Goal: Communication & Community: Answer question/provide support

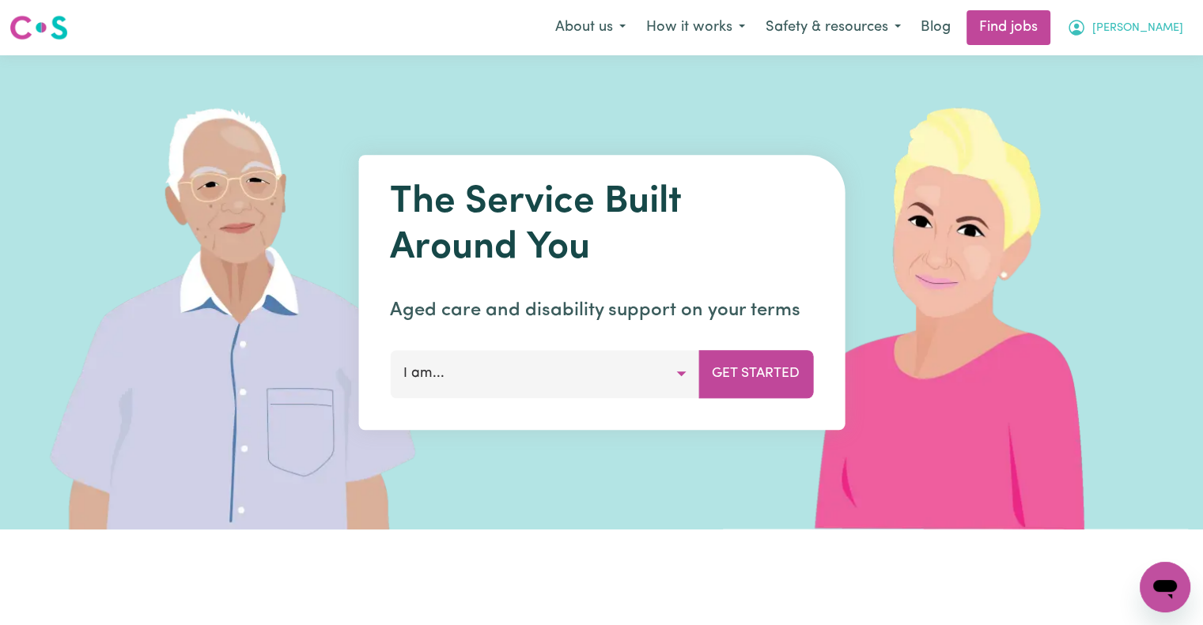
click at [1136, 29] on span "[PERSON_NAME]" at bounding box center [1137, 28] width 91 height 17
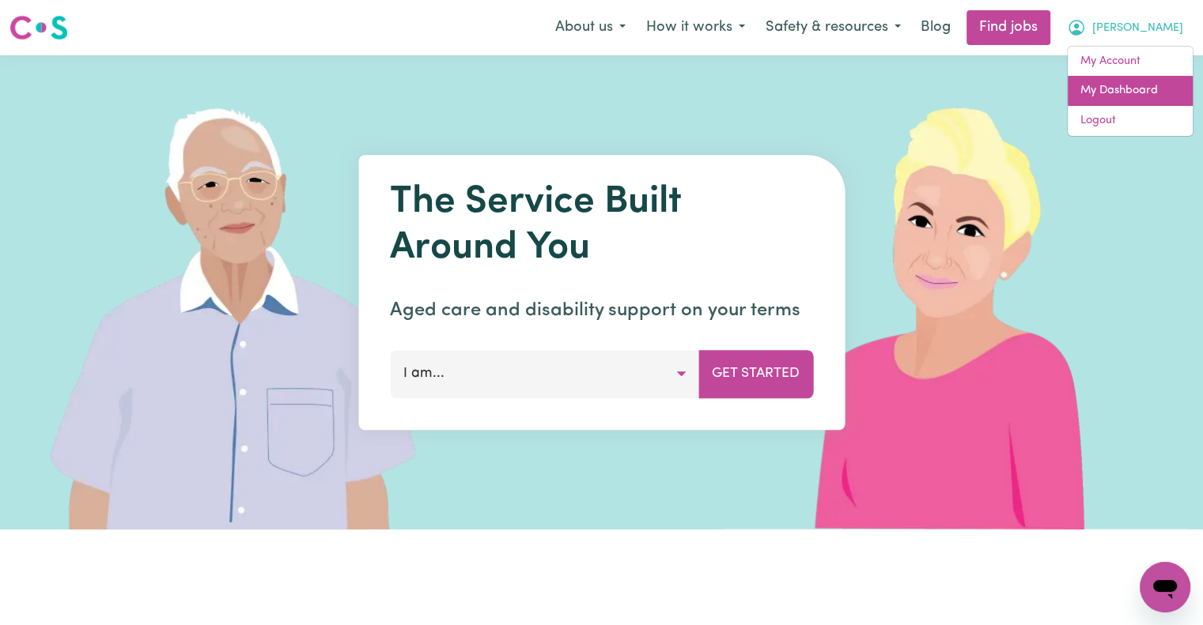
click at [1132, 88] on link "My Dashboard" at bounding box center [1130, 91] width 125 height 30
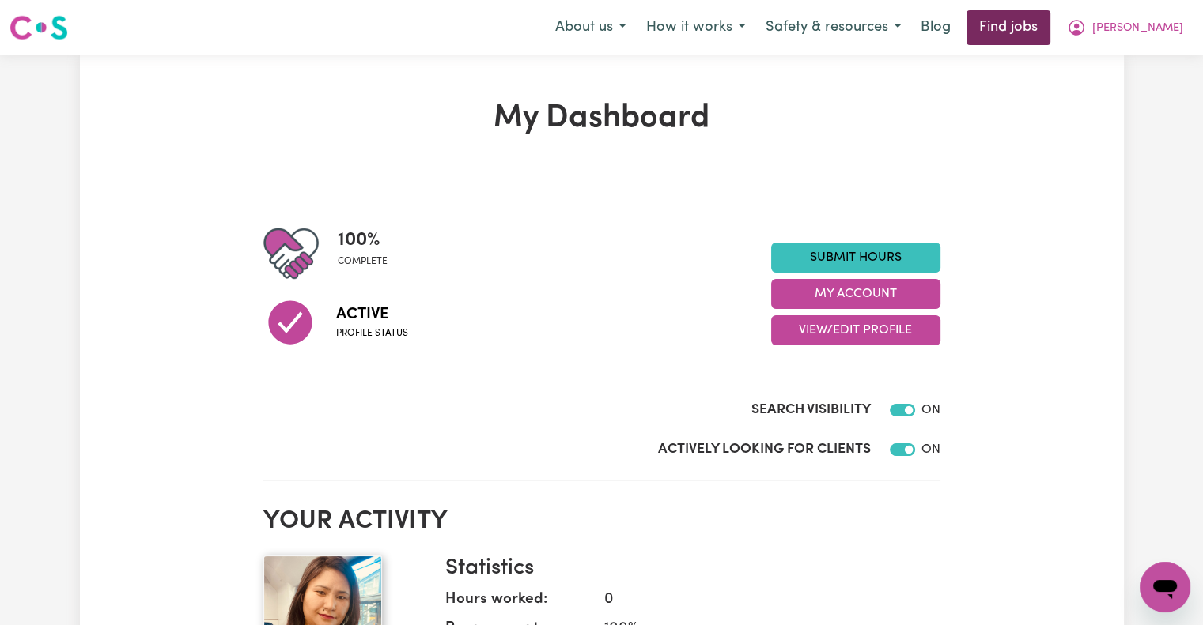
click at [1049, 26] on link "Find jobs" at bounding box center [1008, 27] width 84 height 35
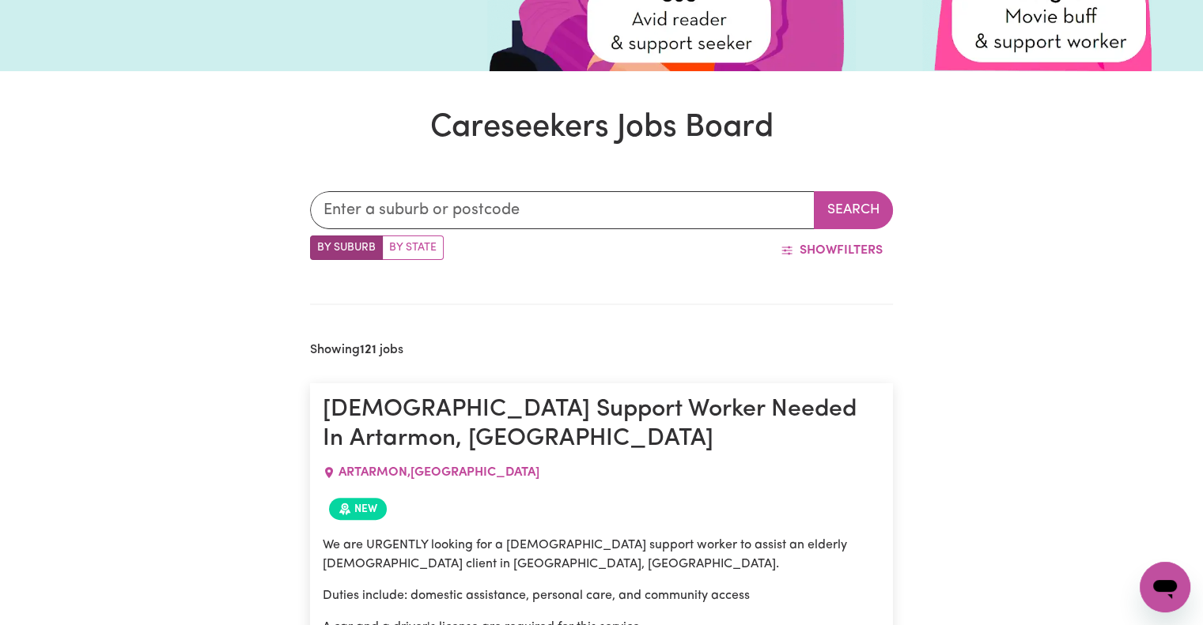
scroll to position [379, 0]
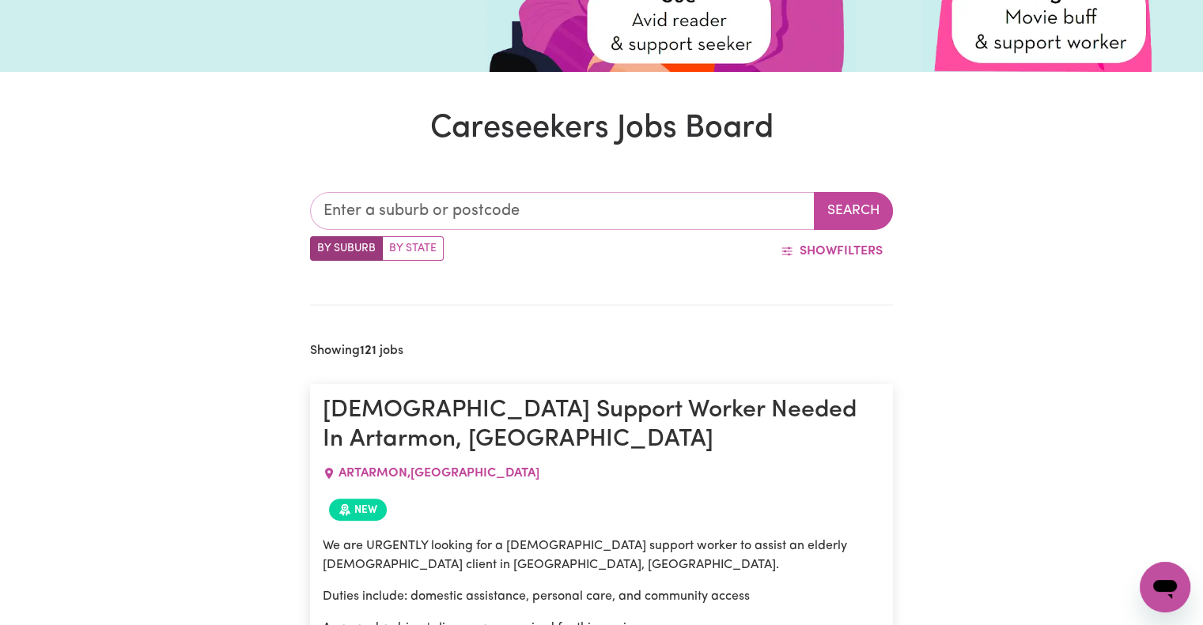
click at [707, 211] on input "text" at bounding box center [562, 211] width 505 height 38
type input "mil"
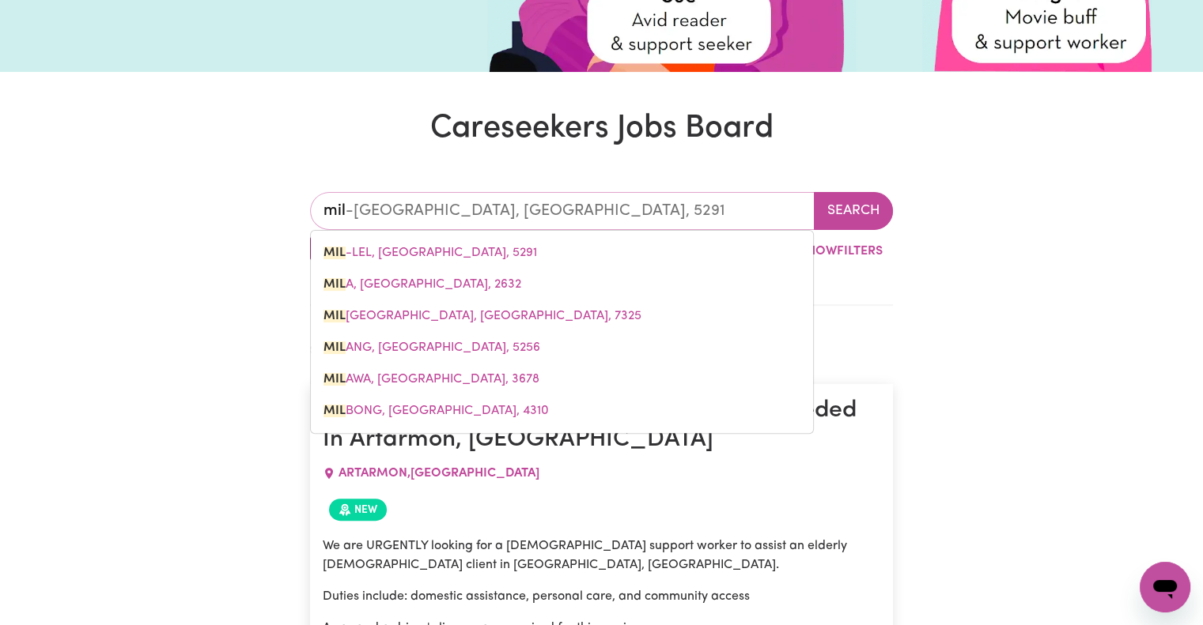
type input "mil-LEL, South Australia, 5291"
type input "mill"
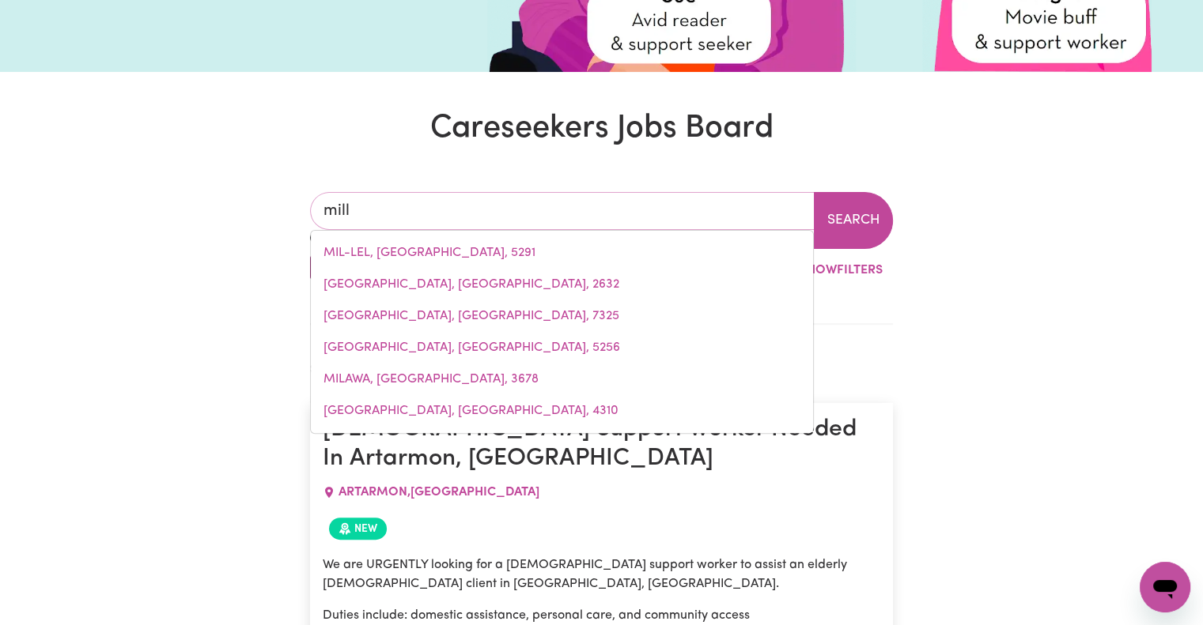
type input "mill PARK, Victoria, 3082"
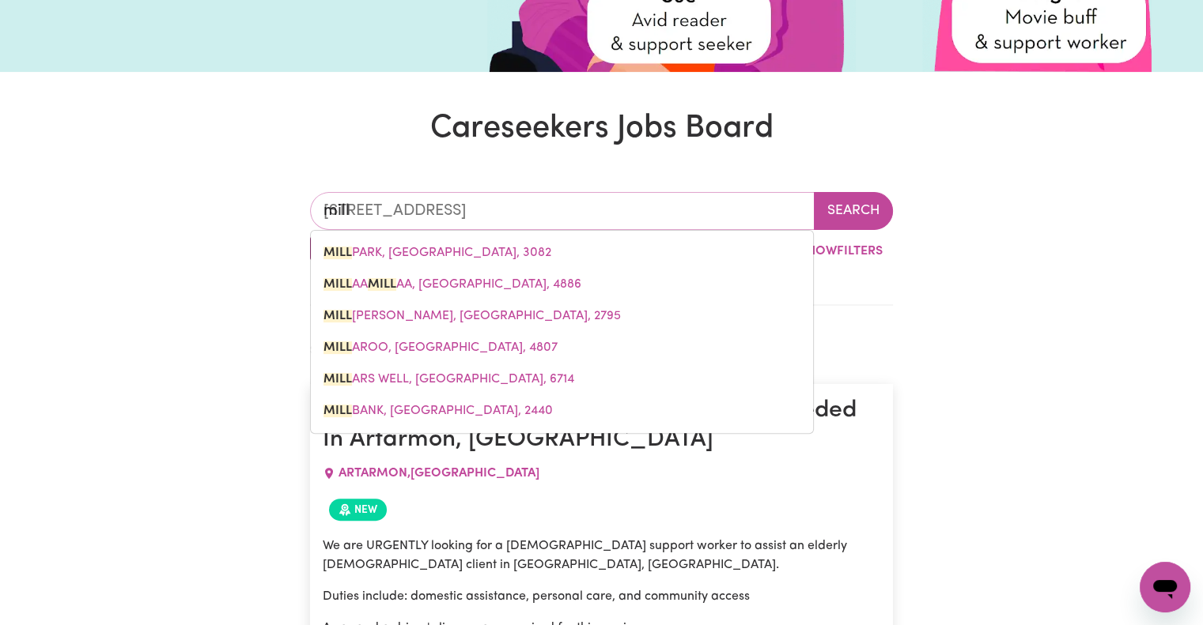
type input "mil"
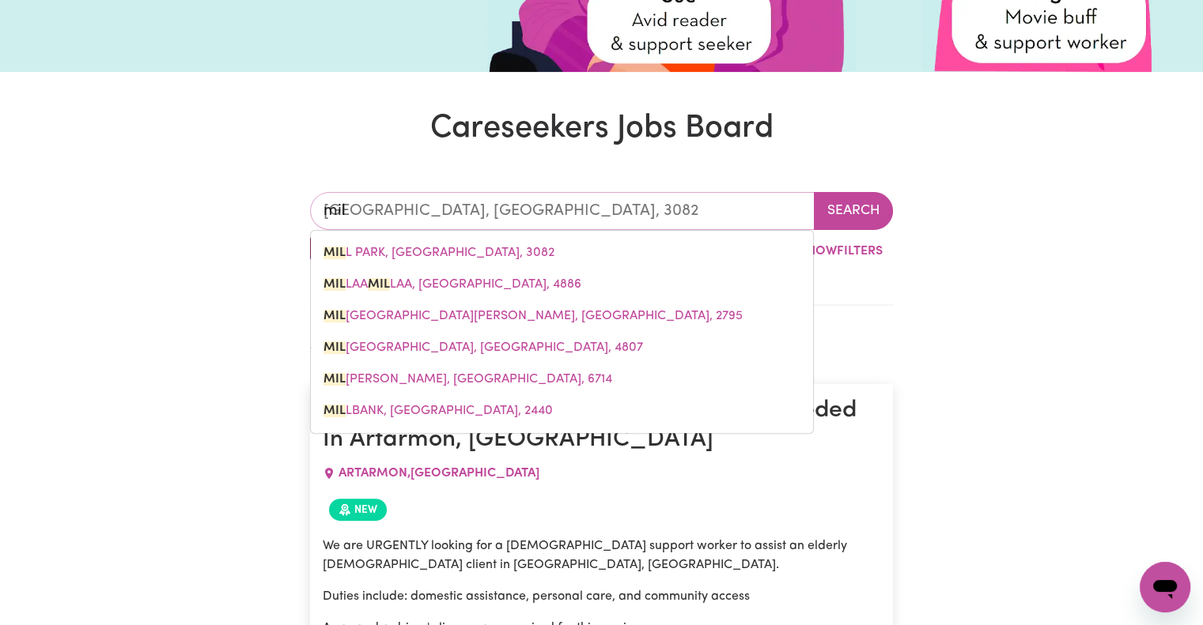
type input "mil-LEL, South Australia, 5291"
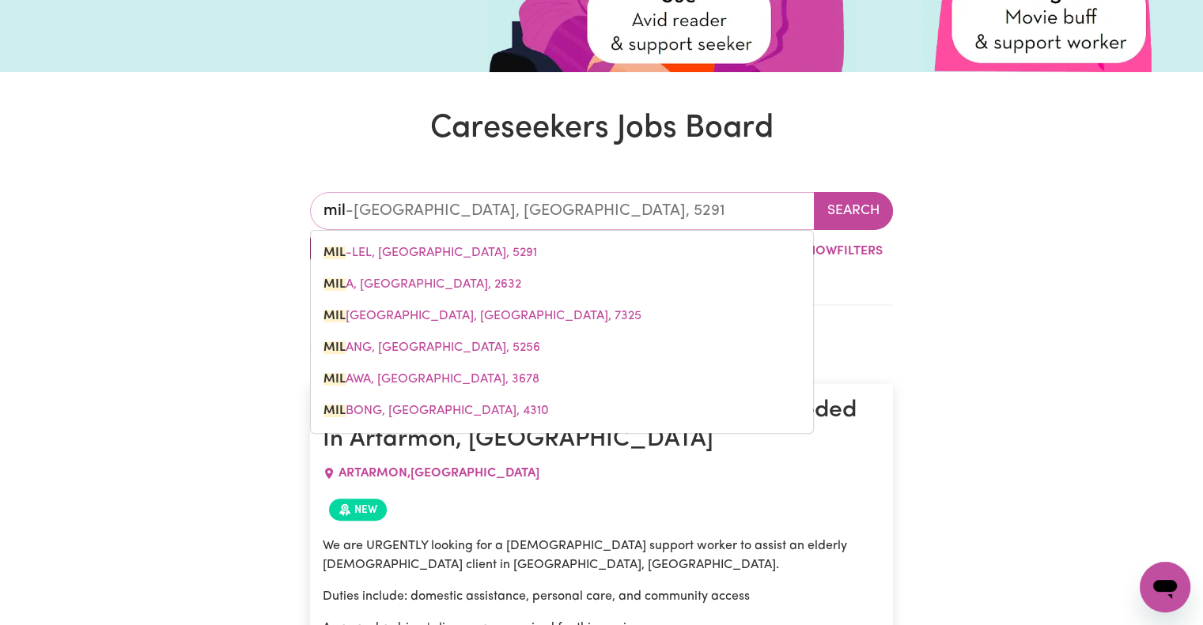
type input "mi"
type input "m"
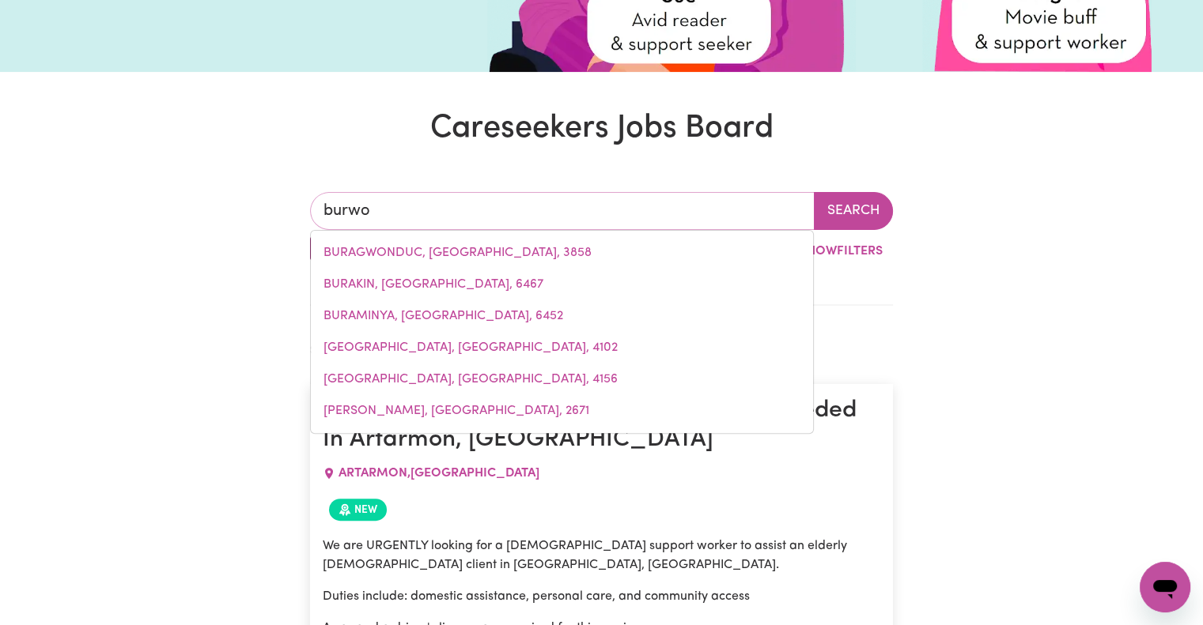
type input "burwoo"
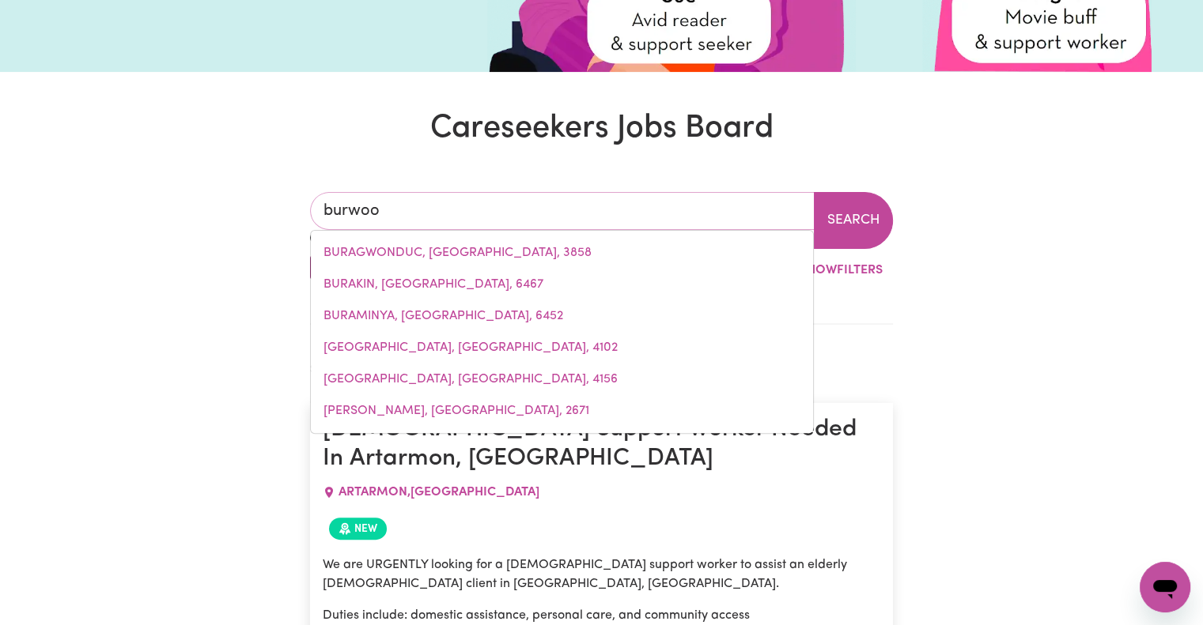
type input "burwooD, New South Wales, 2134"
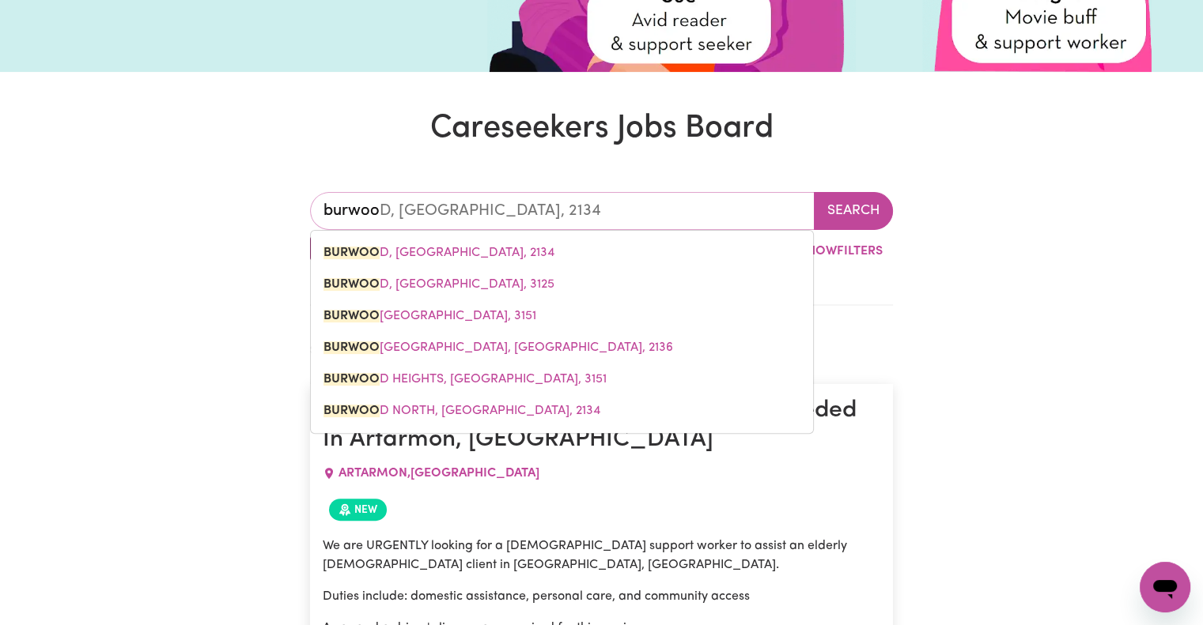
type input "burwood"
type input "burwood, New South Wales, 2134"
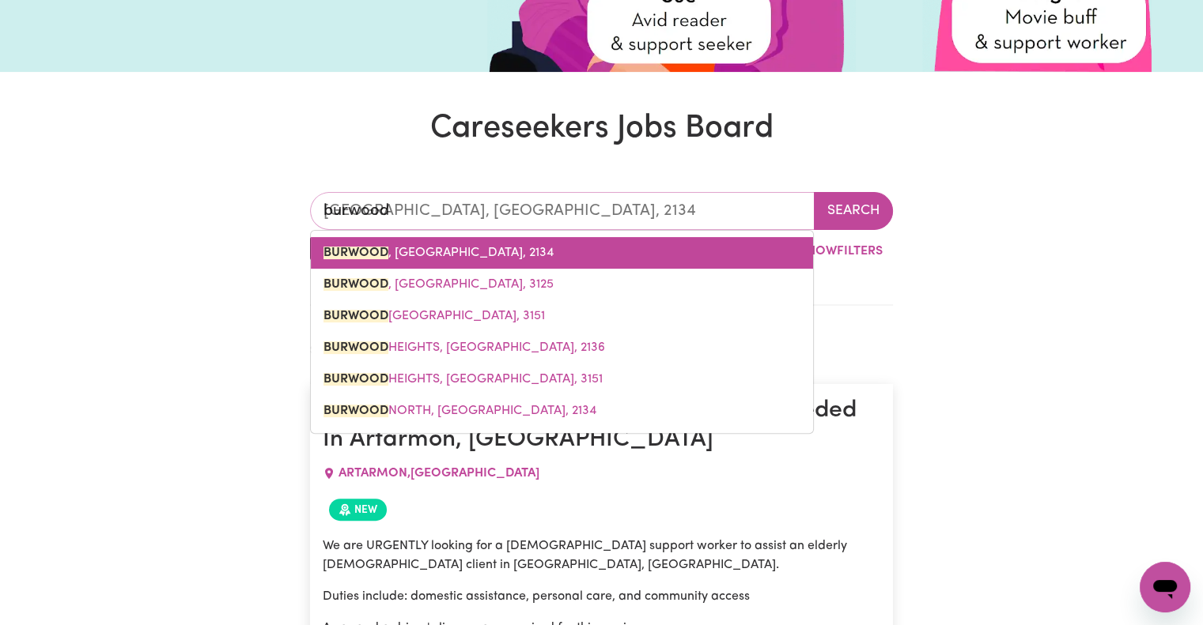
click at [488, 253] on span "BURWOOD , New South Wales, 2134" at bounding box center [438, 253] width 230 height 13
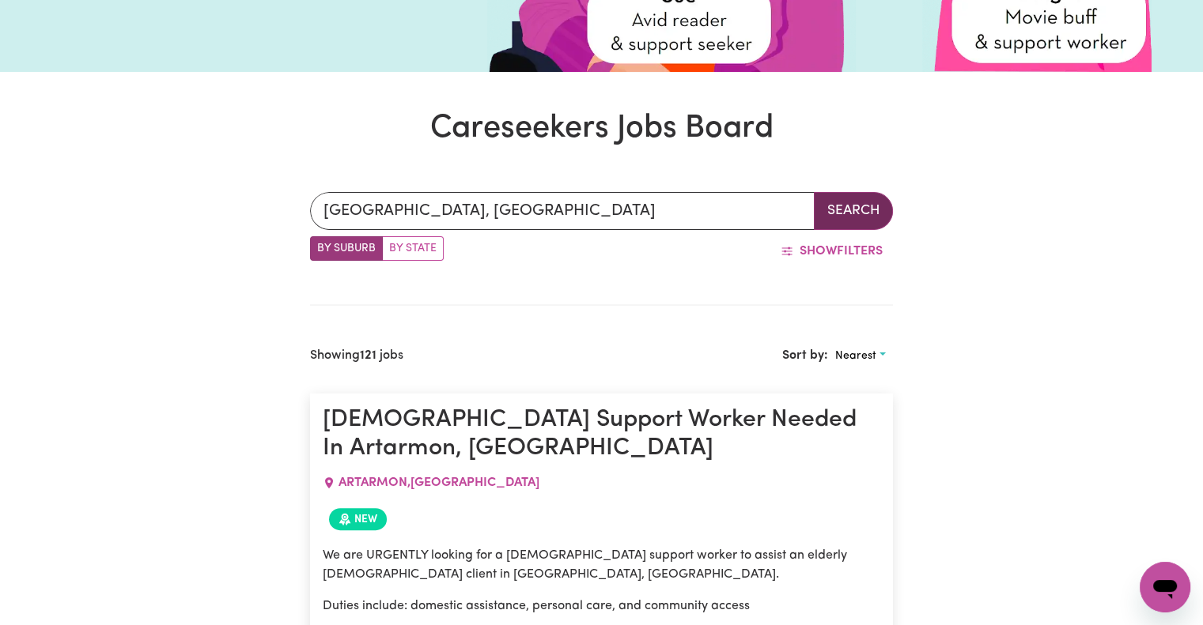
click at [870, 194] on button "Search" at bounding box center [853, 211] width 79 height 38
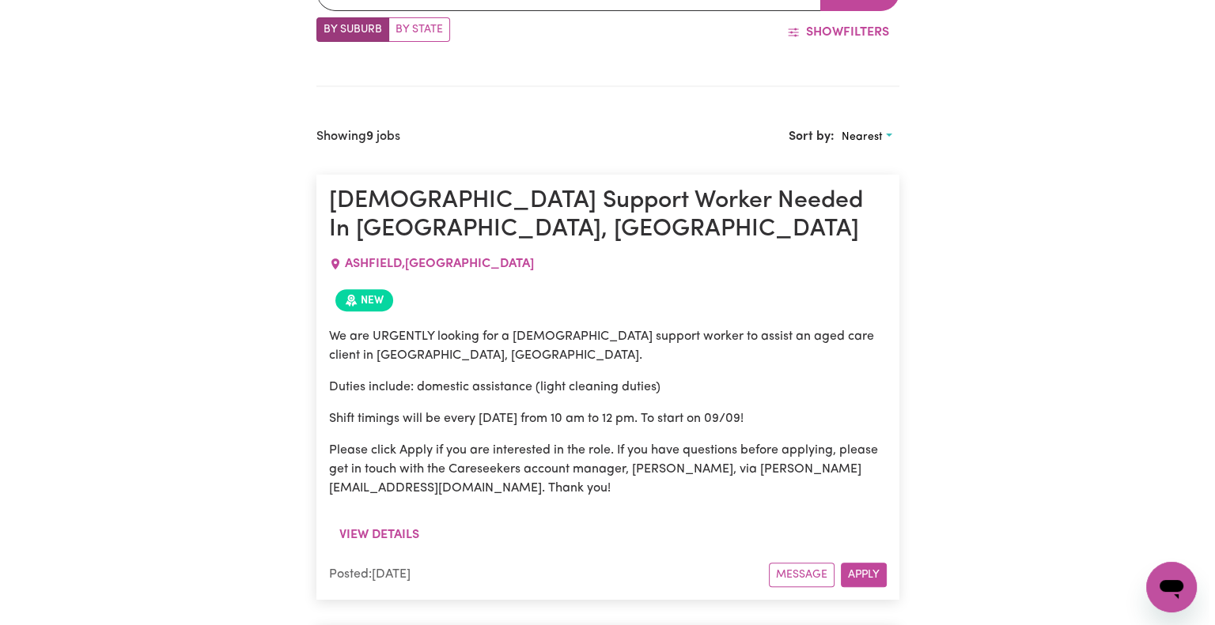
scroll to position [609, 0]
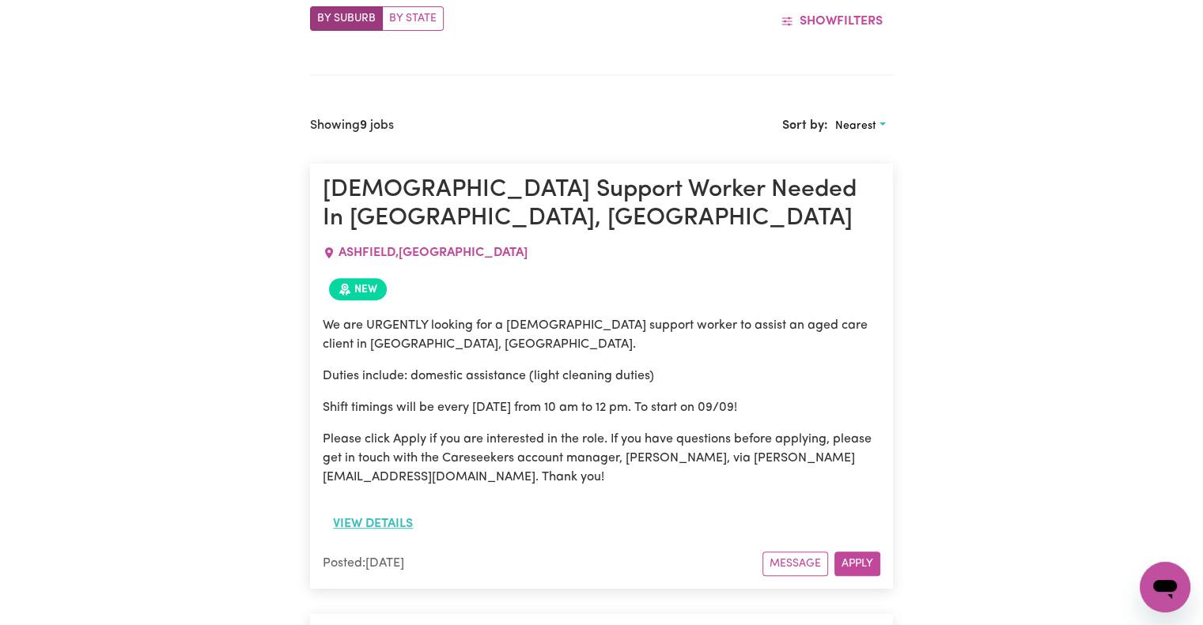
click at [380, 509] on button "View details" at bounding box center [373, 524] width 100 height 30
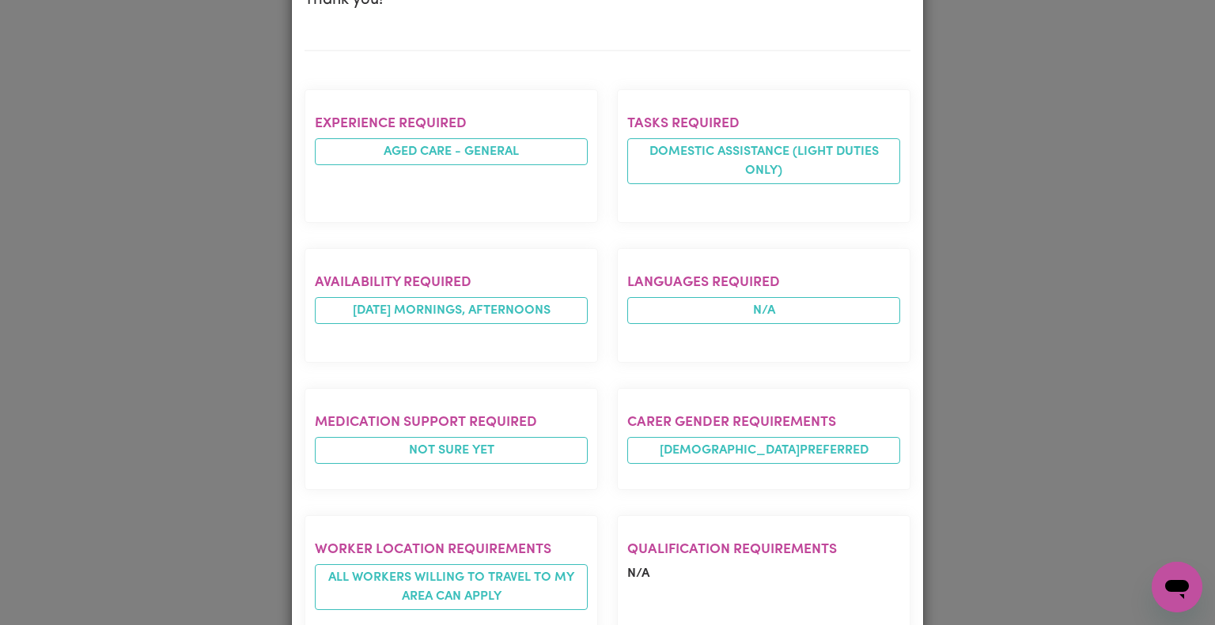
scroll to position [691, 0]
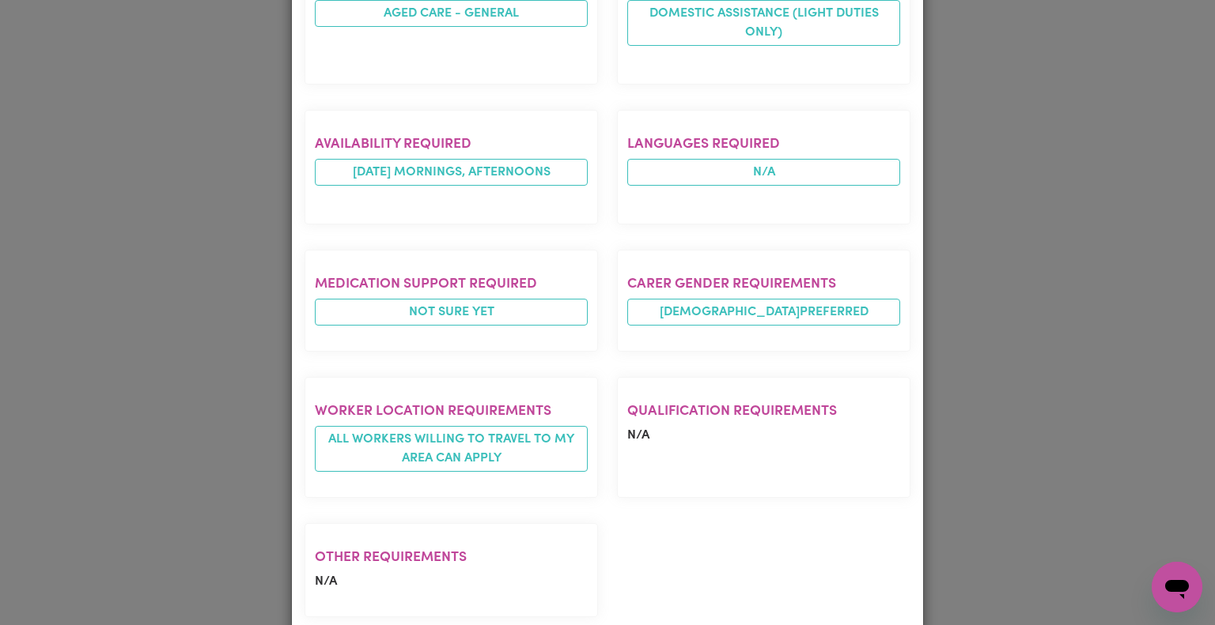
click at [1001, 458] on div "Job Details Female Support Worker Needed In Ashfield, NSW ASHFIELD , New South …" at bounding box center [607, 312] width 1215 height 625
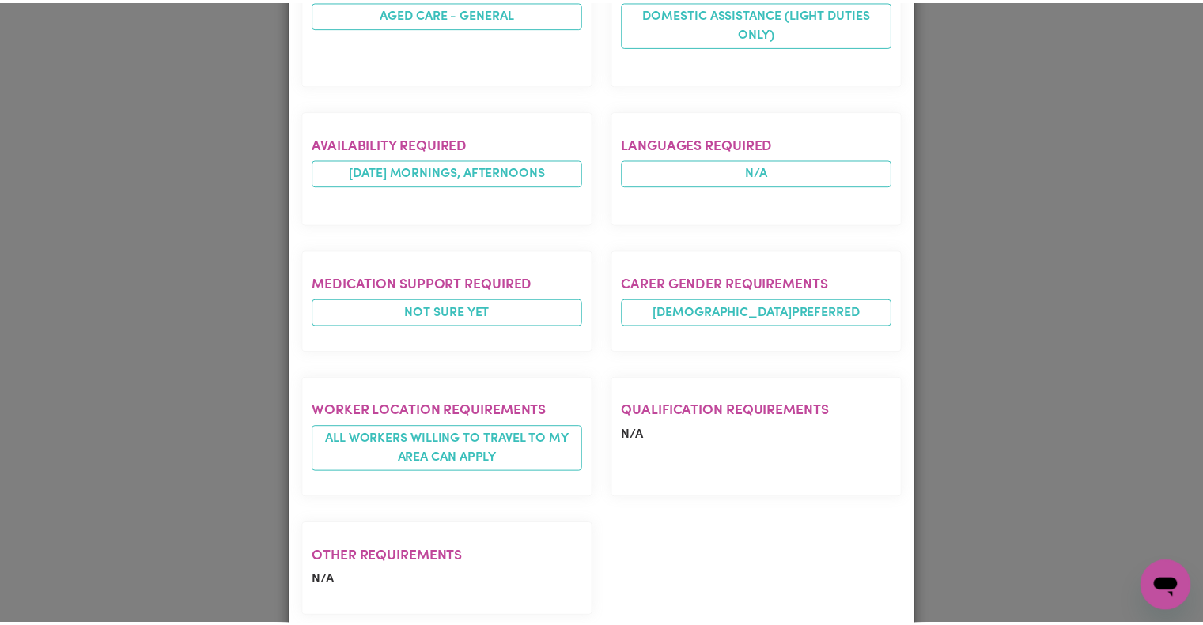
scroll to position [0, 0]
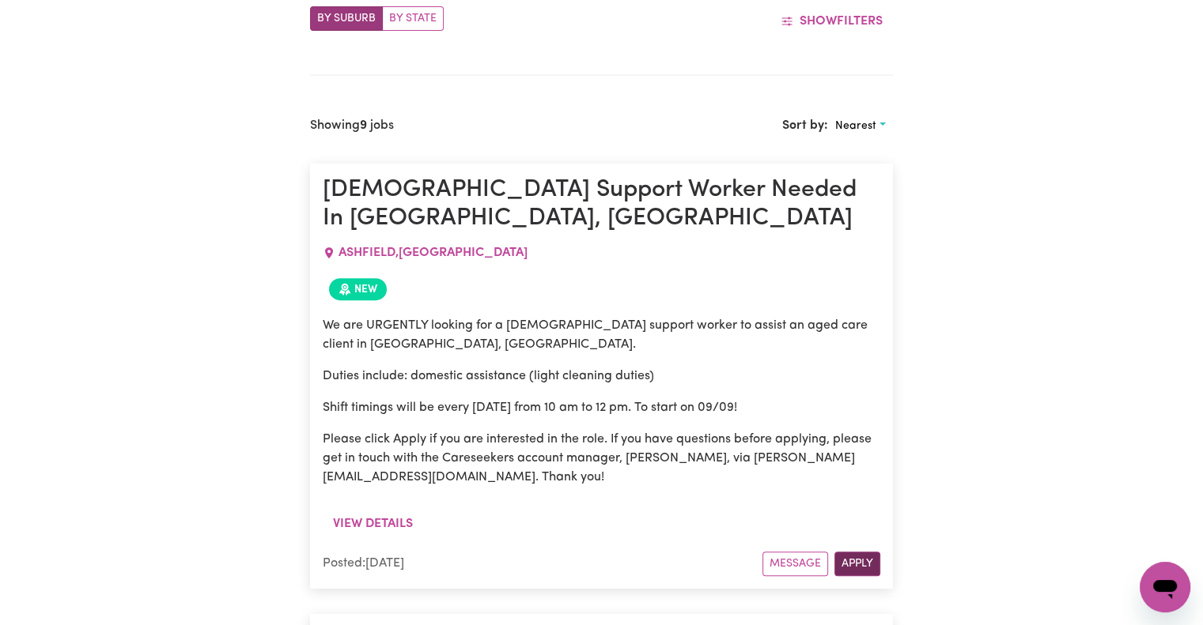
click at [859, 552] on button "Apply" at bounding box center [857, 564] width 46 height 25
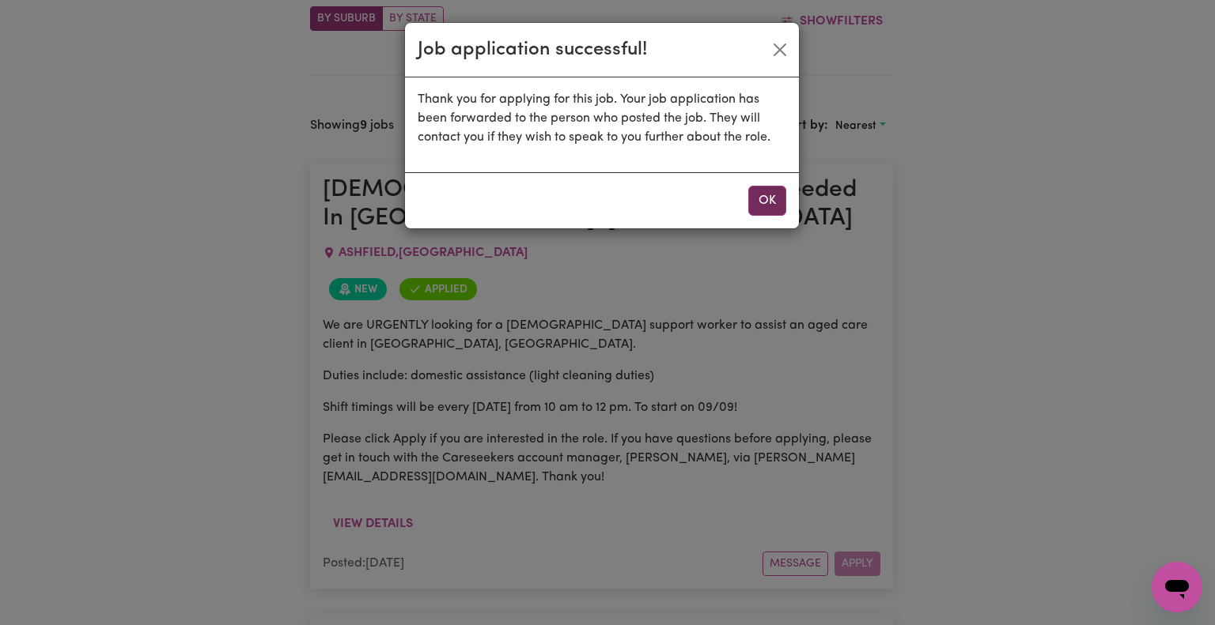
click at [769, 201] on button "OK" at bounding box center [767, 201] width 38 height 30
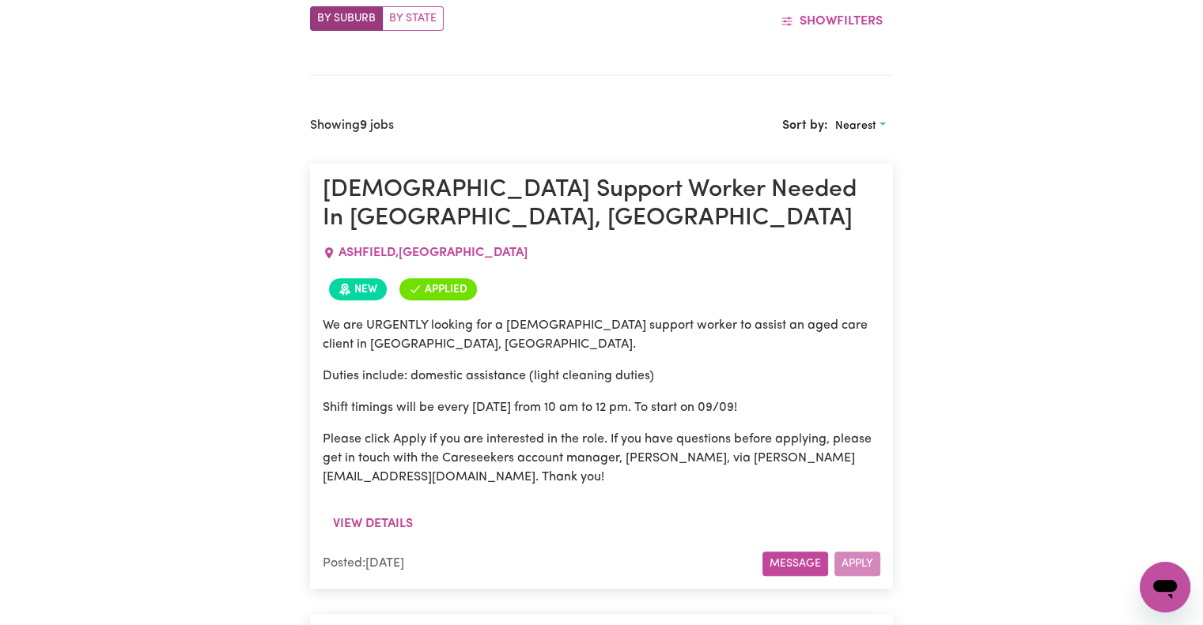
click at [808, 552] on button "Message" at bounding box center [795, 564] width 66 height 25
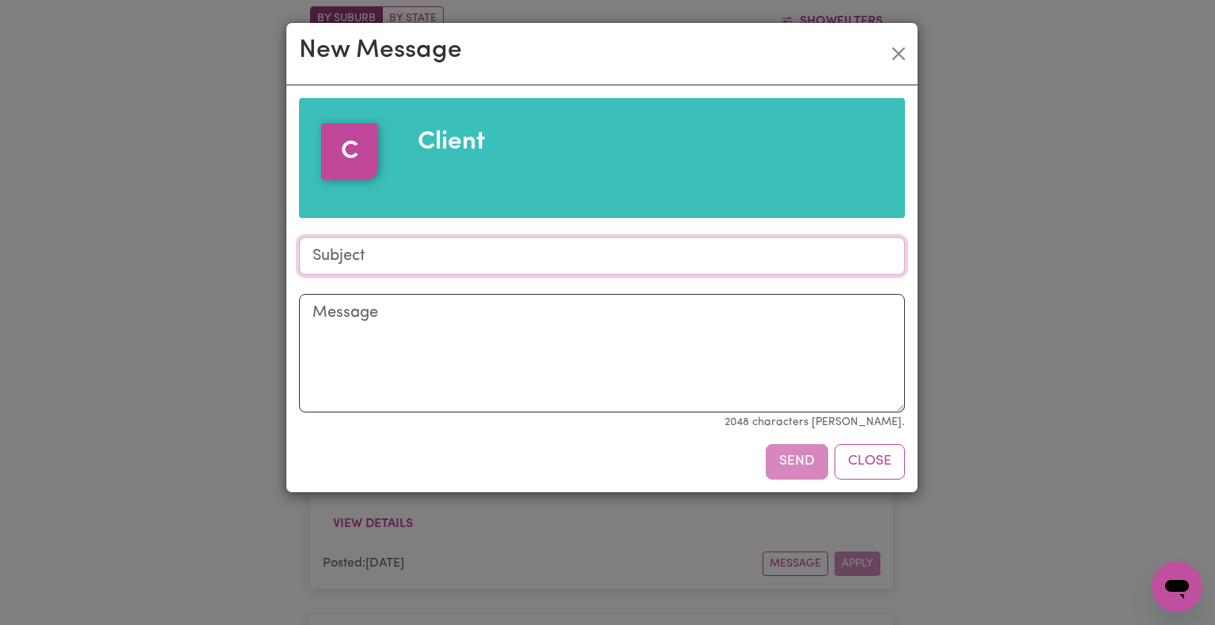
click at [579, 253] on input "Subject" at bounding box center [602, 256] width 606 height 38
click at [678, 337] on textarea "Message" at bounding box center [602, 353] width 606 height 119
click at [699, 363] on textarea "Message" at bounding box center [602, 353] width 606 height 119
click at [898, 38] on div "New Message" at bounding box center [601, 54] width 631 height 62
click at [895, 49] on button "Close" at bounding box center [898, 53] width 25 height 25
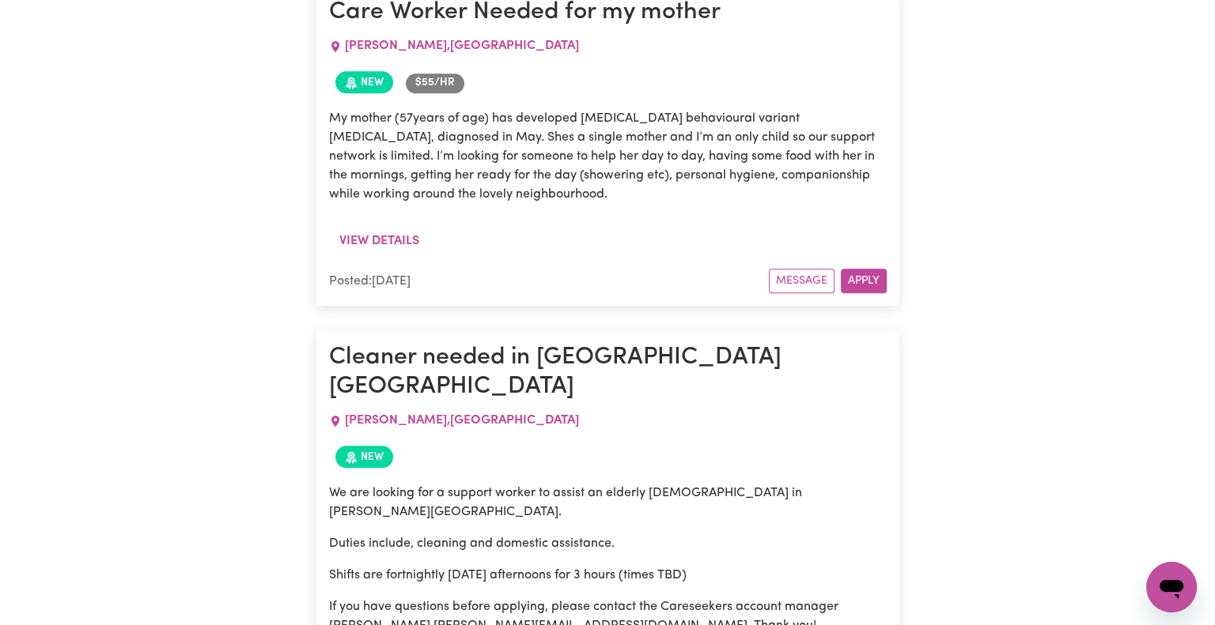
scroll to position [1689, 0]
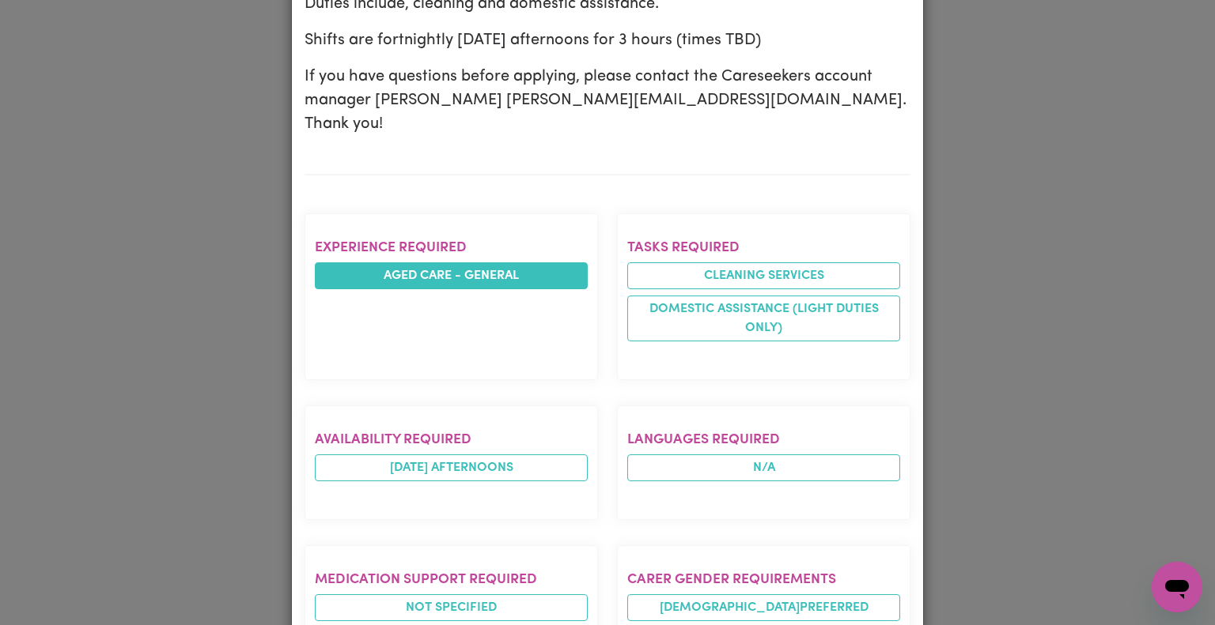
scroll to position [639, 0]
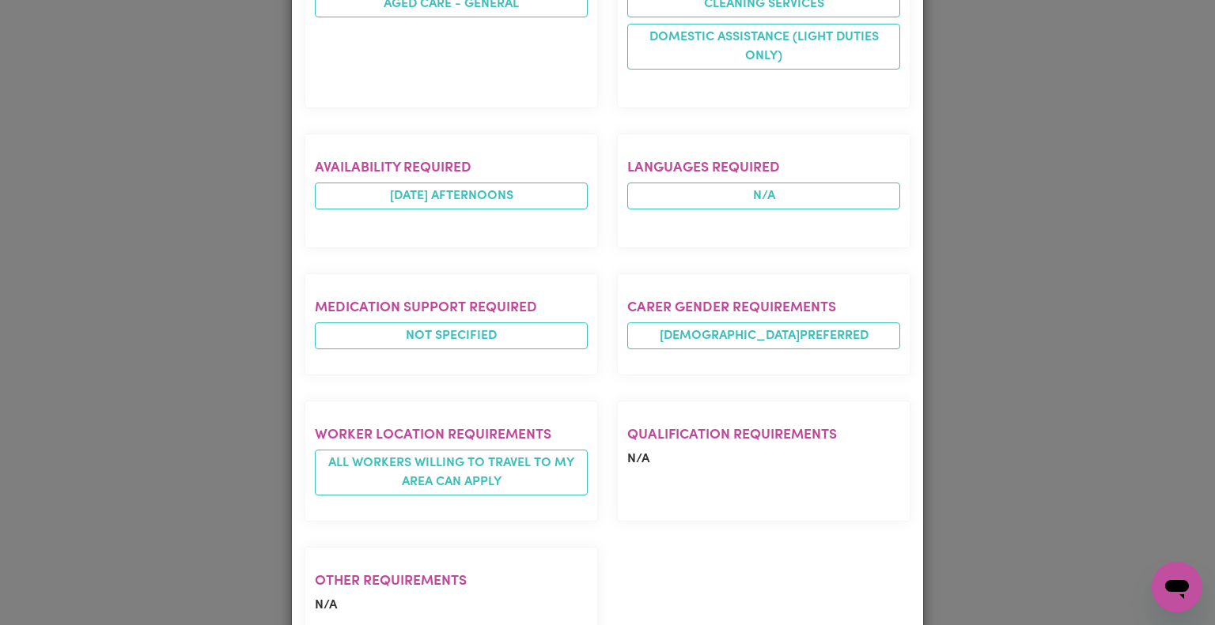
click at [229, 357] on div "Job Details Cleaner needed in Belmore NSW BELMORE , New South Wales Posted by: …" at bounding box center [607, 312] width 1215 height 625
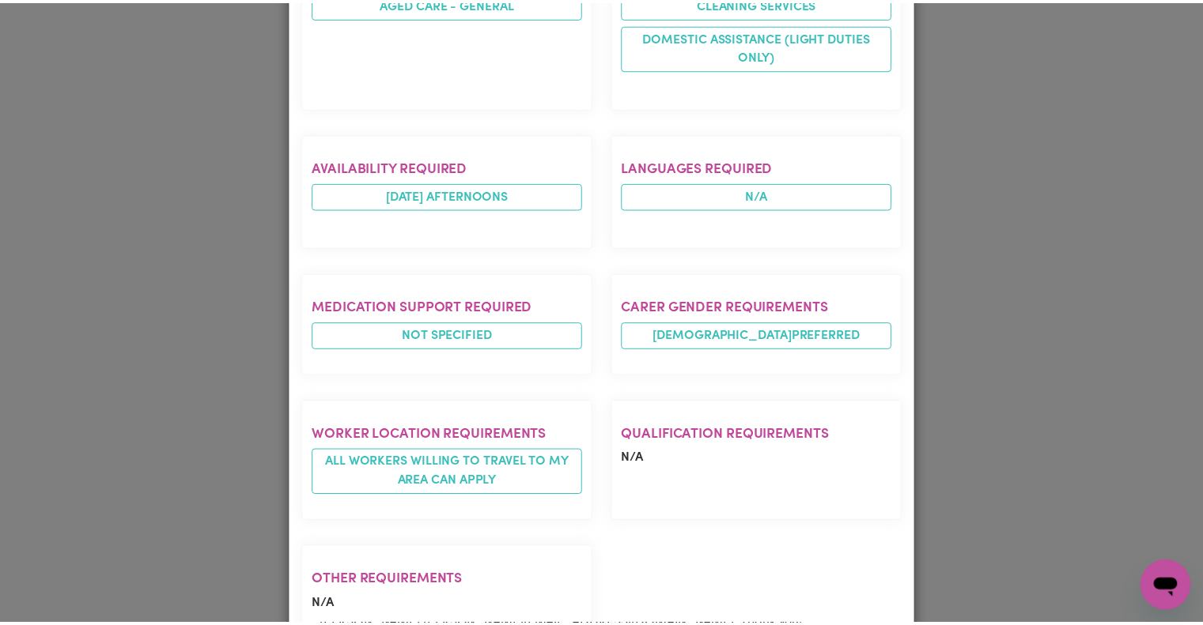
scroll to position [0, 0]
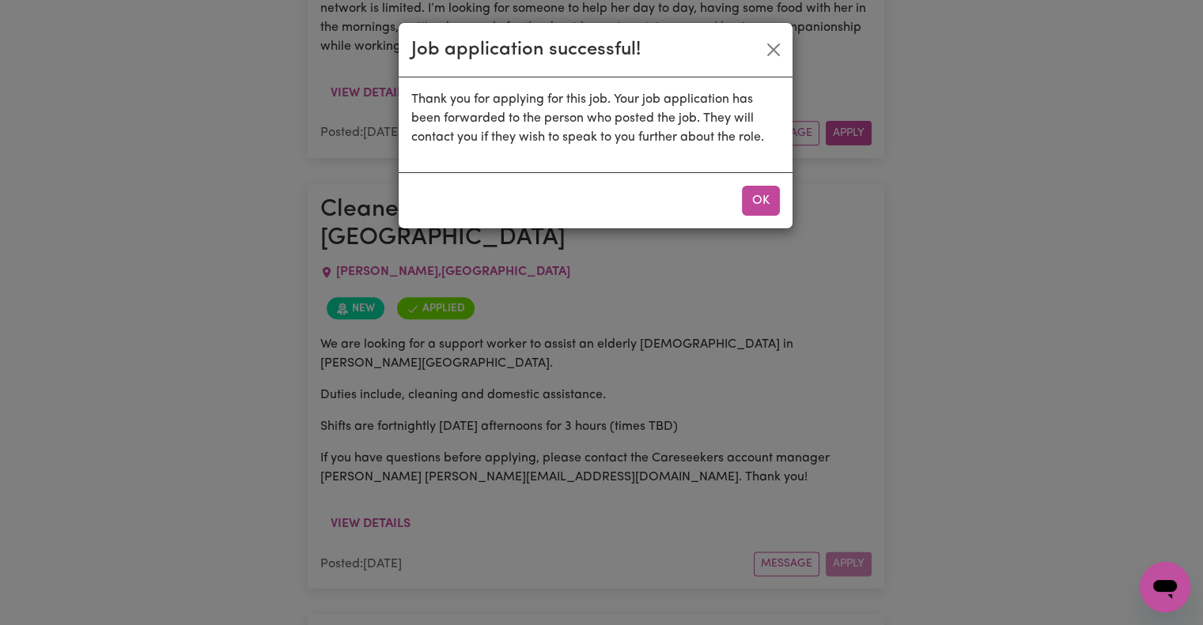
scroll to position [1846, 0]
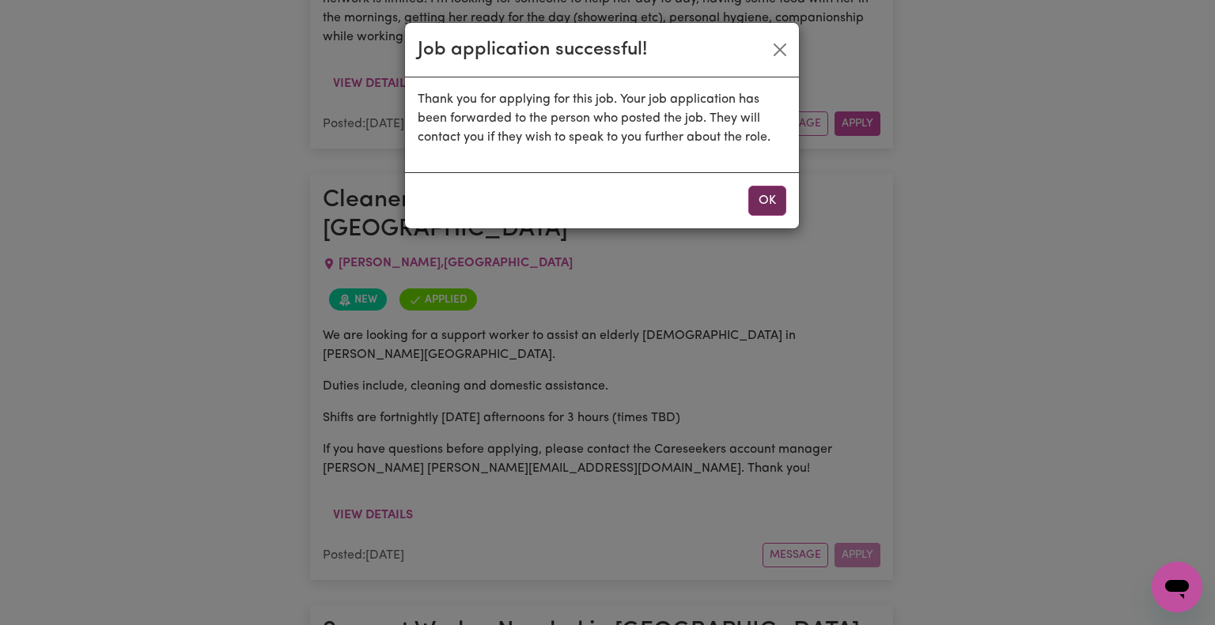
click at [762, 212] on button "OK" at bounding box center [767, 201] width 38 height 30
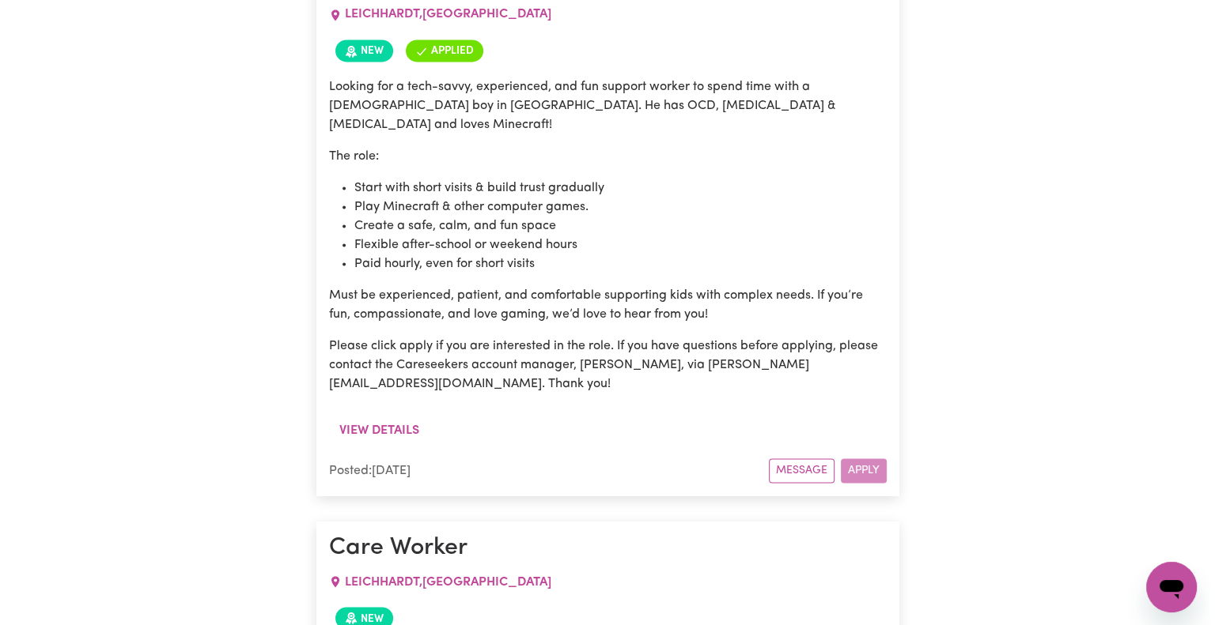
scroll to position [2527, 0]
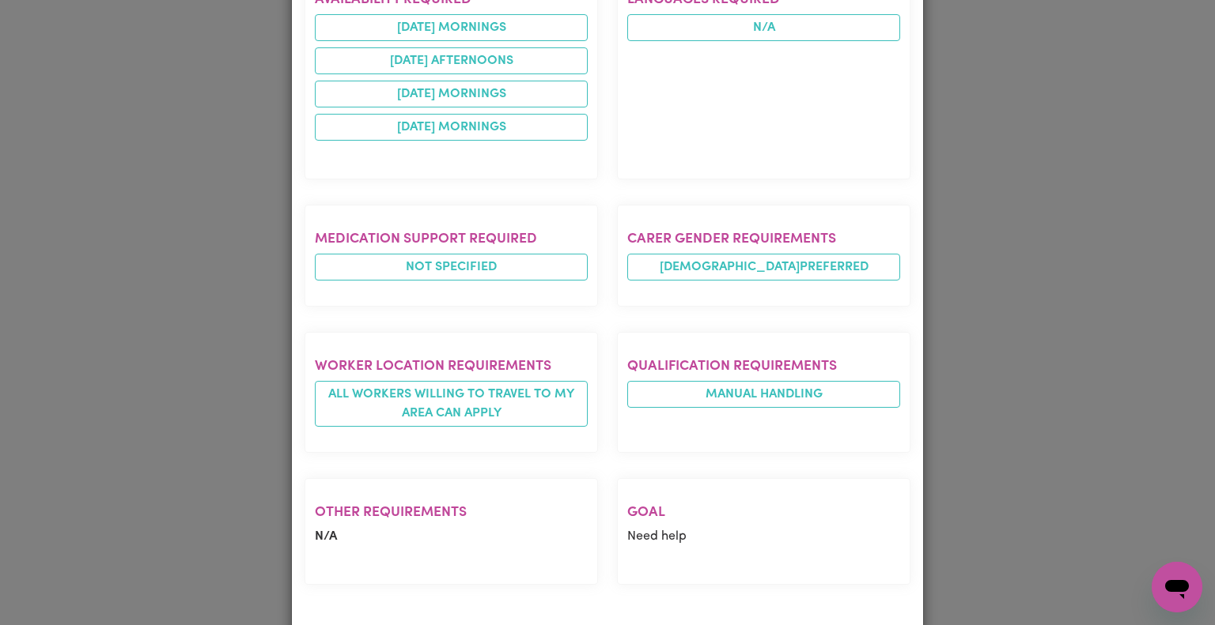
scroll to position [565, 0]
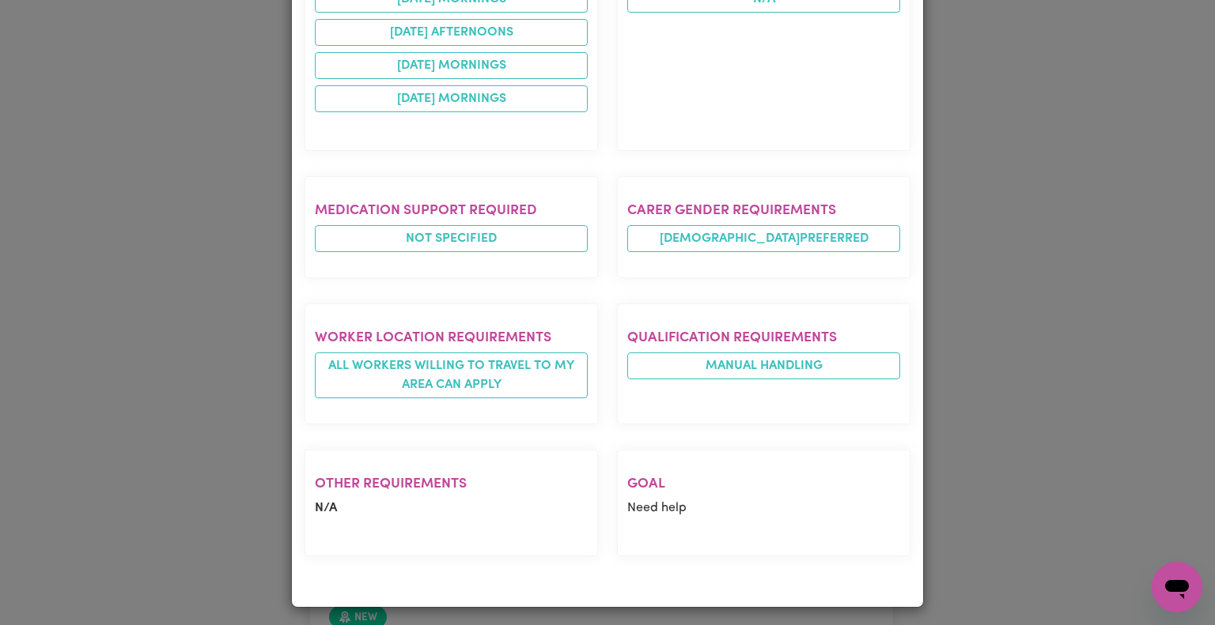
click at [210, 376] on div "Job Details Care Worker LEICHHARDT , New South Wales Posted by: Immediate Famil…" at bounding box center [607, 312] width 1215 height 625
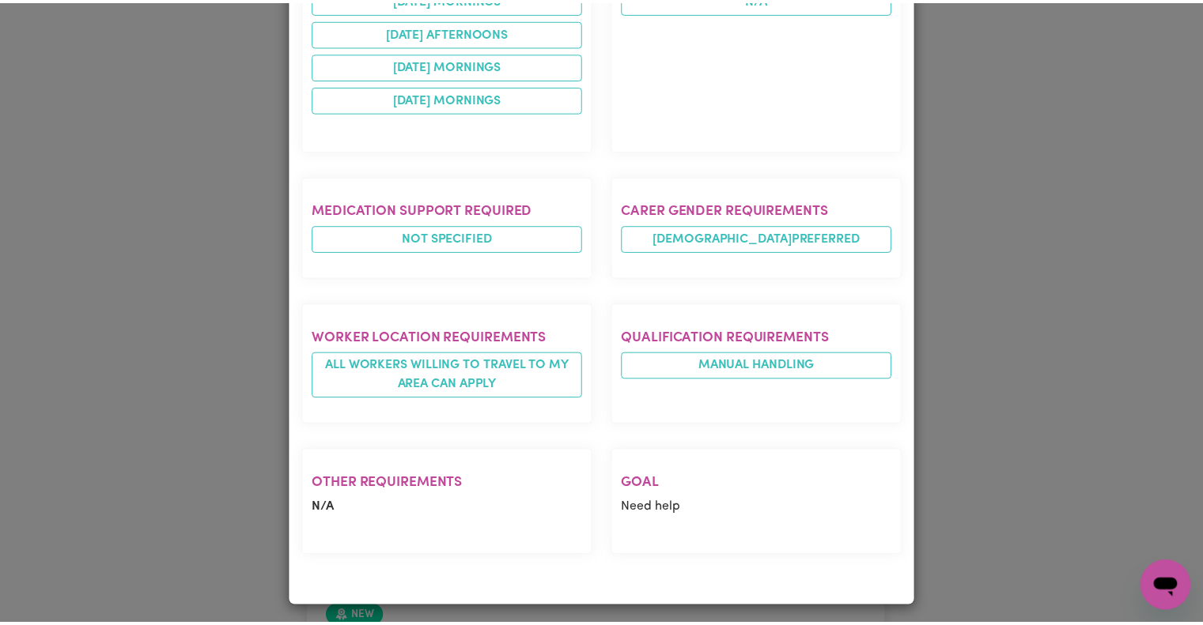
scroll to position [0, 0]
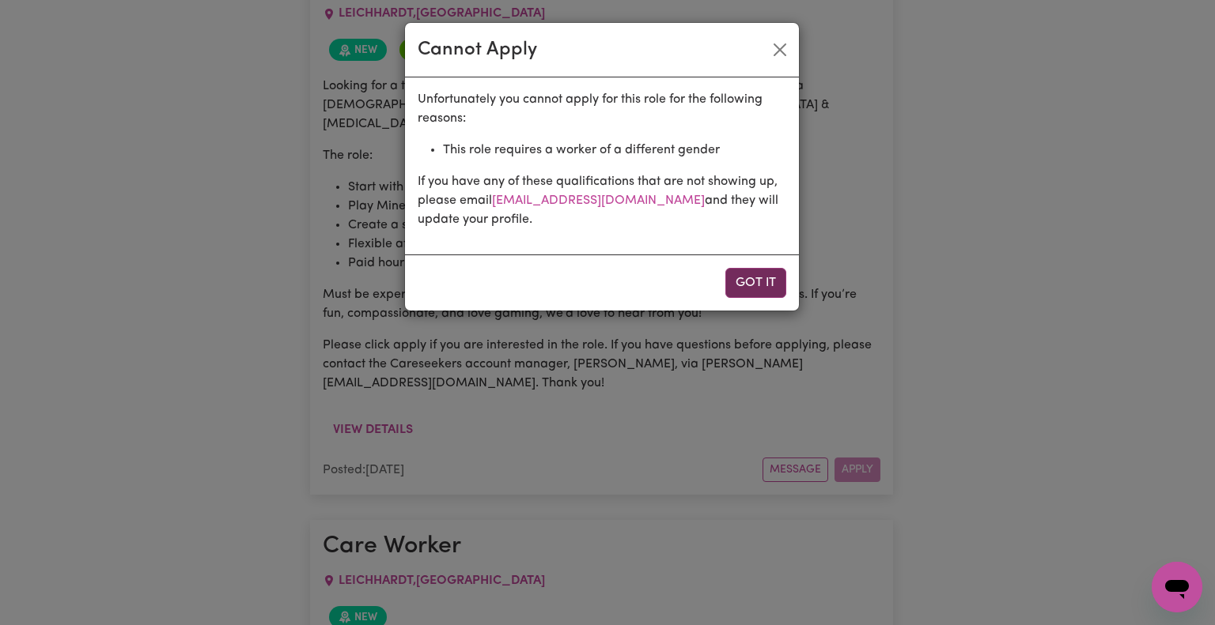
click at [760, 287] on button "Got it" at bounding box center [755, 283] width 61 height 30
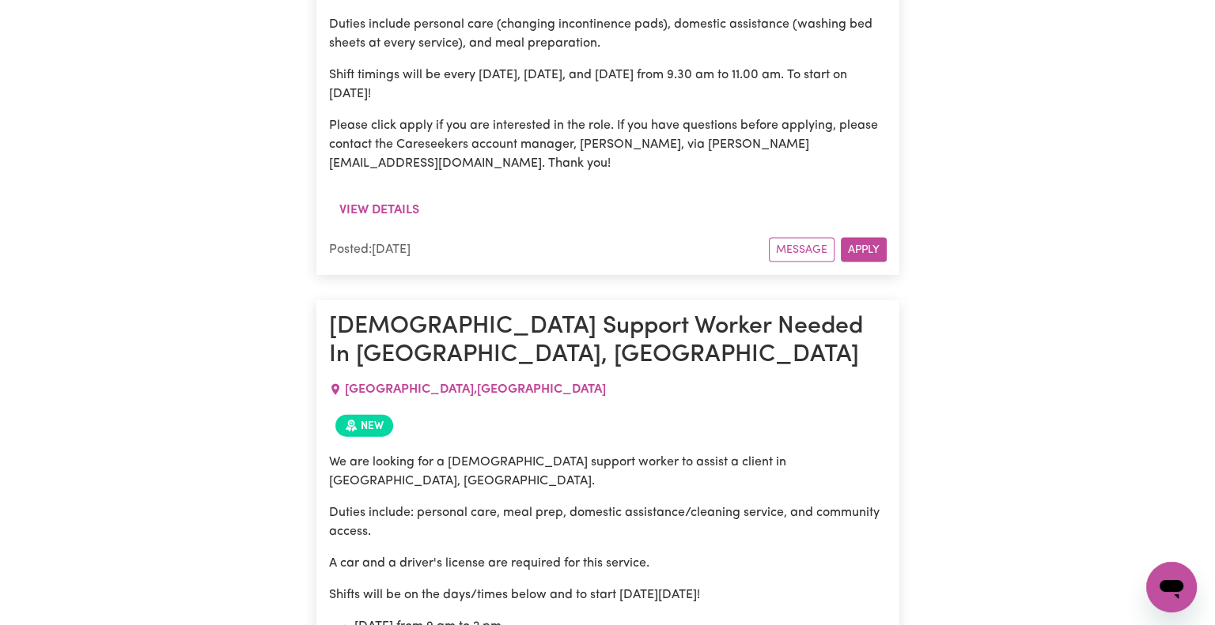
scroll to position [3472, 0]
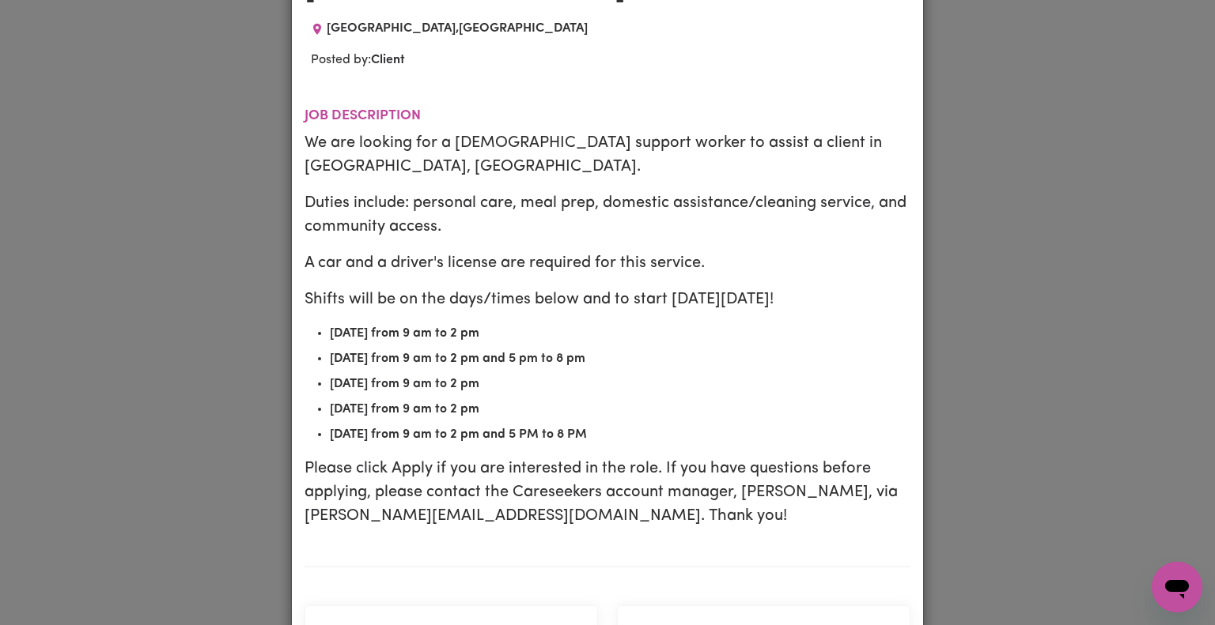
scroll to position [212, 0]
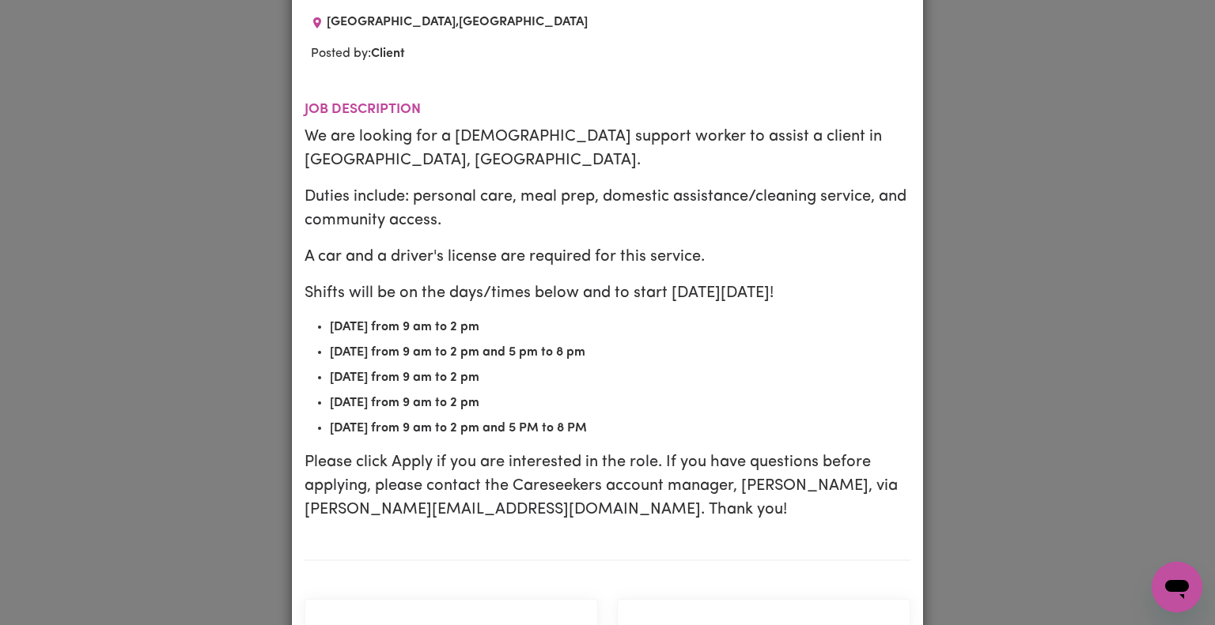
click at [234, 348] on div "Job Details Female Support Worker Needed In Clemton Park, NSW CLEMTON PARK , Ne…" at bounding box center [607, 312] width 1215 height 625
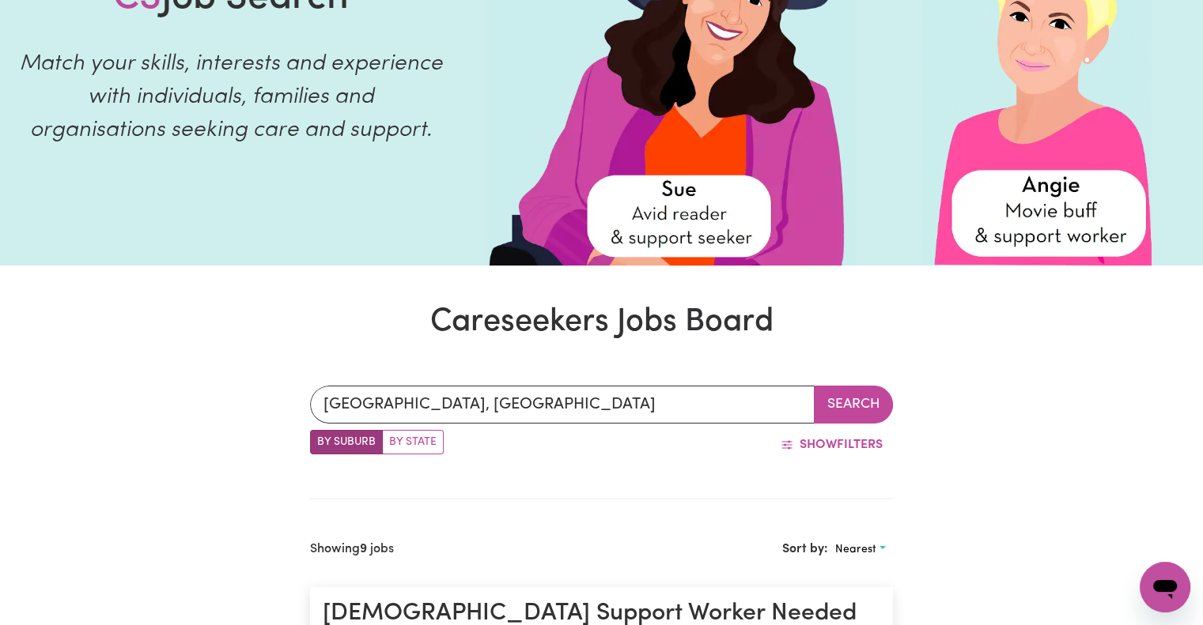
scroll to position [186, 0]
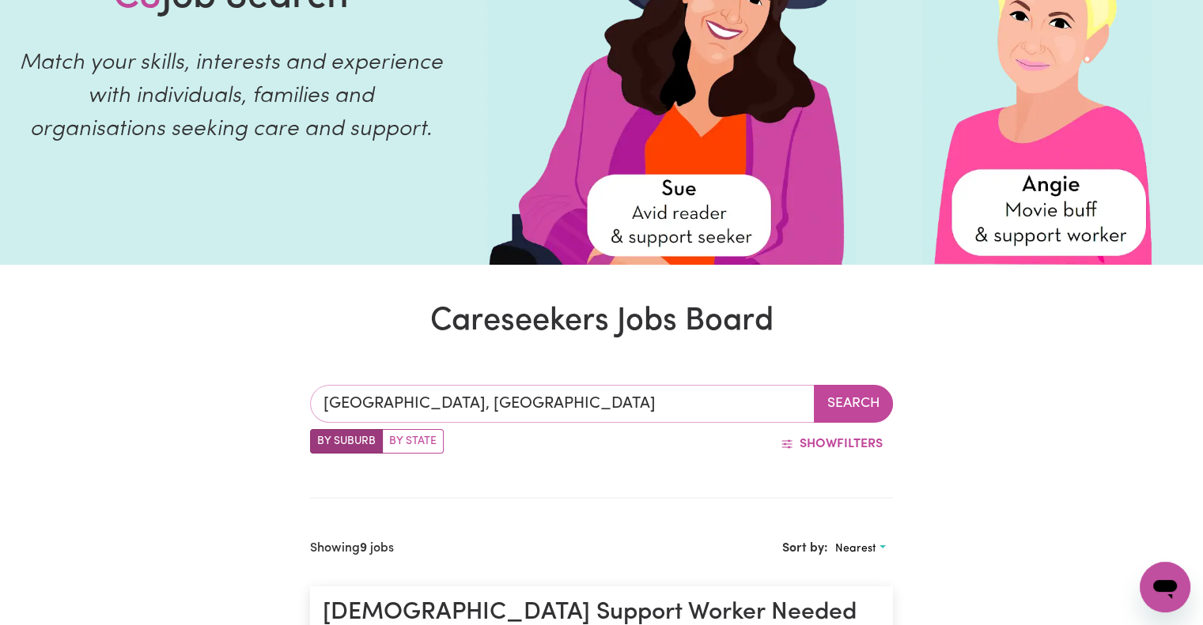
type input "BURWOOD, New South Wales, 2134"
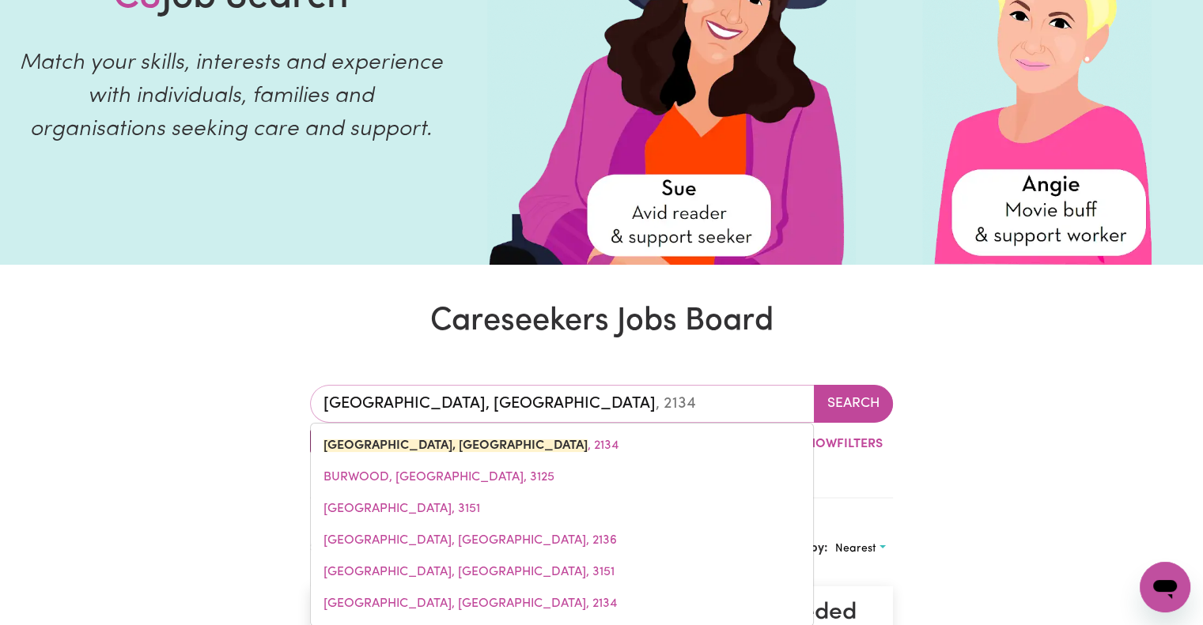
click at [665, 408] on input "BURWOOD, New South Wales" at bounding box center [562, 404] width 505 height 38
type input "BURWOOD, New South Wale"
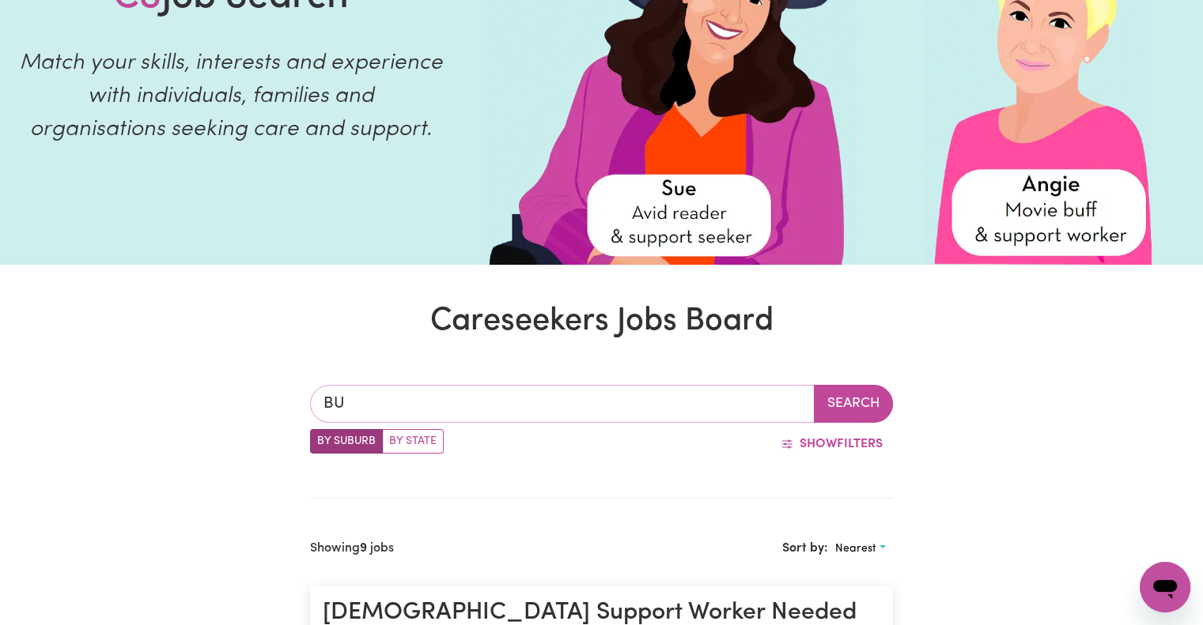
type input "B"
type input "lidc"
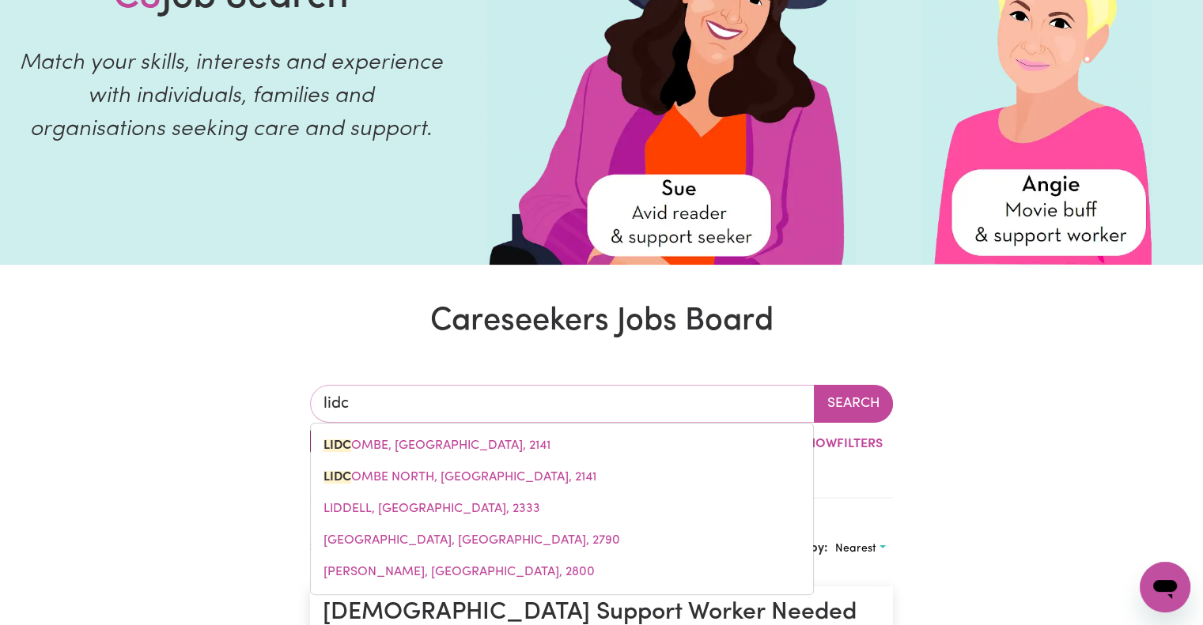
type input "lidcOMBE, New South Wales, 2141"
type input "lidco"
type input "lidcoMBE, New South Wales, 2141"
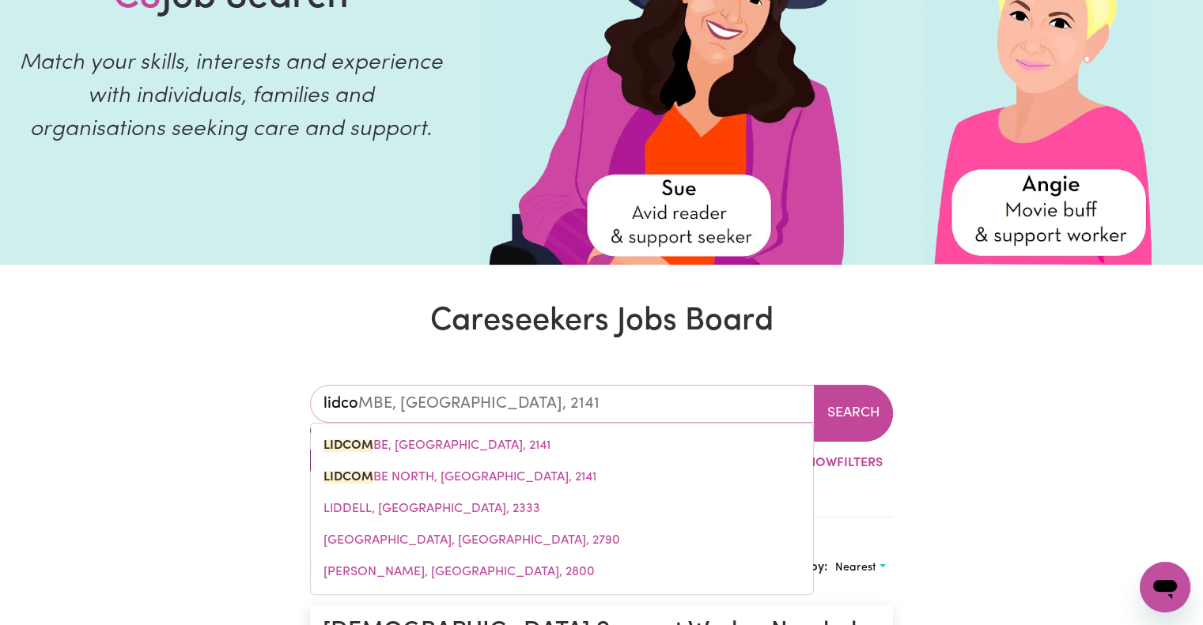
type input "lidcom"
type input "lidcomBE, New South Wales, 2141"
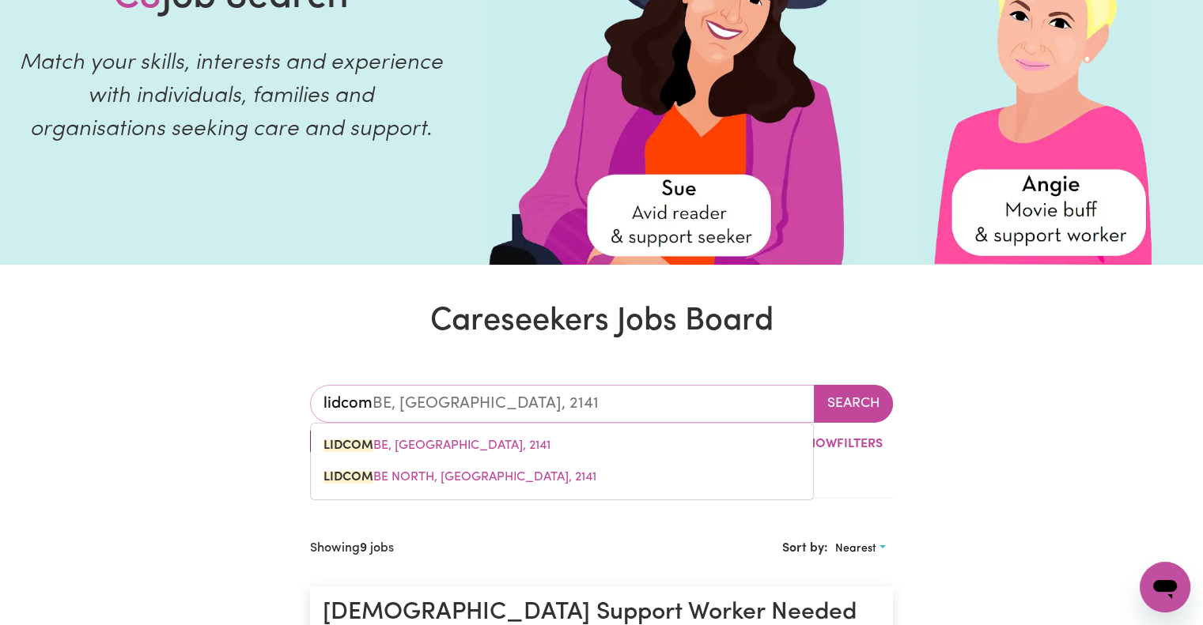
type input "lidcomb"
type input "lidcombE, New South Wales, 2141"
type input "lidcombe"
type input "lidcombe, New South Wales, 2141"
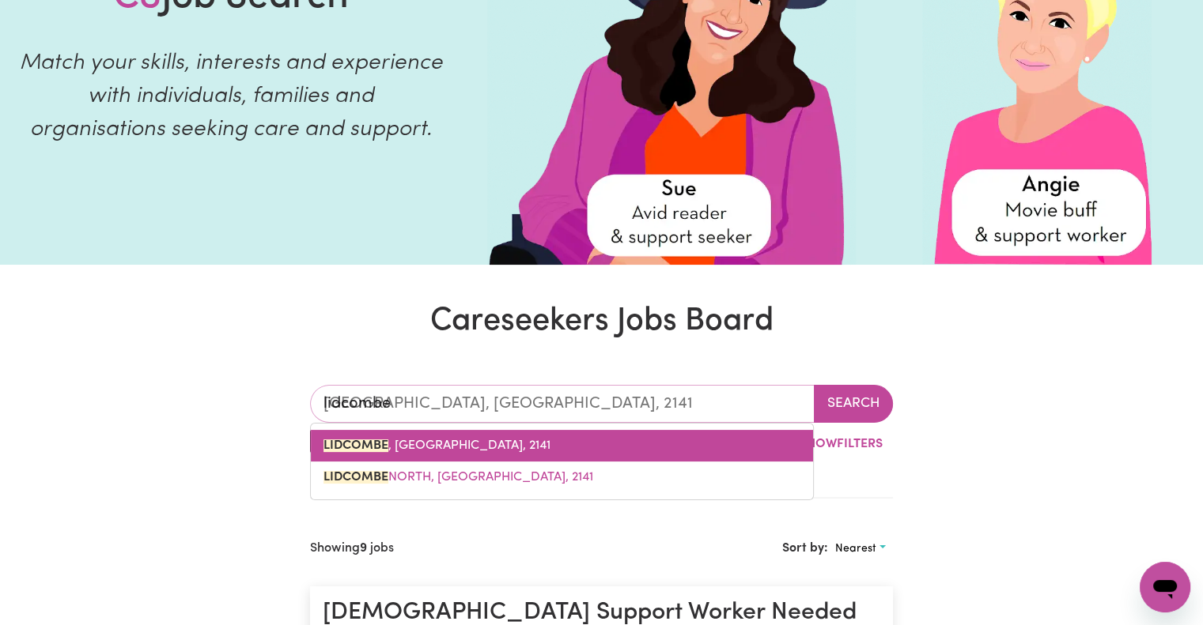
click at [506, 444] on span "LIDCOMBE , New South Wales, 2141" at bounding box center [436, 446] width 227 height 13
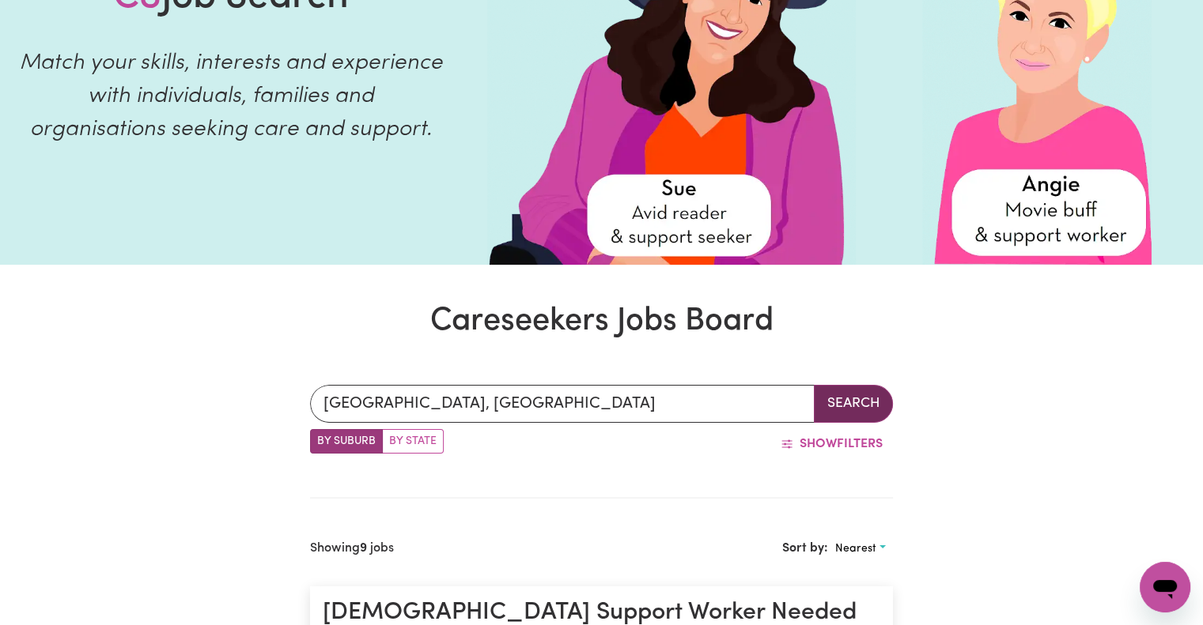
click at [841, 399] on button "Search" at bounding box center [853, 404] width 79 height 38
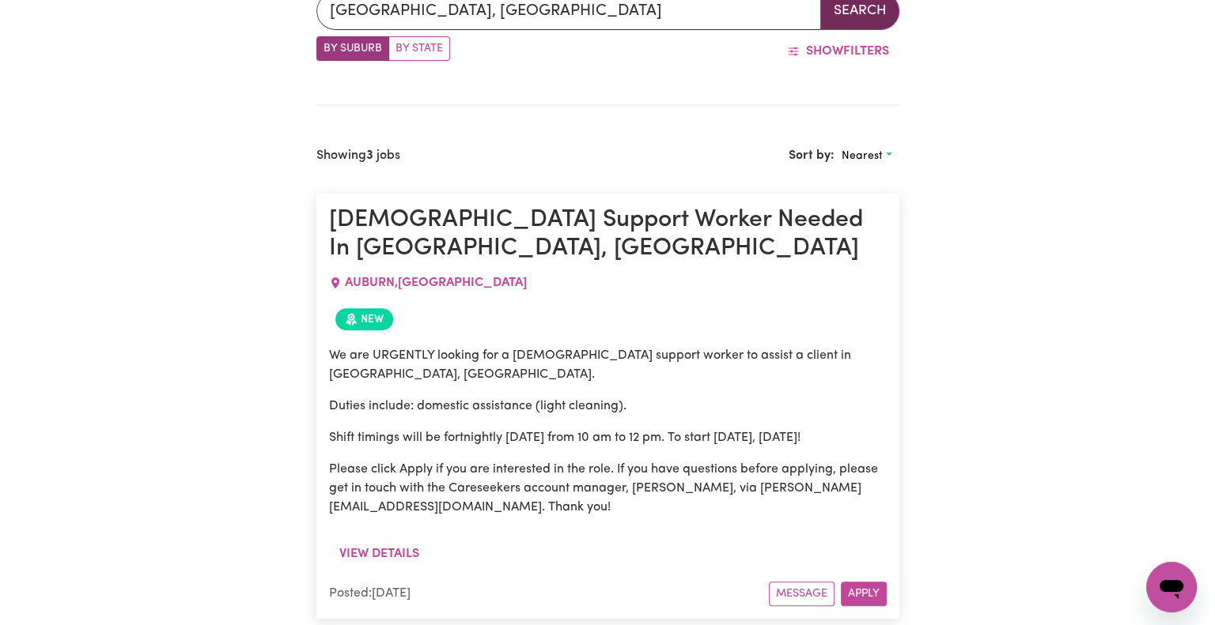
scroll to position [591, 0]
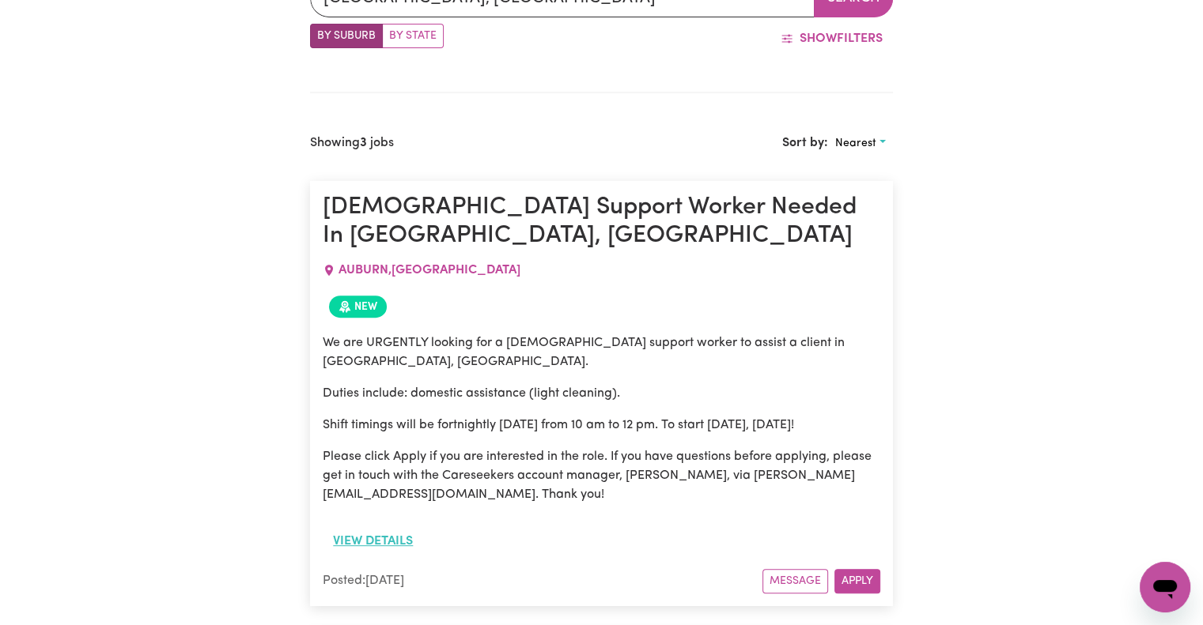
click at [397, 527] on button "View details" at bounding box center [373, 542] width 100 height 30
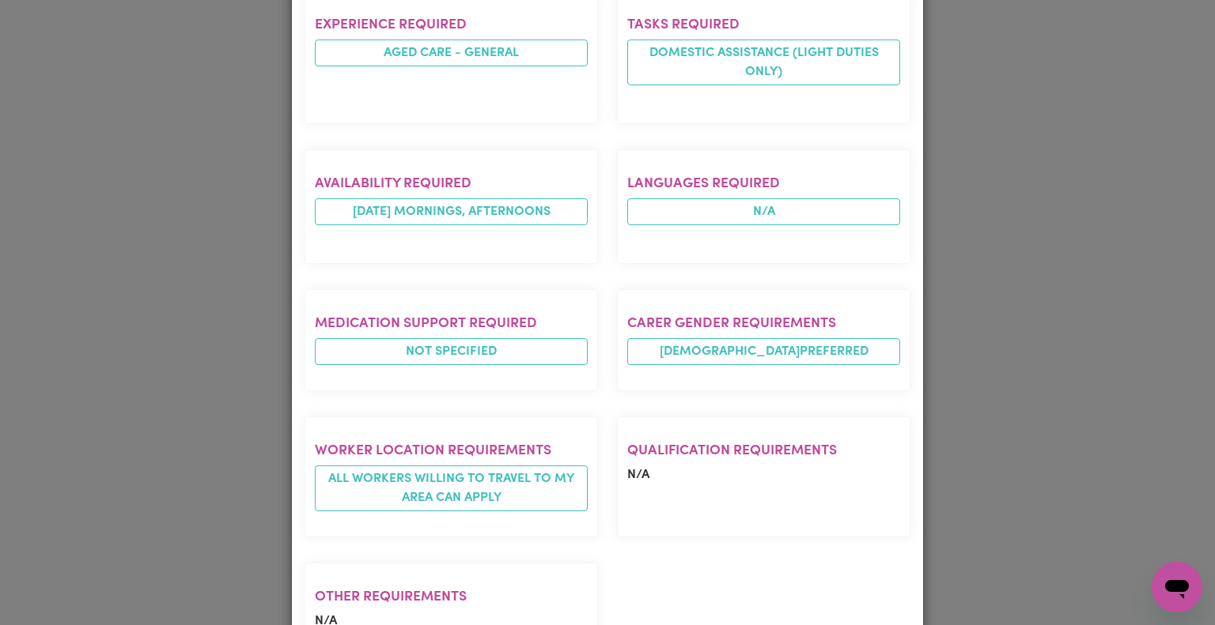
scroll to position [715, 0]
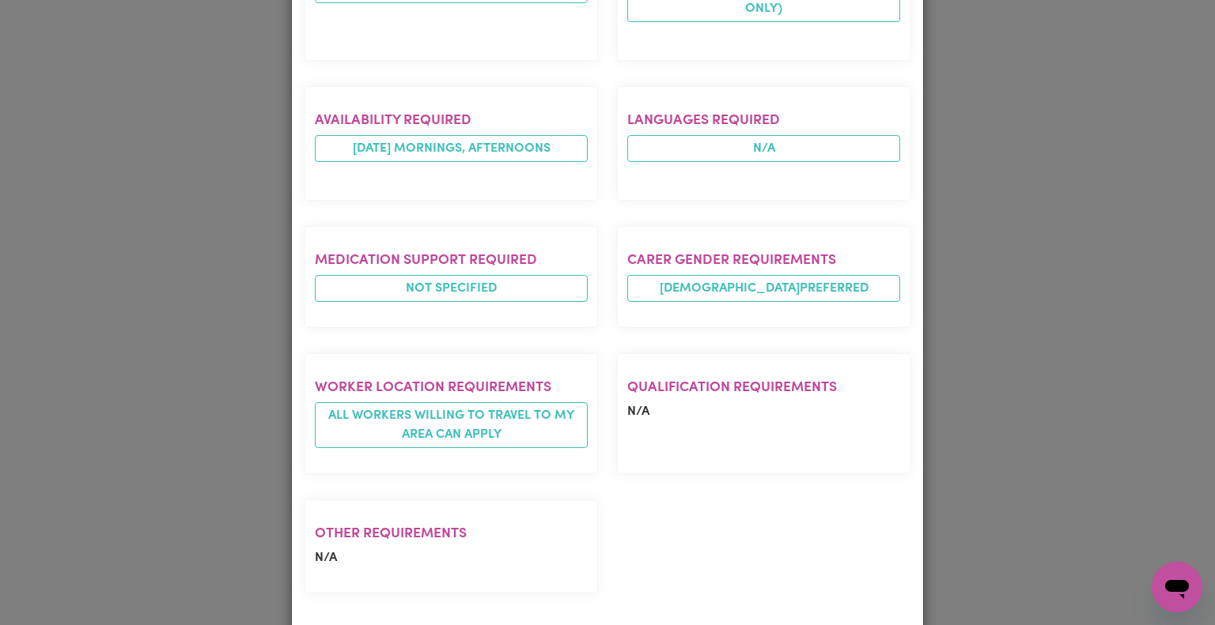
click at [1027, 382] on div "Job Details Female Support Worker Needed In Auburn, NSW AUBURN , New South Wale…" at bounding box center [607, 312] width 1215 height 625
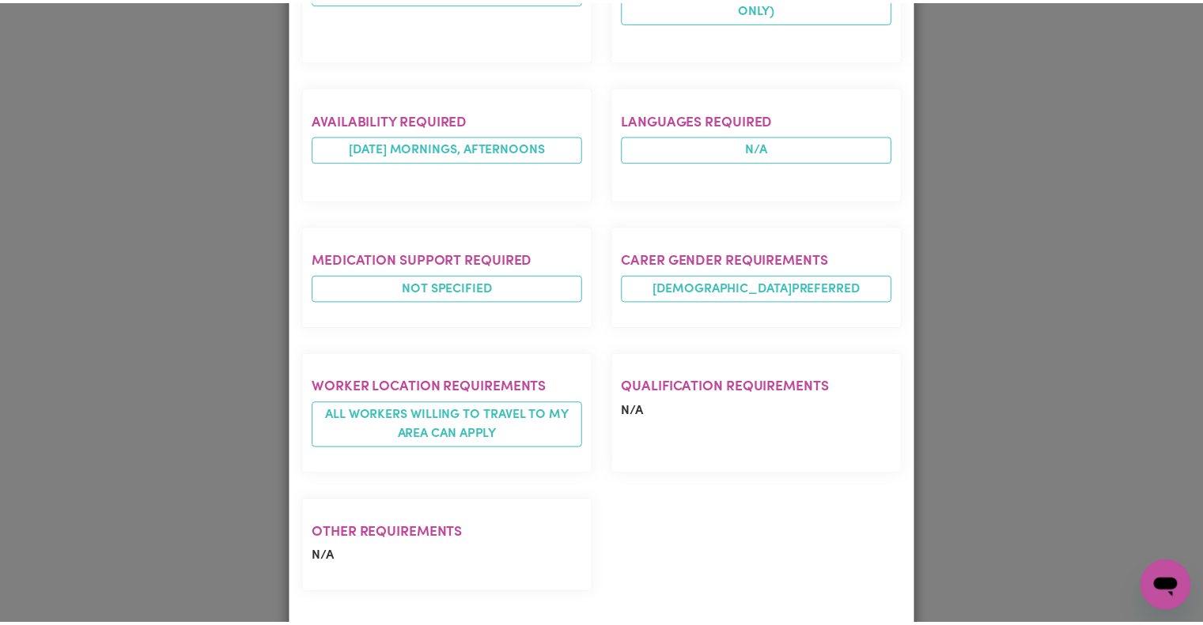
scroll to position [0, 0]
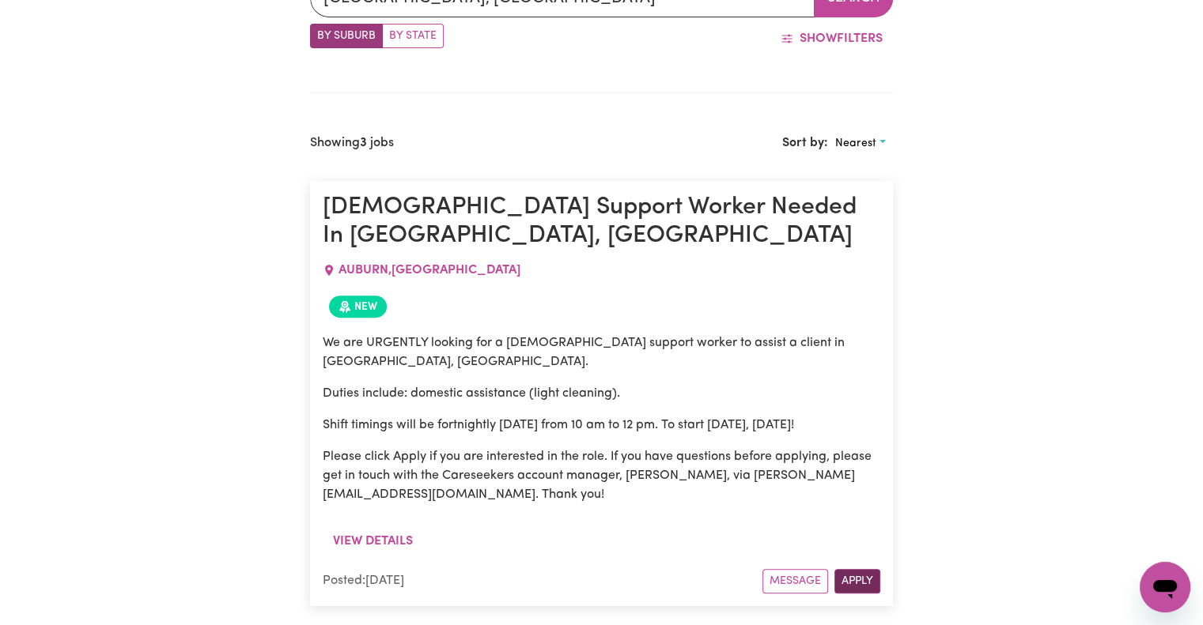
click at [861, 569] on button "Apply" at bounding box center [857, 581] width 46 height 25
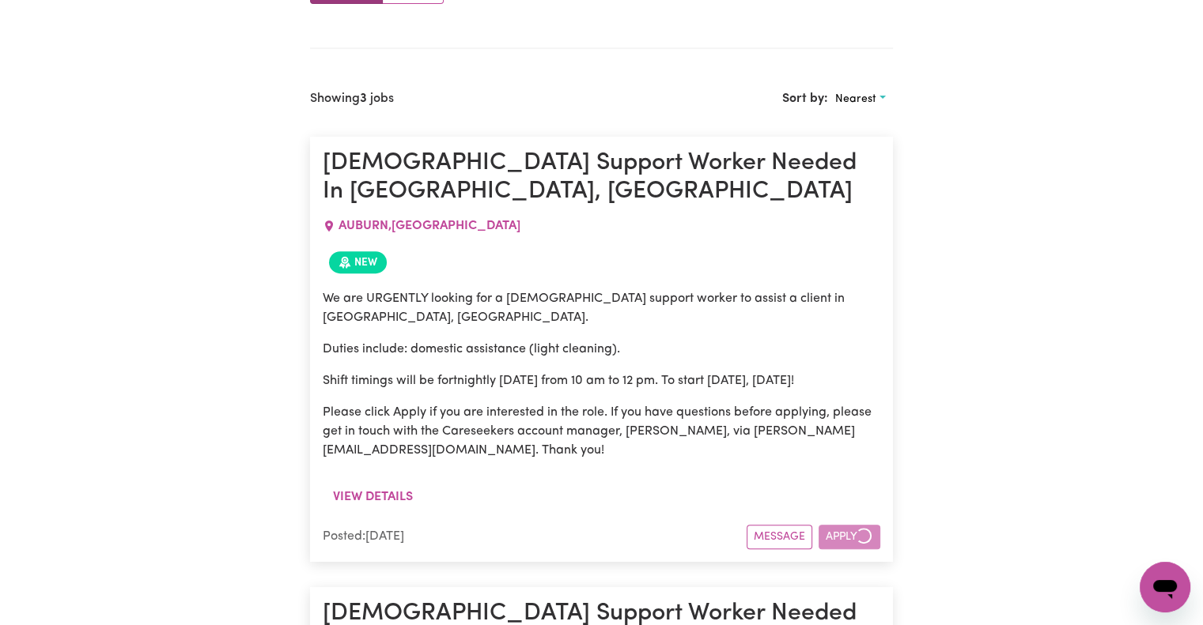
scroll to position [637, 0]
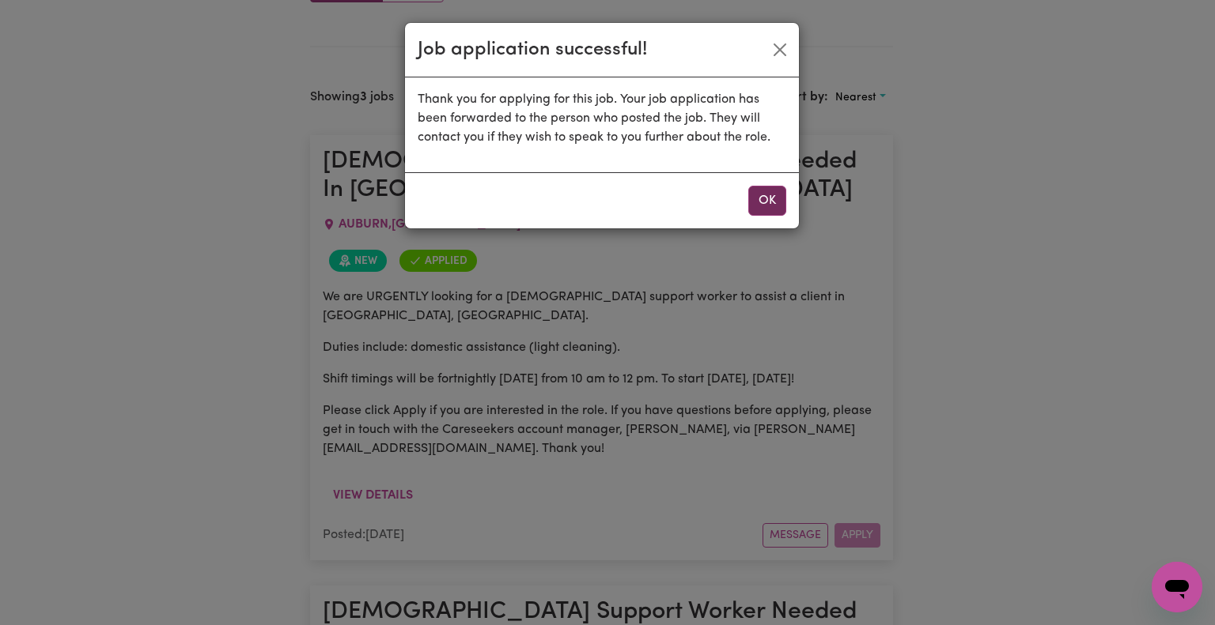
click at [772, 200] on button "OK" at bounding box center [767, 201] width 38 height 30
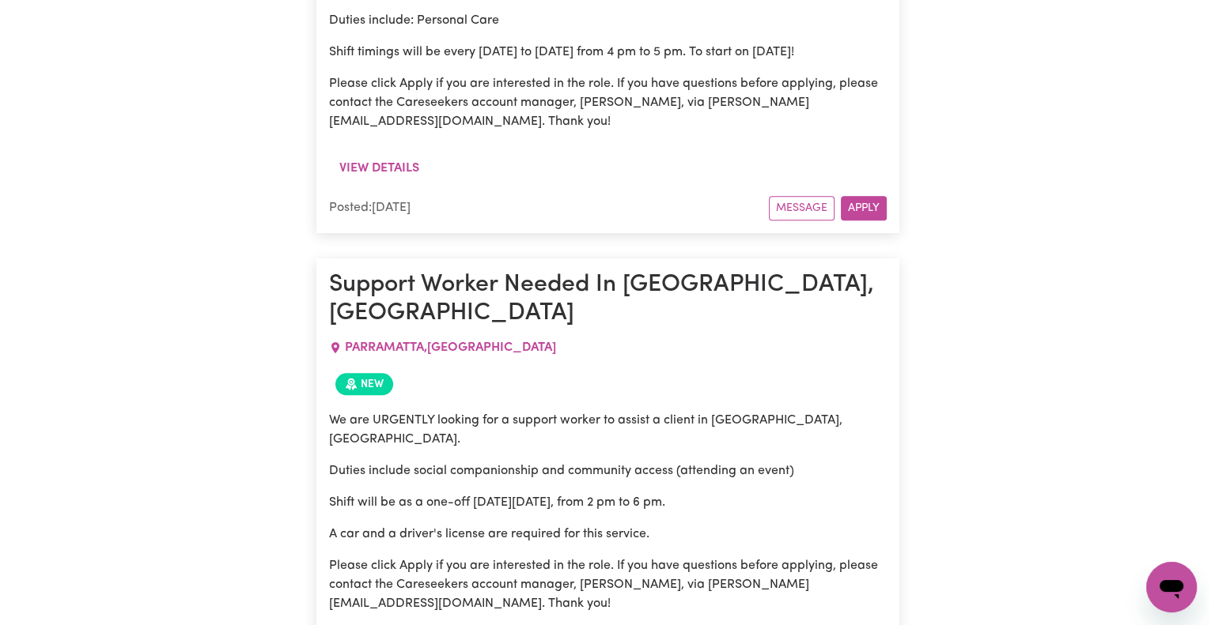
scroll to position [1417, 0]
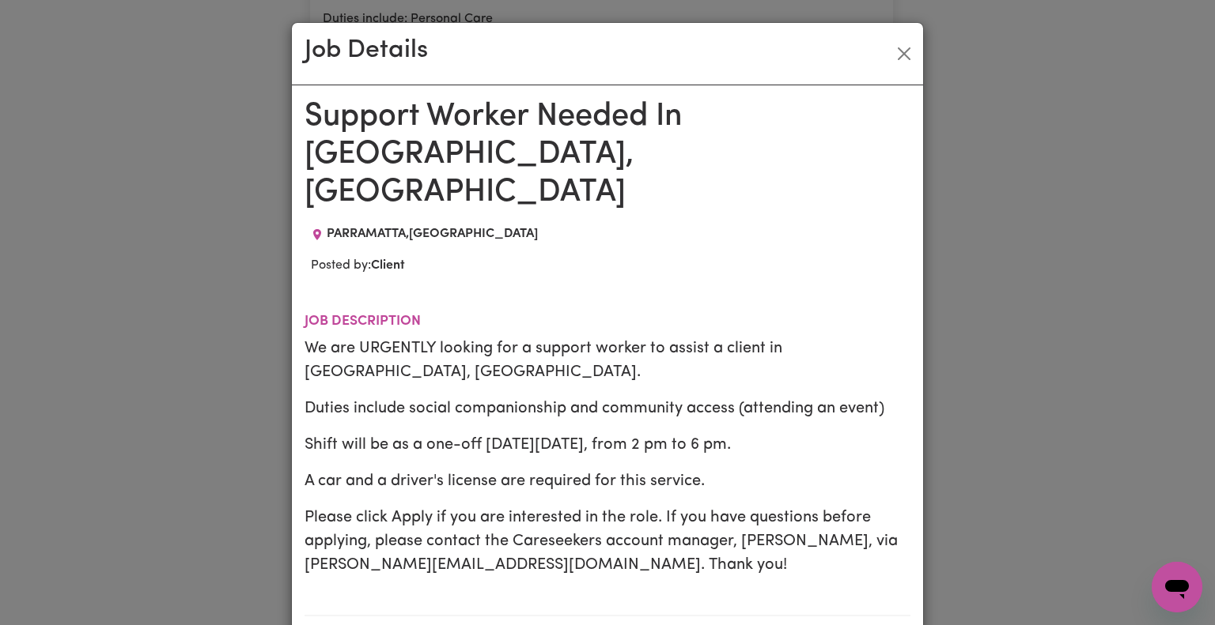
scroll to position [6, 0]
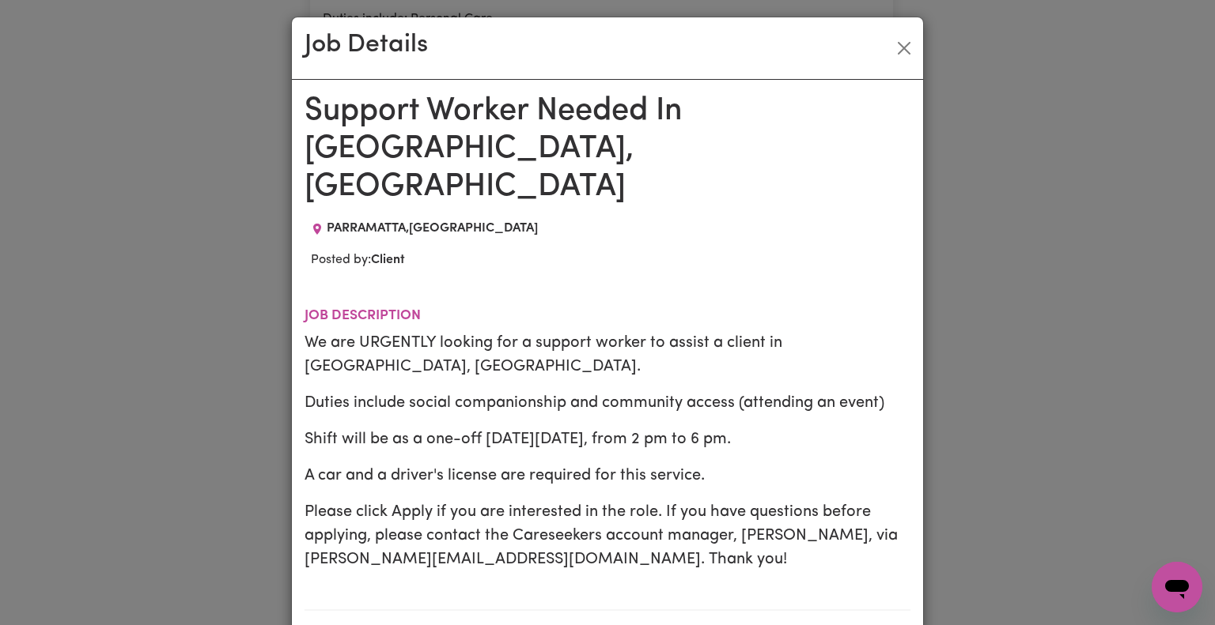
click at [231, 416] on div "Job Details Support Worker Needed In Parramatta, NSW PARRAMATTA , New South Wal…" at bounding box center [607, 312] width 1215 height 625
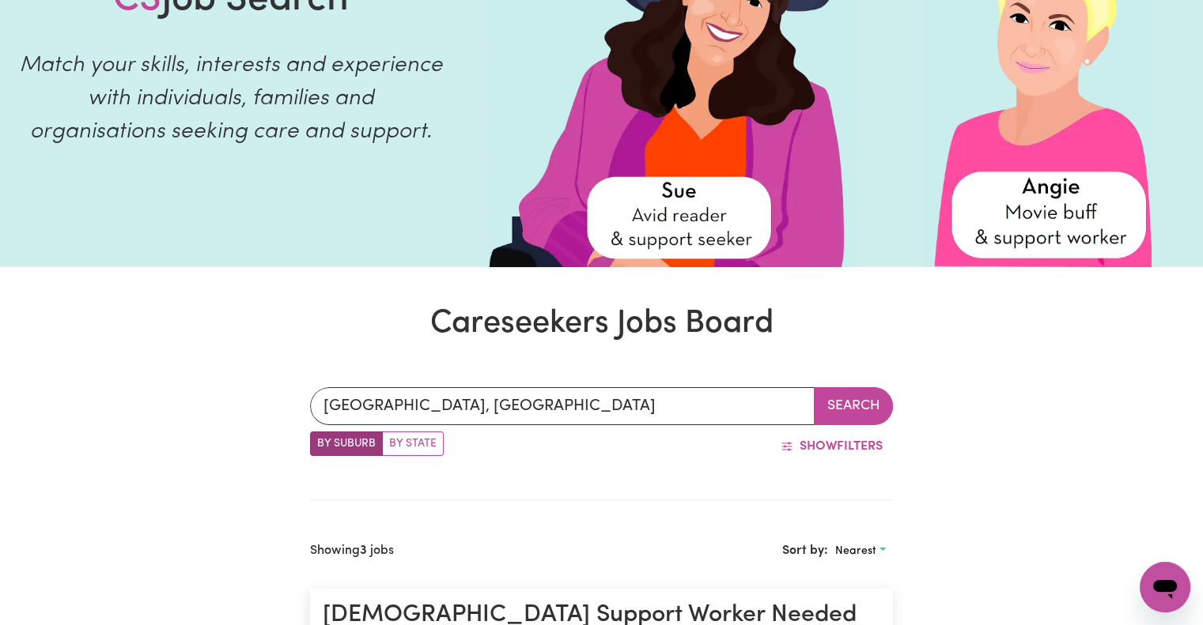
scroll to position [188, 0]
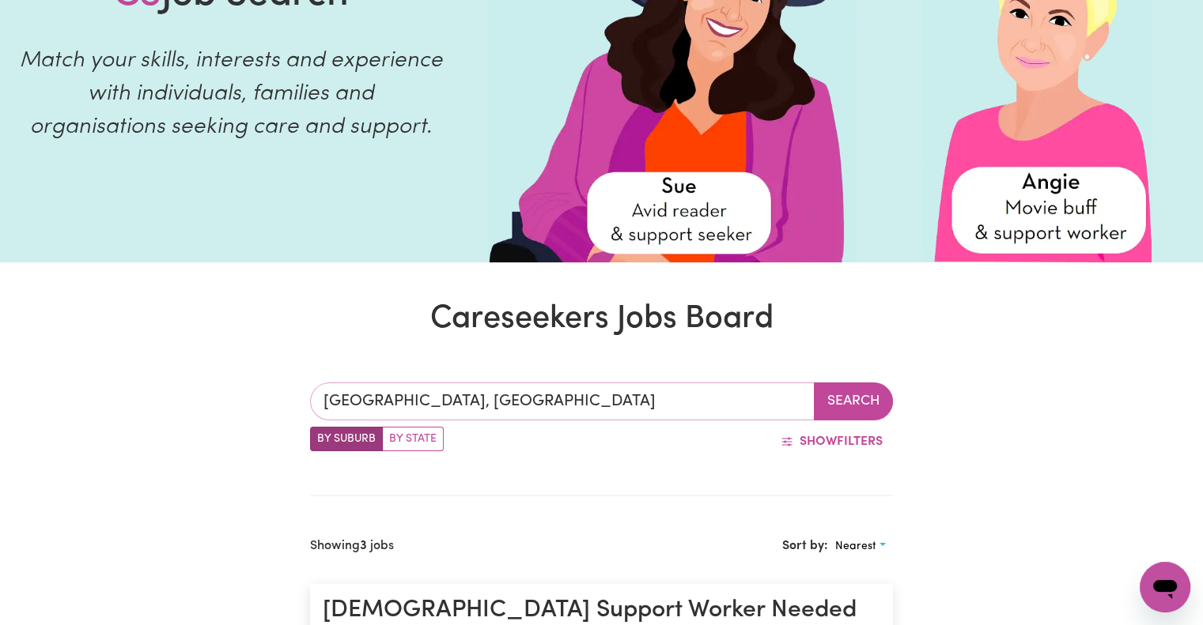
type input "LIDCOMBE, New South Wales, 2141"
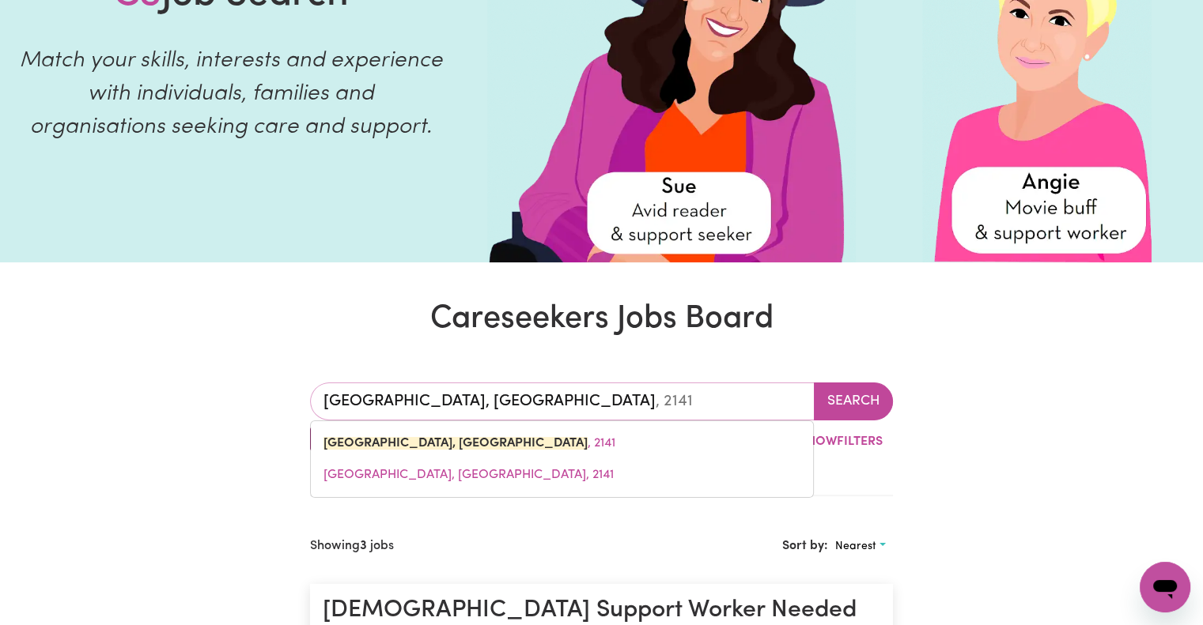
click at [792, 407] on input "LIDCOMBE, New South Wales" at bounding box center [562, 402] width 505 height 38
type input "LIDCOMBE, New South Wale"
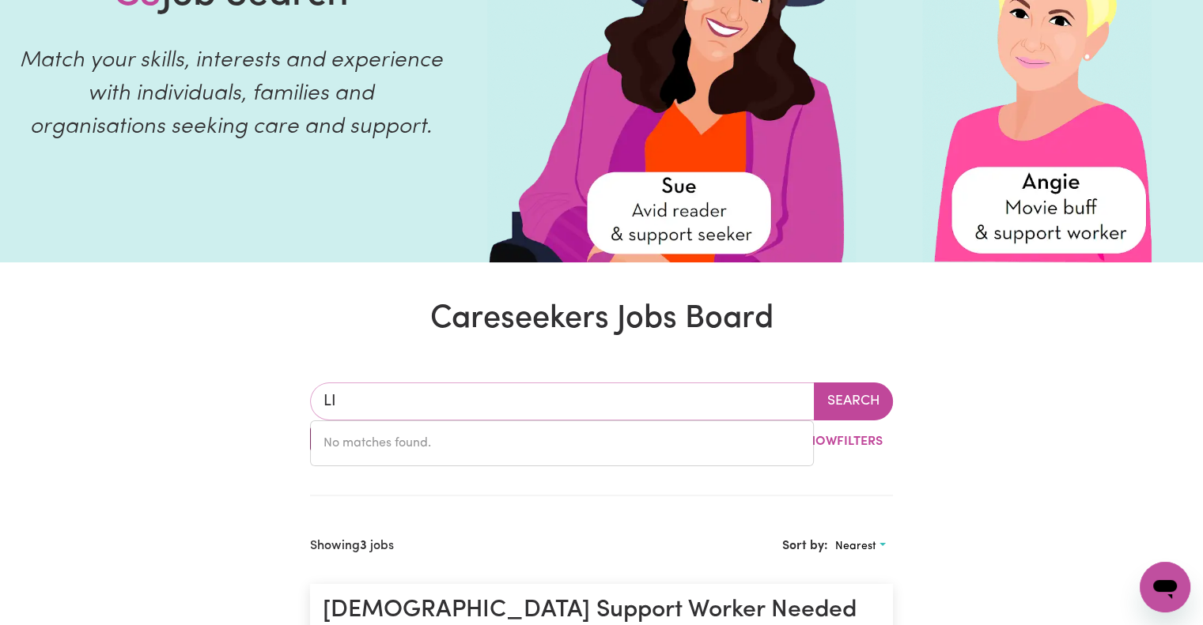
type input "L"
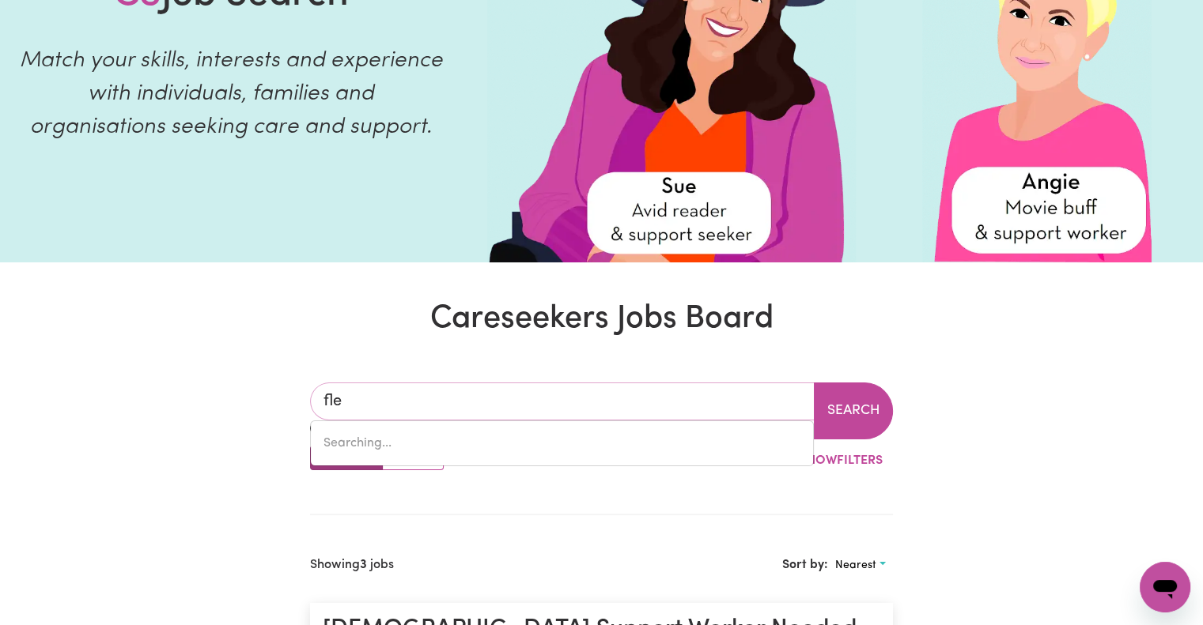
type input "flem"
type input "flemING, Northern Territory, 0822"
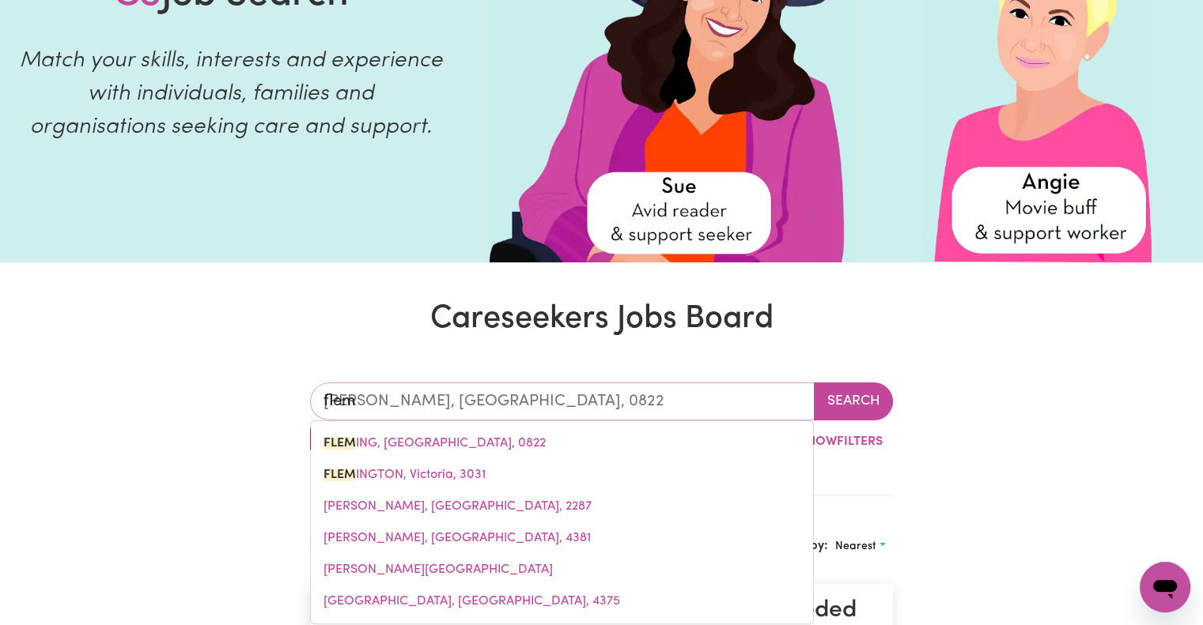
type input "flemi"
type input "flemiNG, Northern Territory, 0822"
type input "flemin"
type input "fleminG, Northern Territory, 0822"
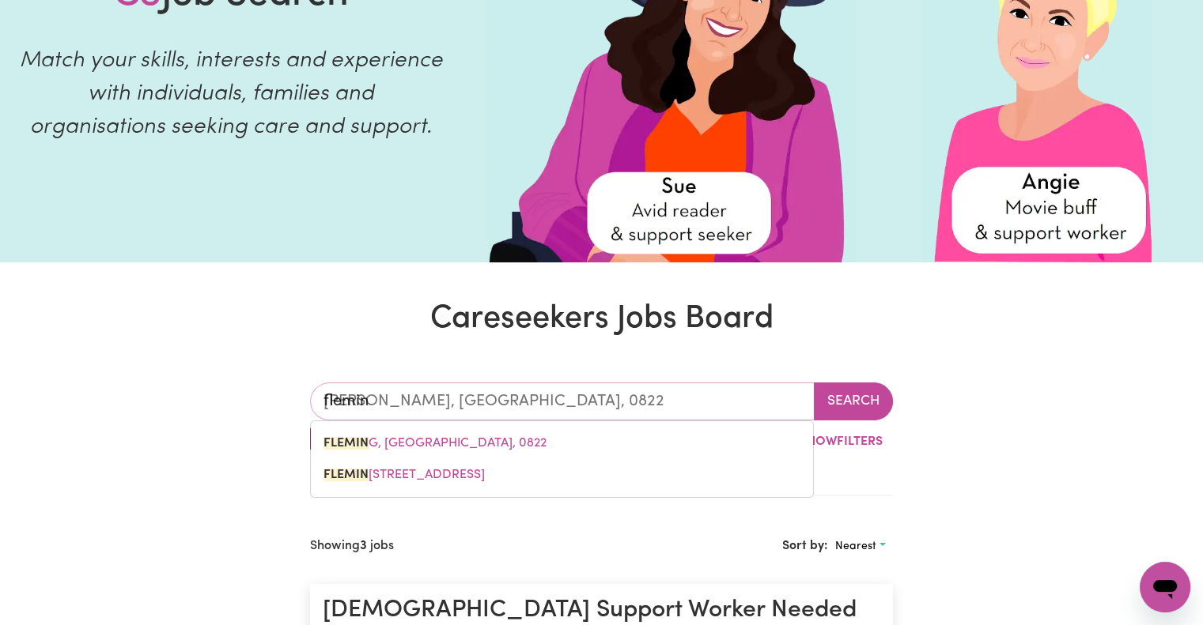
click at [588, 402] on input "flemin" at bounding box center [562, 402] width 505 height 38
type input "flemi"
type input "flemiNG, Northern Territory, 0822"
type input "flem"
type input "flemING, Northern Territory, 0822"
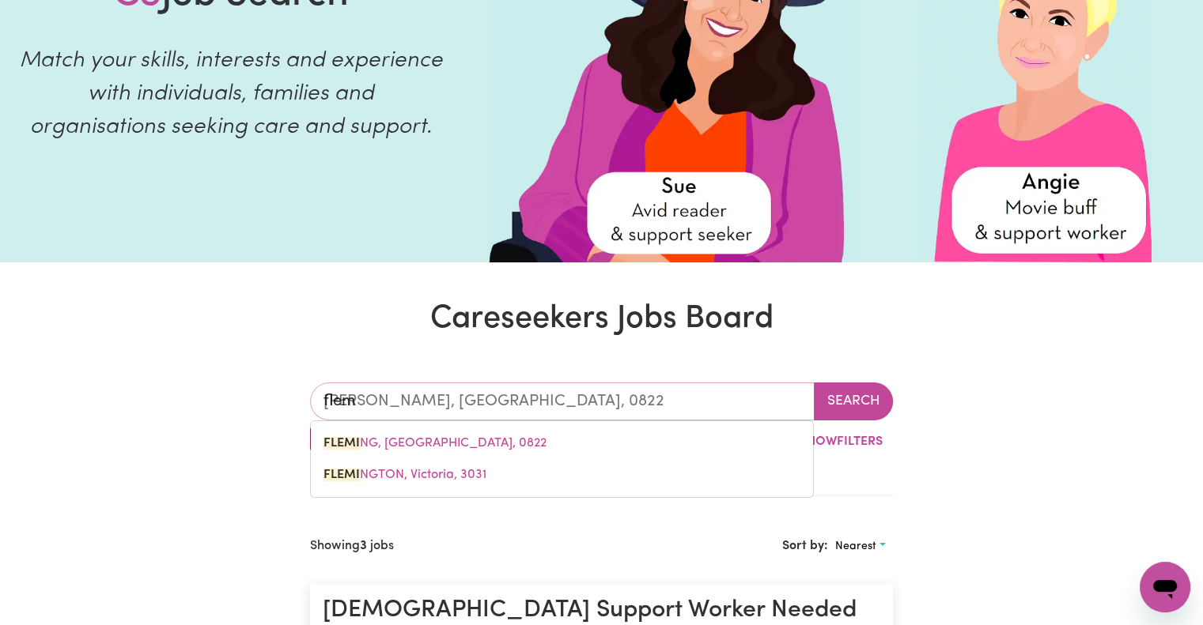
type input "fle"
type input "fleMING, Northern Territory, 0822"
type input "fl"
type input "f"
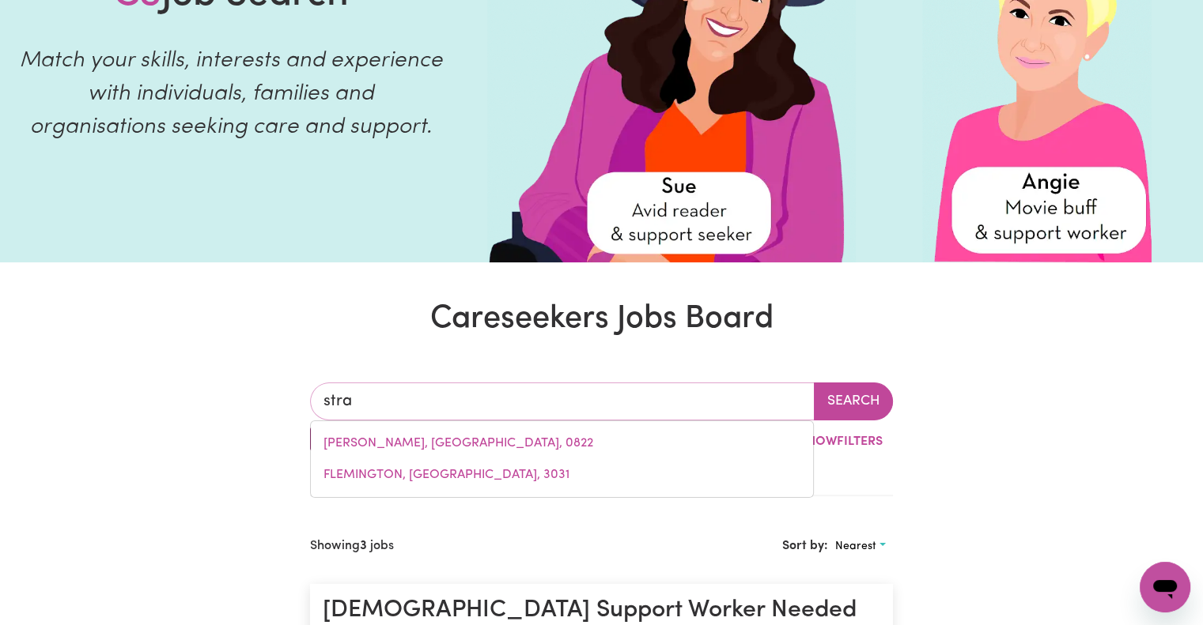
type input "strat"
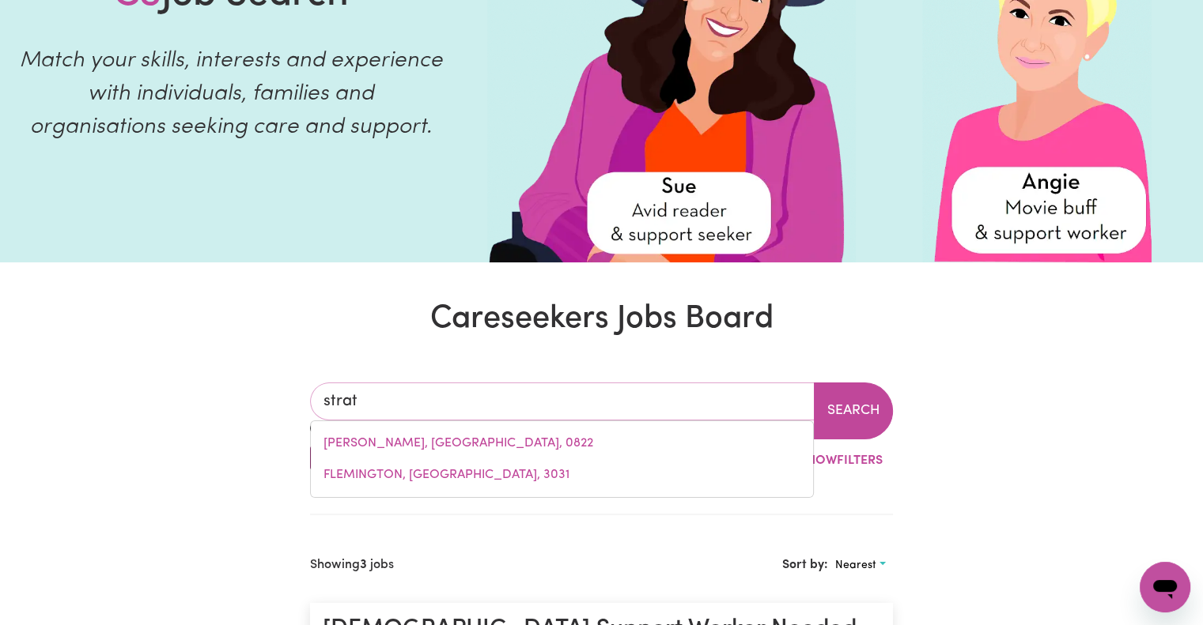
type input "stratEN, Victoria, 3533"
type input "strath"
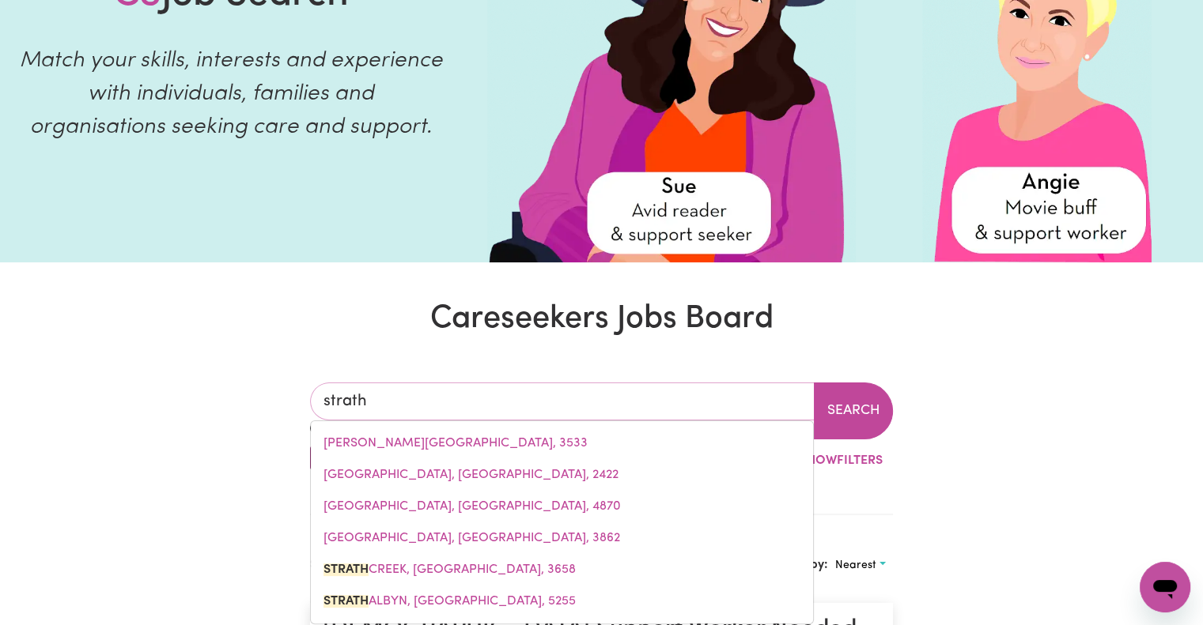
type input "strath CREEK, Victoria, 3658"
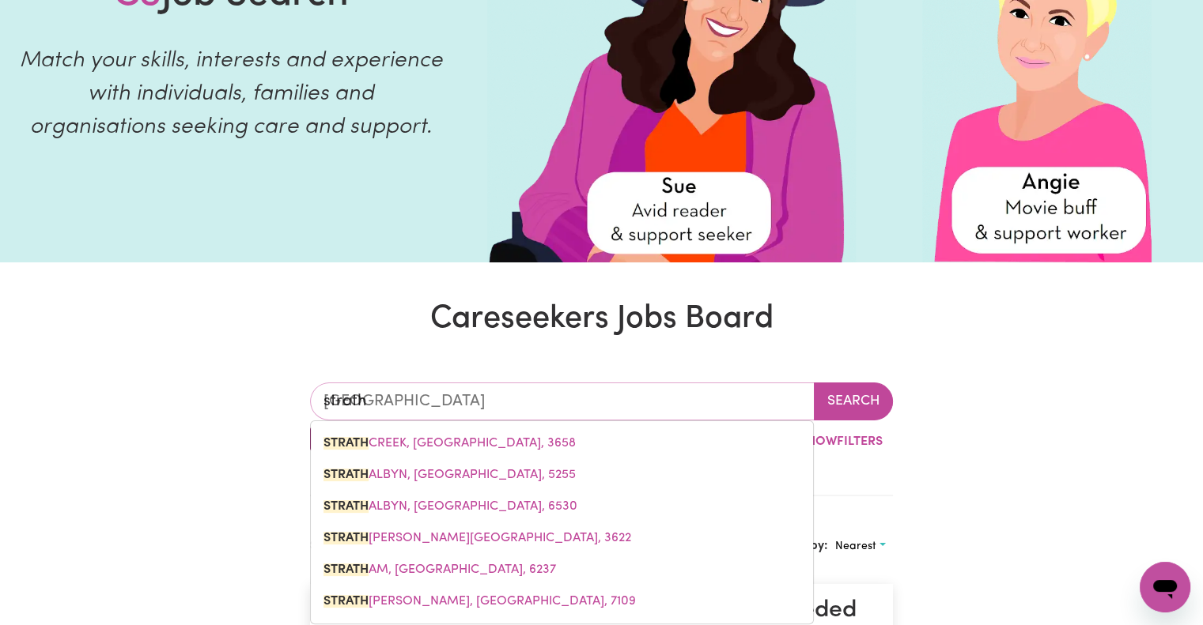
type input "strathf"
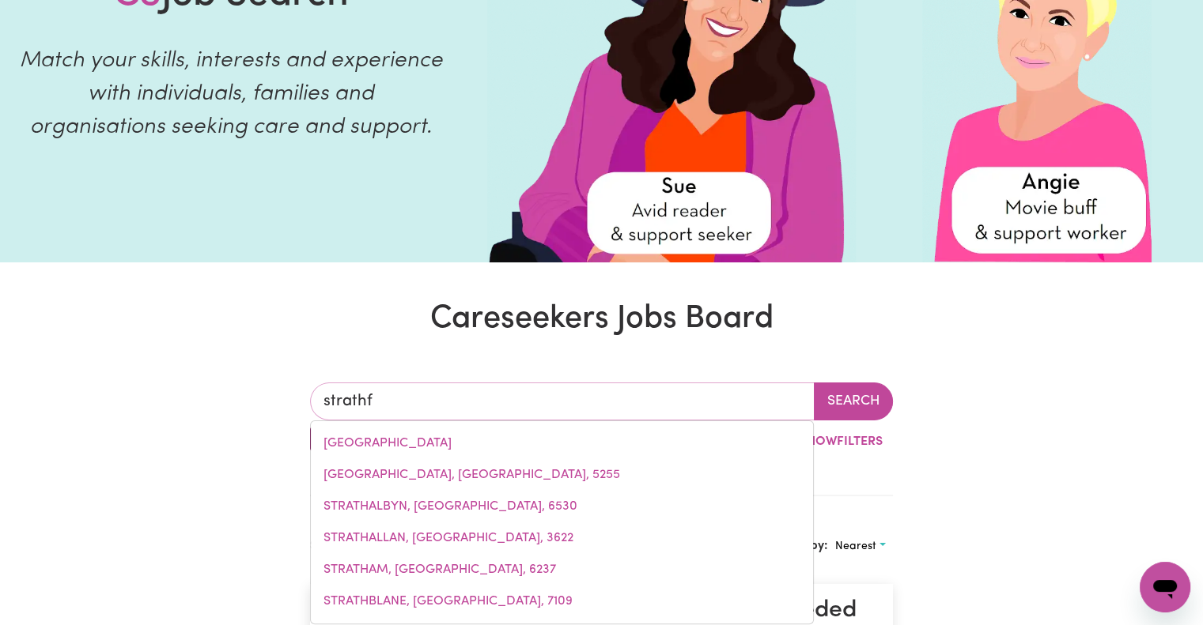
type input "strathfi"
type input "strathfiELD, New South Wales, 2135"
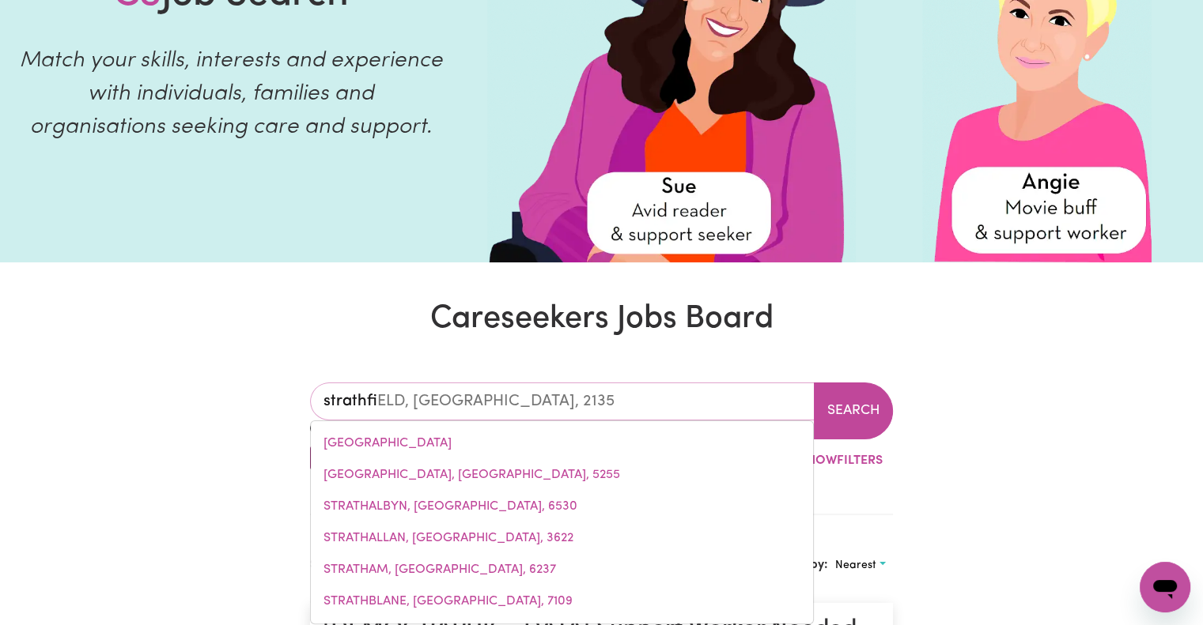
type input "strathfie"
type input "strathfieLD, New South Wales, 2135"
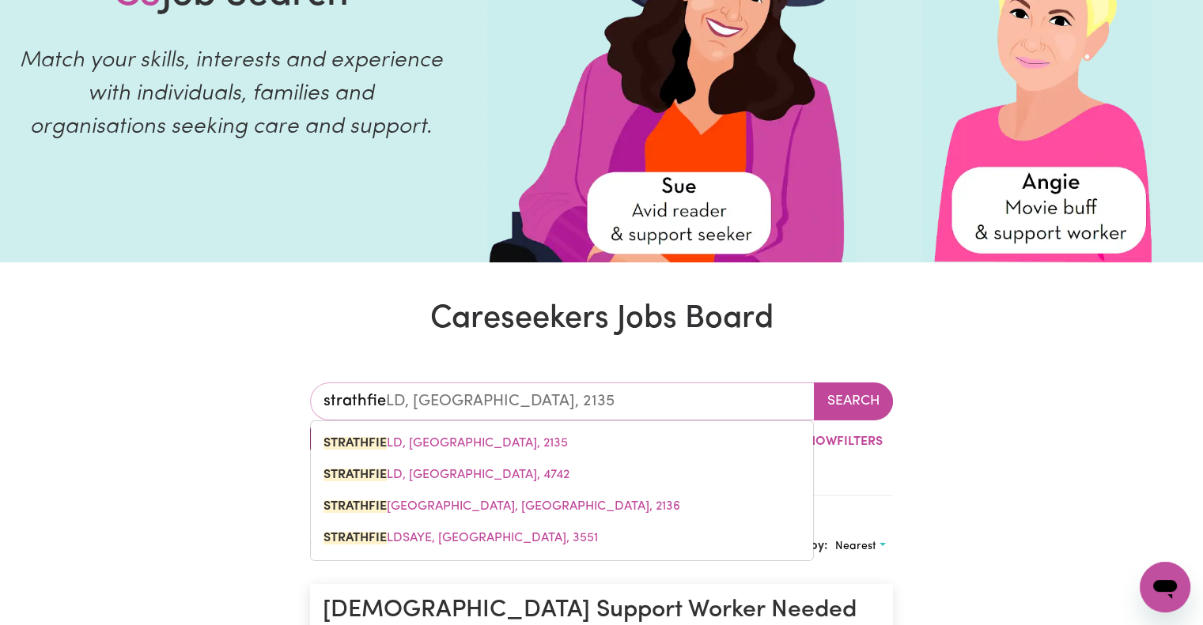
type input "strathfiel"
type input "strathfielD, New South Wales, 2135"
type input "strathfield"
type input "strathfield, New South Wales, 2135"
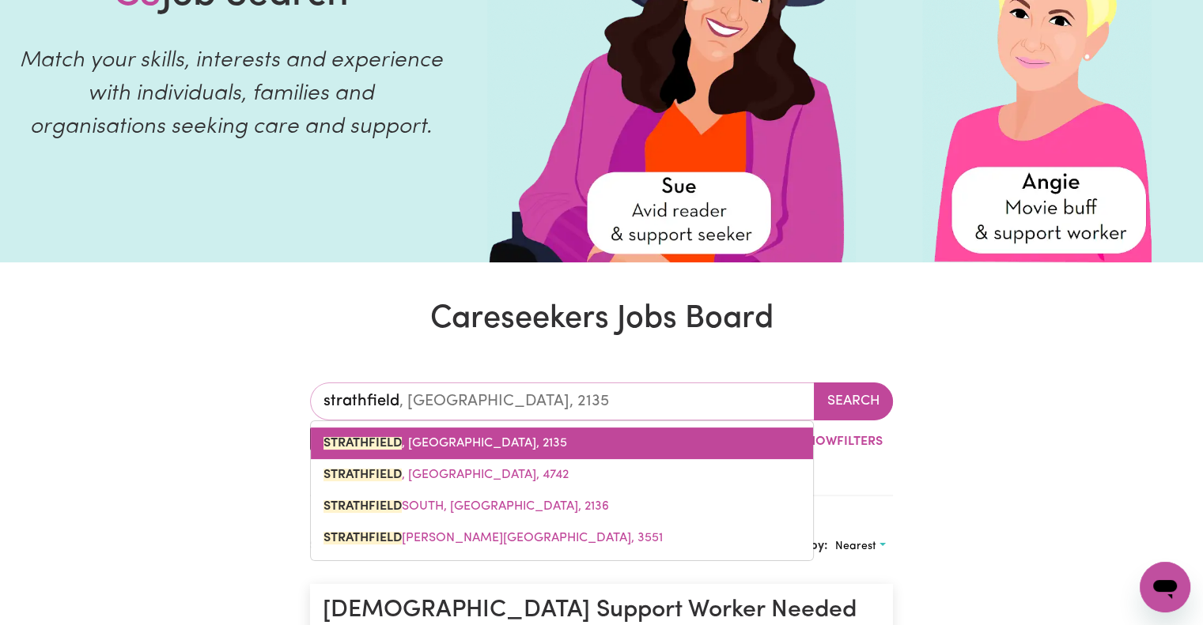
click at [542, 444] on link "STRATHFIELD , New South Wales, 2135" at bounding box center [562, 444] width 502 height 32
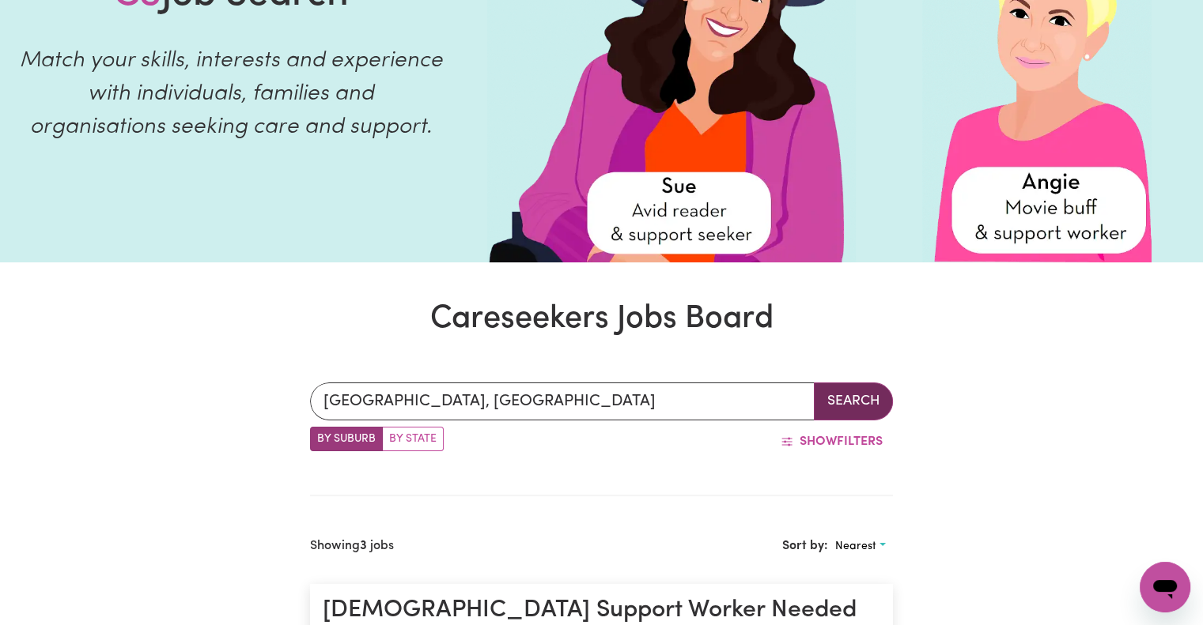
click at [848, 395] on button "Search" at bounding box center [853, 402] width 79 height 38
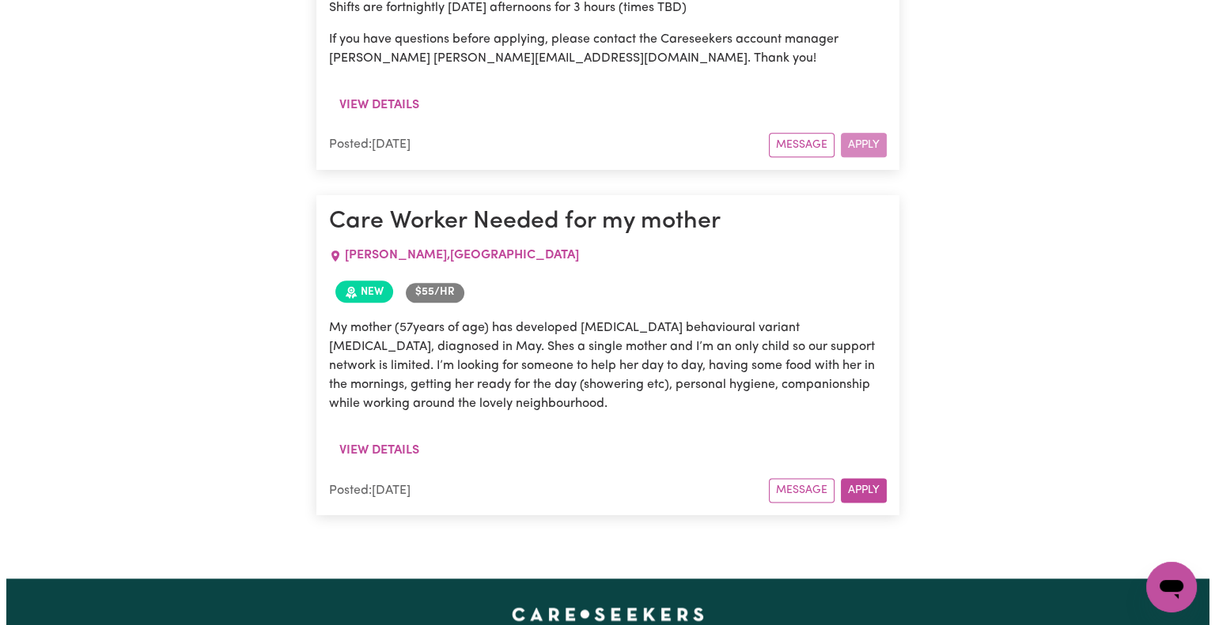
scroll to position [1910, 0]
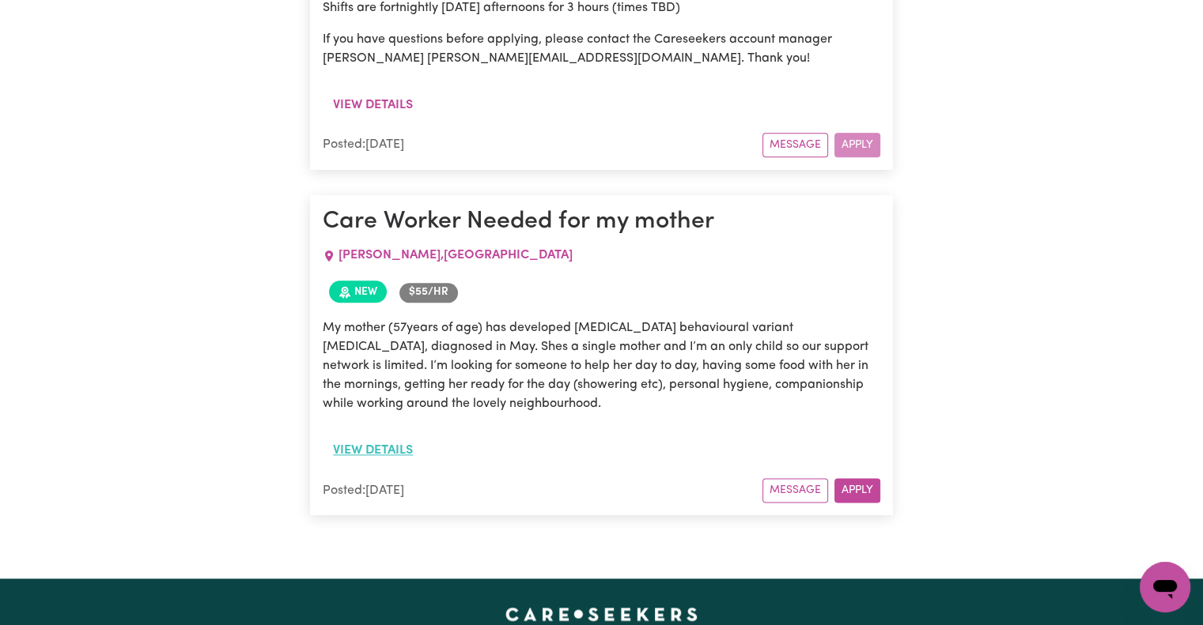
click at [393, 436] on button "View details" at bounding box center [373, 451] width 100 height 30
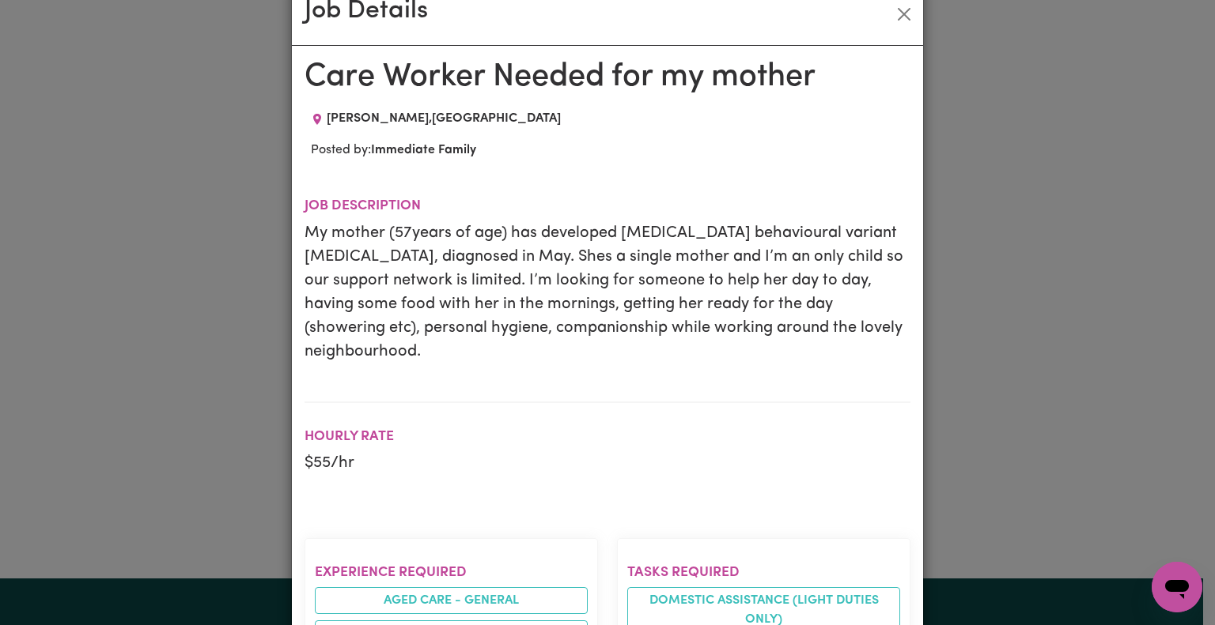
scroll to position [38, 0]
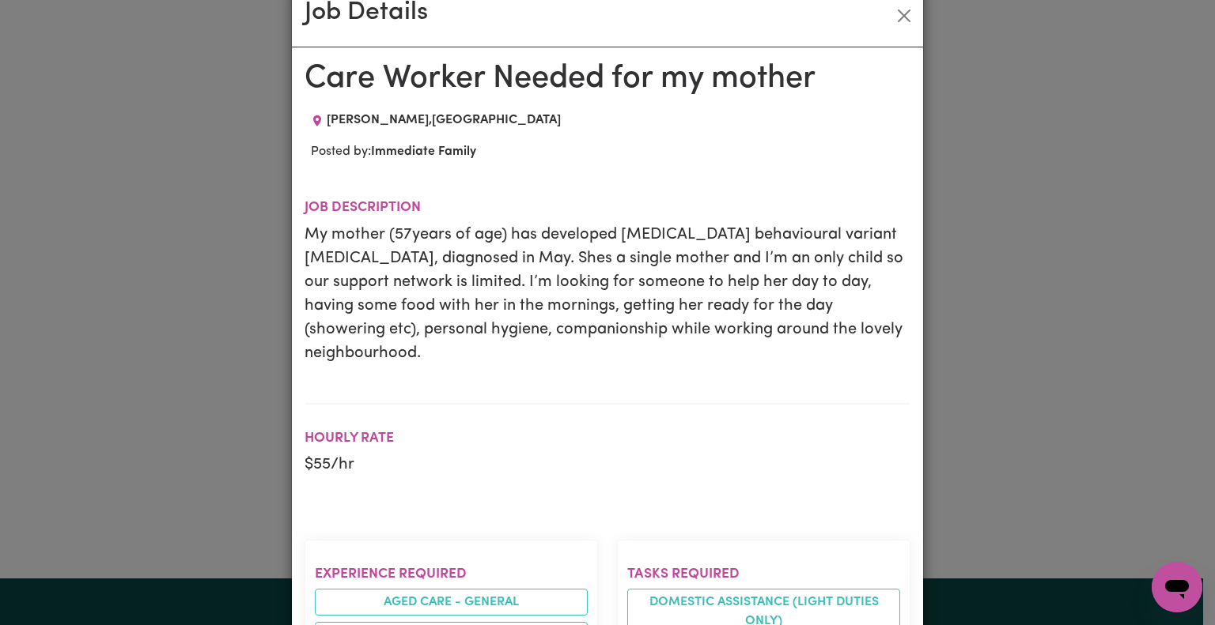
click at [219, 271] on div "Job Details Care Worker Needed for my mother RUSSELL LEA , New South Wales Post…" at bounding box center [607, 312] width 1215 height 625
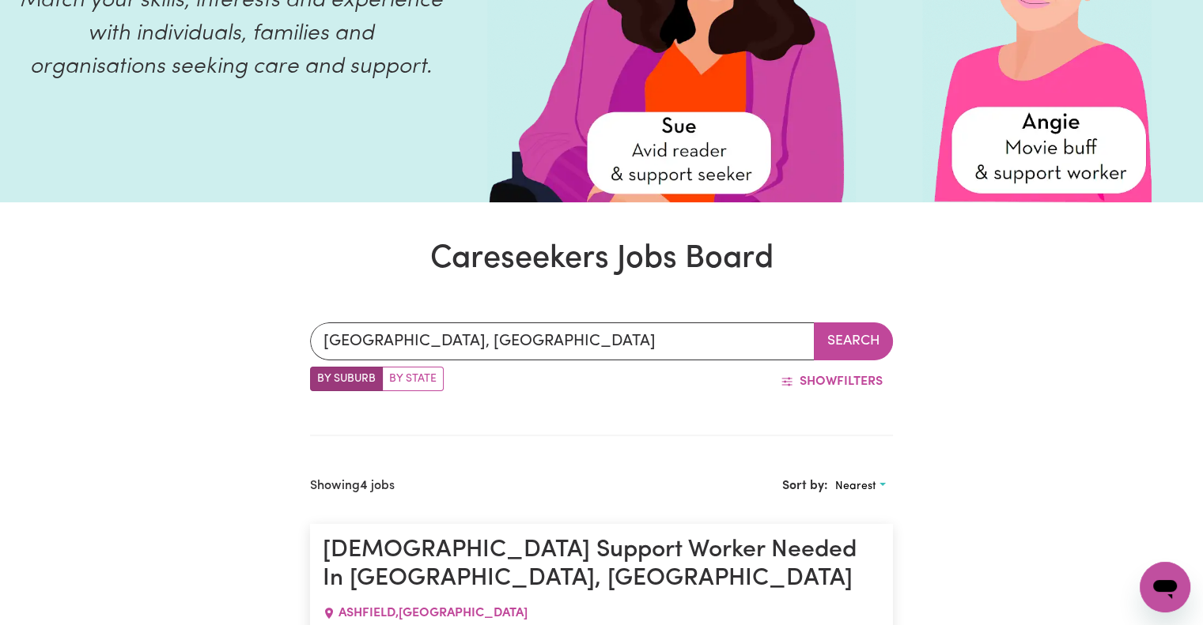
scroll to position [263, 0]
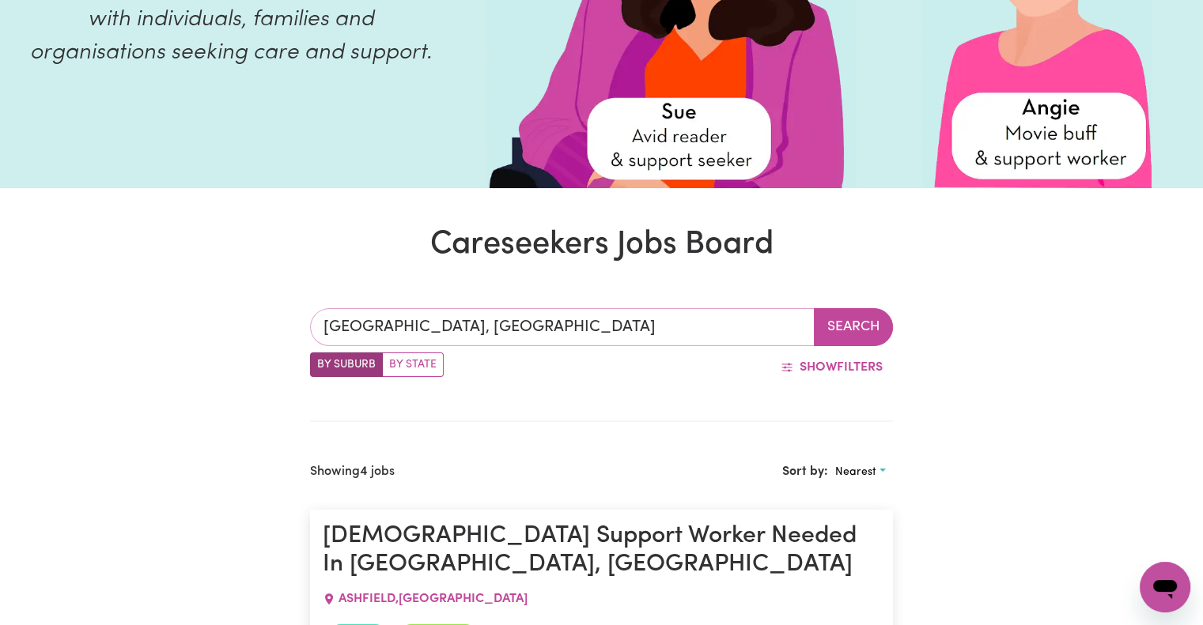
type input "STRATHFIELD, New South Wales, 2135"
click at [612, 323] on input "STRATHFIELD, New South Wales" at bounding box center [562, 327] width 505 height 38
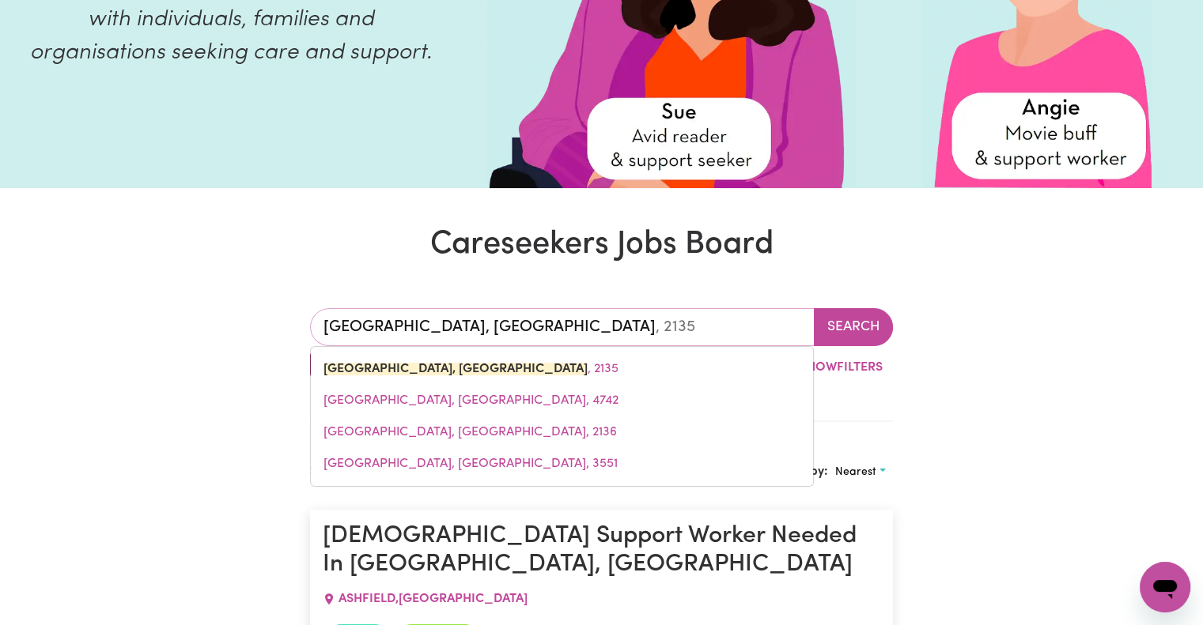
type input "STRATHFIELD, New South Wale"
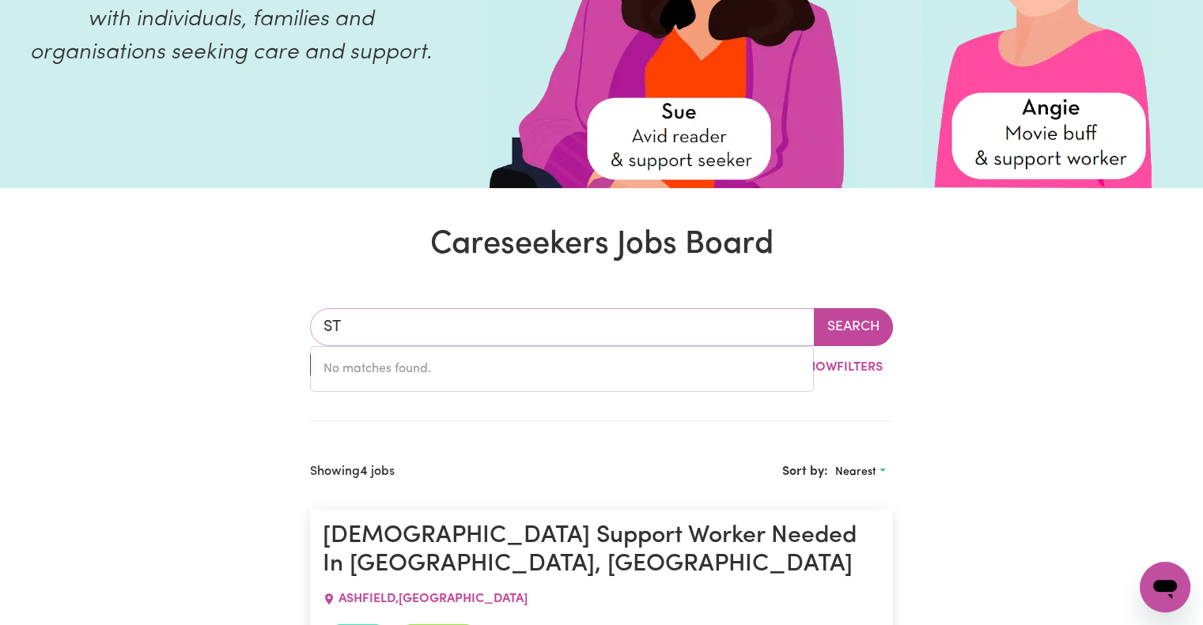
type input "S"
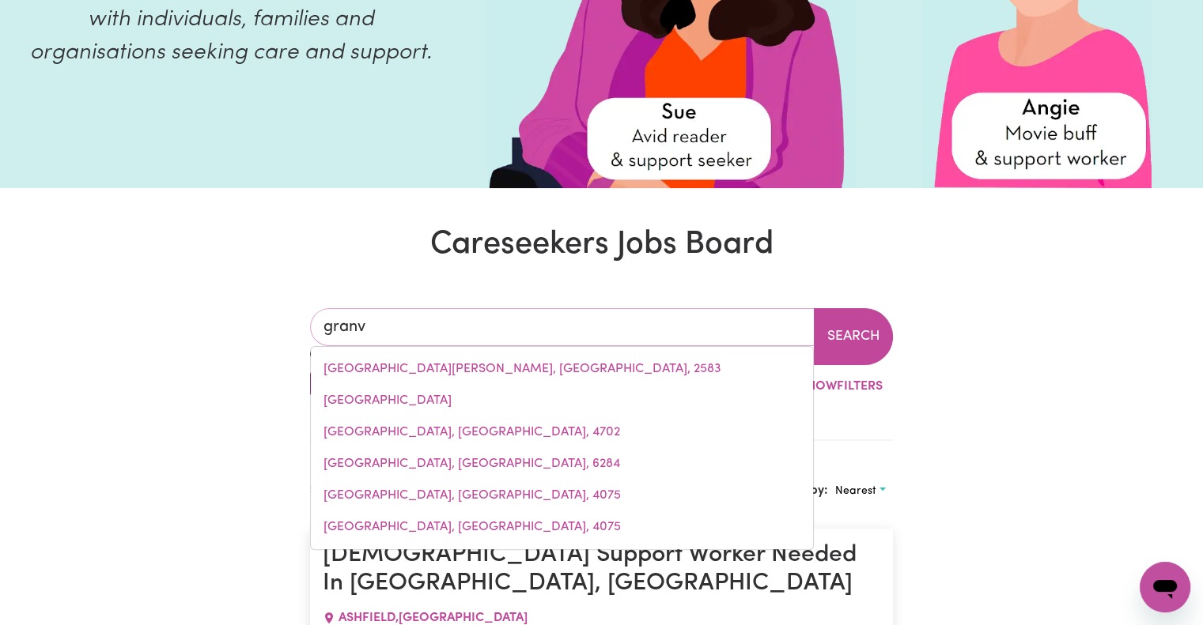
type input "granvi"
type input "granviLLE, New South Wales, 2142"
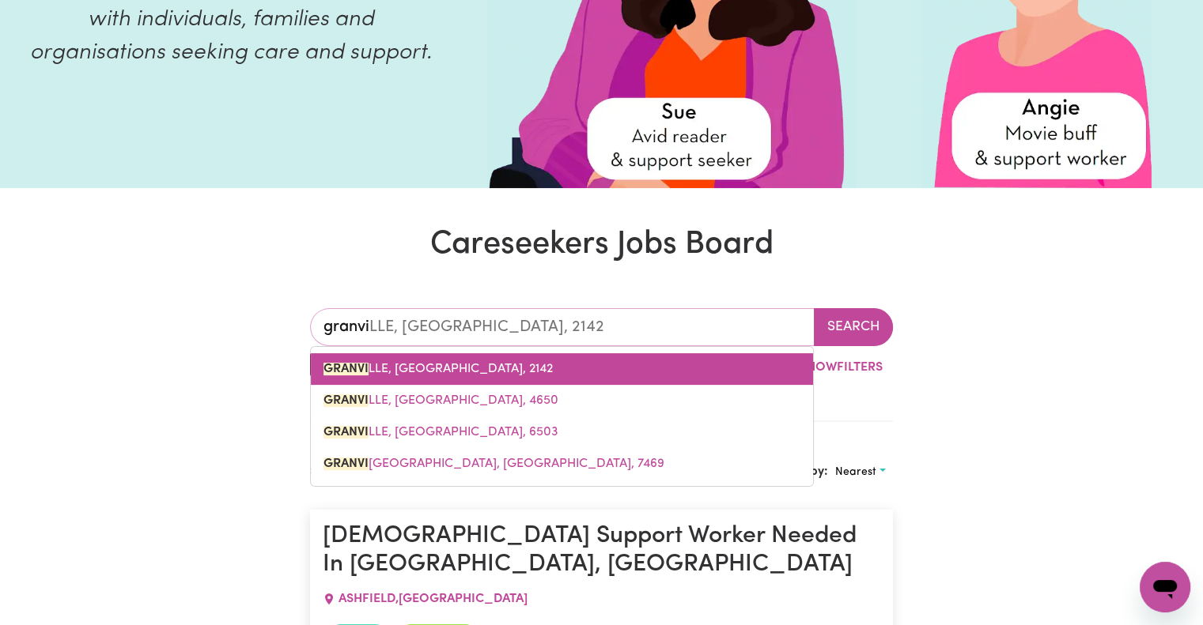
click at [482, 359] on link "GRANVI LLE, New South Wales, 2142" at bounding box center [562, 369] width 502 height 32
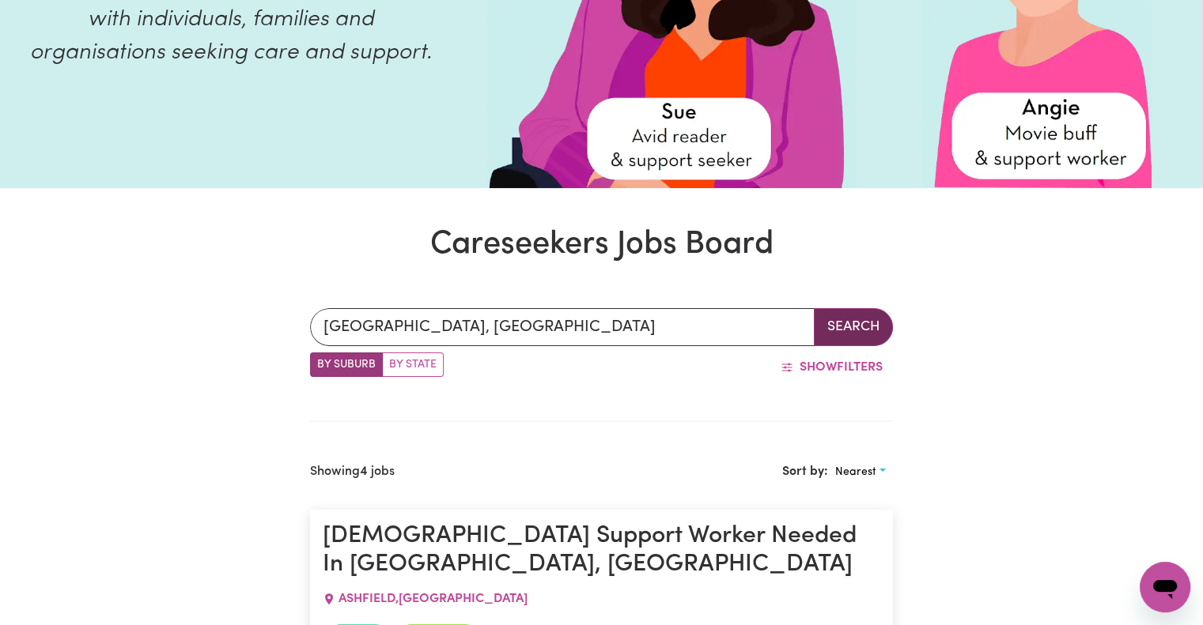
click at [851, 325] on button "Search" at bounding box center [853, 327] width 79 height 38
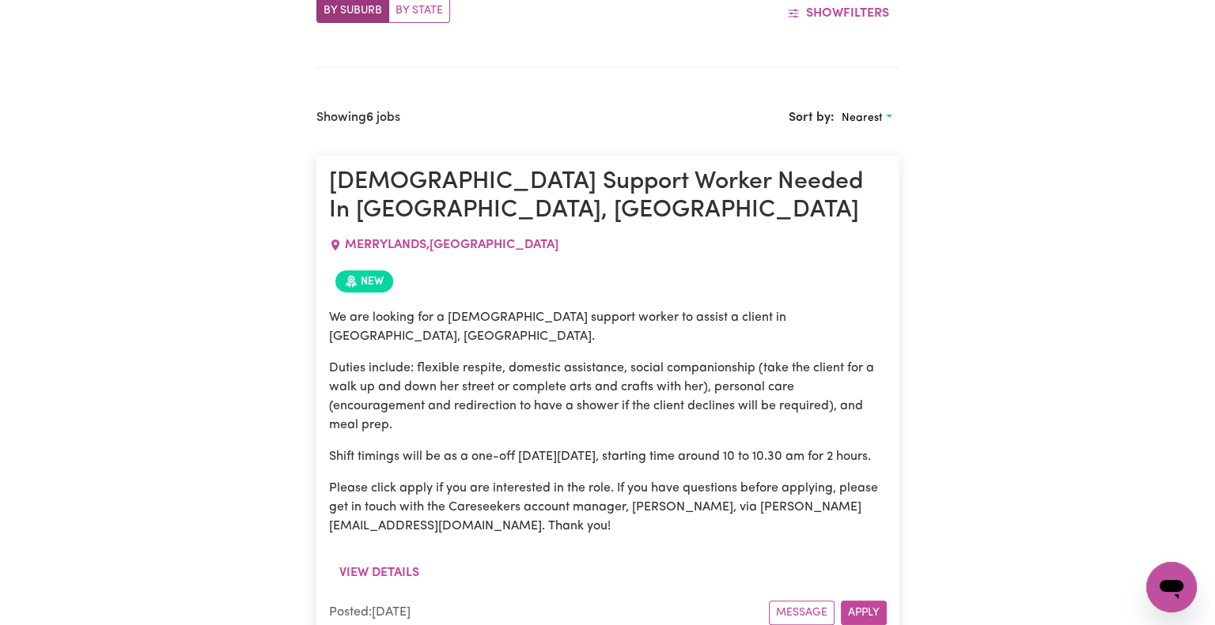
scroll to position [656, 0]
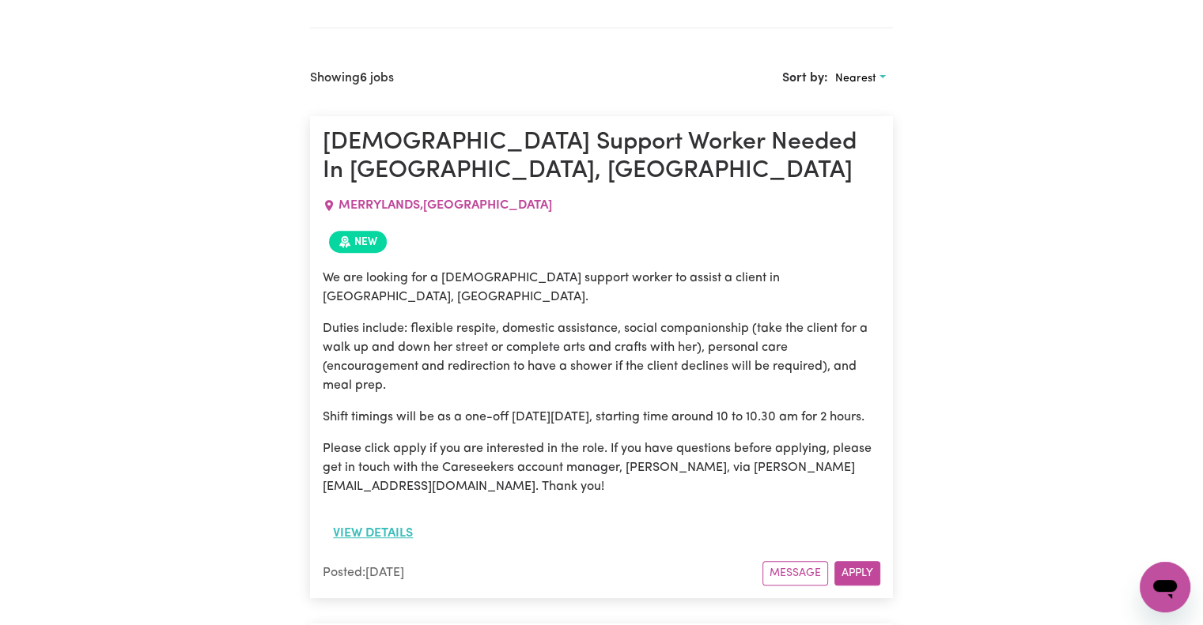
click at [392, 523] on button "View details" at bounding box center [373, 534] width 100 height 30
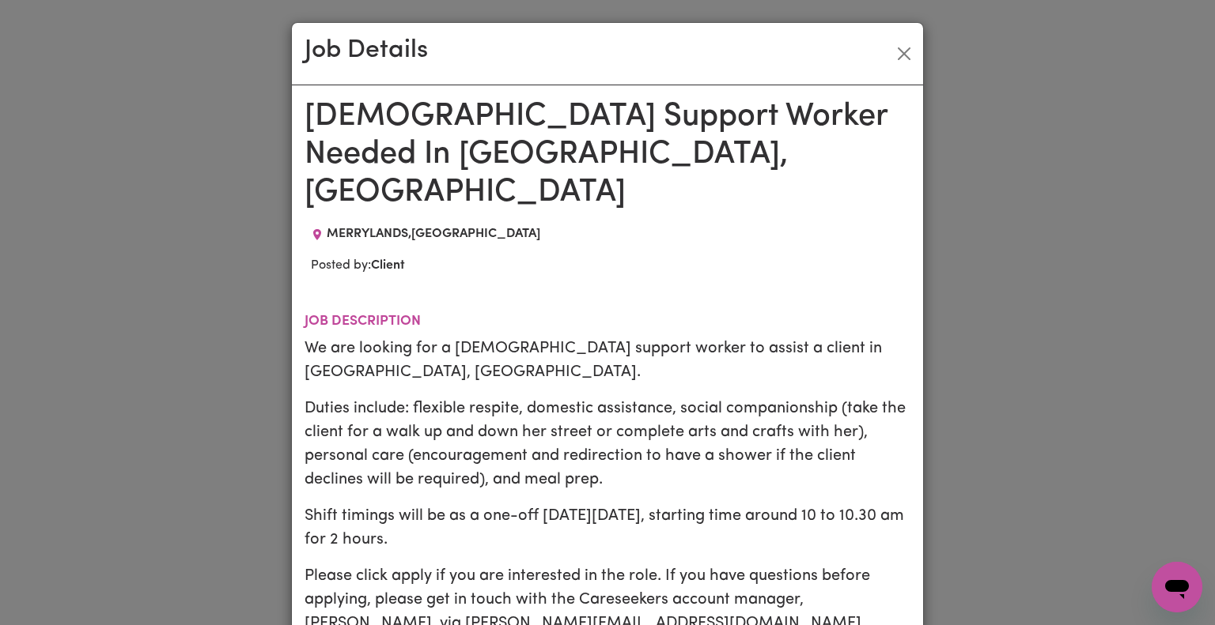
click at [1007, 474] on div "Job Details Female Support Worker Needed In Merrylands, NSW MERRYLANDS , New So…" at bounding box center [607, 312] width 1215 height 625
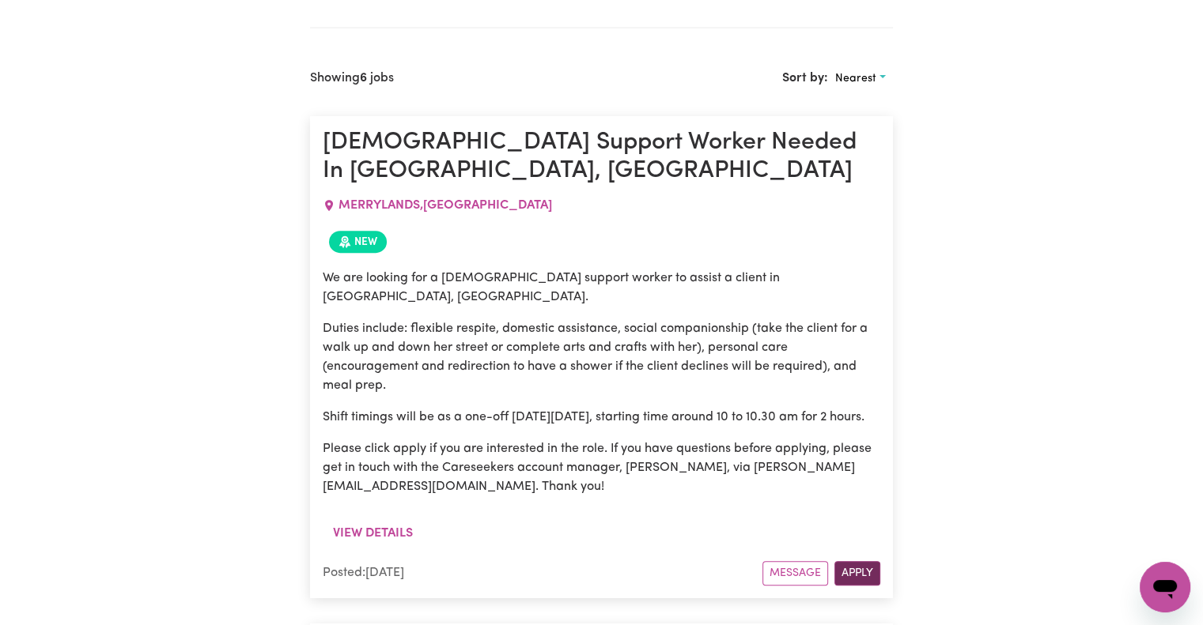
click at [852, 571] on button "Apply" at bounding box center [857, 573] width 46 height 25
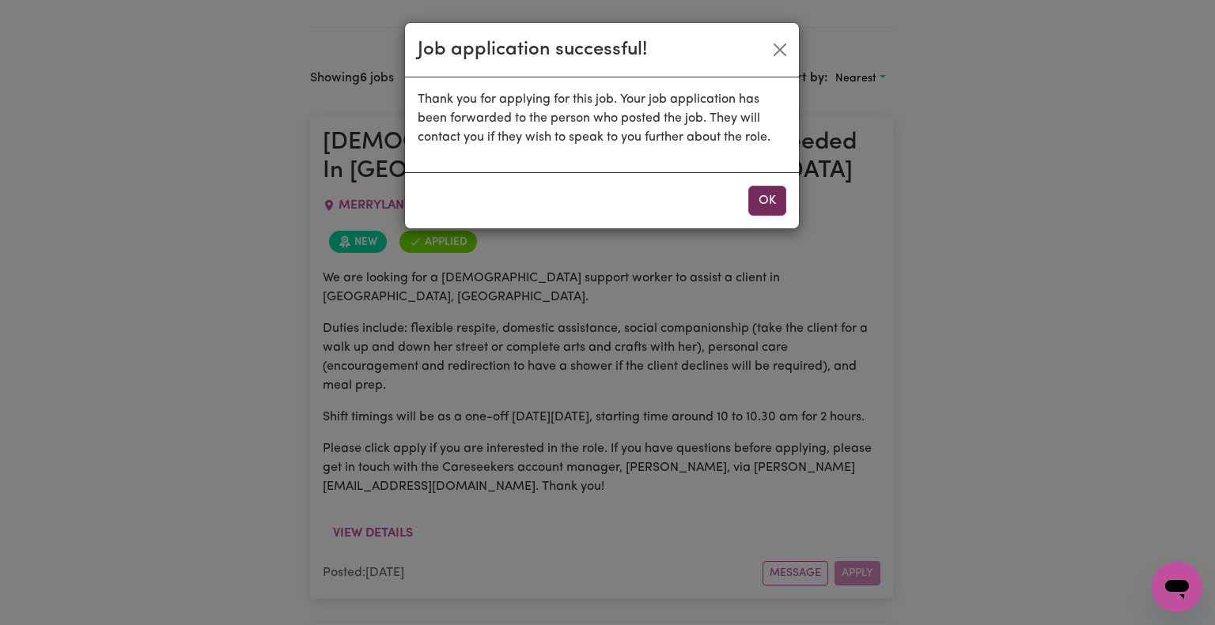
click at [770, 202] on button "OK" at bounding box center [767, 201] width 38 height 30
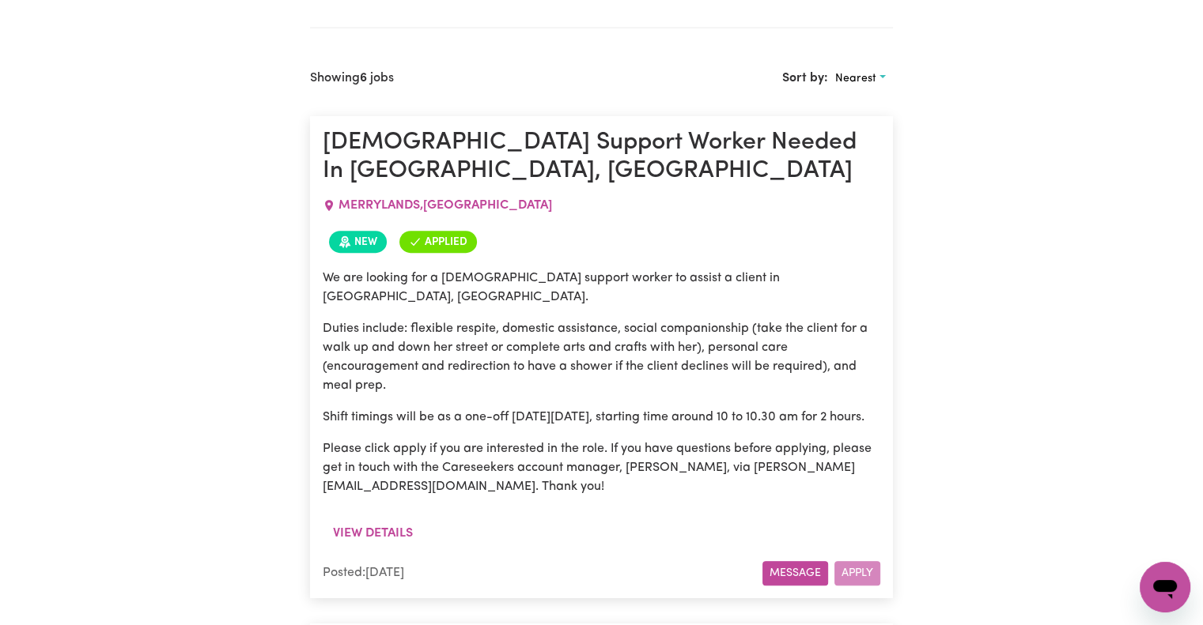
click at [793, 580] on button "Message" at bounding box center [795, 573] width 66 height 25
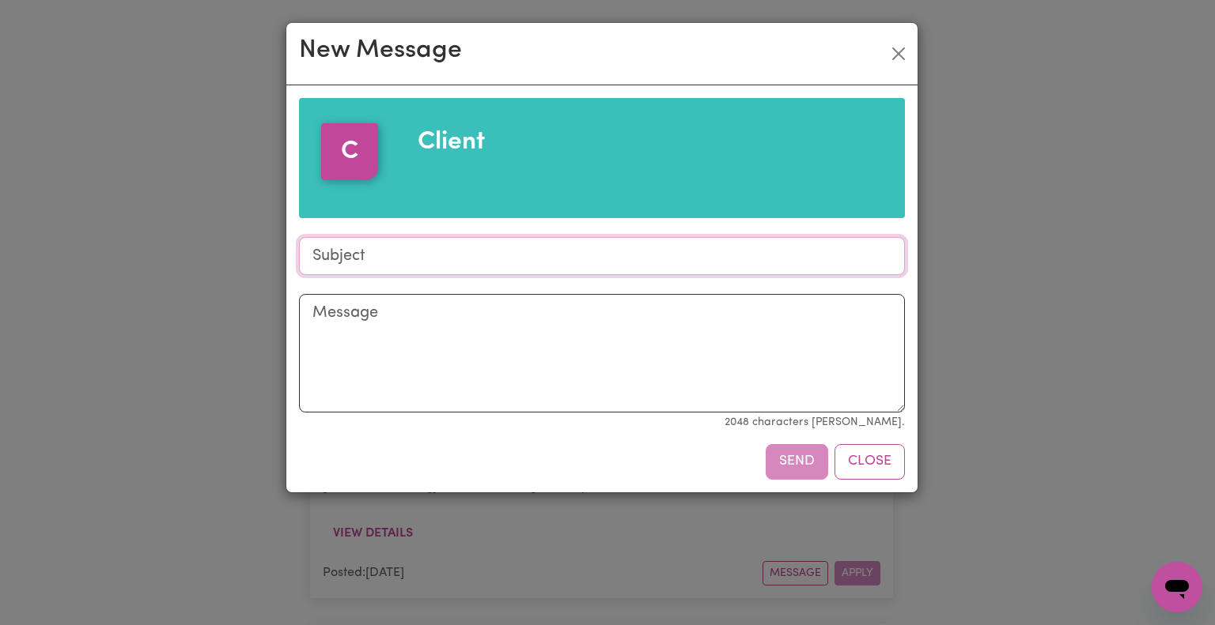
click at [516, 257] on input "Subject" at bounding box center [602, 256] width 606 height 38
type input "job application"
click at [503, 357] on textarea "Message" at bounding box center [602, 353] width 606 height 119
paste textarea "Personal care skills: daily living tasks, medication management, mobility assis…"
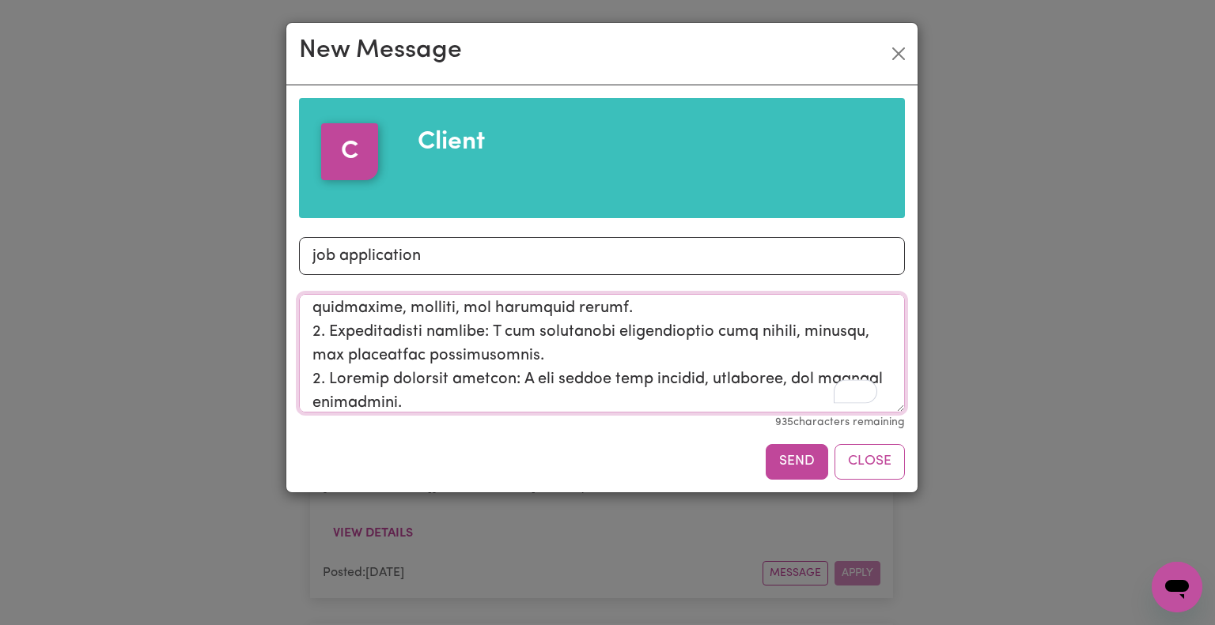
scroll to position [574, 0]
type textarea "Personal care skills: daily living tasks, medication management, mobility assis…"
click at [804, 463] on button "Send" at bounding box center [796, 461] width 62 height 35
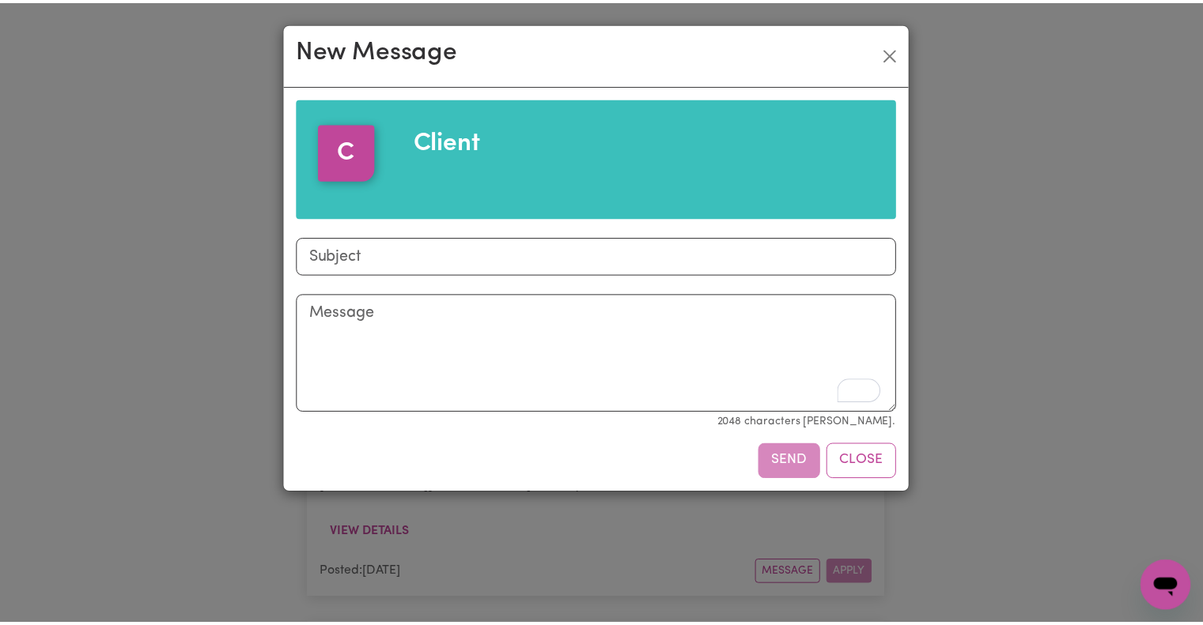
scroll to position [0, 0]
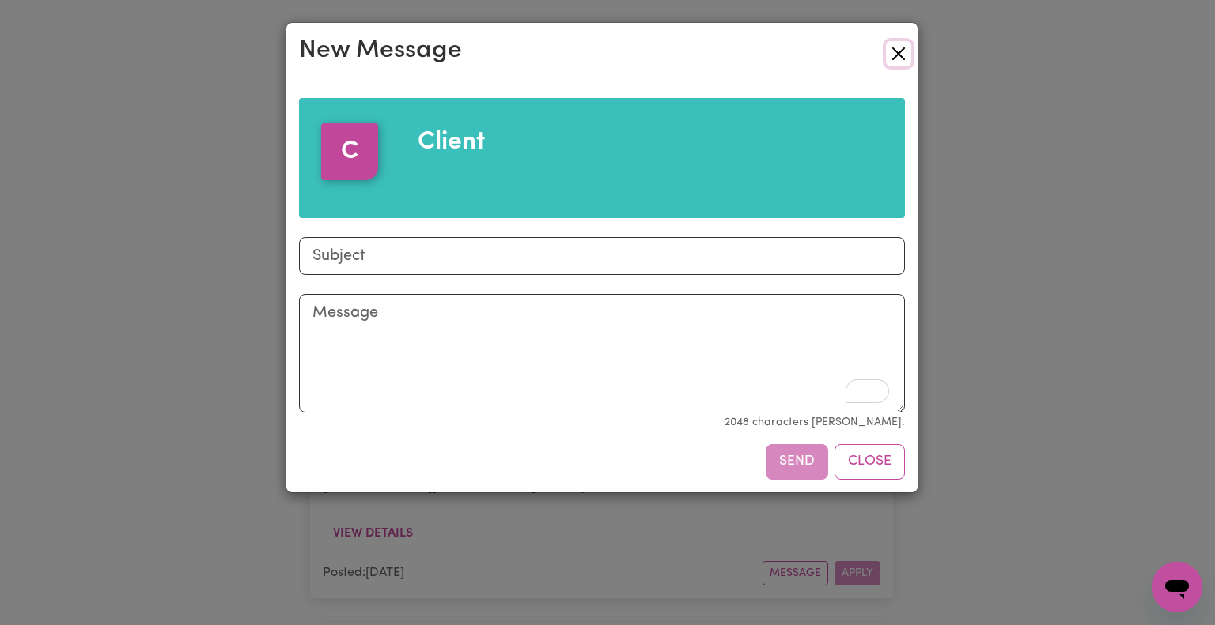
click at [898, 47] on button "Close" at bounding box center [898, 53] width 25 height 25
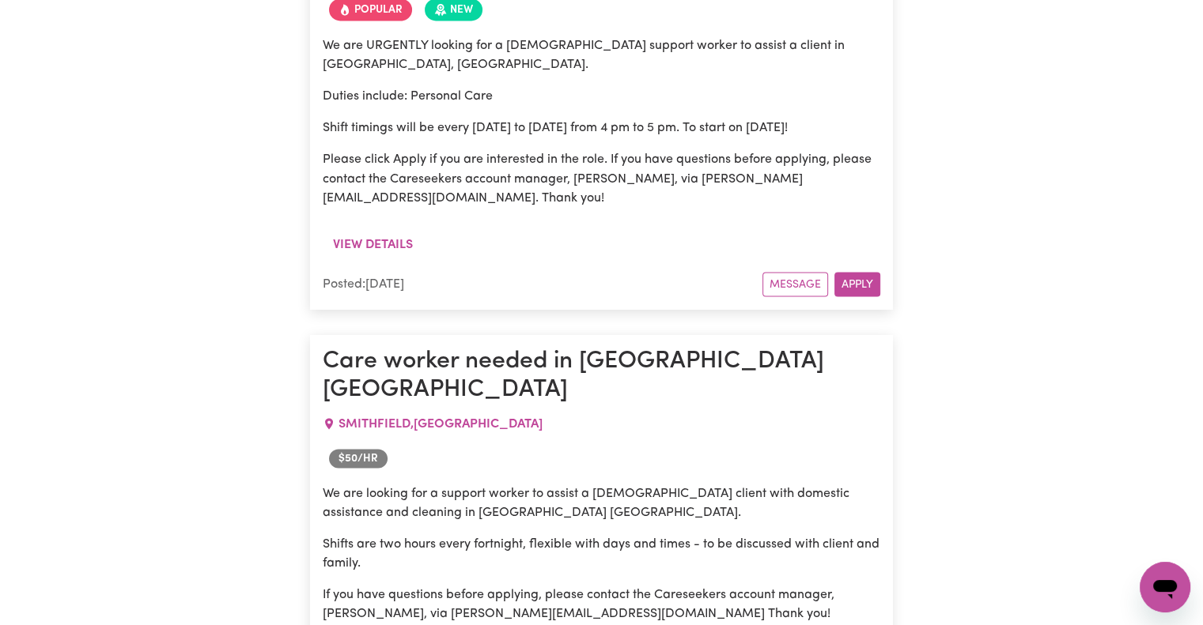
scroll to position [2831, 0]
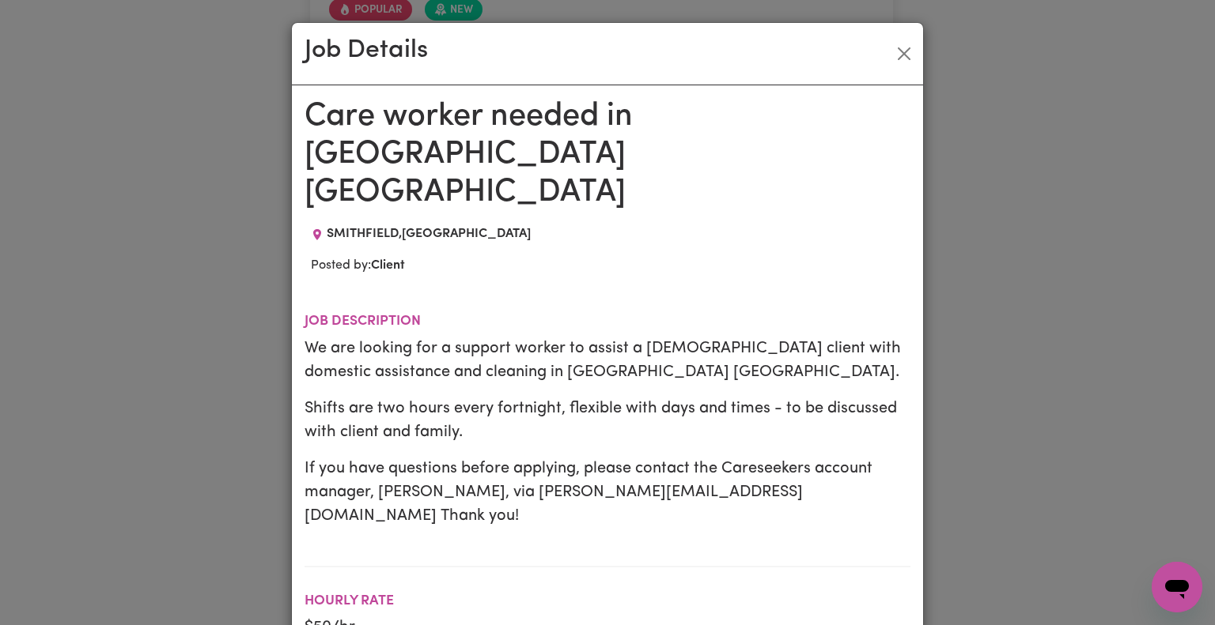
click at [981, 410] on div "Job Details Care worker needed in Smithfield NSW SMITHFIELD , New South Wales P…" at bounding box center [607, 312] width 1215 height 625
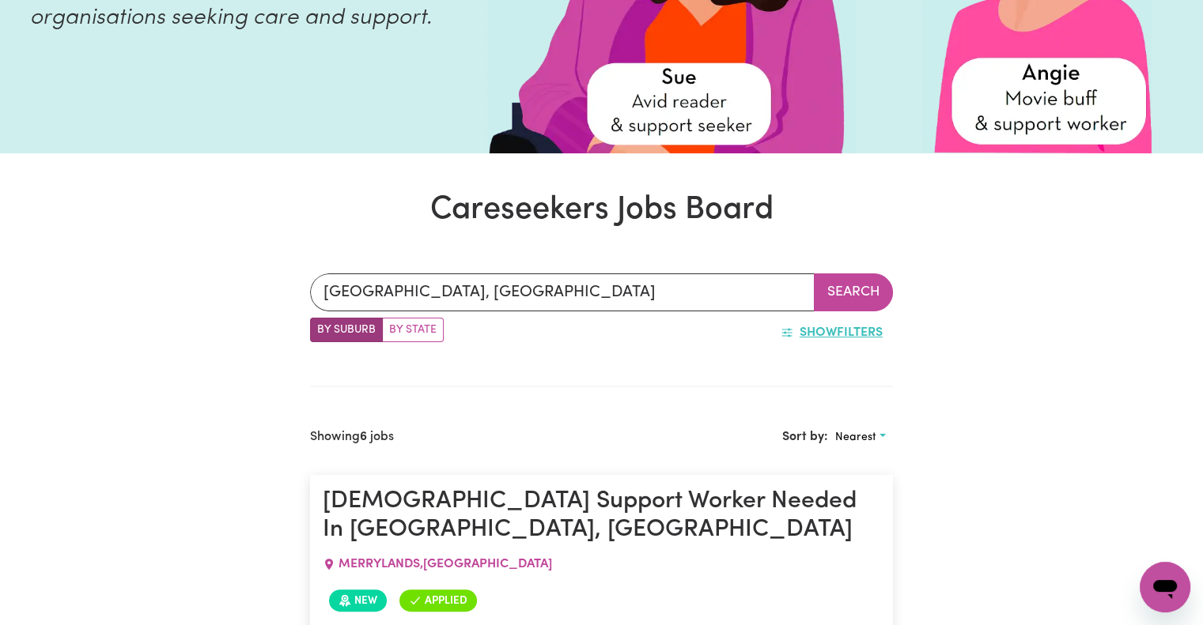
scroll to position [296, 0]
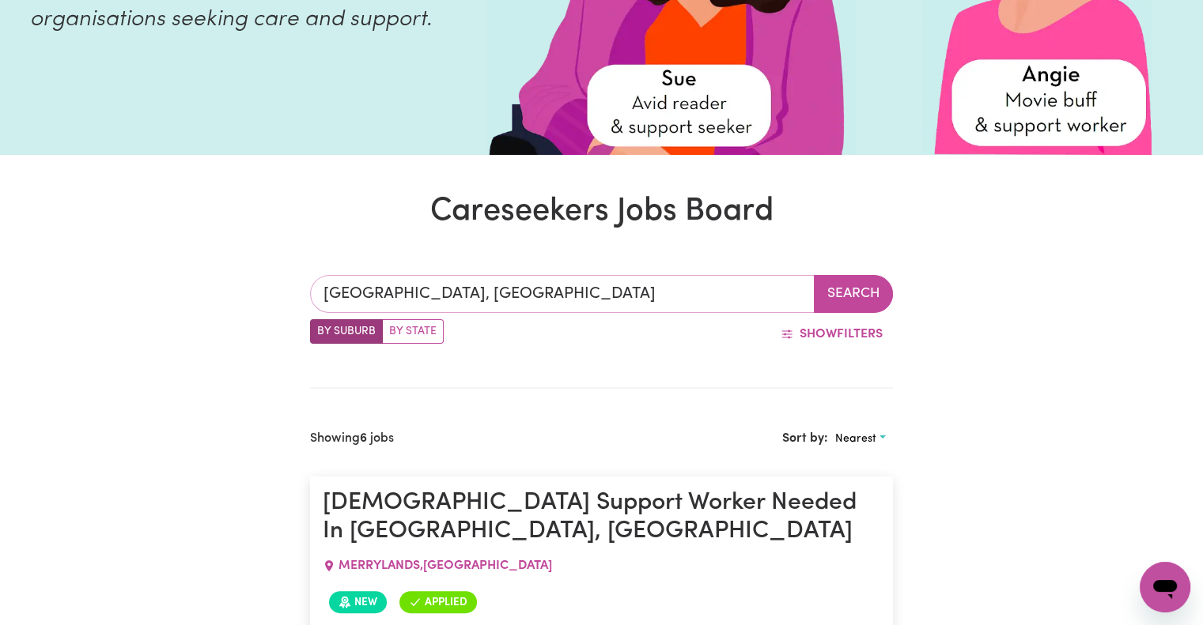
type input "GRANVILLE, New South Wales, 2142"
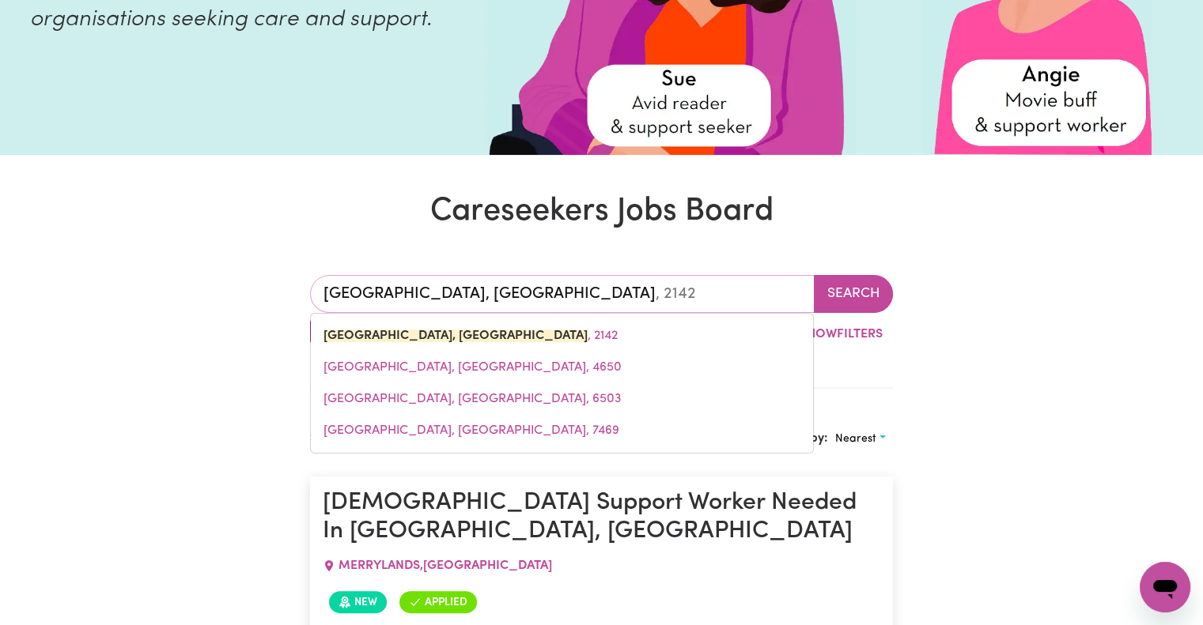
click at [603, 309] on input "GRANVILLE, New South Wales" at bounding box center [562, 294] width 505 height 38
type input "GRANVILLE, New South Wale"
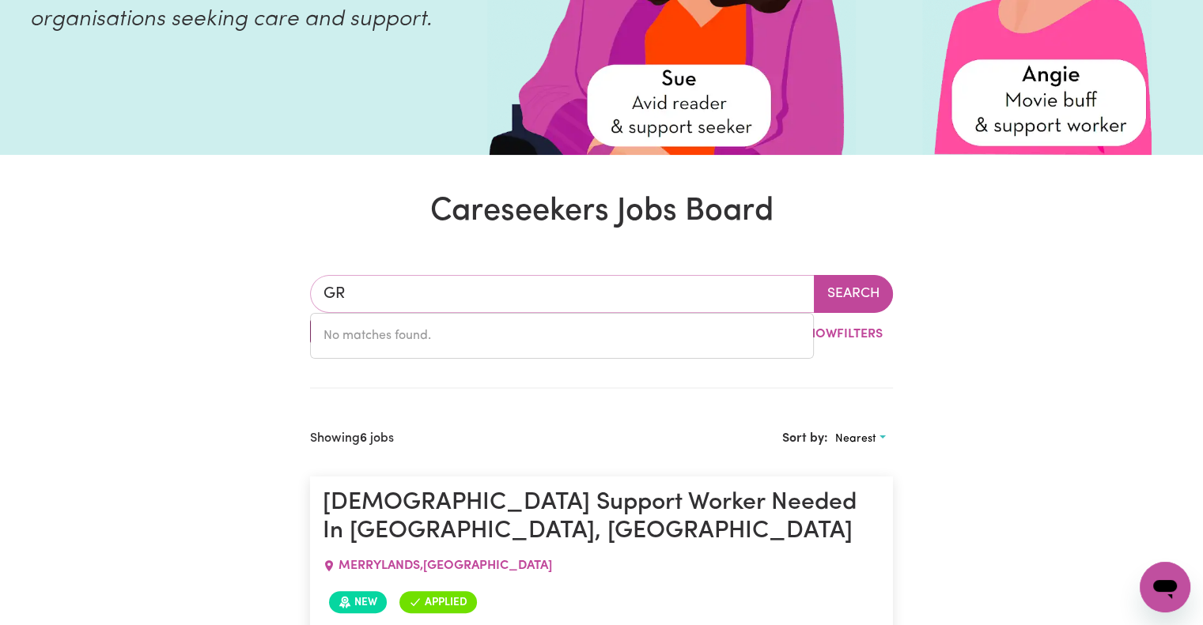
type input "G"
type input "casu"
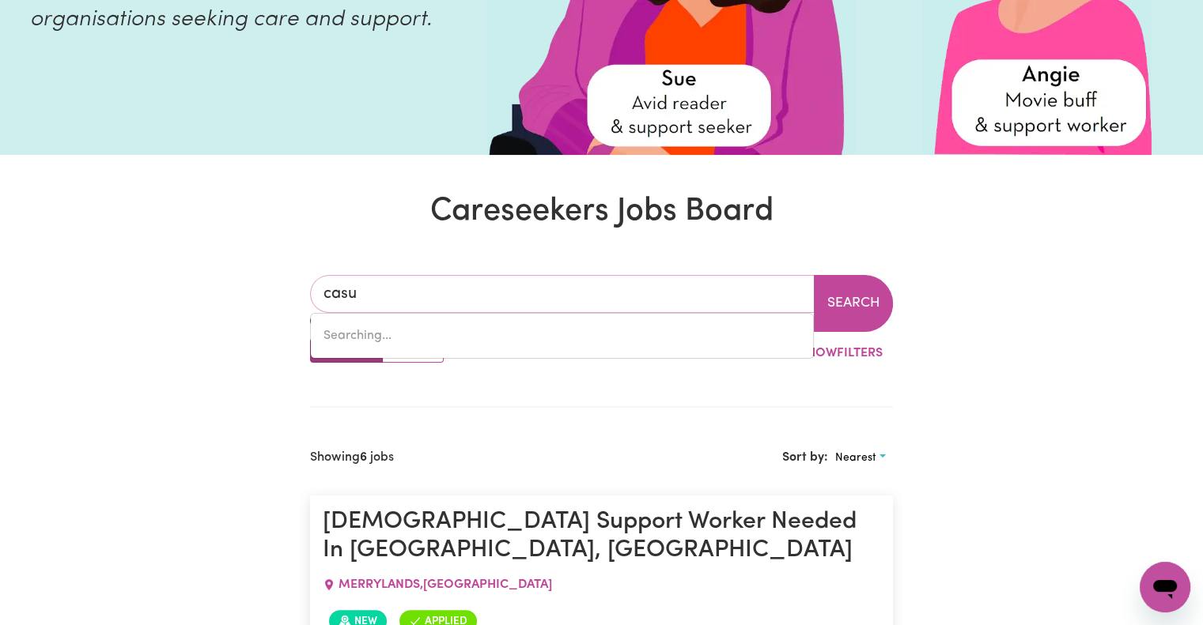
type input "casuARINA, New South Wales, 2487"
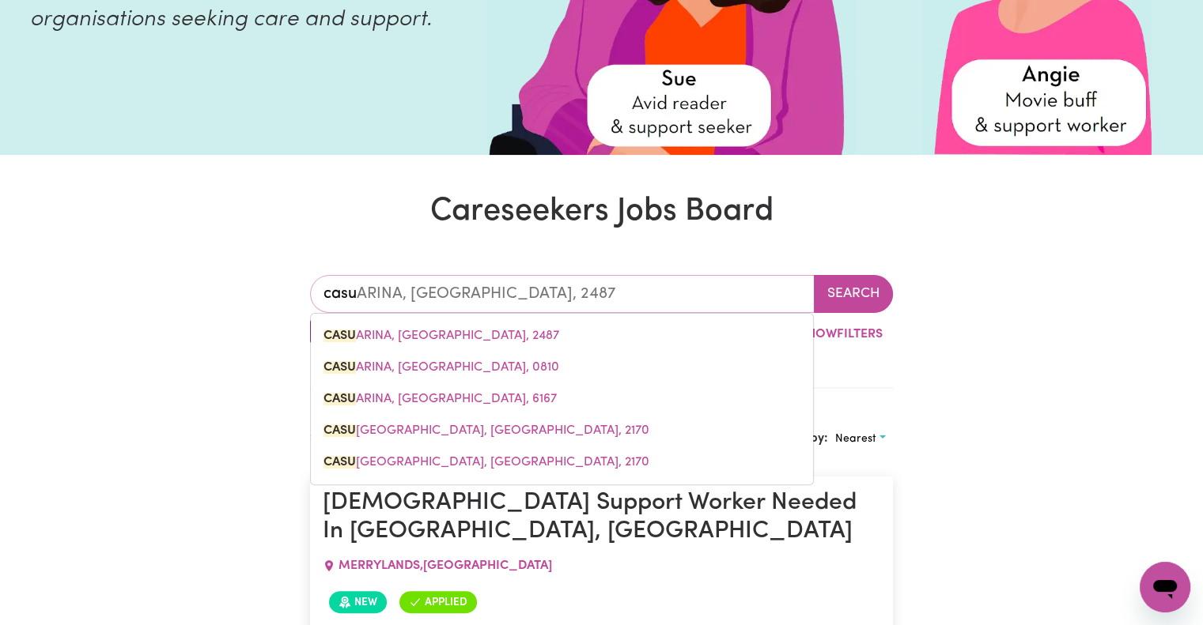
type input "casul"
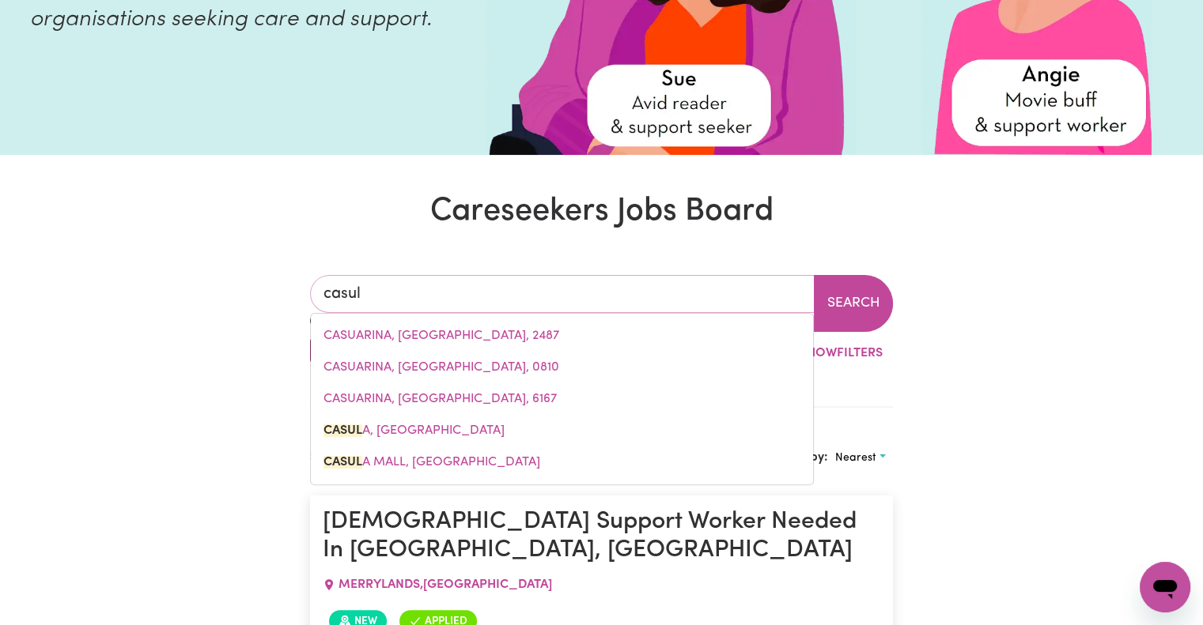
type input "casula"
type input "casula, New South Wales, 2170"
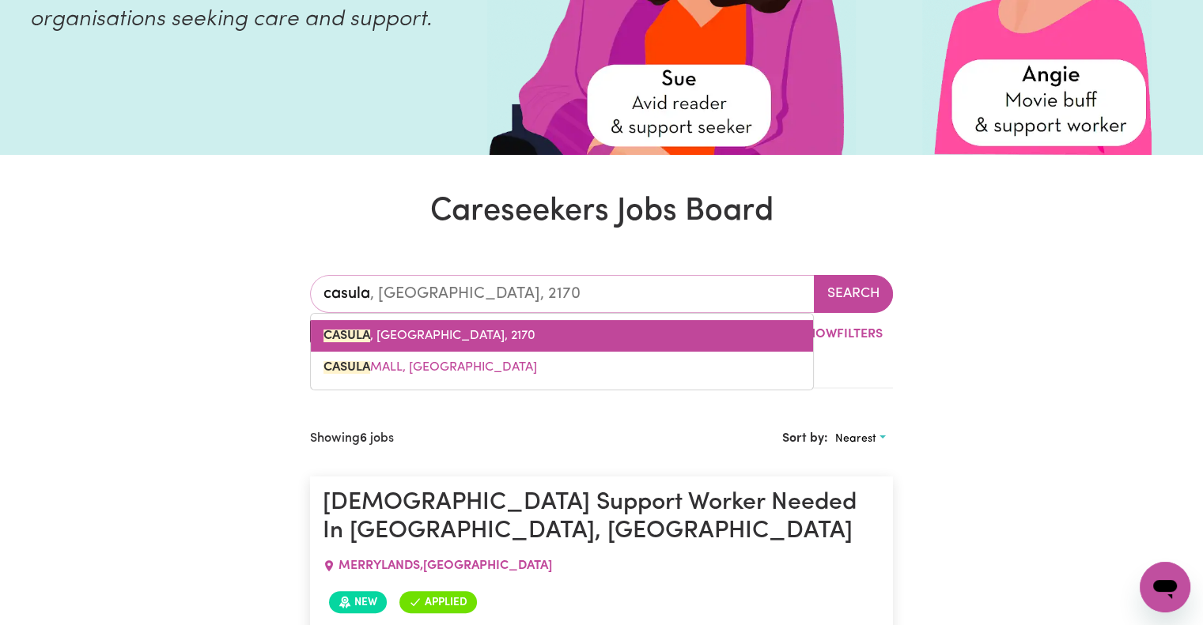
click at [522, 331] on link "CASULA , New South Wales, 2170" at bounding box center [562, 336] width 502 height 32
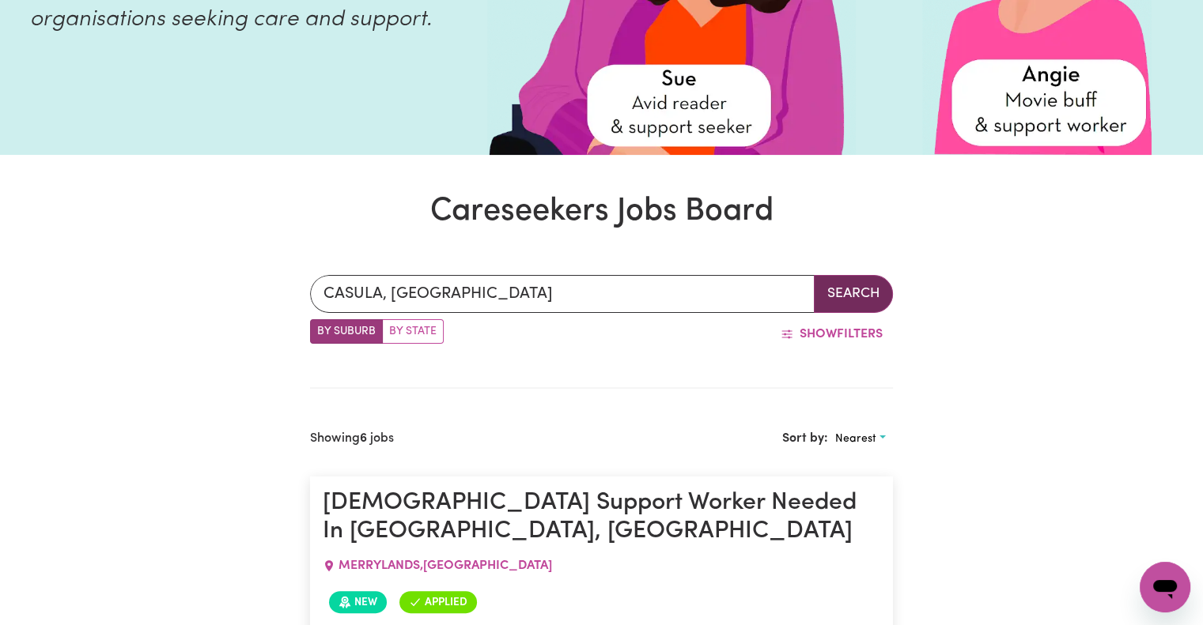
click at [848, 290] on button "Search" at bounding box center [853, 294] width 79 height 38
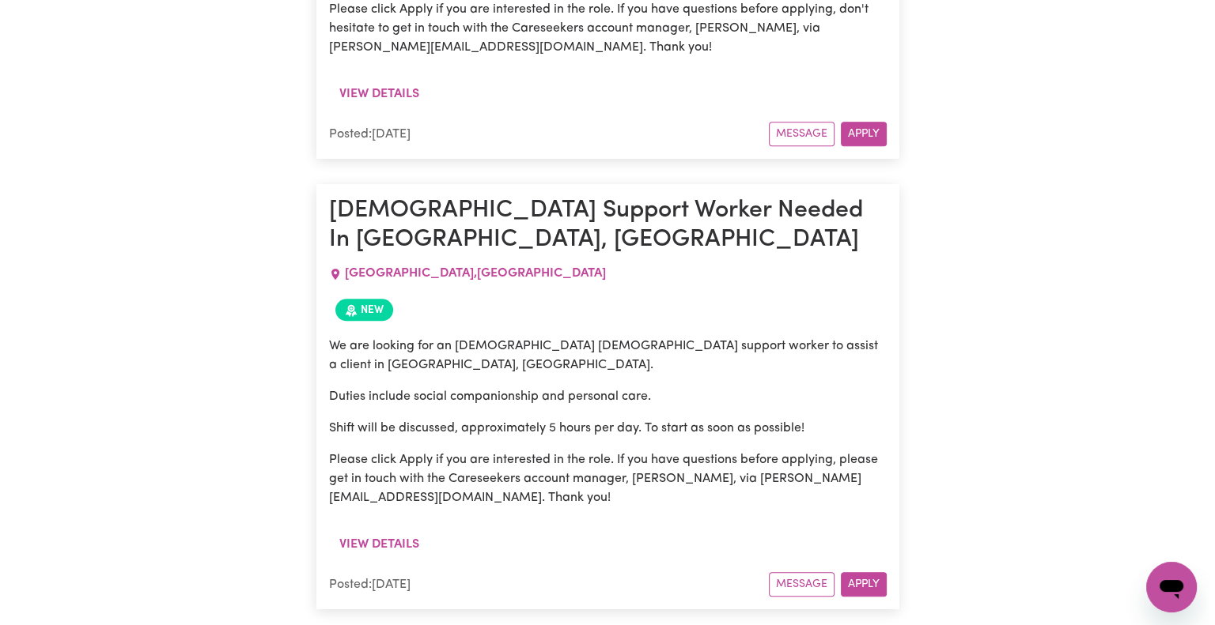
scroll to position [1629, 0]
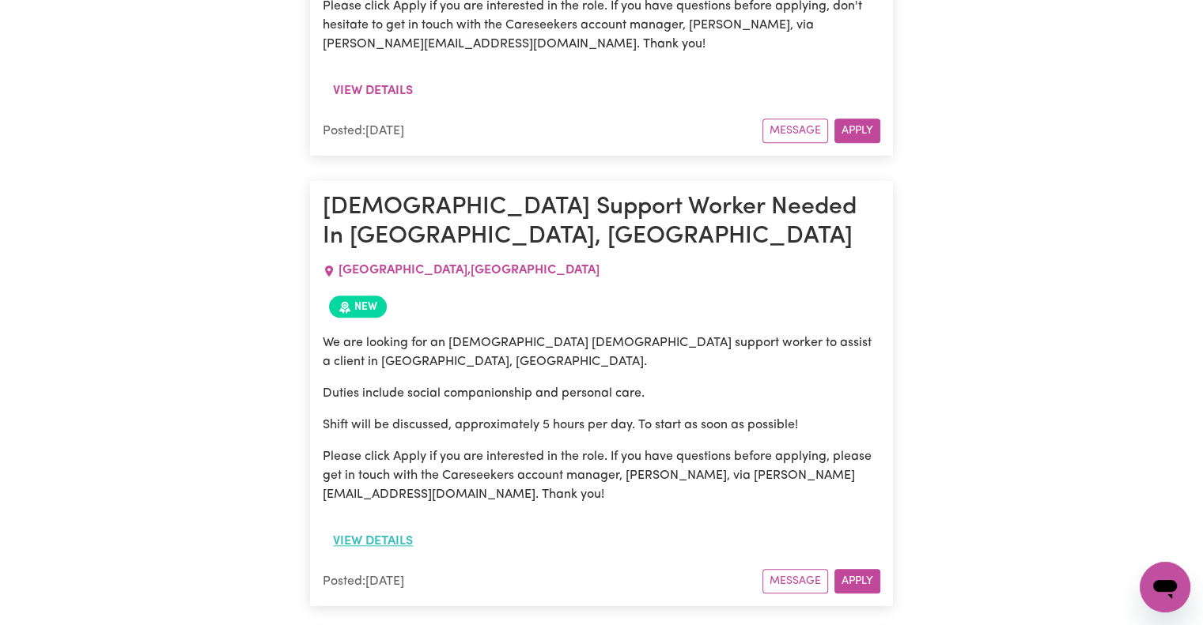
click at [402, 527] on button "View details" at bounding box center [373, 542] width 100 height 30
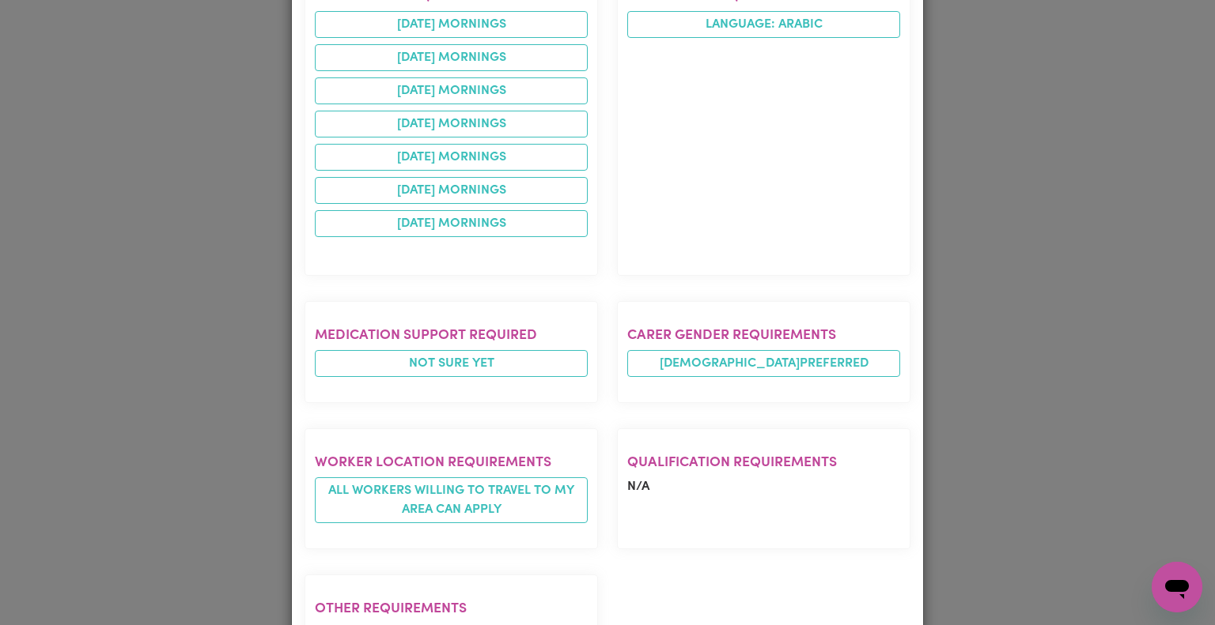
scroll to position [902, 0]
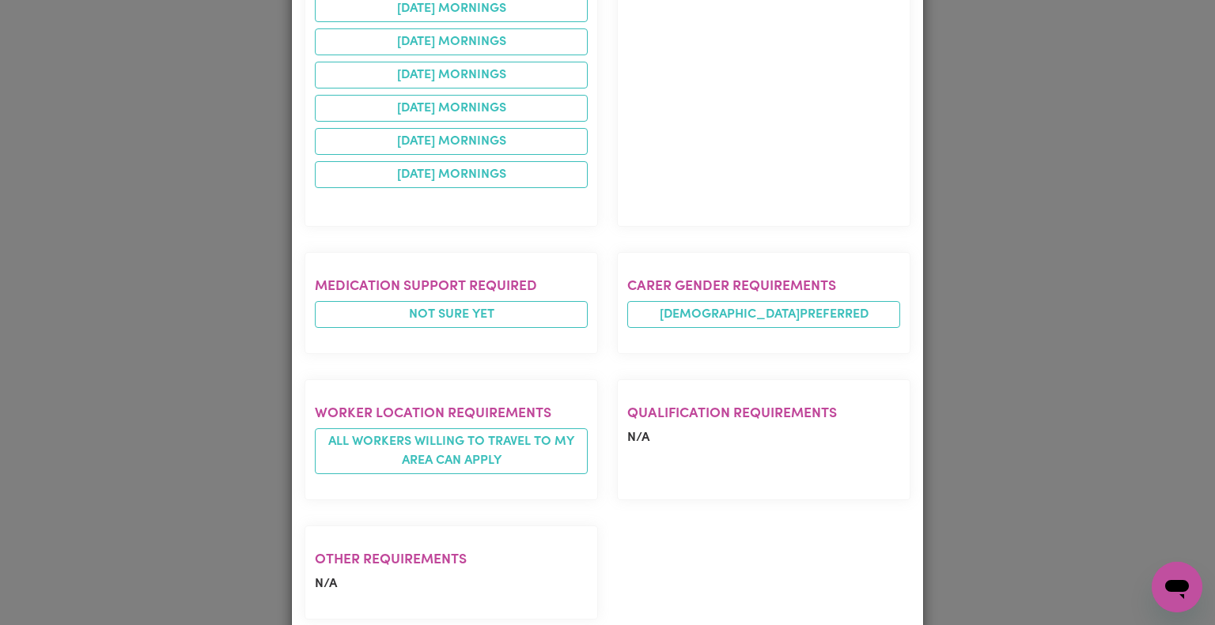
click at [597, 538] on div "Other requirements N/A" at bounding box center [451, 572] width 312 height 119
click at [1122, 368] on div "Job Details Male Support Worker Needed In Heckenberg, NSW HECKENBERG , New Sout…" at bounding box center [607, 312] width 1215 height 625
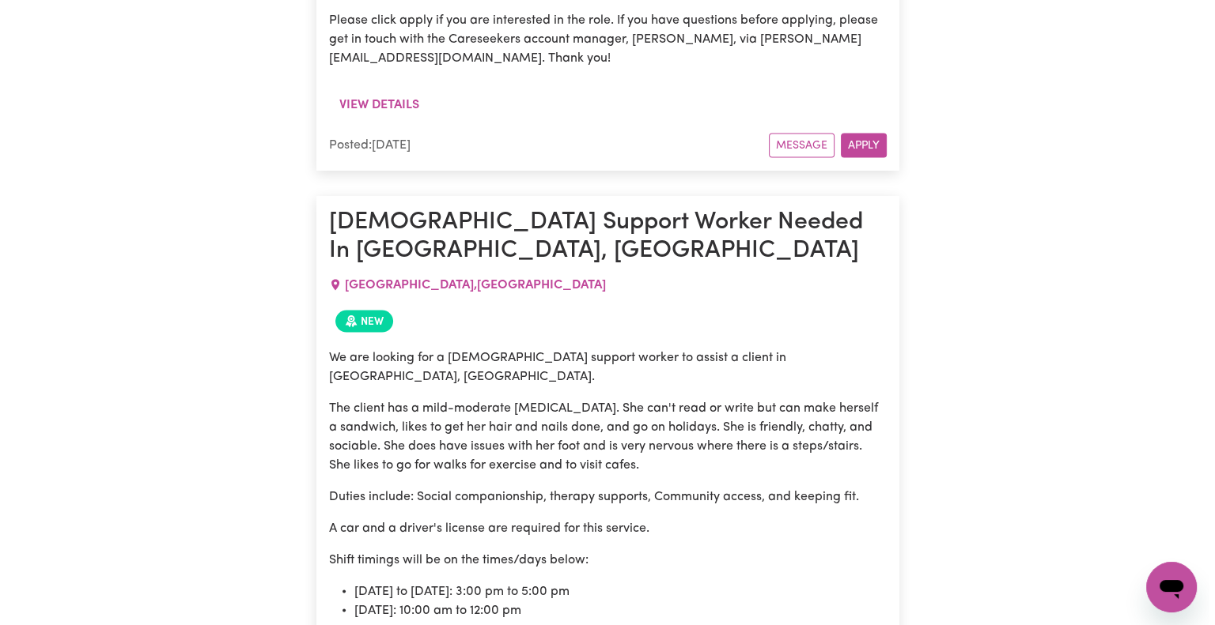
scroll to position [2926, 0]
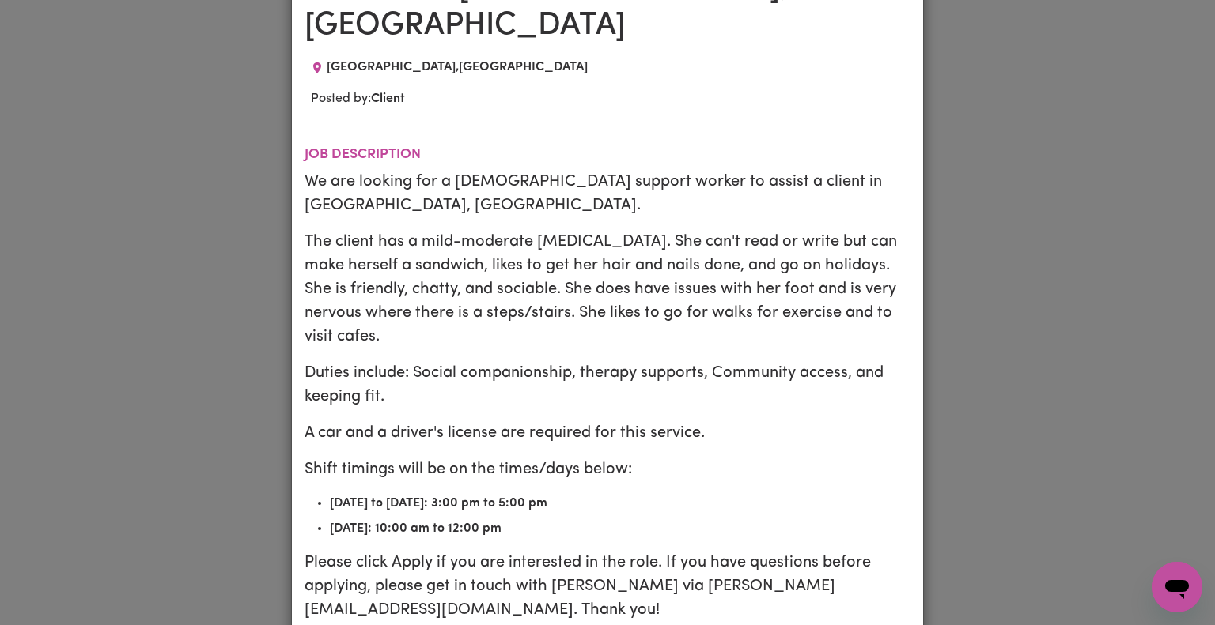
scroll to position [168, 0]
click at [1016, 368] on div "Job Details Female Support Worker Needed In Bossley Park, NSW BOSSLEY PARK , Ne…" at bounding box center [607, 312] width 1215 height 625
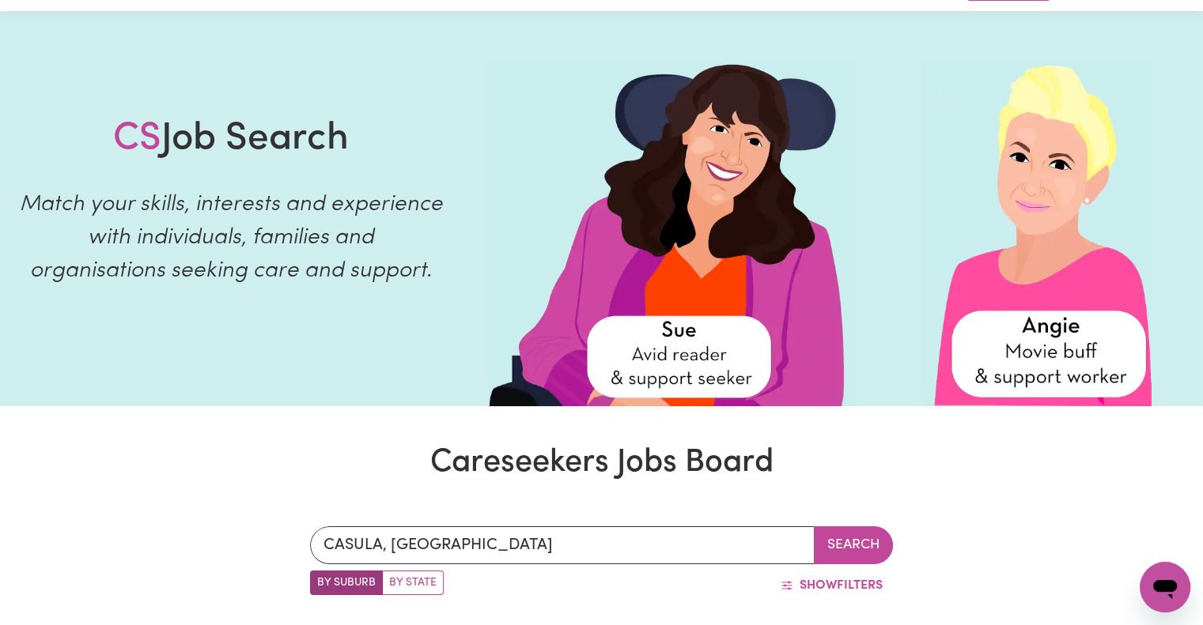
scroll to position [43, 0]
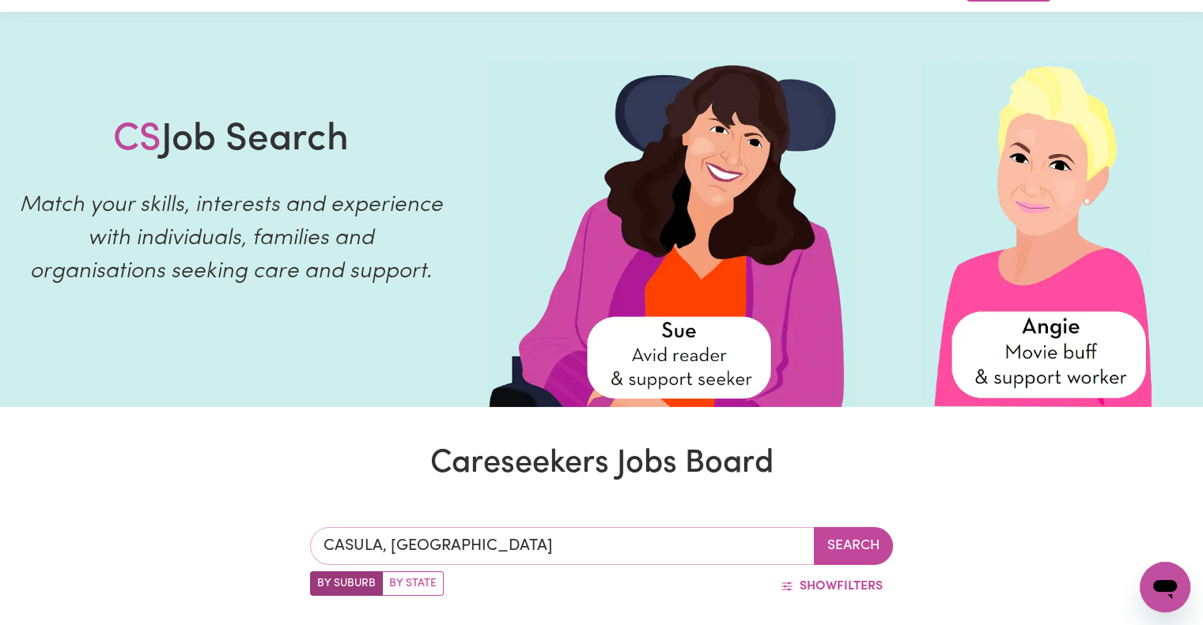
type input "CASULA, New South Wales, 2170"
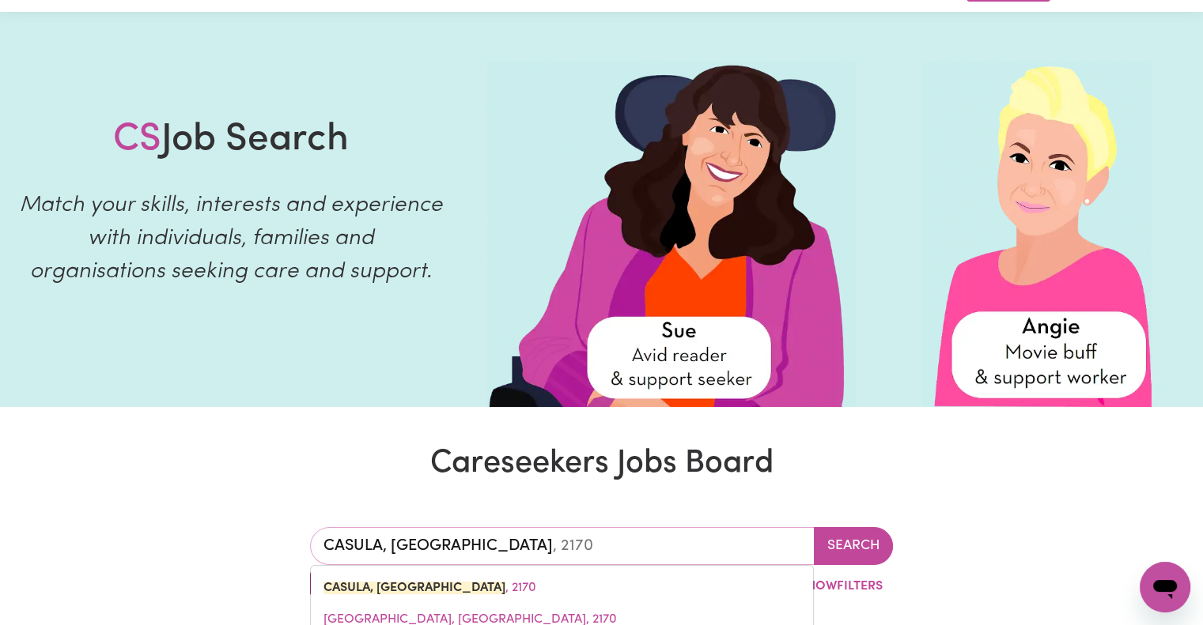
click at [788, 549] on input "CASULA, New South Wales" at bounding box center [562, 546] width 505 height 38
type input "CASULA, New South Wale"
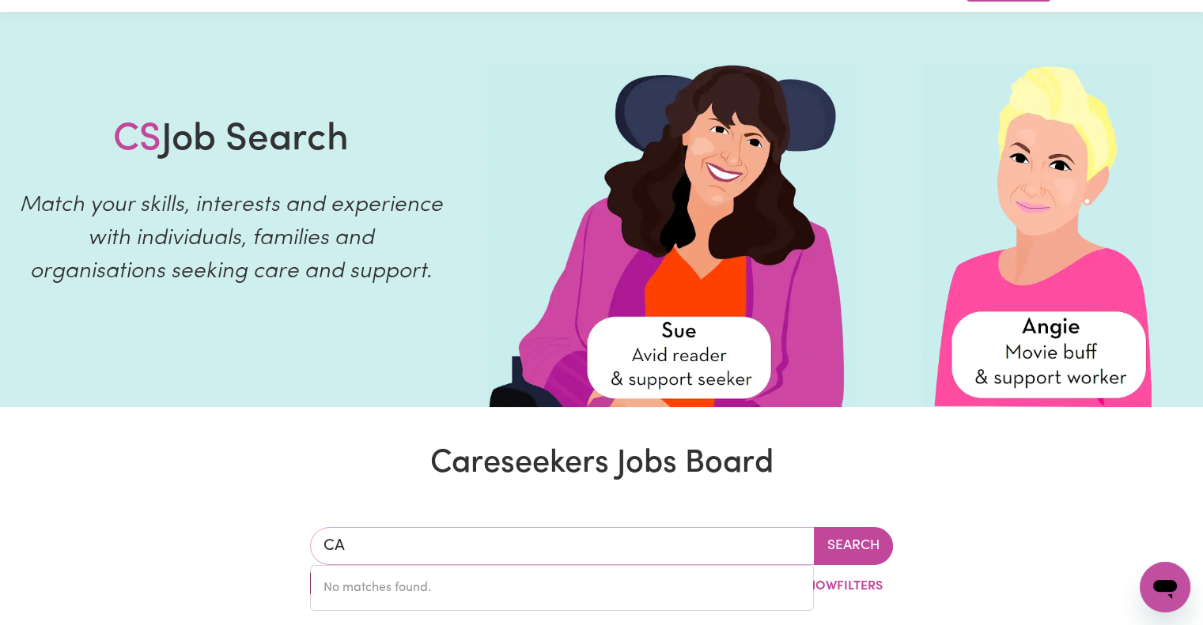
type input "C"
type input "o"
type input "parr"
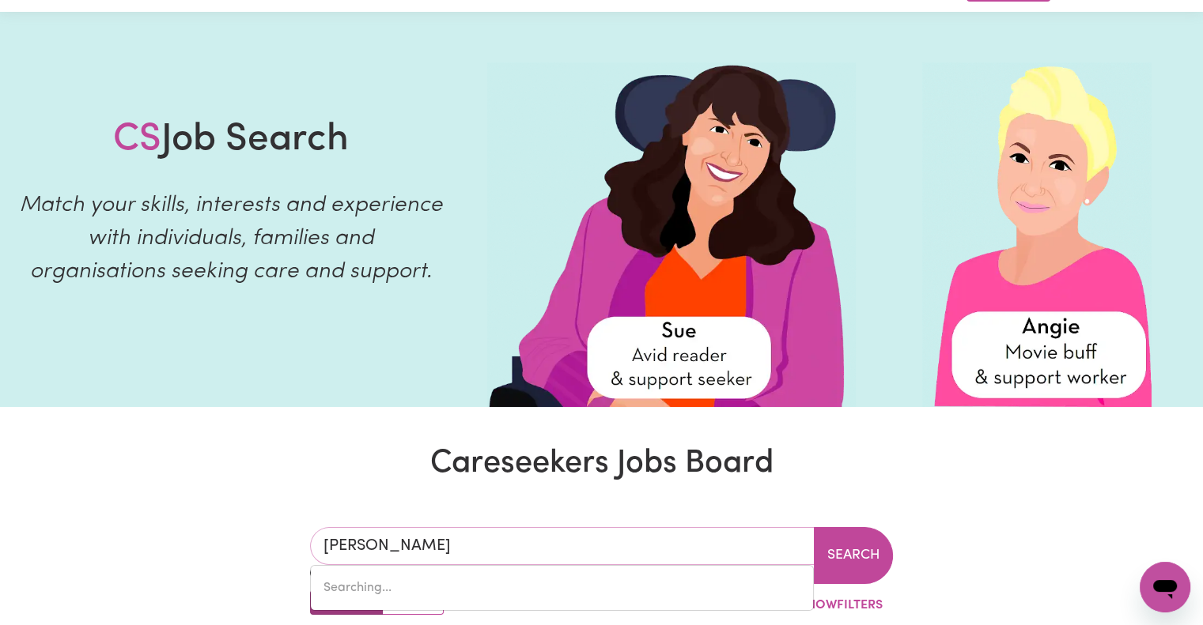
type input "parrAKIE, South Australia, 5301"
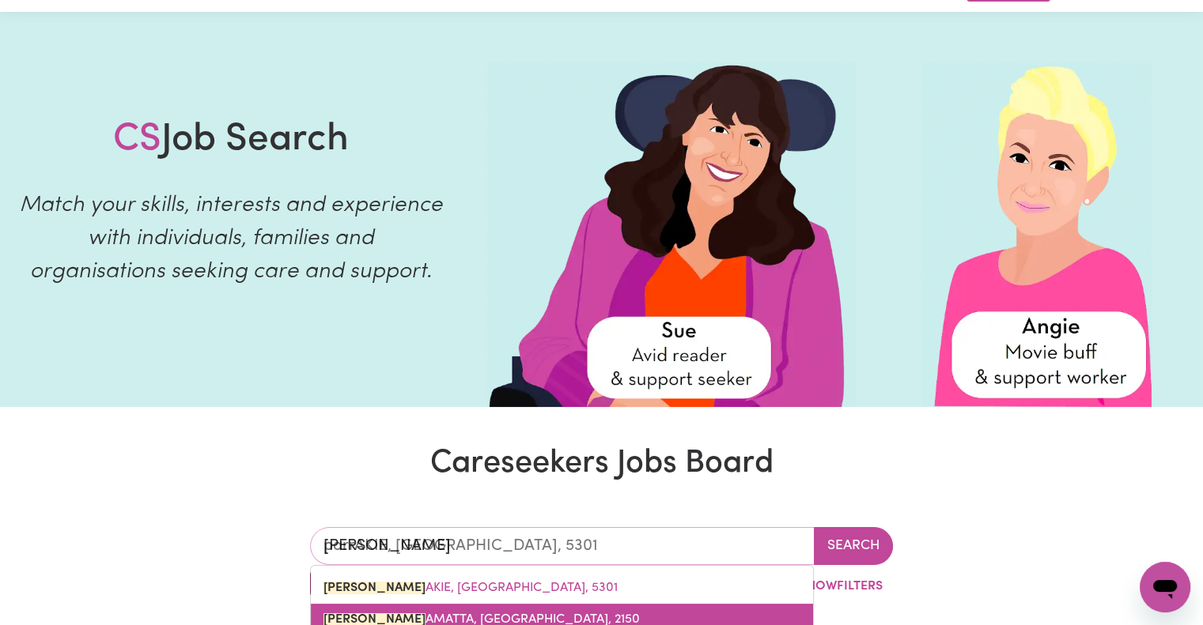
click at [663, 611] on link "PARR AMATTA, New South Wales, 2150" at bounding box center [562, 620] width 502 height 32
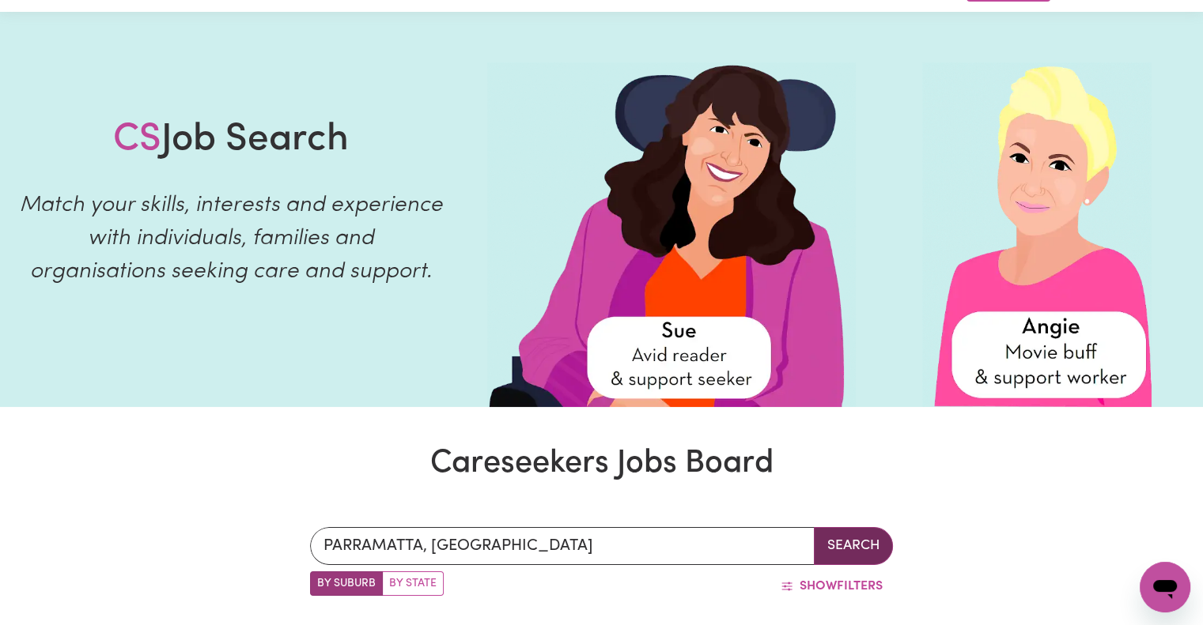
click at [849, 542] on button "Search" at bounding box center [853, 546] width 79 height 38
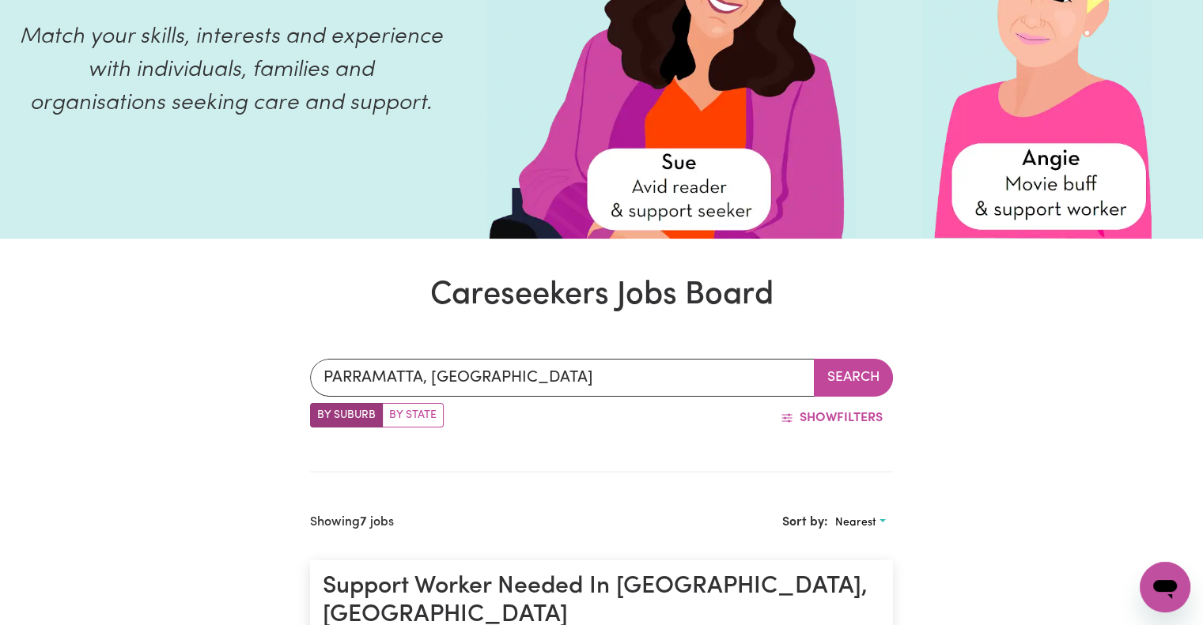
scroll to position [242, 0]
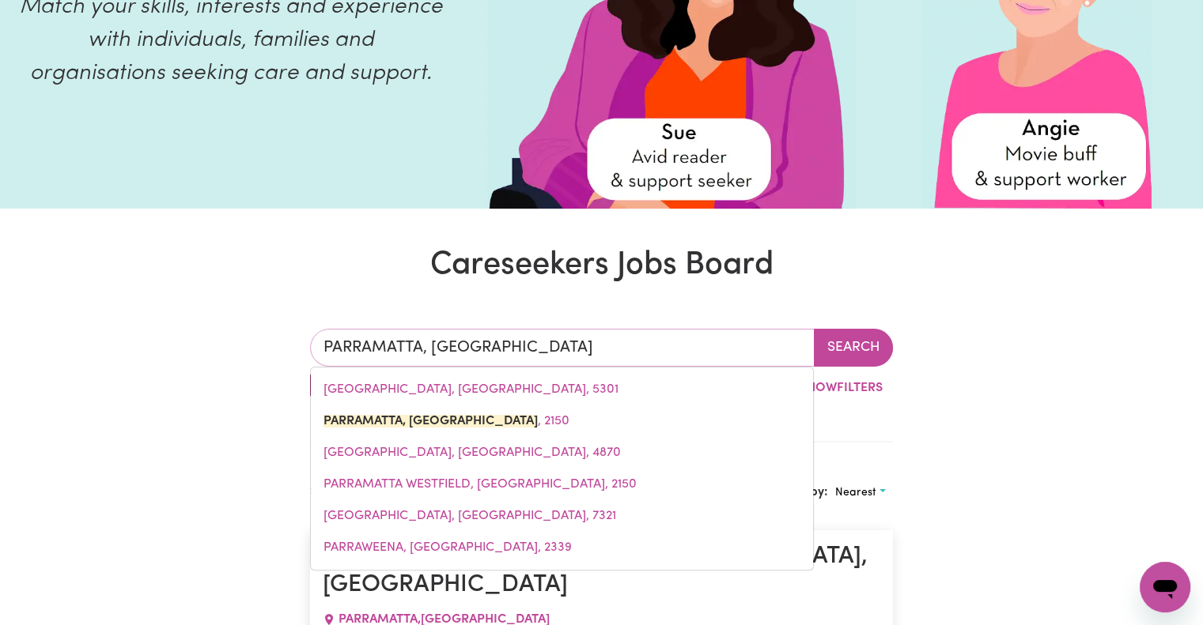
click at [726, 357] on input "PARRAMATTA, New South Wales" at bounding box center [562, 348] width 505 height 38
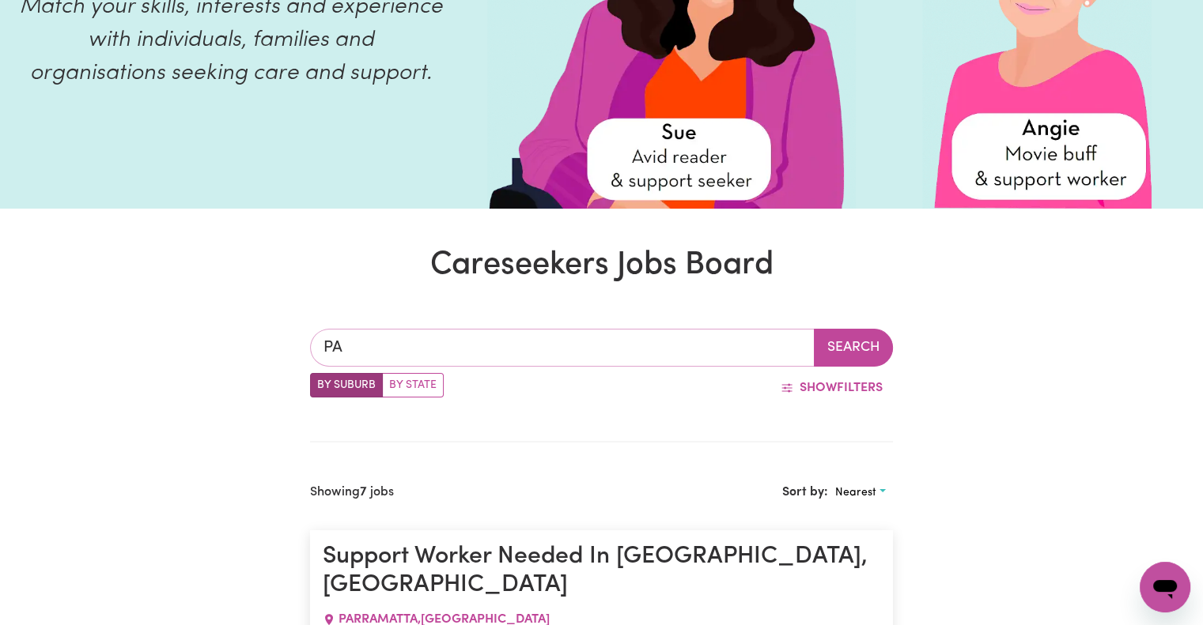
type input "P"
type input "gle"
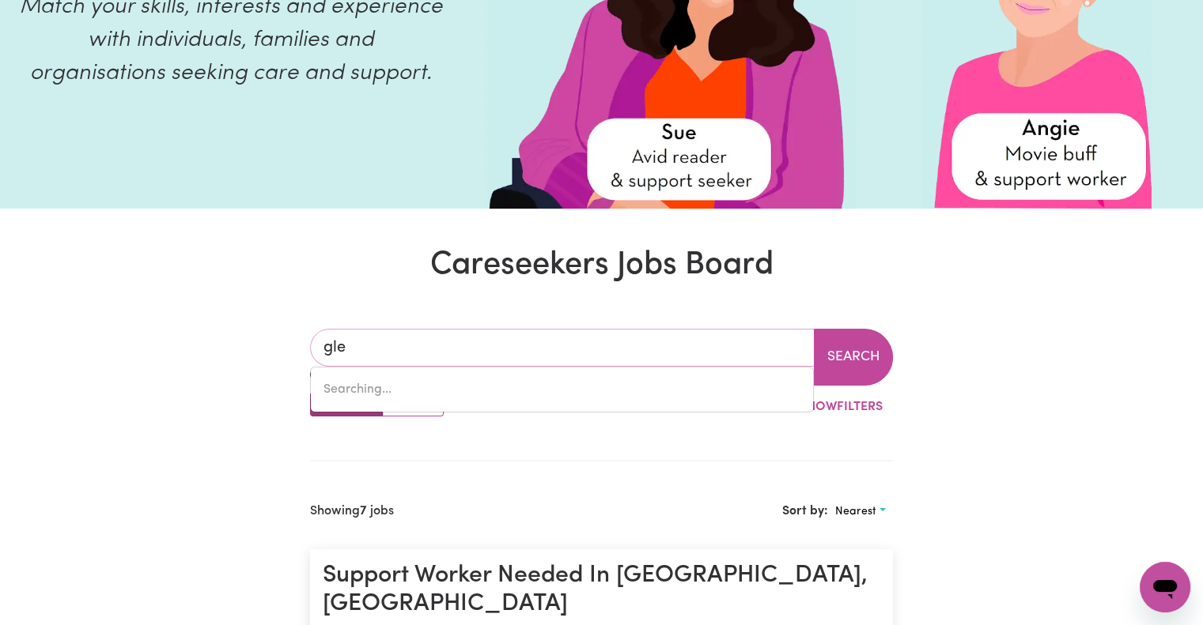
type input "gleBE, New South Wales, 2037"
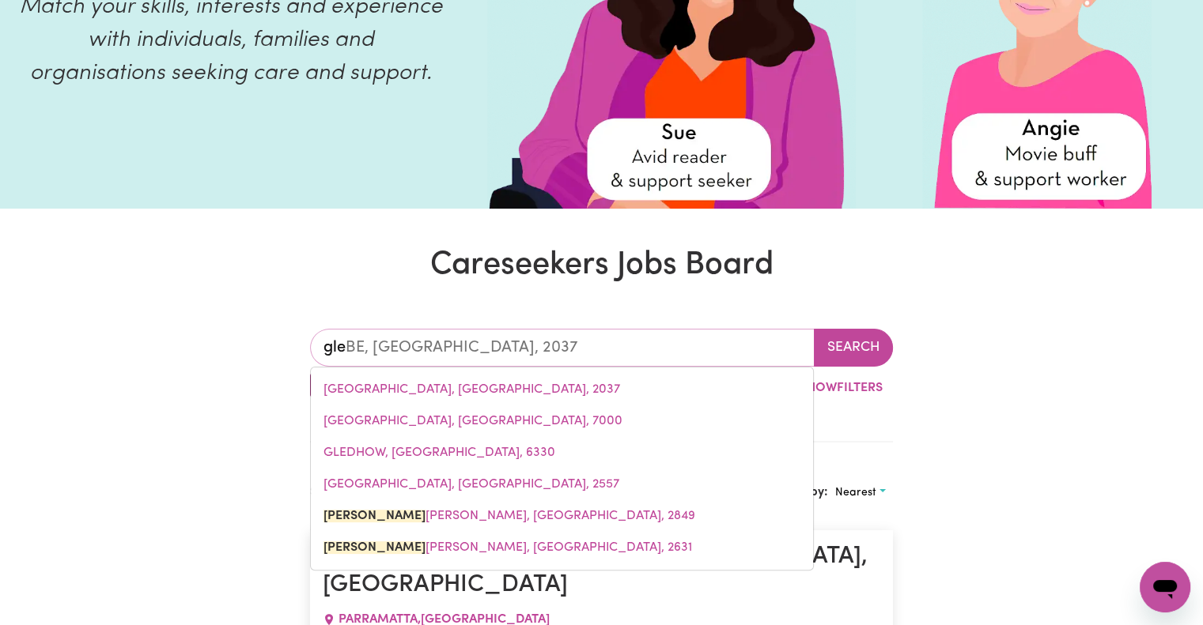
type input "glen"
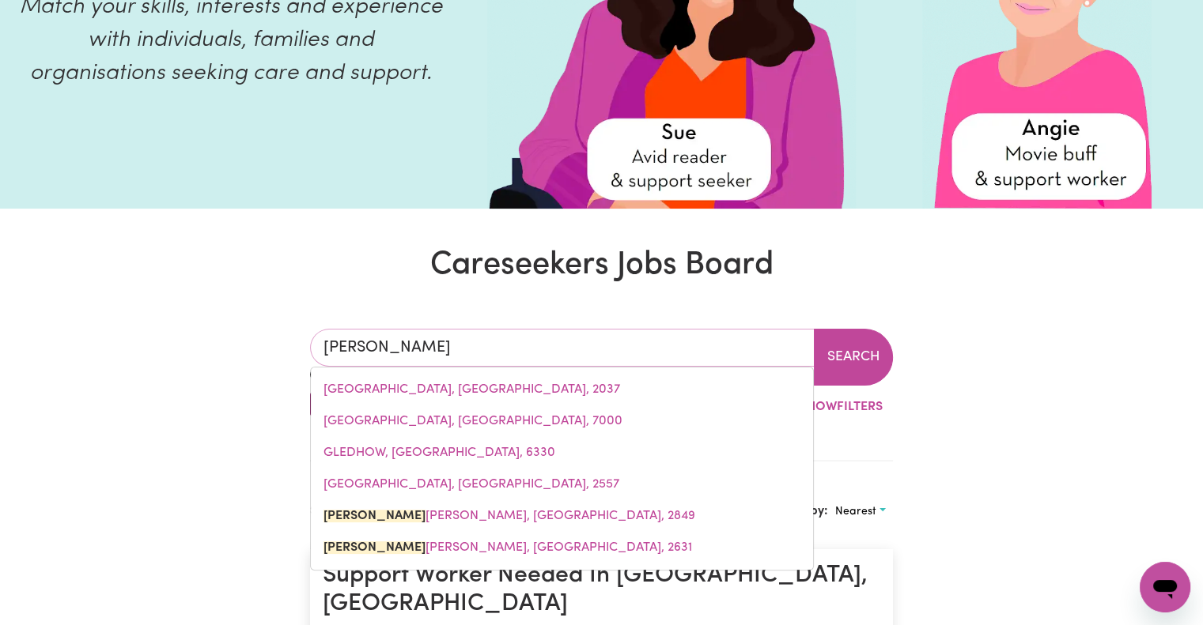
type input "glen ALICE, New South Wales, 2849"
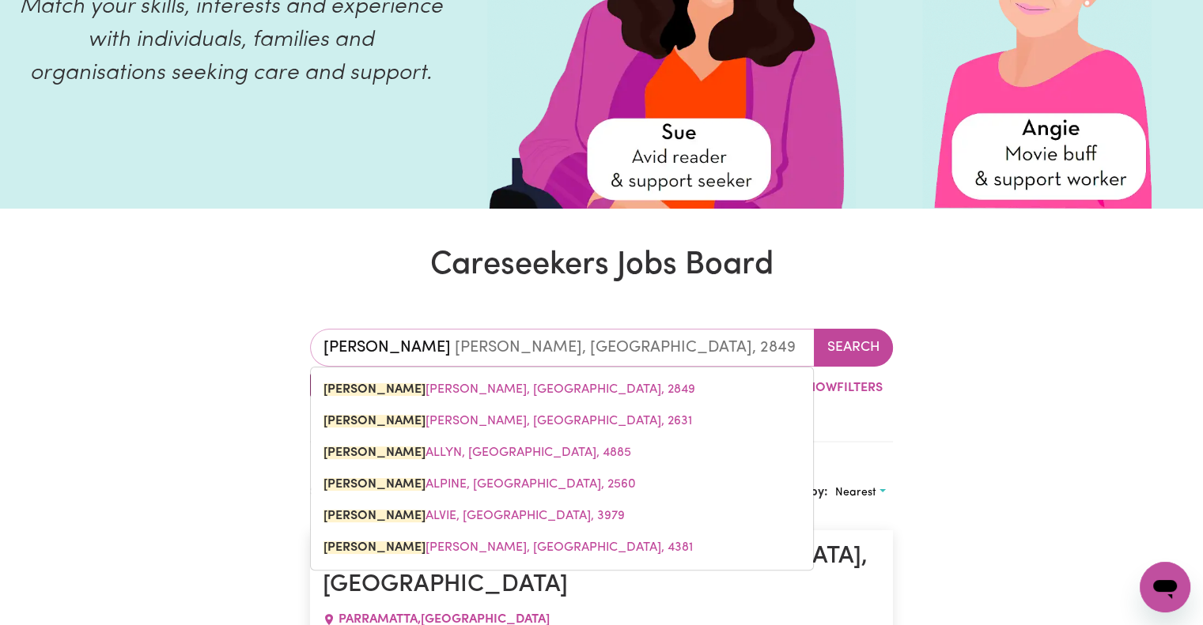
type input "glenf"
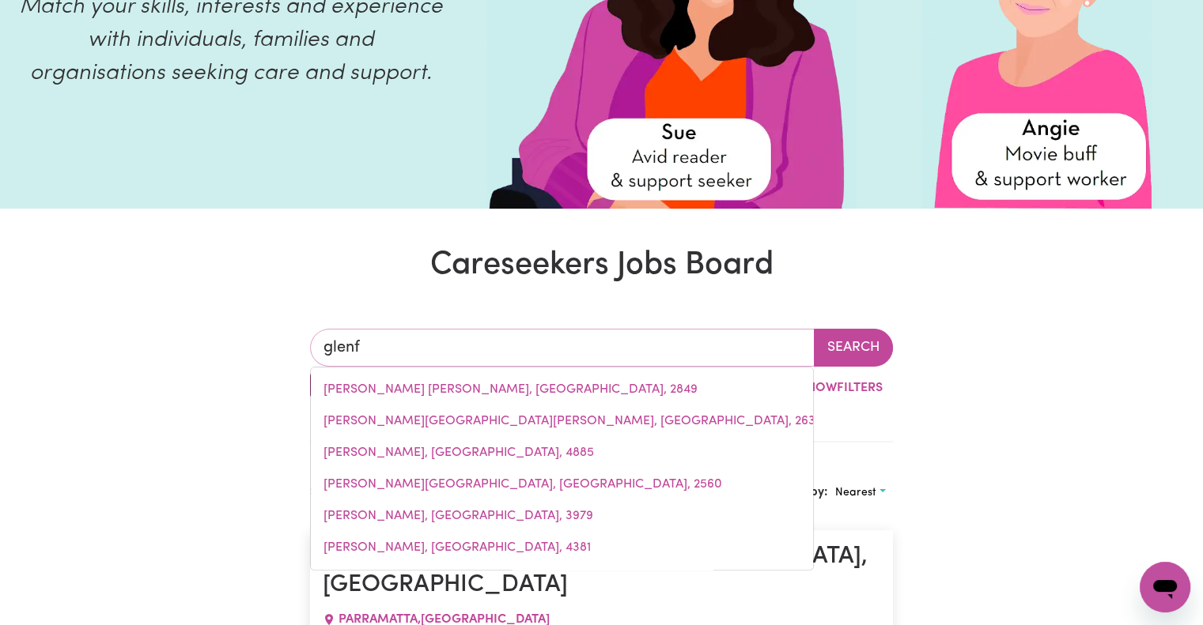
type input "glenfALLOCH, Victoria, 3858"
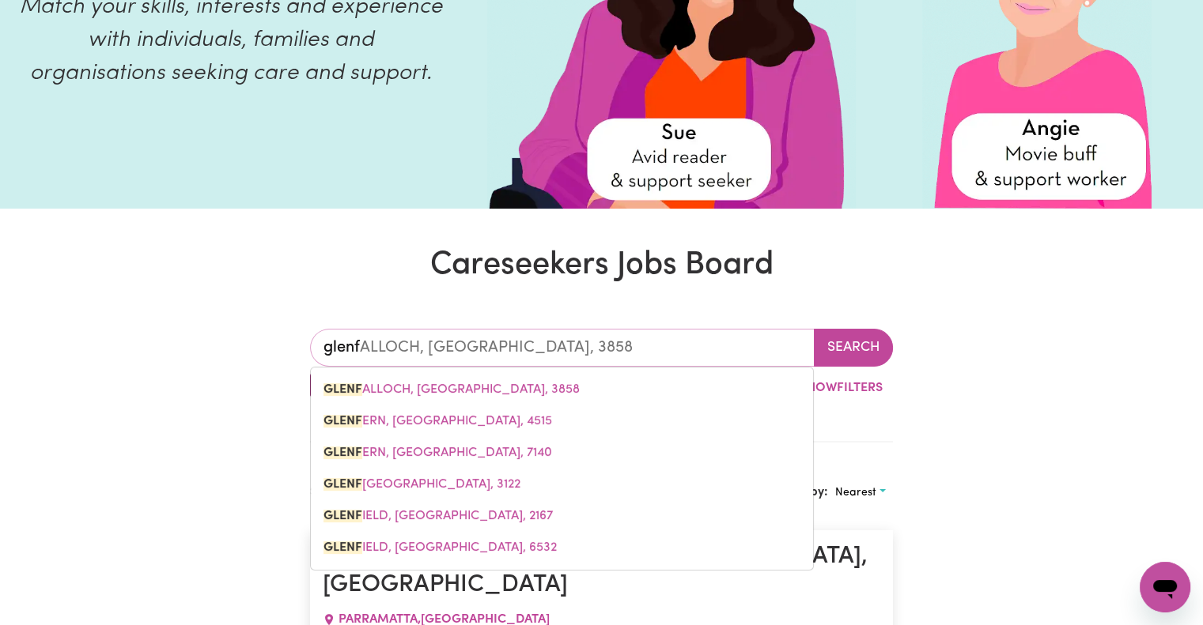
type input "glenfi"
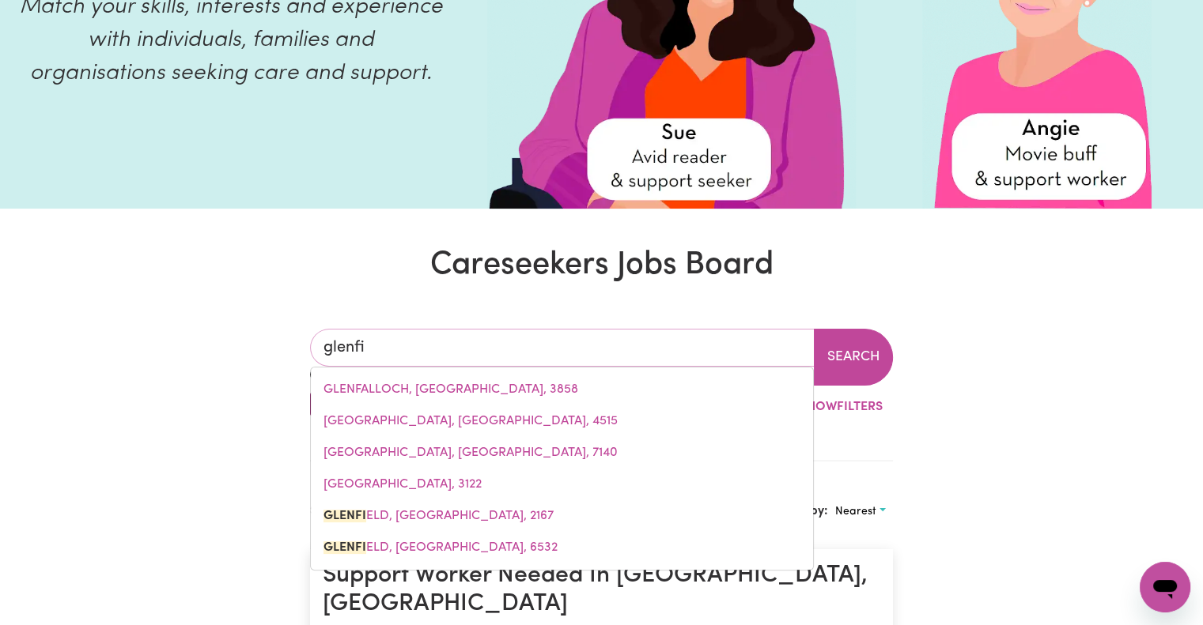
type input "glenfiELD, New South Wales, 2167"
type input "glenfie"
type input "glenfieLD, New South Wales, 2167"
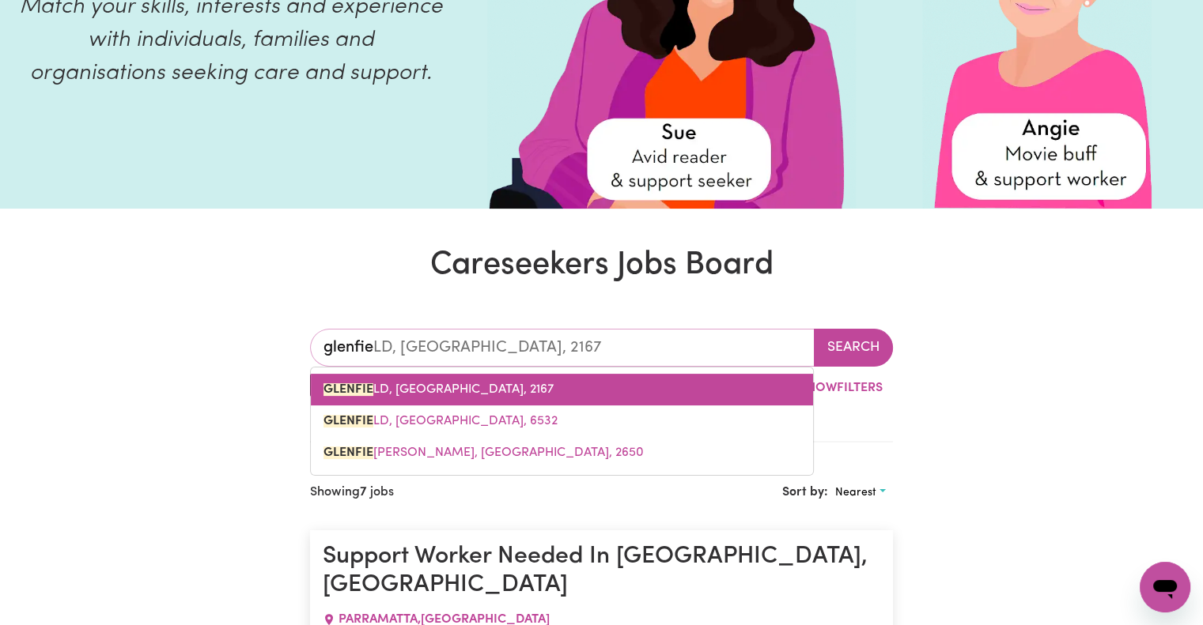
click at [483, 384] on span "GLENFIE LD, New South Wales, 2167" at bounding box center [438, 390] width 230 height 13
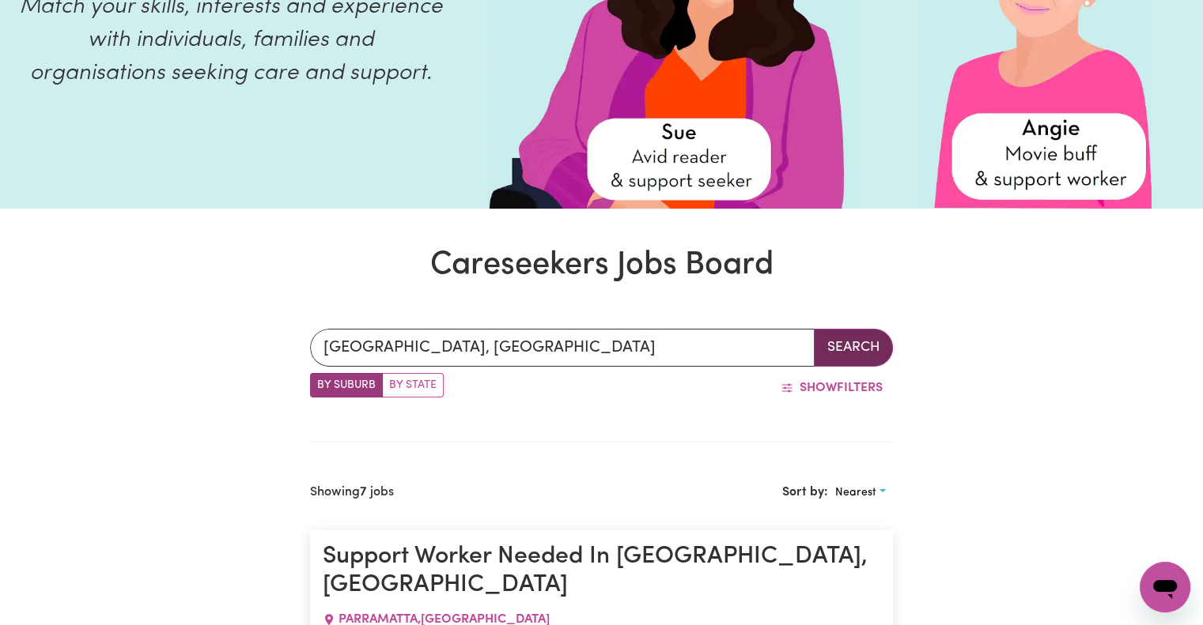
click at [872, 347] on button "Search" at bounding box center [853, 348] width 79 height 38
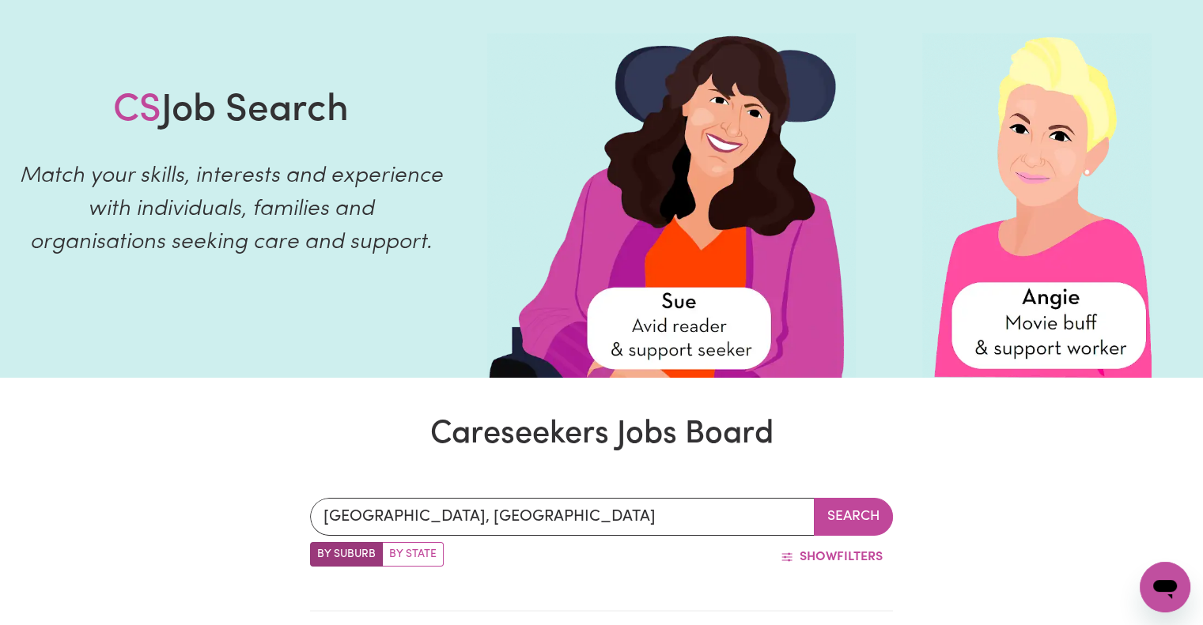
scroll to position [73, 0]
type input "GLENFIELD, New South Wales, 2167"
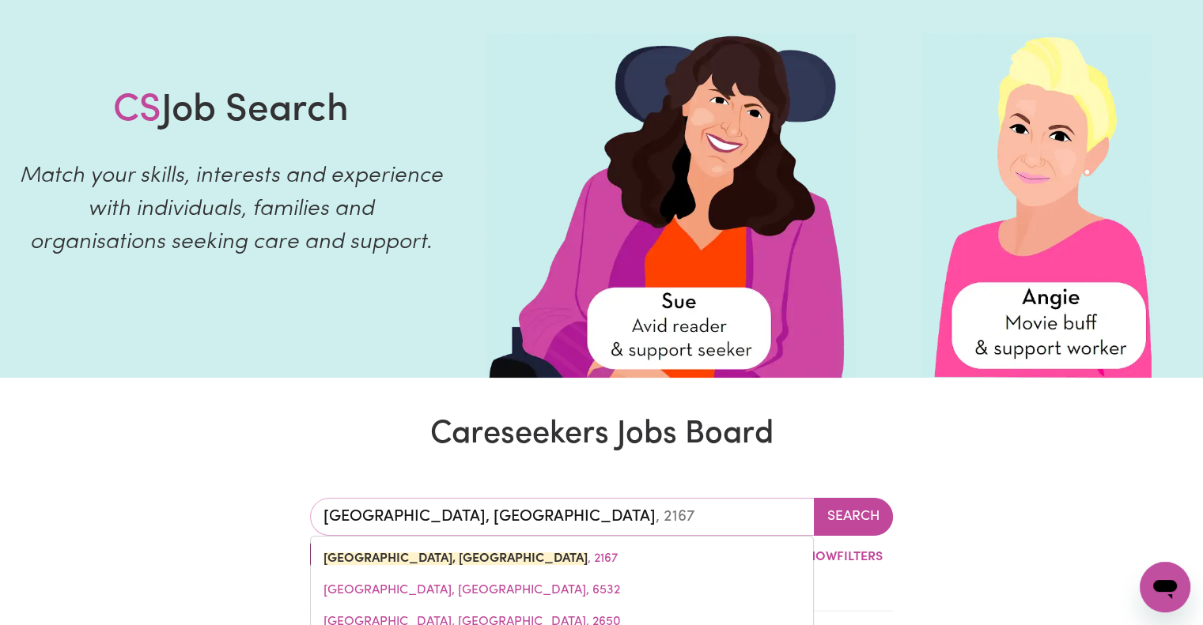
click at [709, 515] on input "GLENFIELD, New South Wales" at bounding box center [562, 517] width 505 height 38
type input "GLENFIELD, New South Wale"
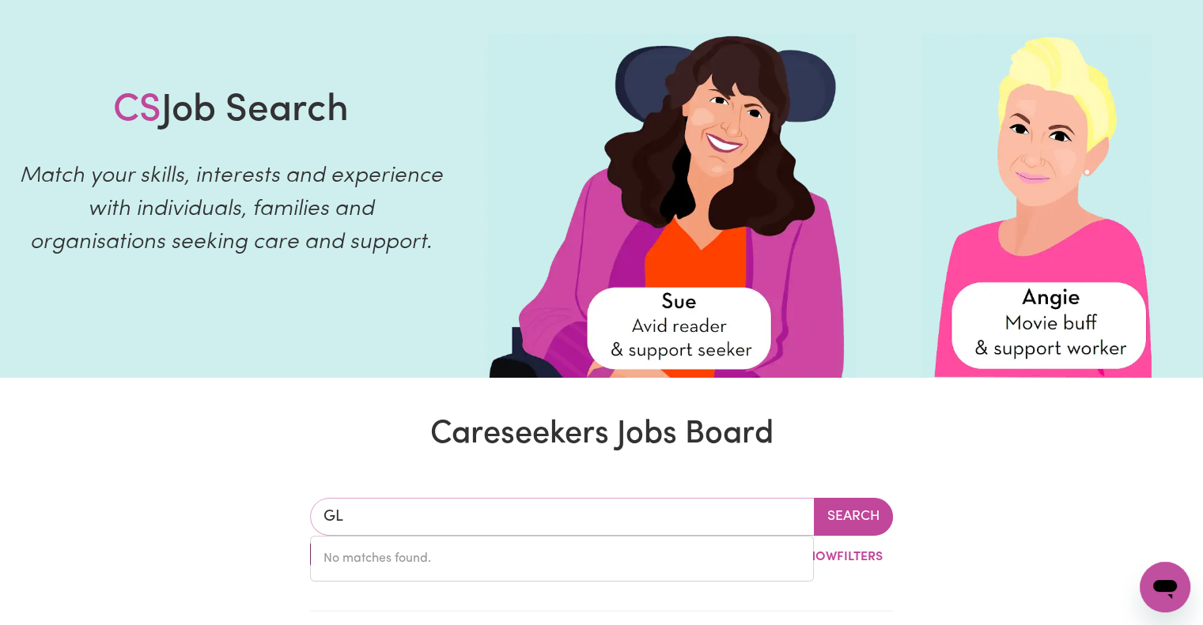
type input "G"
type input "sydn"
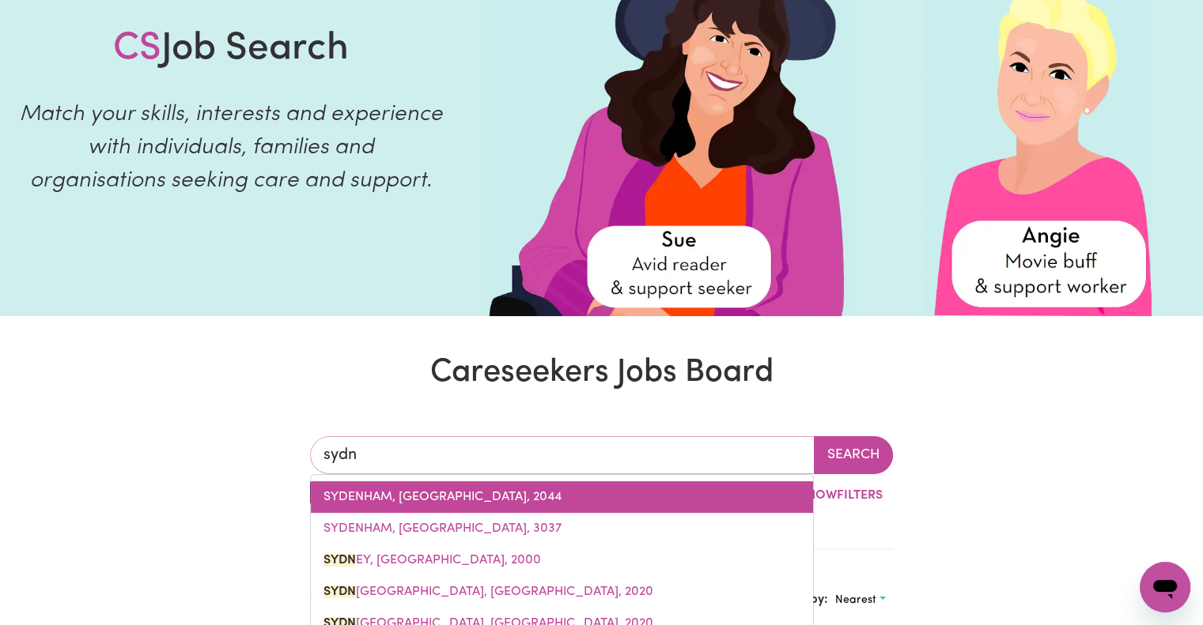
scroll to position [135, 0]
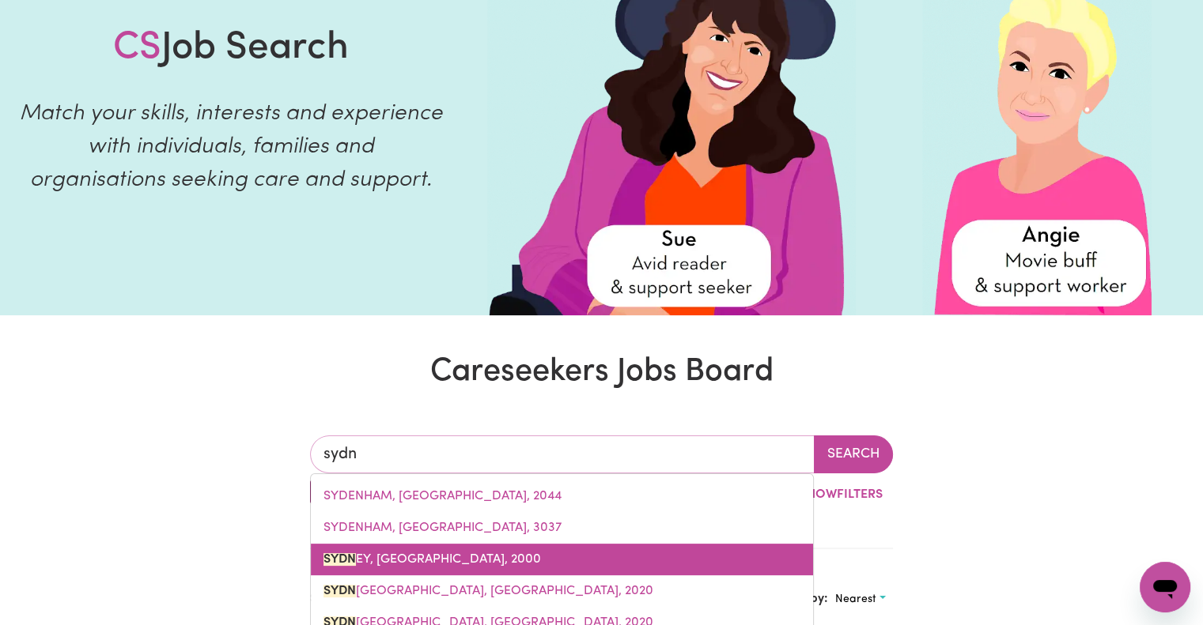
click at [516, 562] on link "SYDN EY, New South Wales, 2000" at bounding box center [562, 560] width 502 height 32
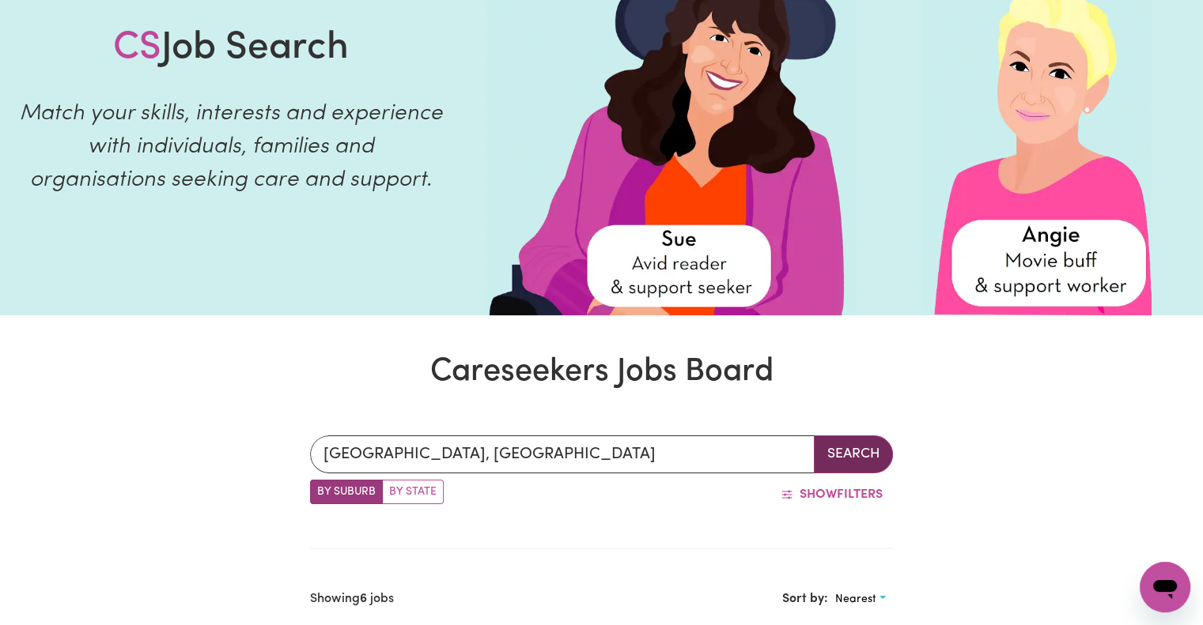
click at [857, 452] on button "Search" at bounding box center [853, 455] width 79 height 38
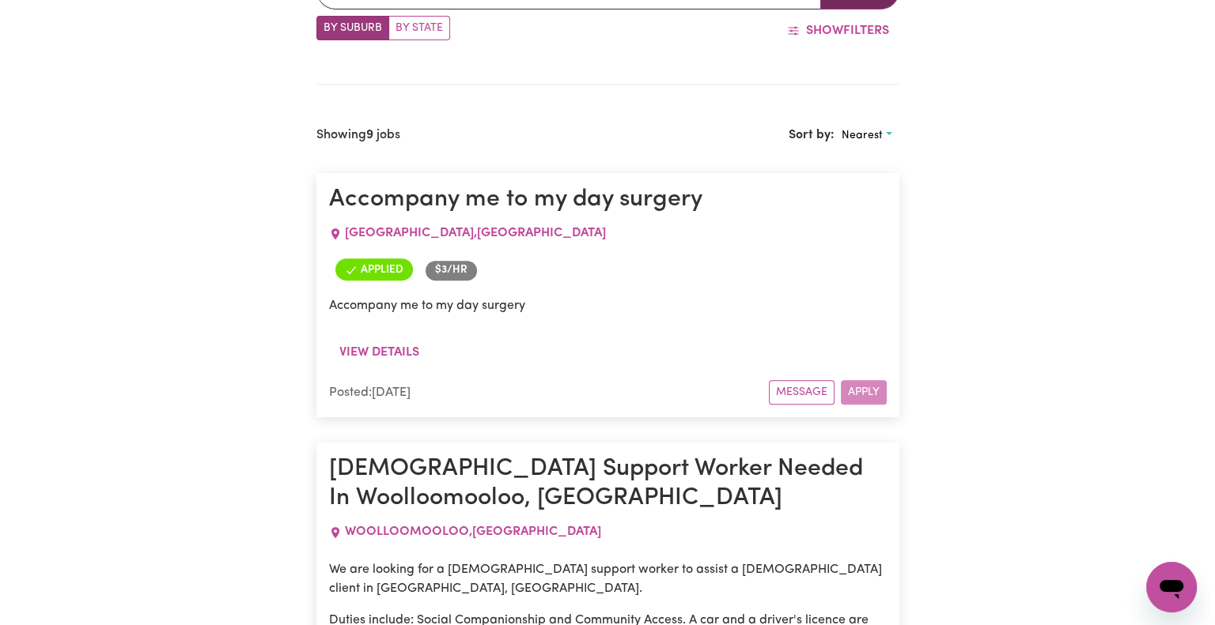
scroll to position [604, 0]
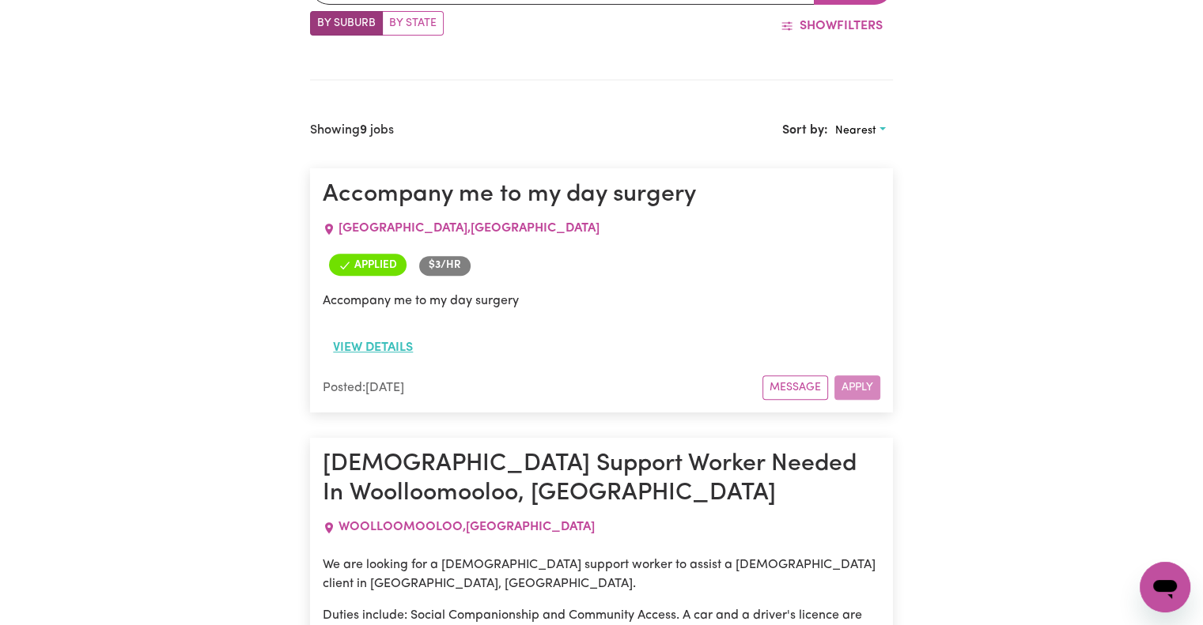
click at [396, 343] on button "View details" at bounding box center [373, 348] width 100 height 30
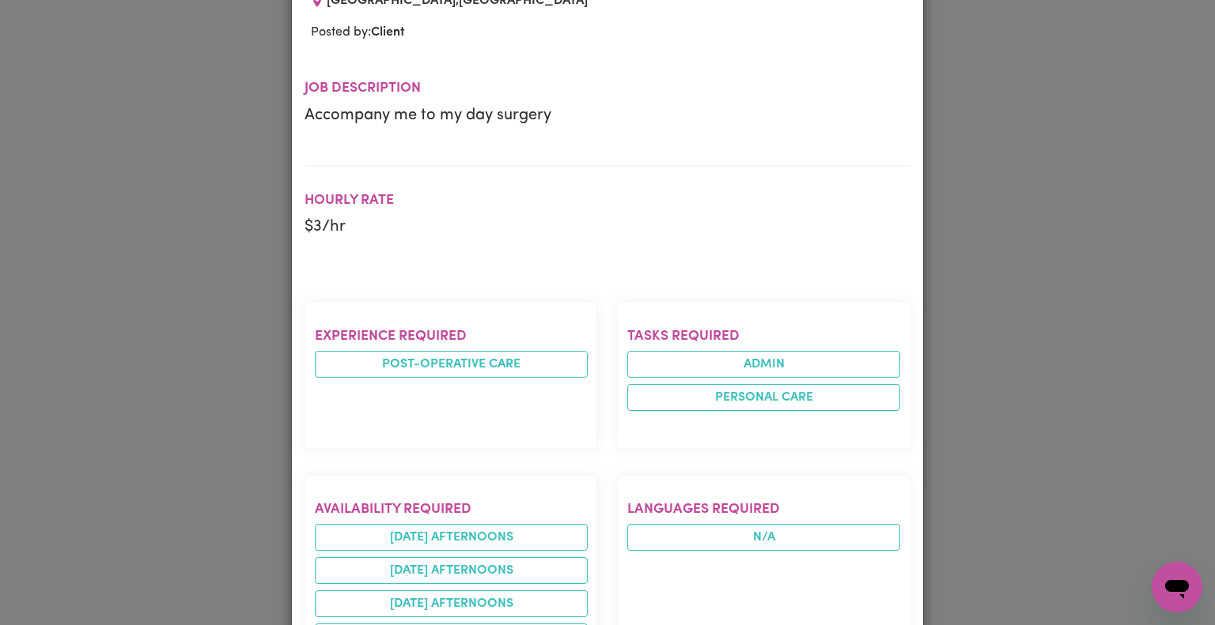
scroll to position [177, 0]
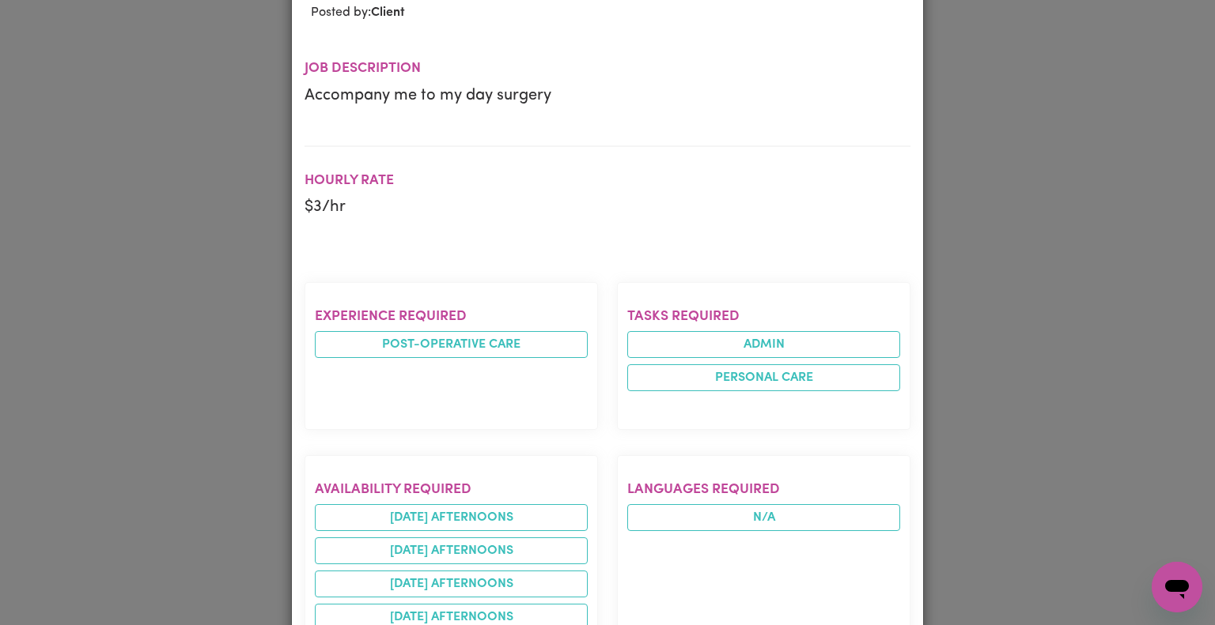
click at [1031, 275] on div "Job Details Accompany me to my day surgery SYDNEY , New South Wales Posted by: …" at bounding box center [607, 312] width 1215 height 625
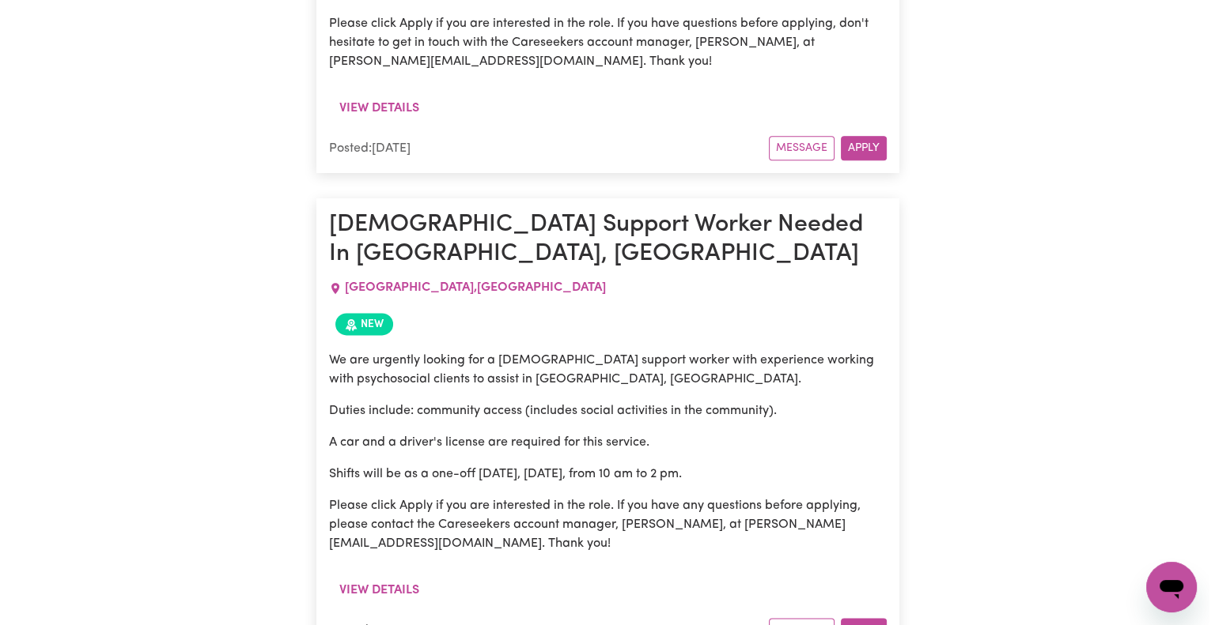
scroll to position [1982, 0]
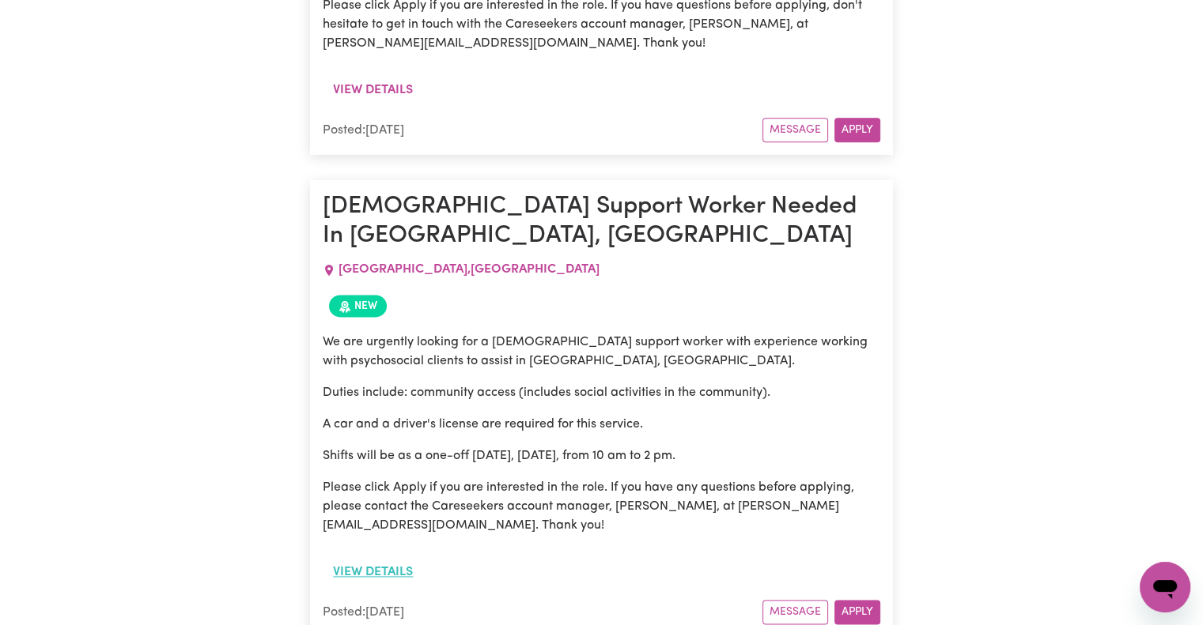
click at [394, 557] on button "View details" at bounding box center [373, 572] width 100 height 30
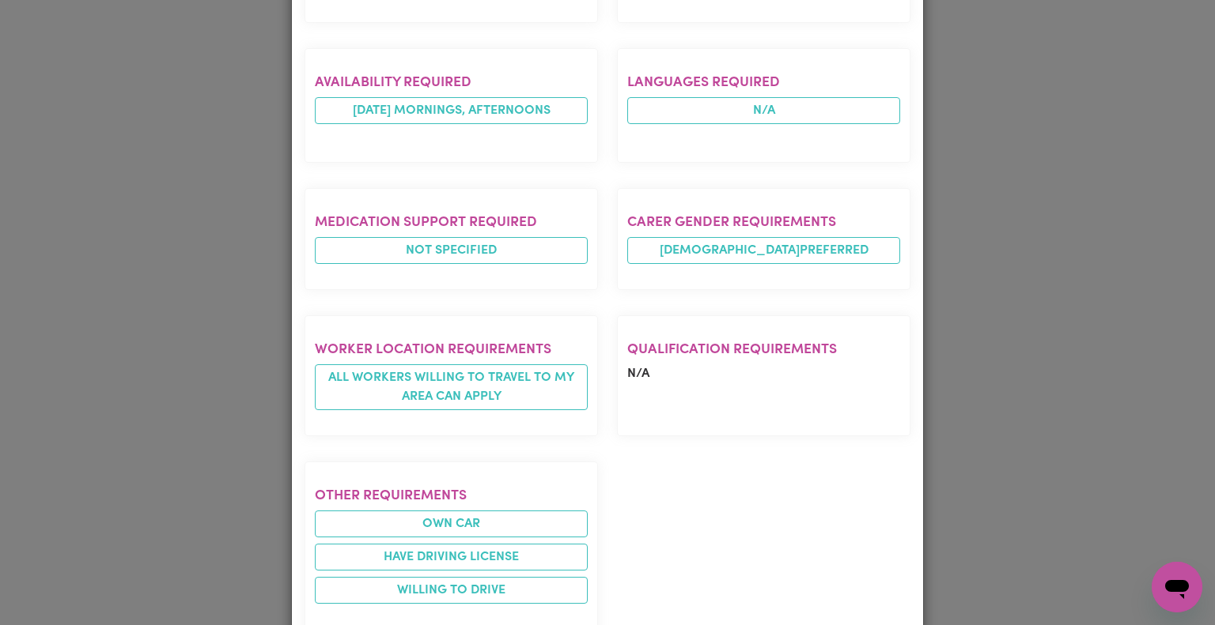
scroll to position [821, 0]
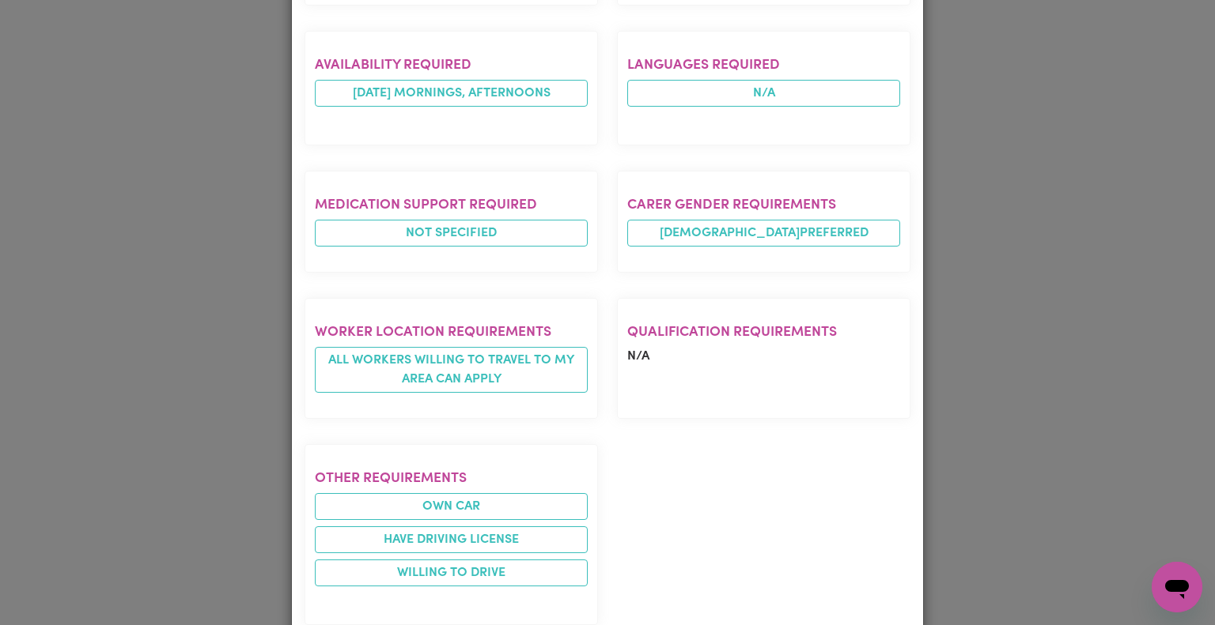
click at [197, 376] on div "Job Details Female Support Worker Needed In Surry Hills, NSW SURRY HILLS , New …" at bounding box center [607, 312] width 1215 height 625
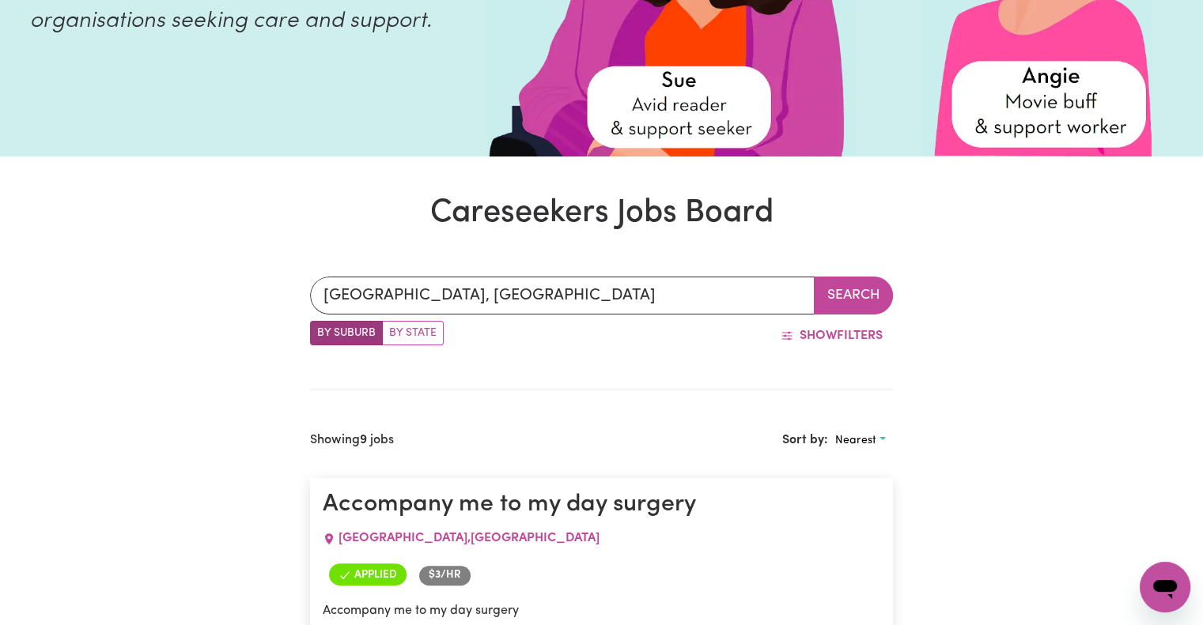
scroll to position [294, 0]
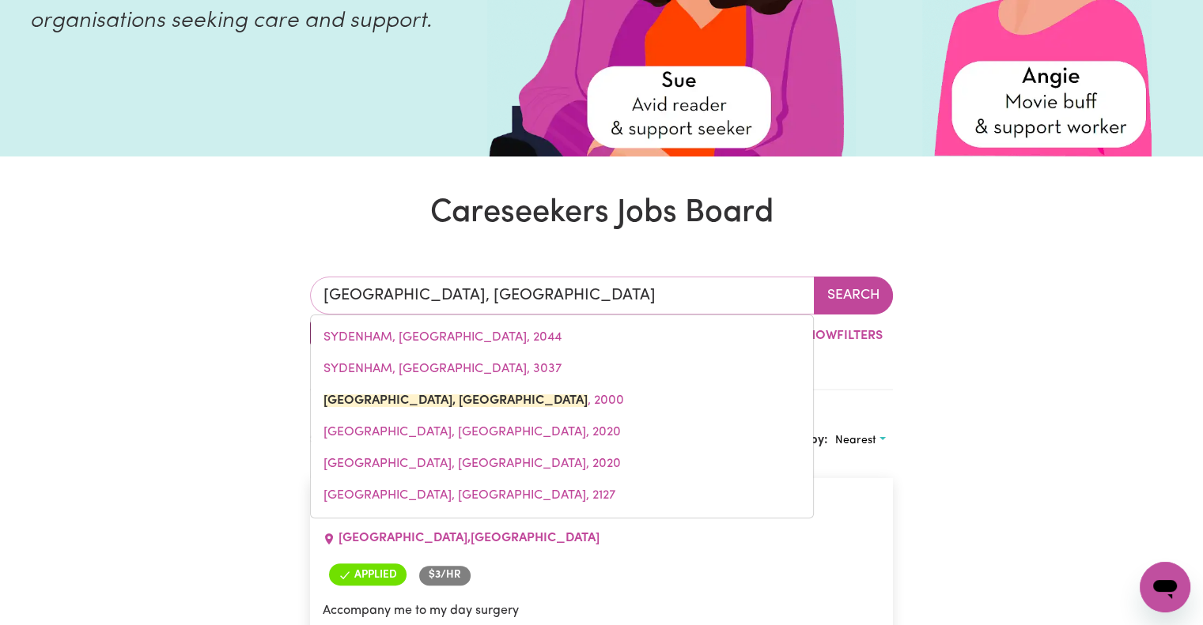
click at [605, 293] on input "SYDNEY, New South Wales" at bounding box center [562, 296] width 505 height 38
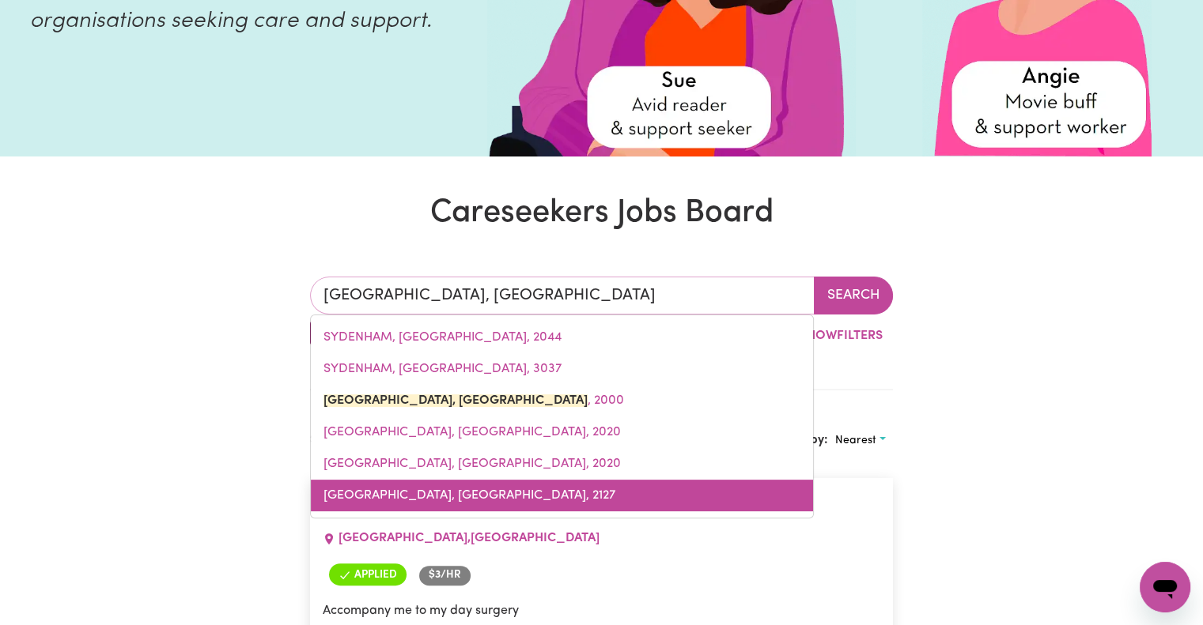
click at [557, 490] on span "SYDNEY OLYMPIC PARK, New South Wales, 2127" at bounding box center [469, 495] width 292 height 13
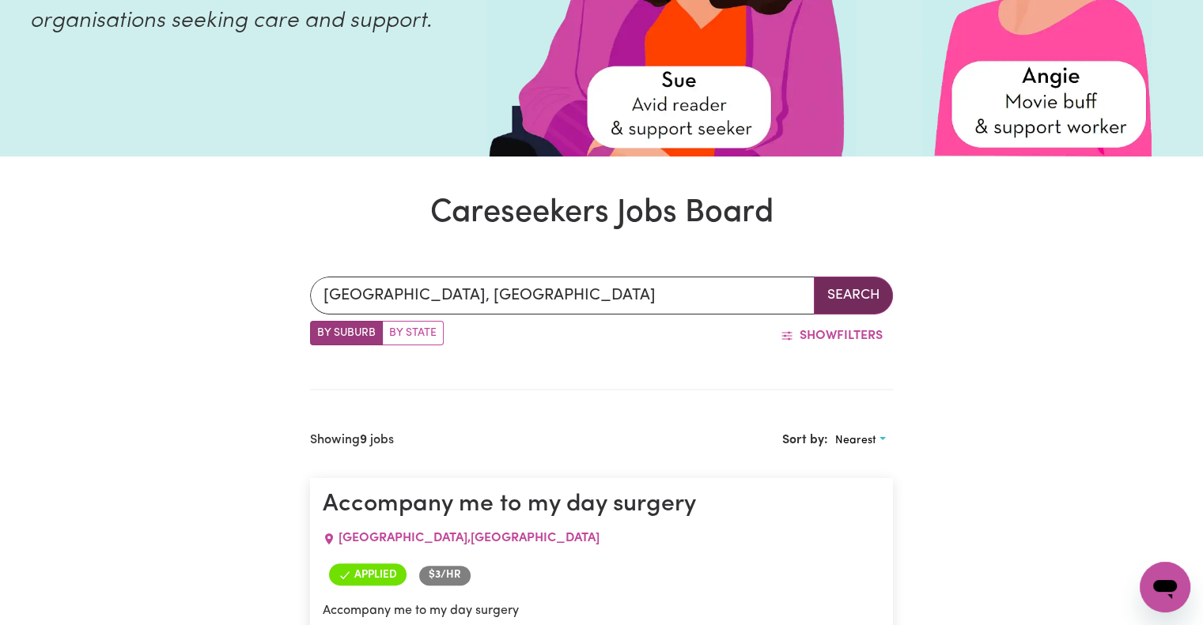
click at [859, 287] on button "Search" at bounding box center [853, 296] width 79 height 38
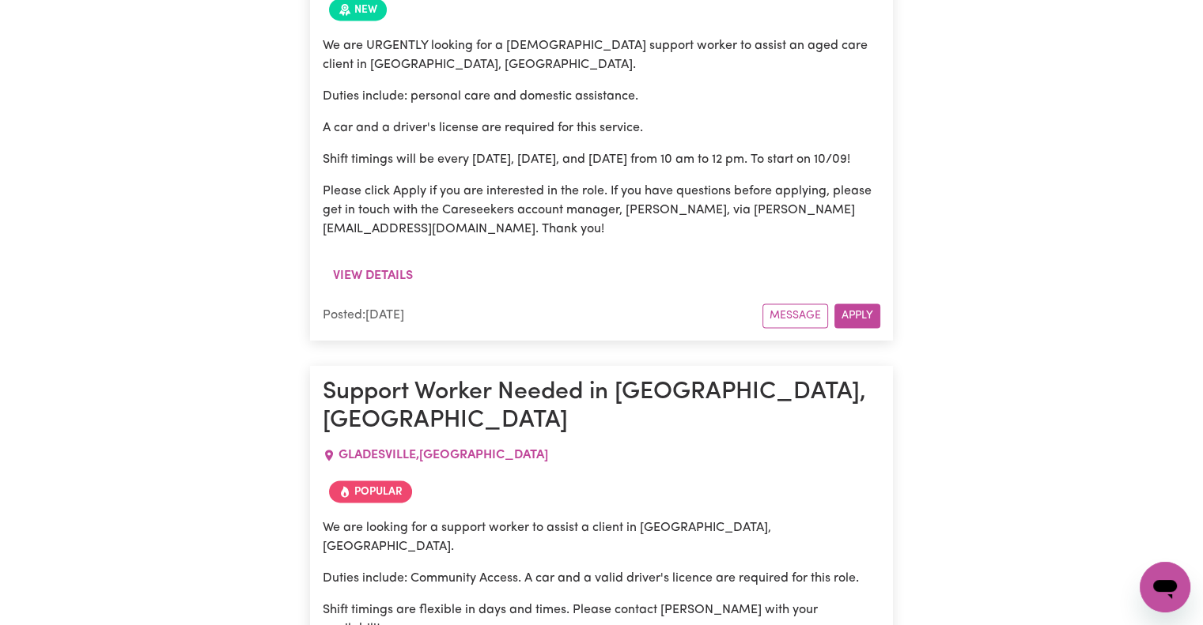
scroll to position [2284, 0]
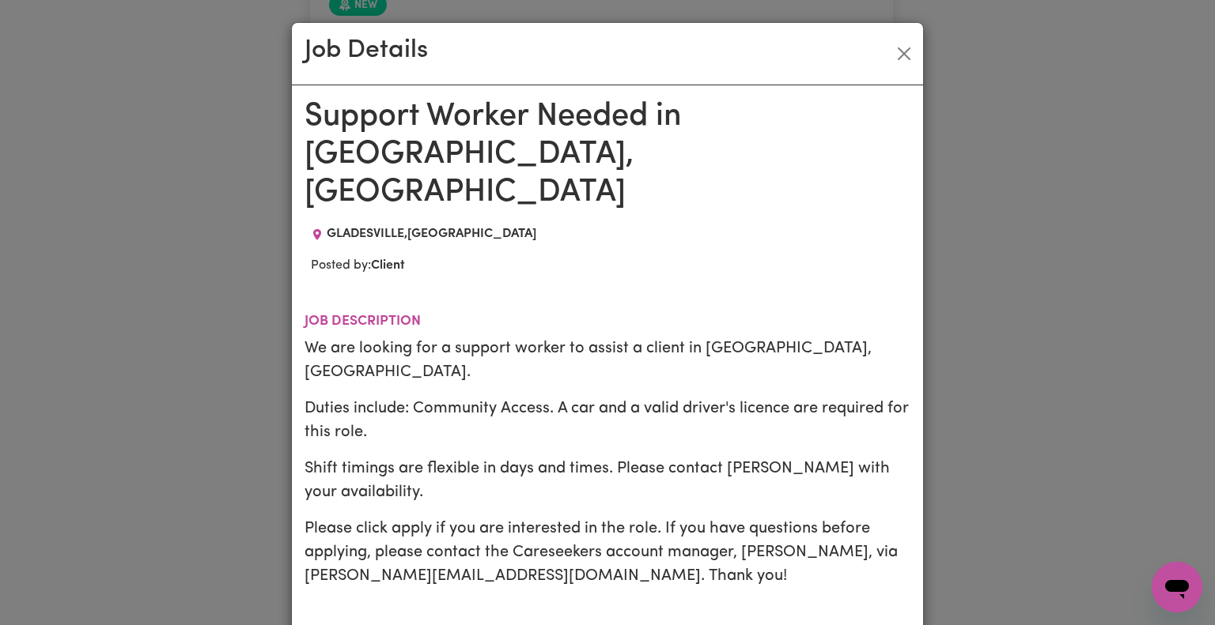
click at [397, 517] on p "Please click apply if you are interested in the role. If you have questions bef…" at bounding box center [607, 552] width 606 height 71
click at [127, 384] on div "Job Details Support Worker Needed in Gladesville, NSW GLADESVILLE , New South W…" at bounding box center [607, 312] width 1215 height 625
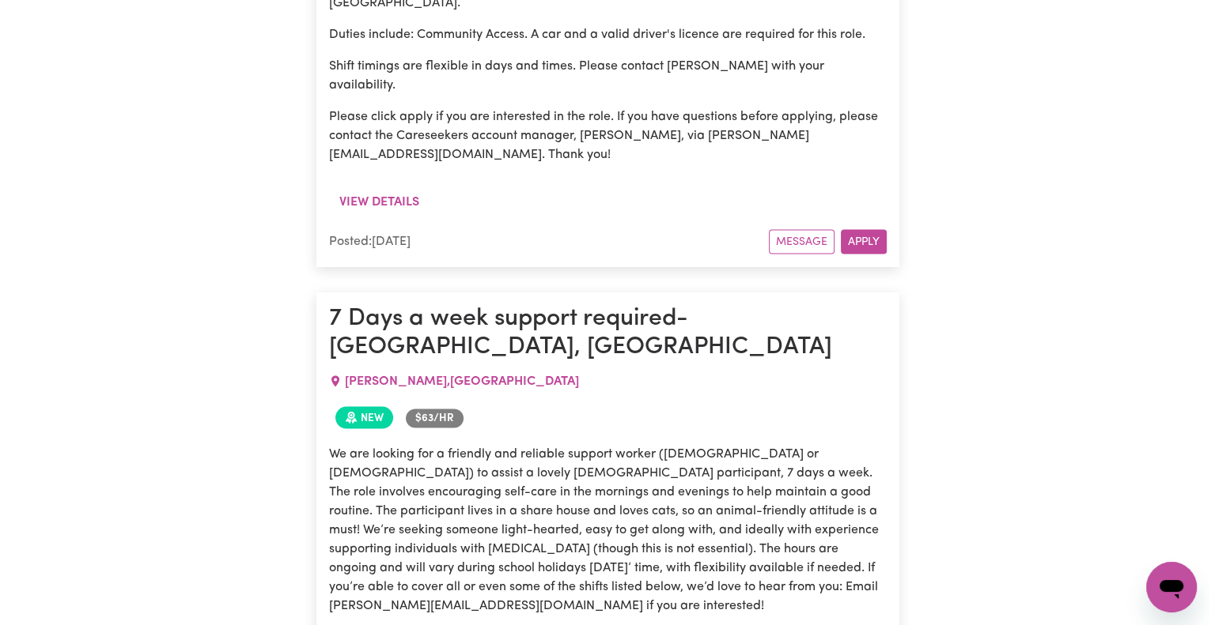
scroll to position [2837, 0]
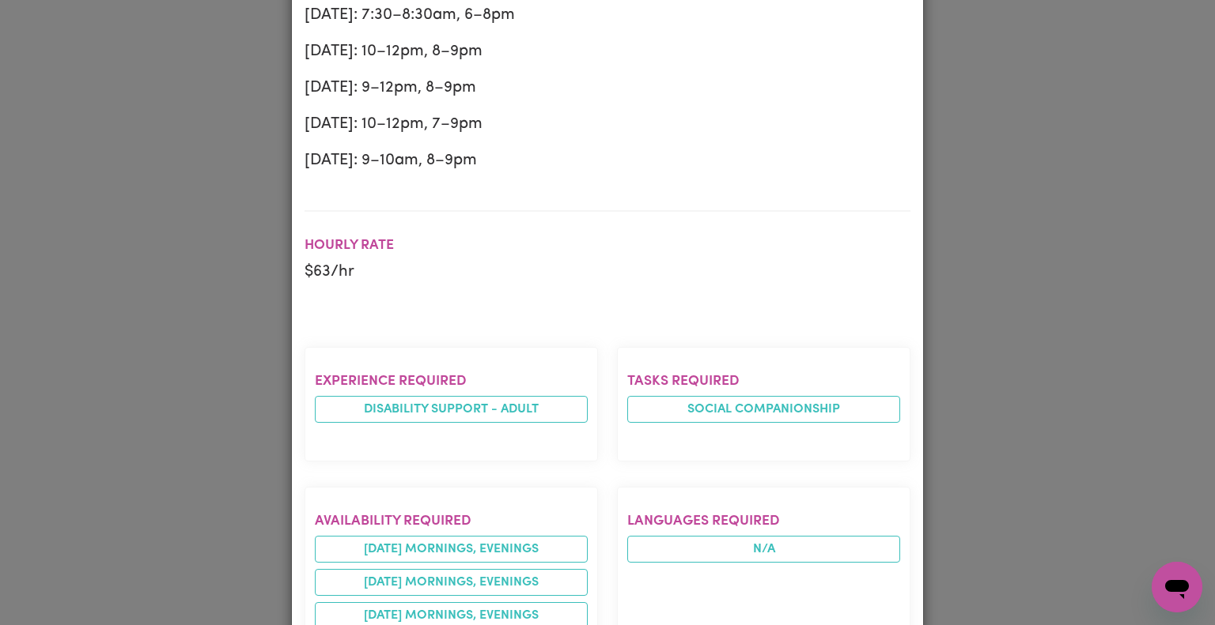
scroll to position [619, 0]
click at [181, 395] on div "Job Details 7 Days a week support required- Eastwood, NSW EASTWOOD , New South …" at bounding box center [607, 312] width 1215 height 625
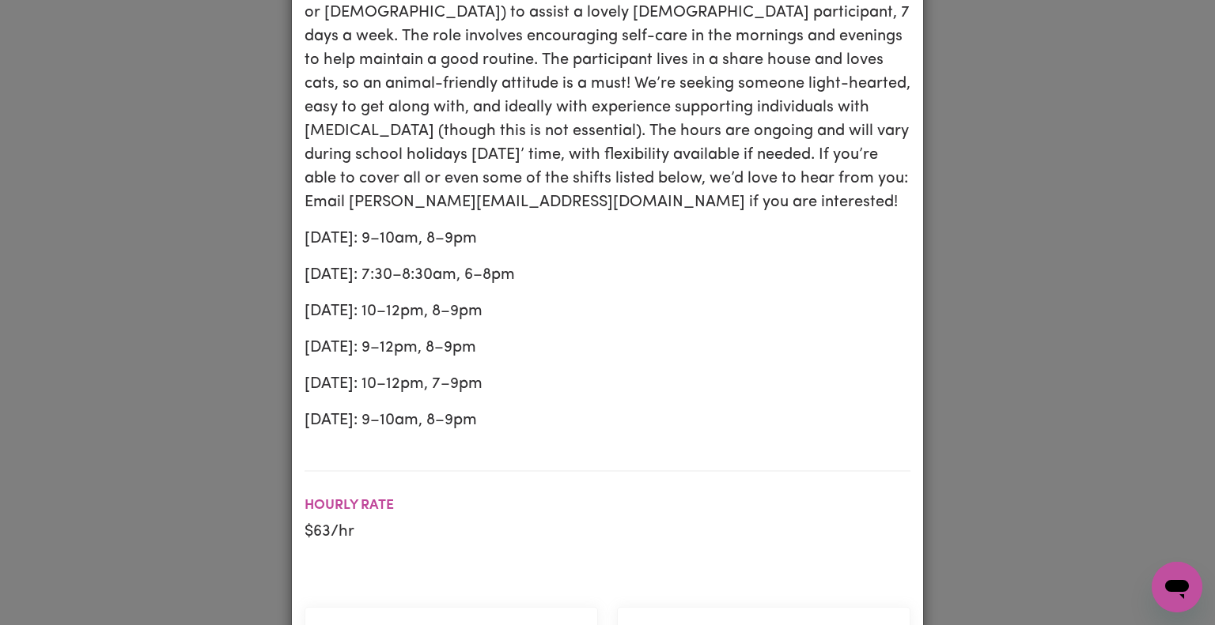
scroll to position [361, 0]
drag, startPoint x: 174, startPoint y: 443, endPoint x: 225, endPoint y: 510, distance: 84.1
click at [225, 510] on div "Job Details 7 Days a week support required- Eastwood, NSW EASTWOOD , New South …" at bounding box center [607, 312] width 1215 height 625
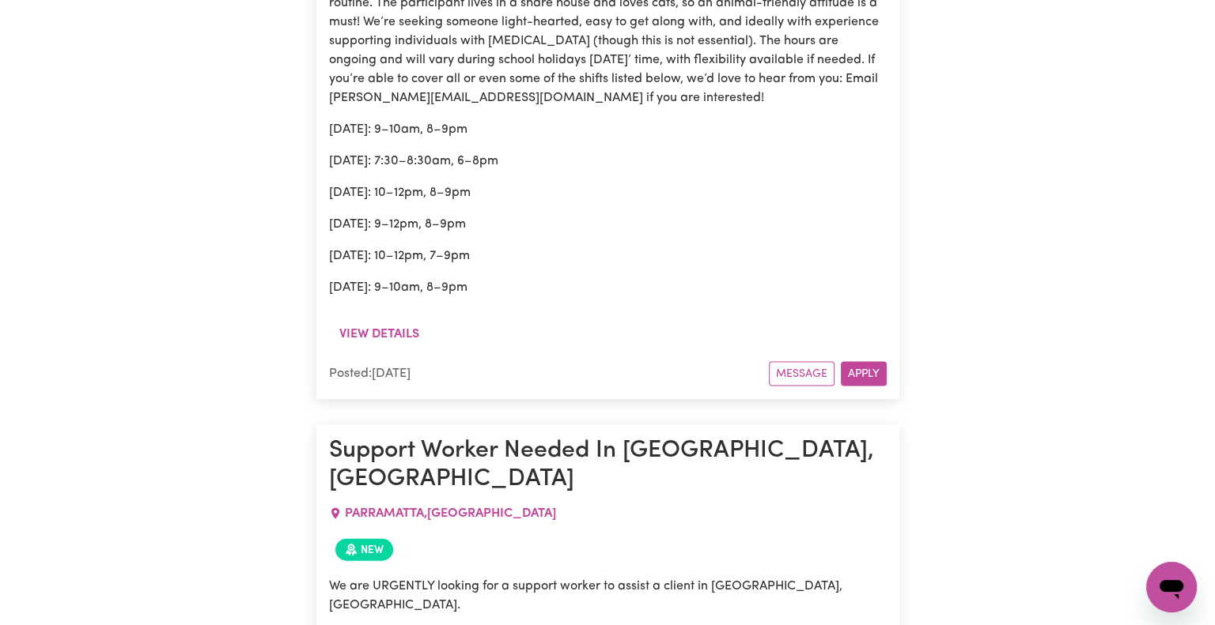
scroll to position [3334, 0]
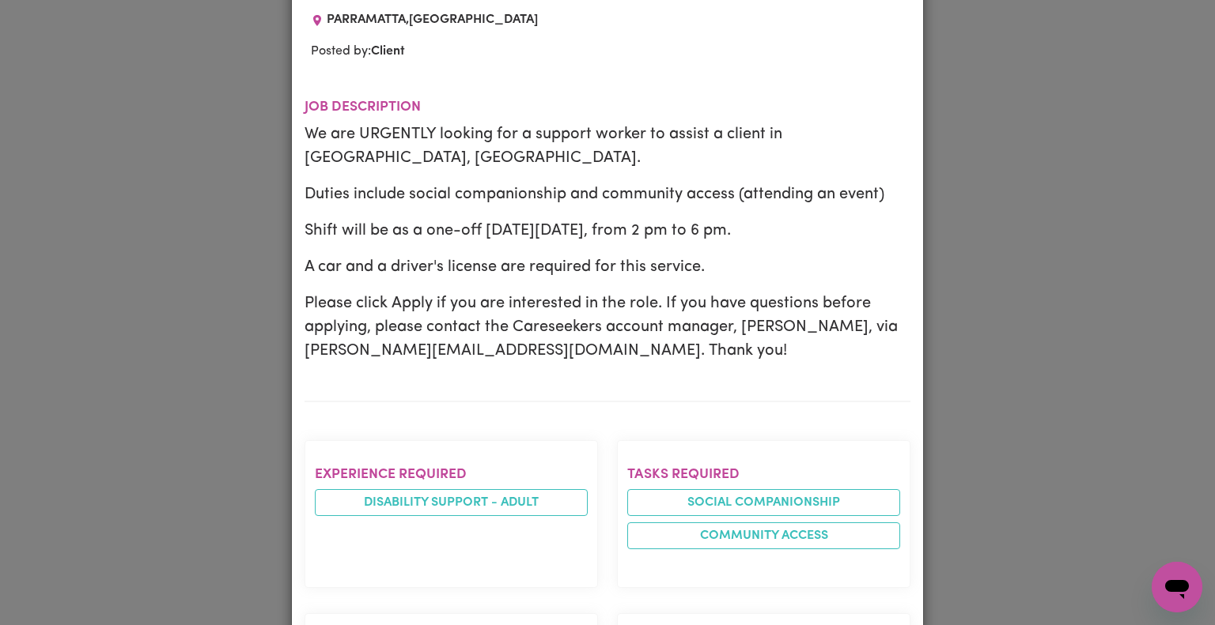
scroll to position [217, 0]
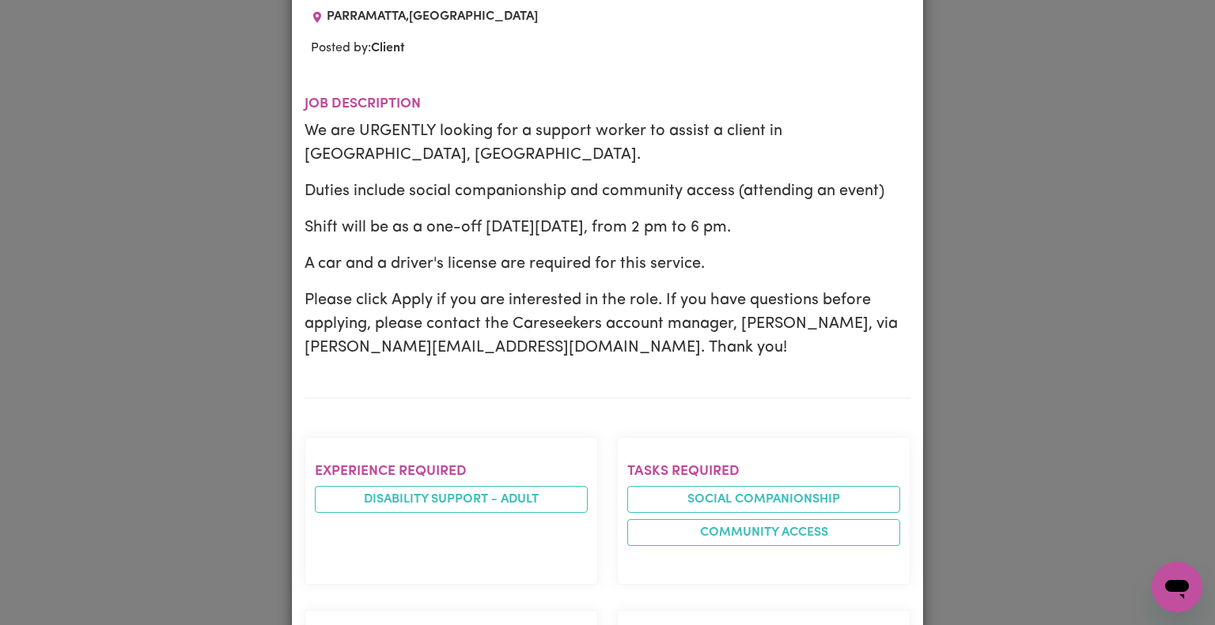
click at [214, 348] on div "Job Details Support Worker Needed In Parramatta, NSW PARRAMATTA , New South Wal…" at bounding box center [607, 312] width 1215 height 625
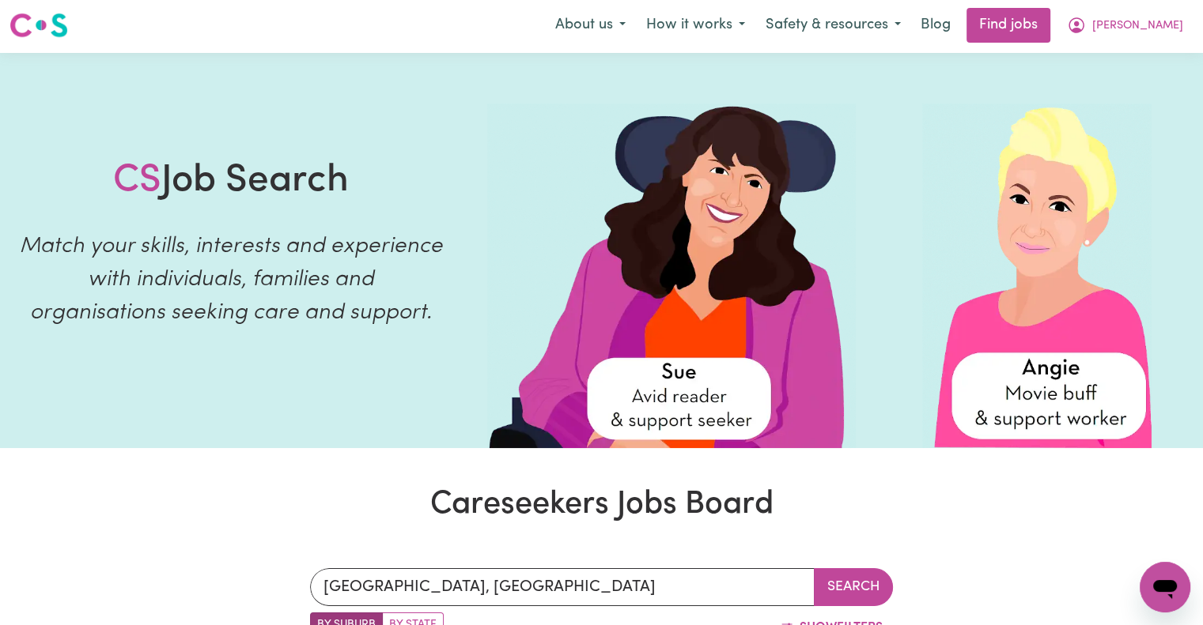
scroll to position [0, 0]
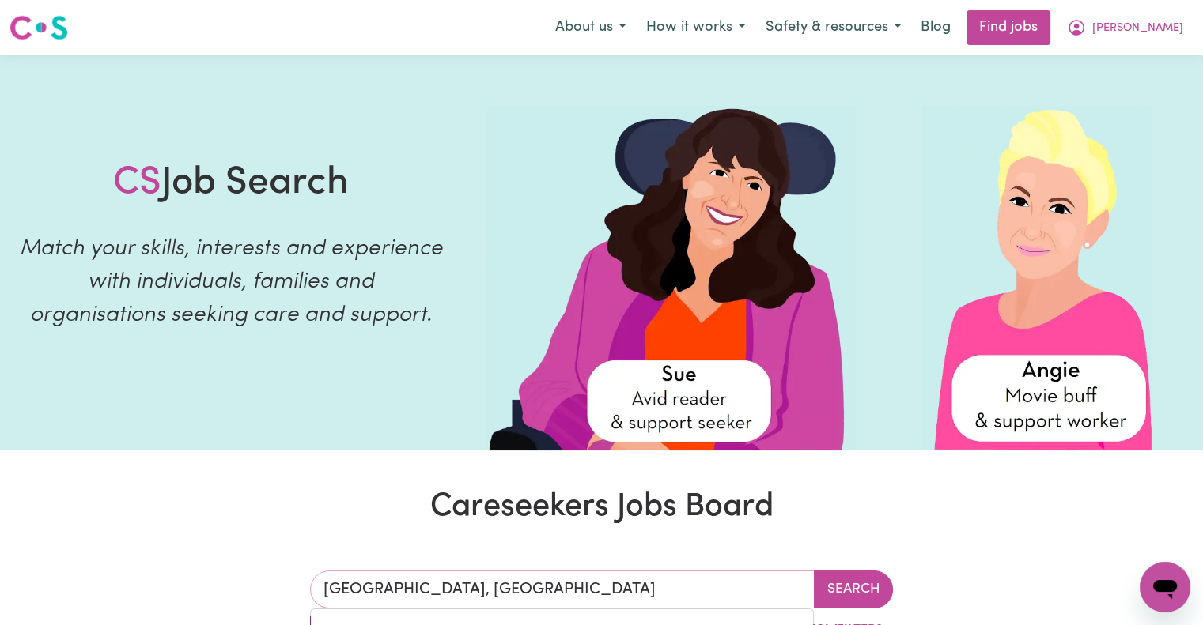
click at [747, 594] on input "SYDNEY OLYMPIC PARK, New South Wales" at bounding box center [562, 590] width 505 height 38
type input "S"
type input "aub"
type input "aubIGNY, Queensland, 4401"
type input "aubu"
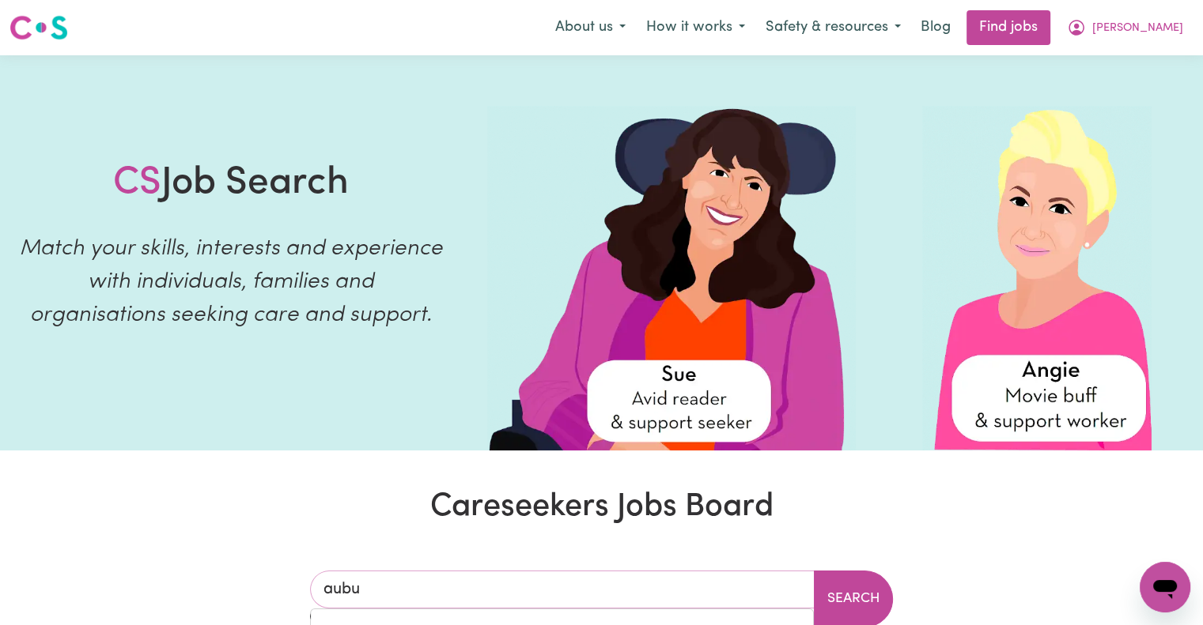
type input "aubur"
type input "auburN, New South Wales, 2144"
type input "auburn"
type input "auburn, New South Wales, 2144"
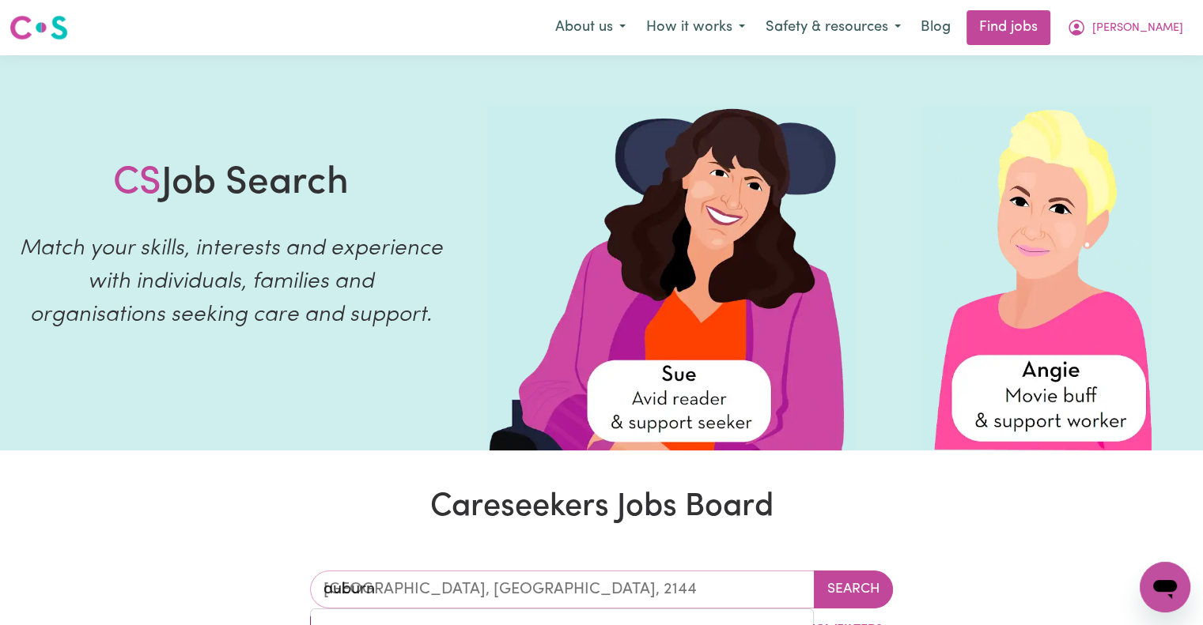
click at [747, 594] on input "auburn" at bounding box center [562, 590] width 505 height 38
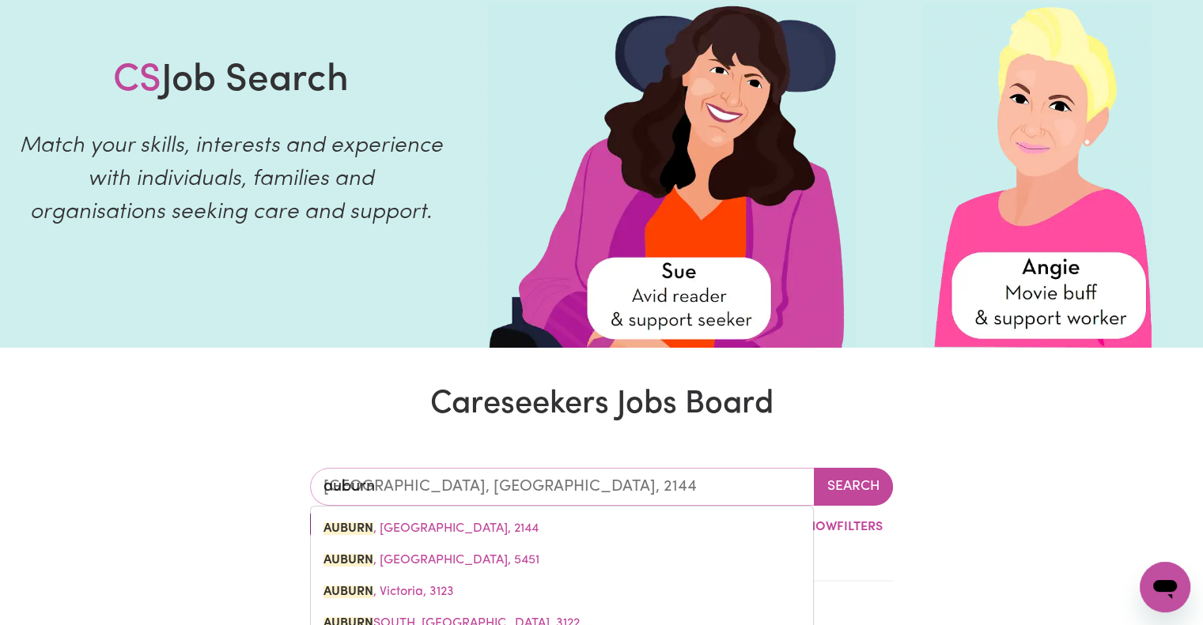
scroll to position [104, 0]
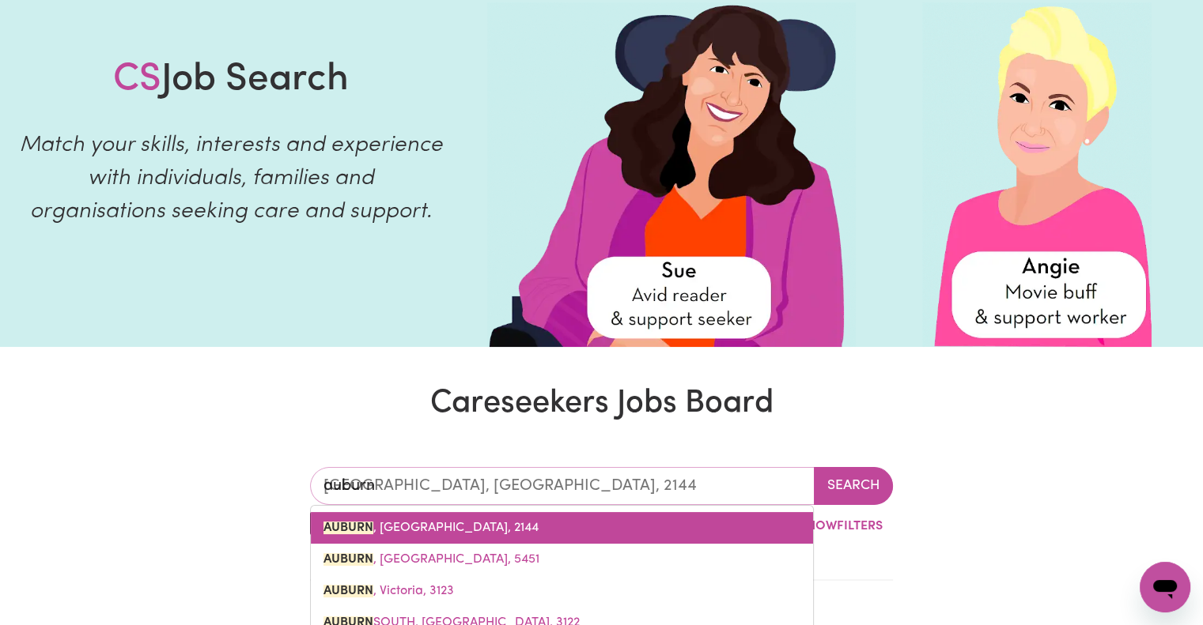
click at [535, 526] on link "AUBURN , New South Wales, 2144" at bounding box center [562, 528] width 502 height 32
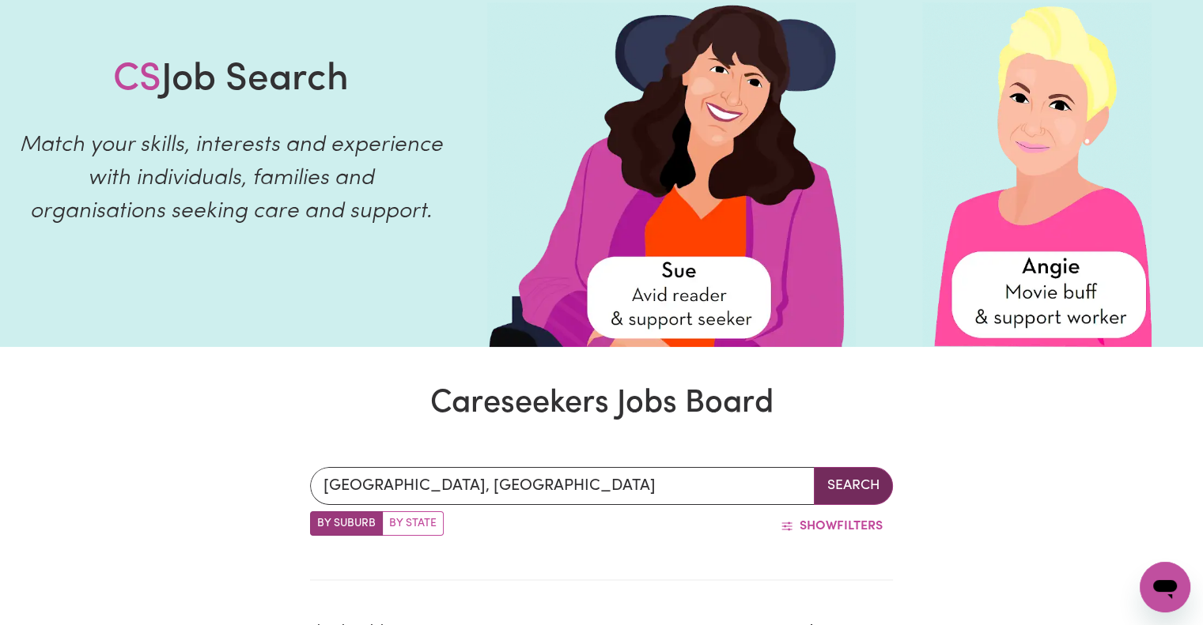
click at [852, 477] on button "Search" at bounding box center [853, 486] width 79 height 38
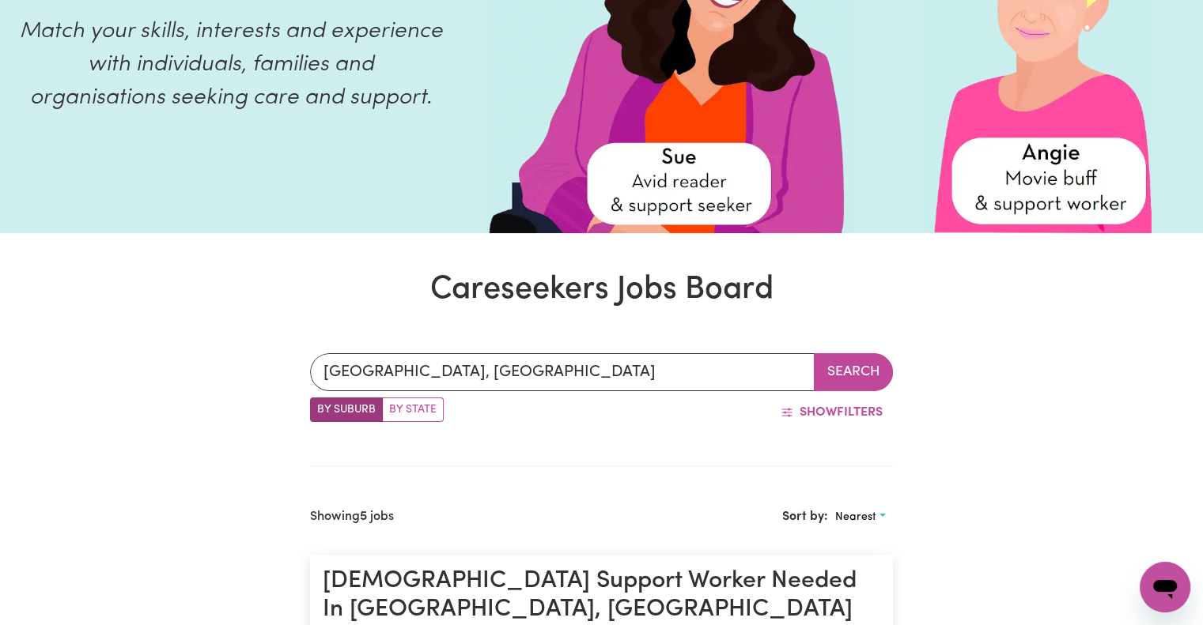
scroll to position [209, 0]
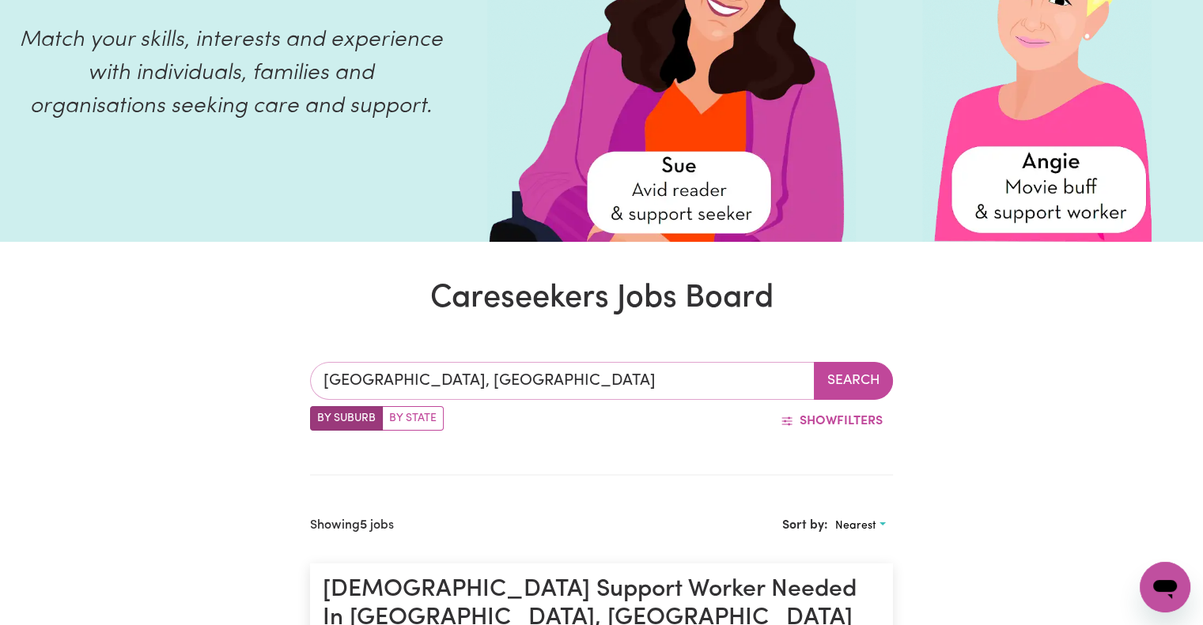
type input "AUBURN, New South Wales, 2144"
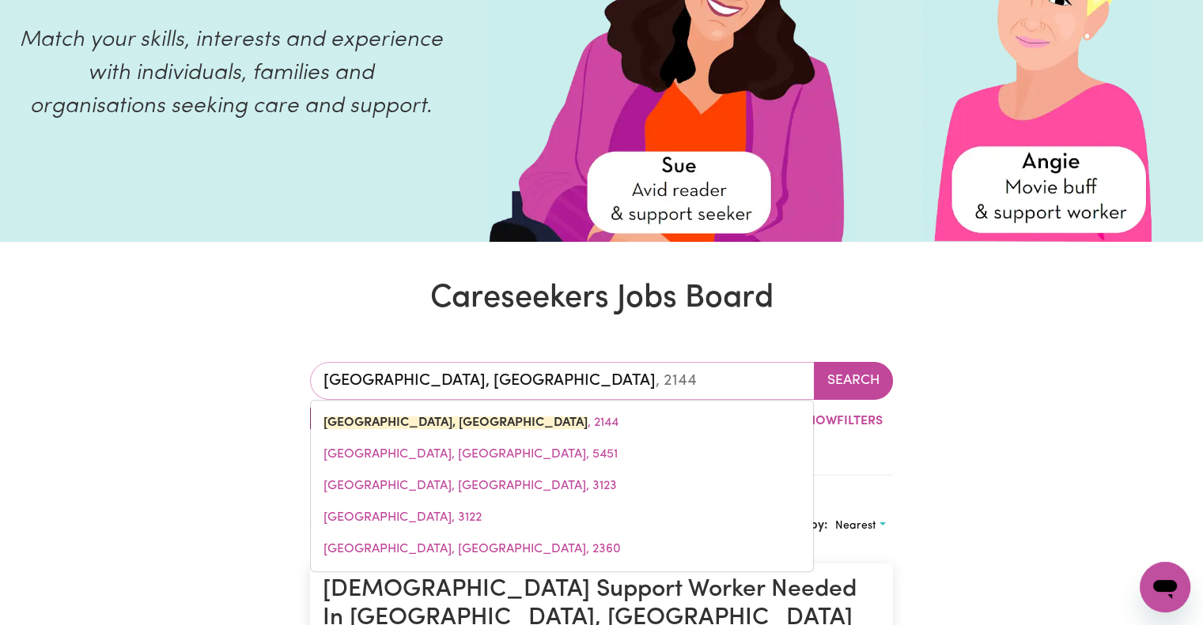
click at [791, 385] on input "AUBURN, New South Wales" at bounding box center [562, 381] width 505 height 38
type input "AUBURN, New South Wale"
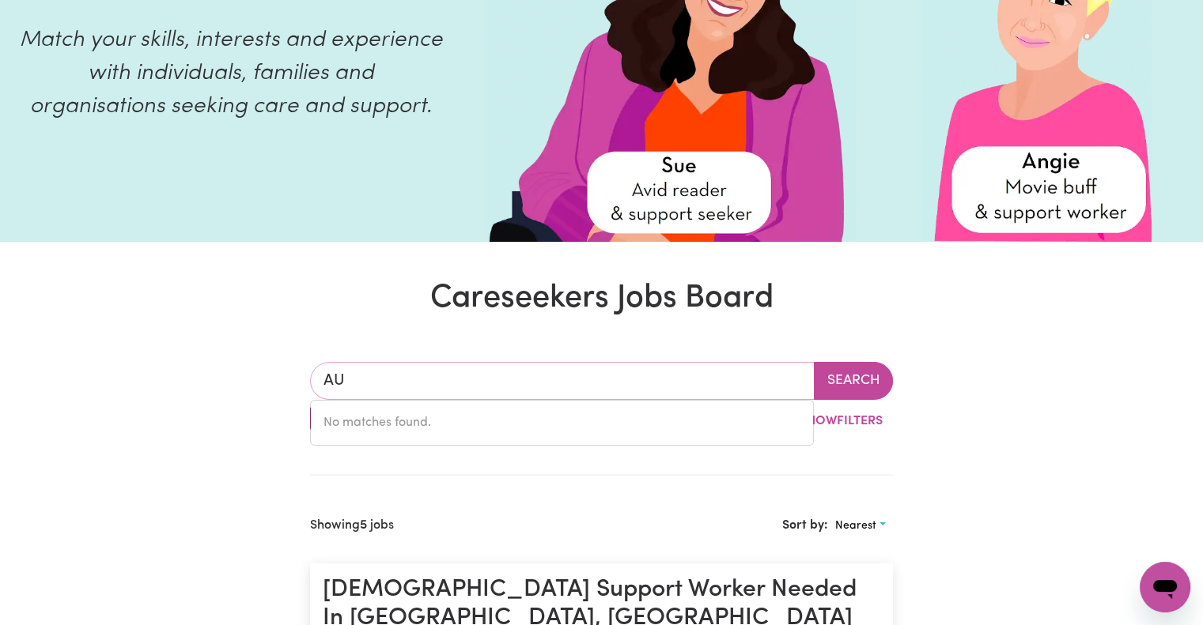
type input "A"
type input "gle"
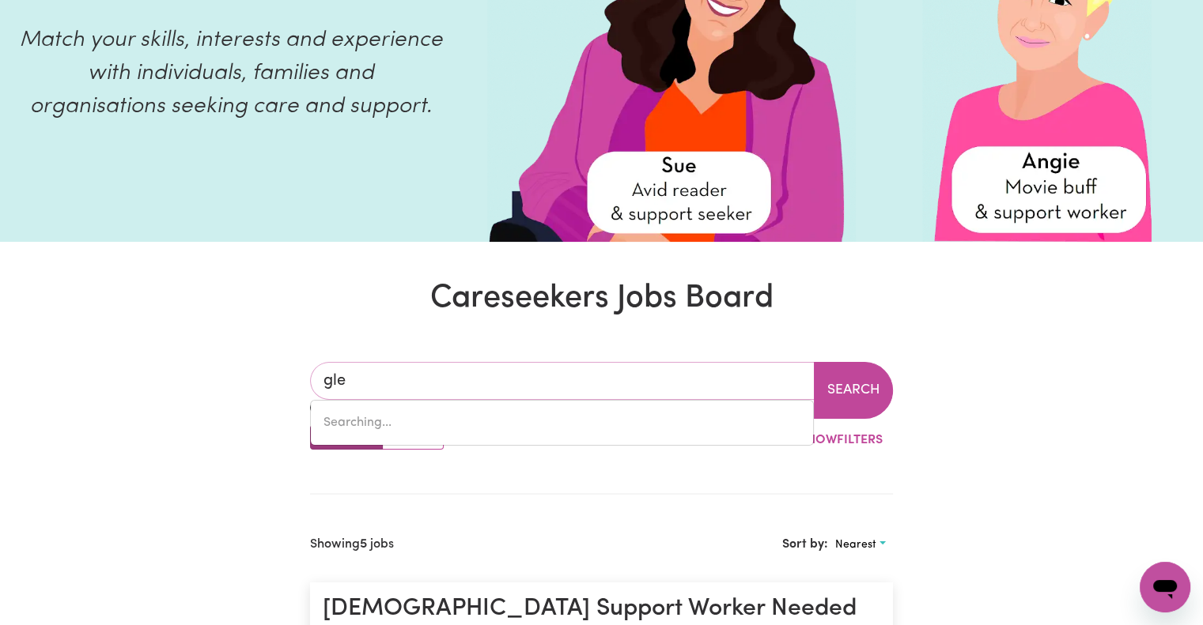
type input "gleBE, New South Wales, 2037"
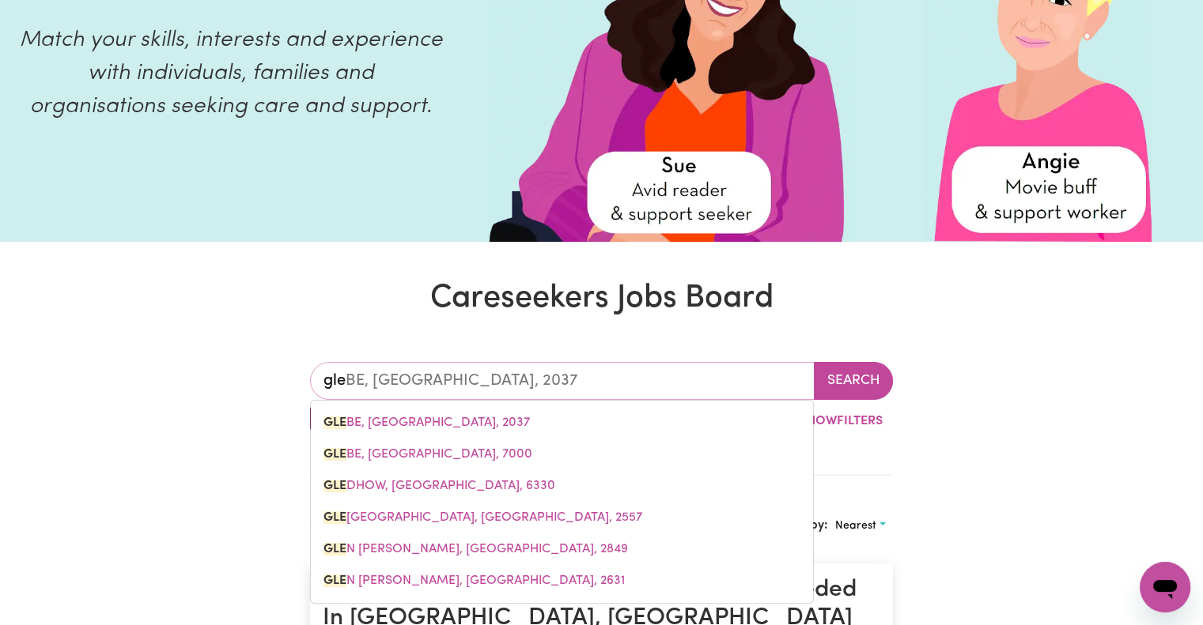
type input "glen"
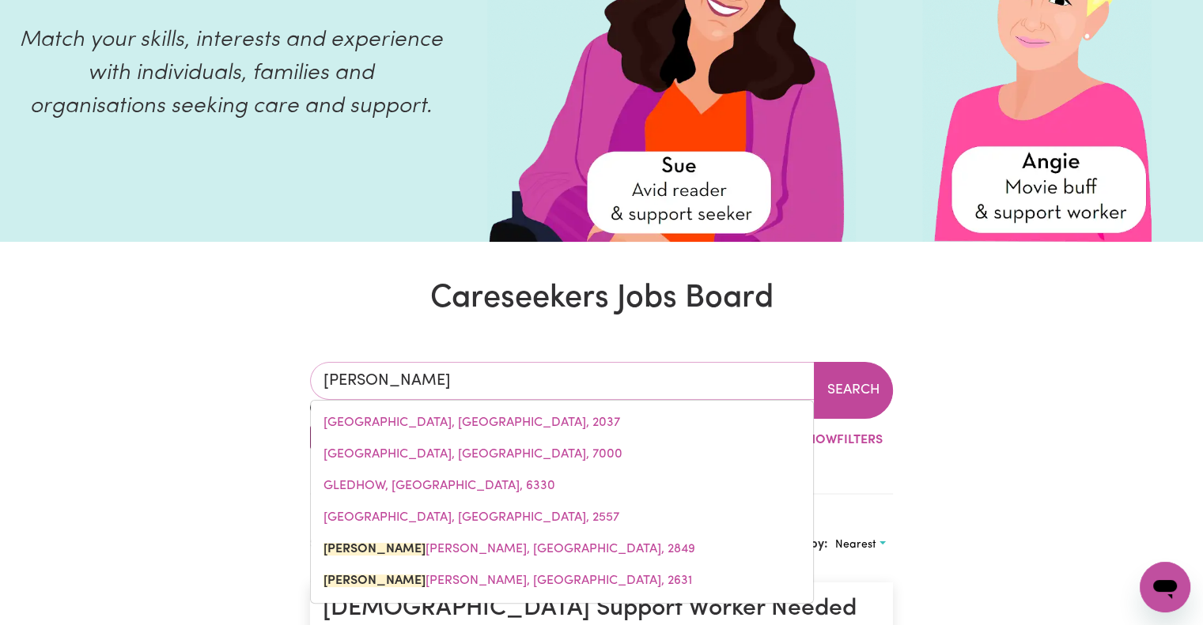
type input "glen ALICE, New South Wales, 2849"
type input "glenf"
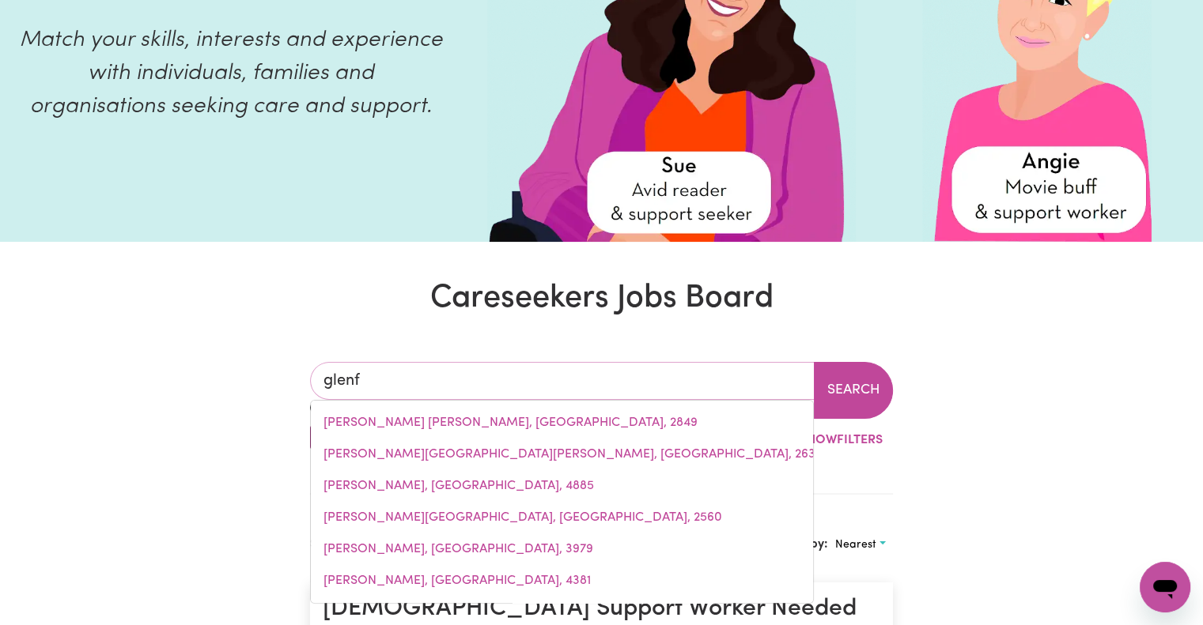
type input "glenfi"
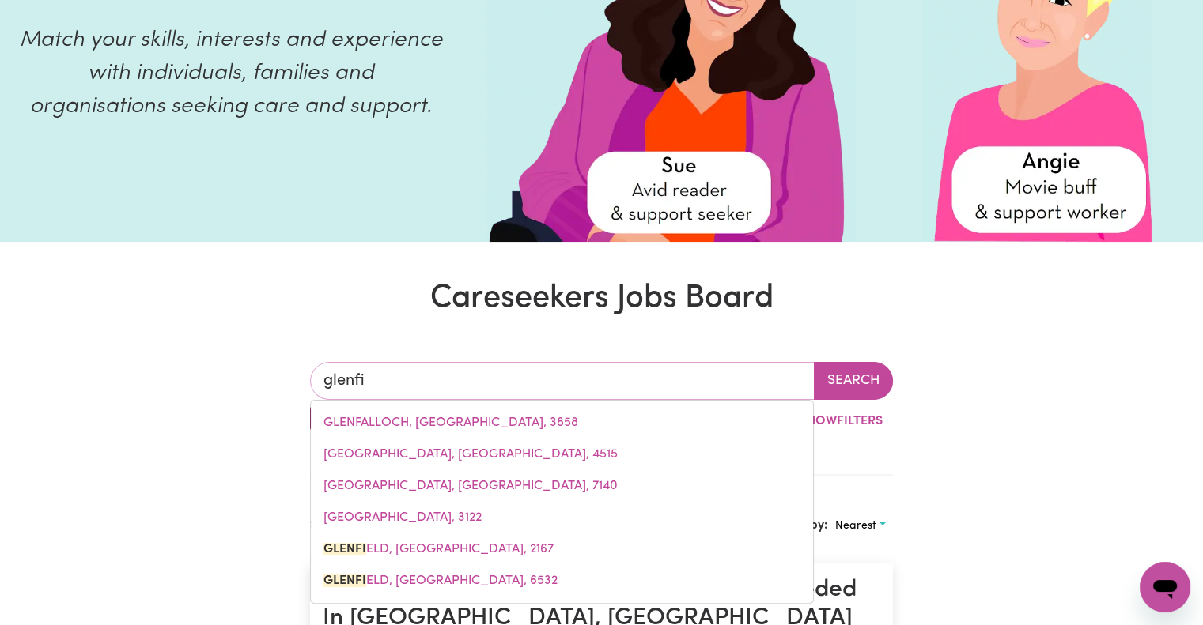
type input "glenfiELD, New South Wales, 2167"
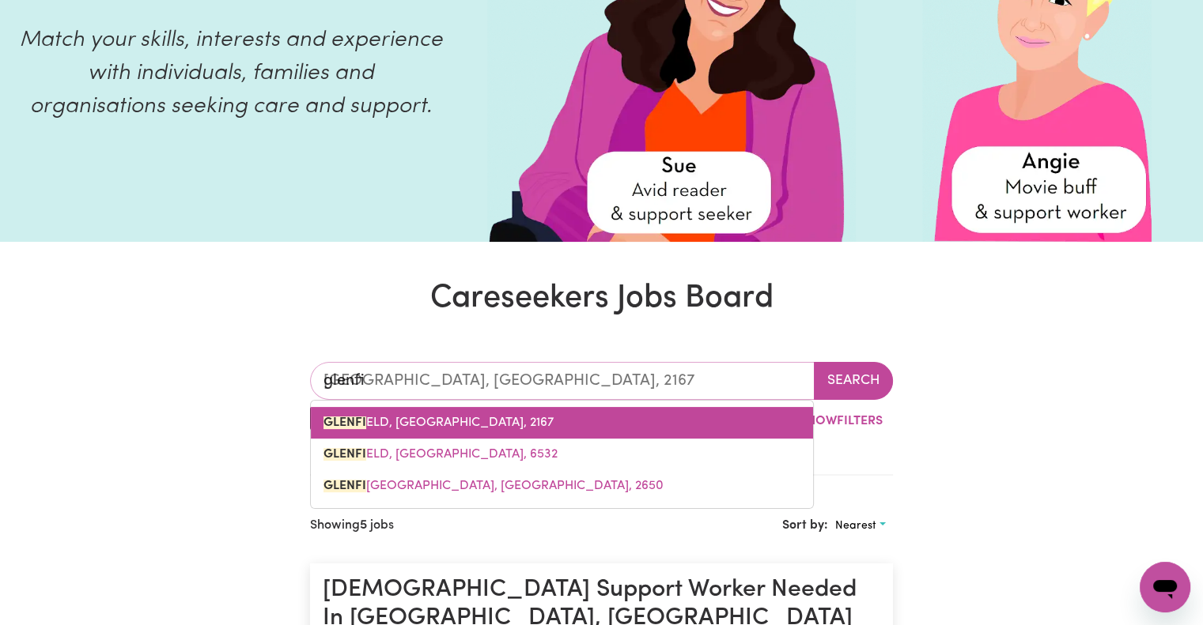
click at [560, 426] on link "GLENFI ELD, New South Wales, 2167" at bounding box center [562, 423] width 502 height 32
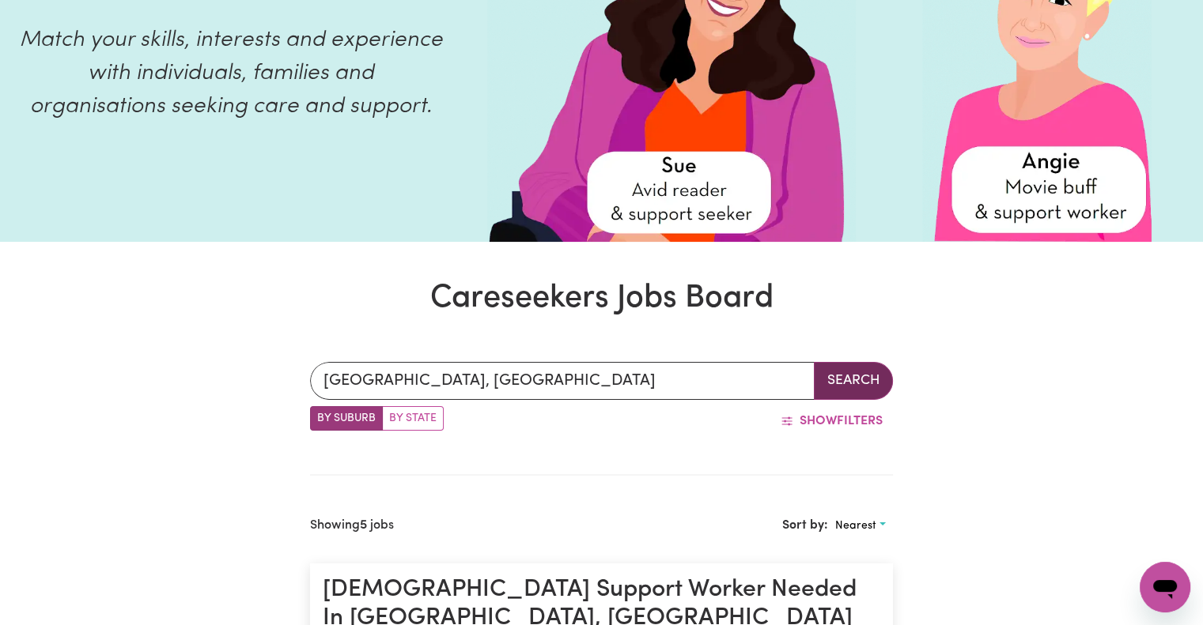
click at [886, 377] on button "Search" at bounding box center [853, 381] width 79 height 38
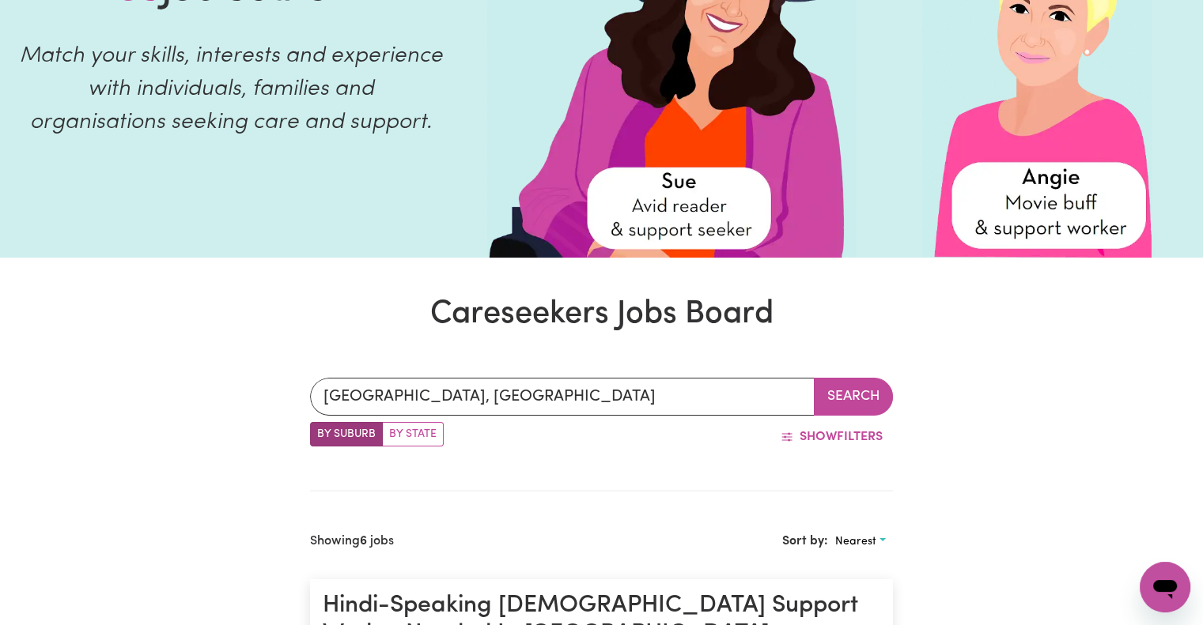
scroll to position [195, 0]
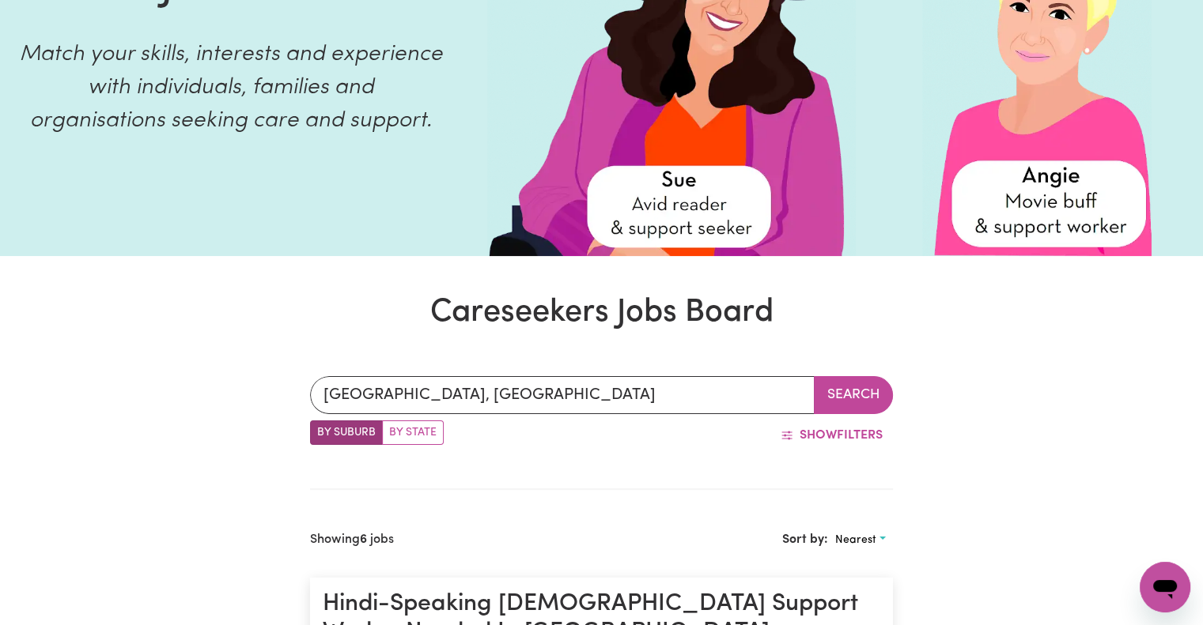
click at [430, 433] on label "By State" at bounding box center [413, 433] width 62 height 25
click at [320, 431] on input "By State" at bounding box center [315, 426] width 10 height 10
radio input "true"
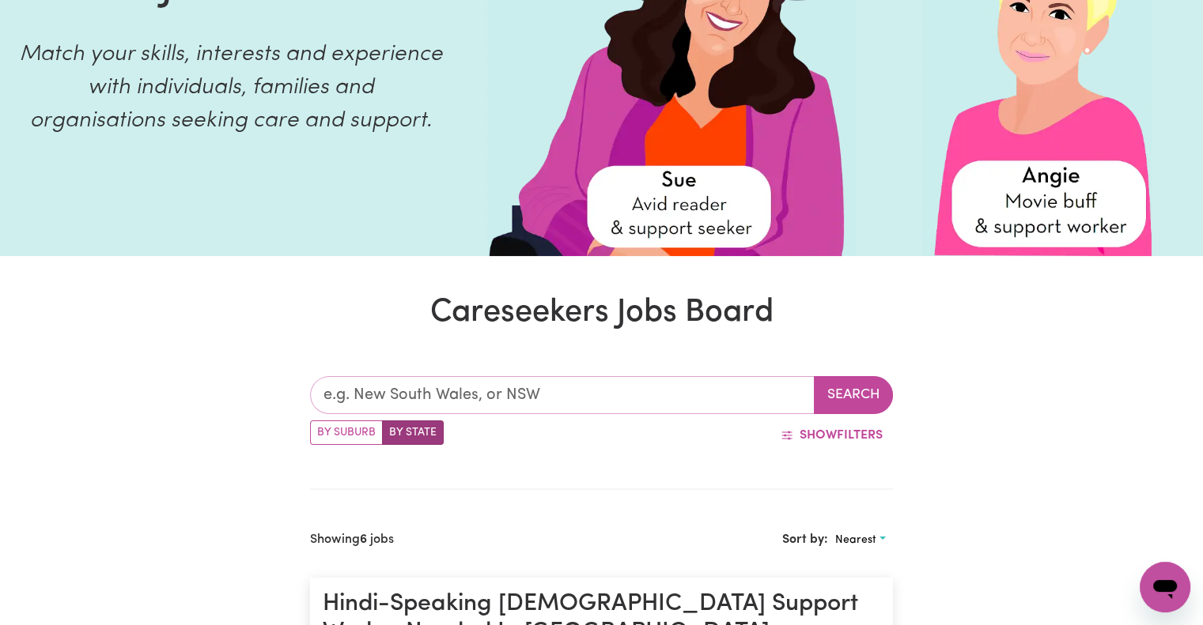
click at [524, 404] on input "text" at bounding box center [562, 395] width 505 height 38
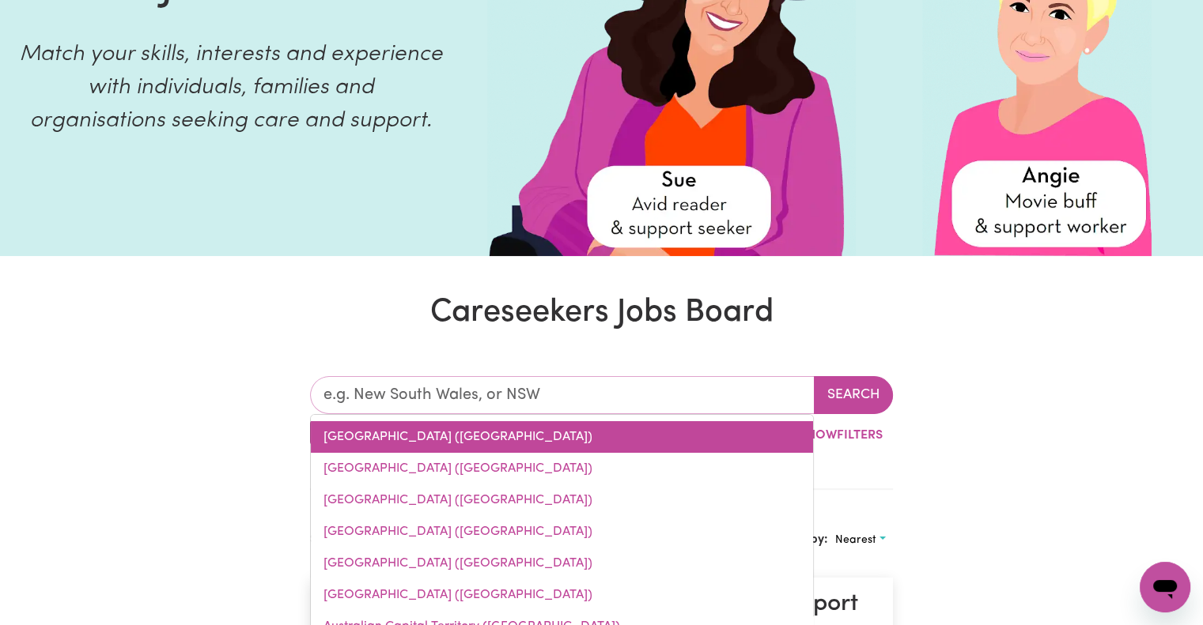
click at [444, 444] on link "New South Wales (NSW)" at bounding box center [562, 437] width 502 height 32
type input "New South Wales (NSW)"
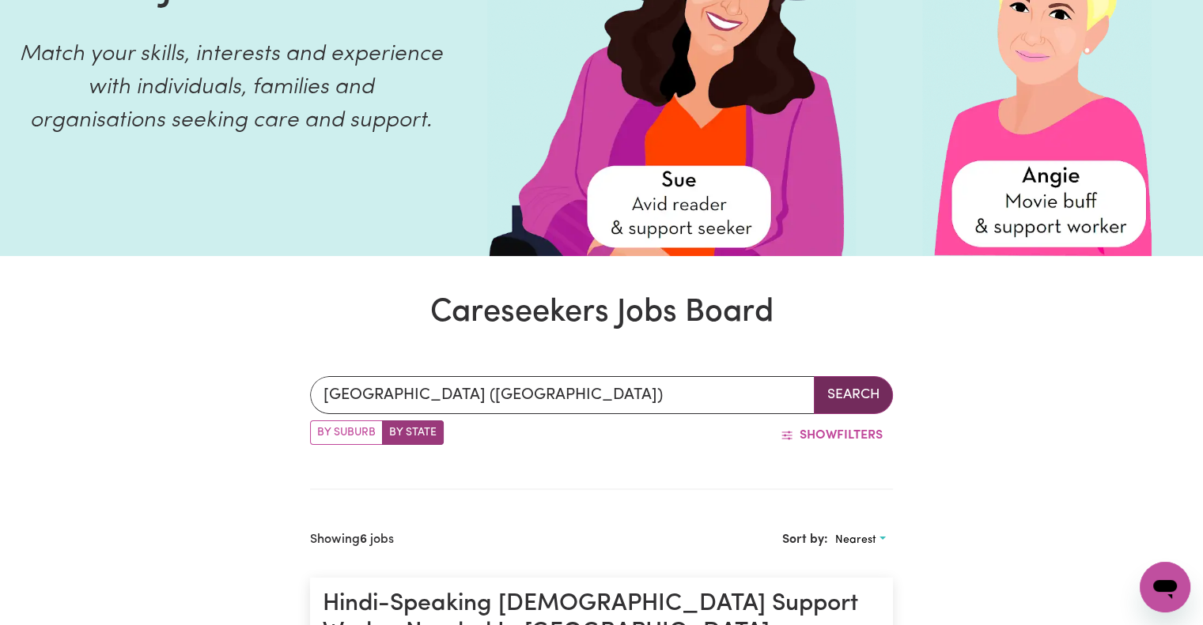
click at [869, 382] on button "Search" at bounding box center [853, 395] width 79 height 38
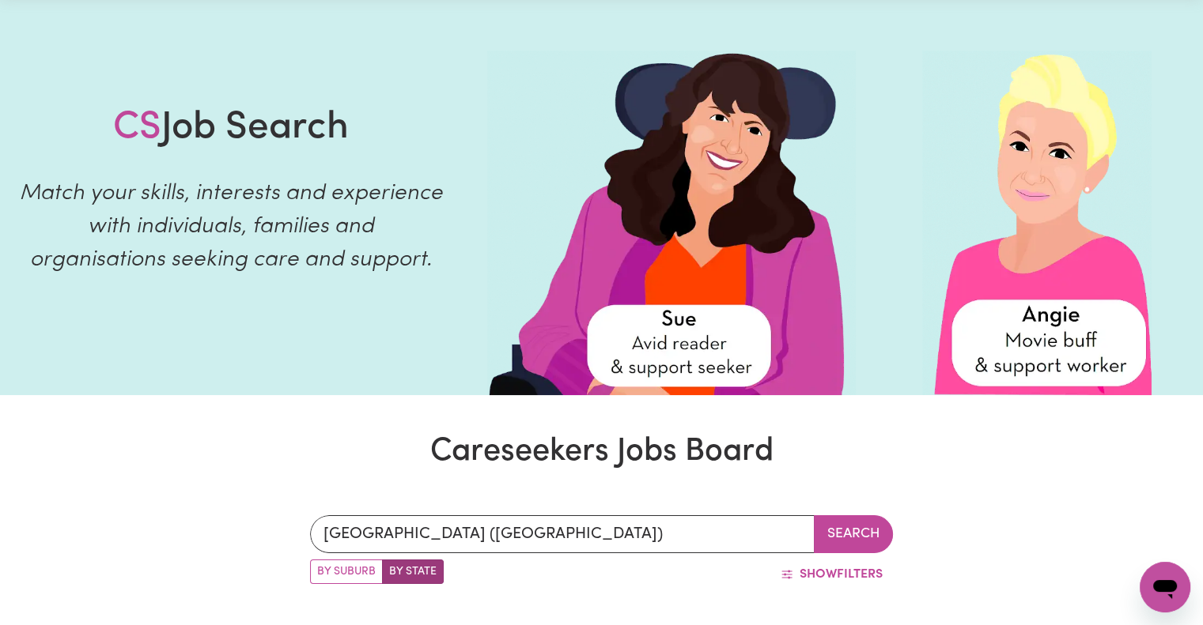
scroll to position [47, 0]
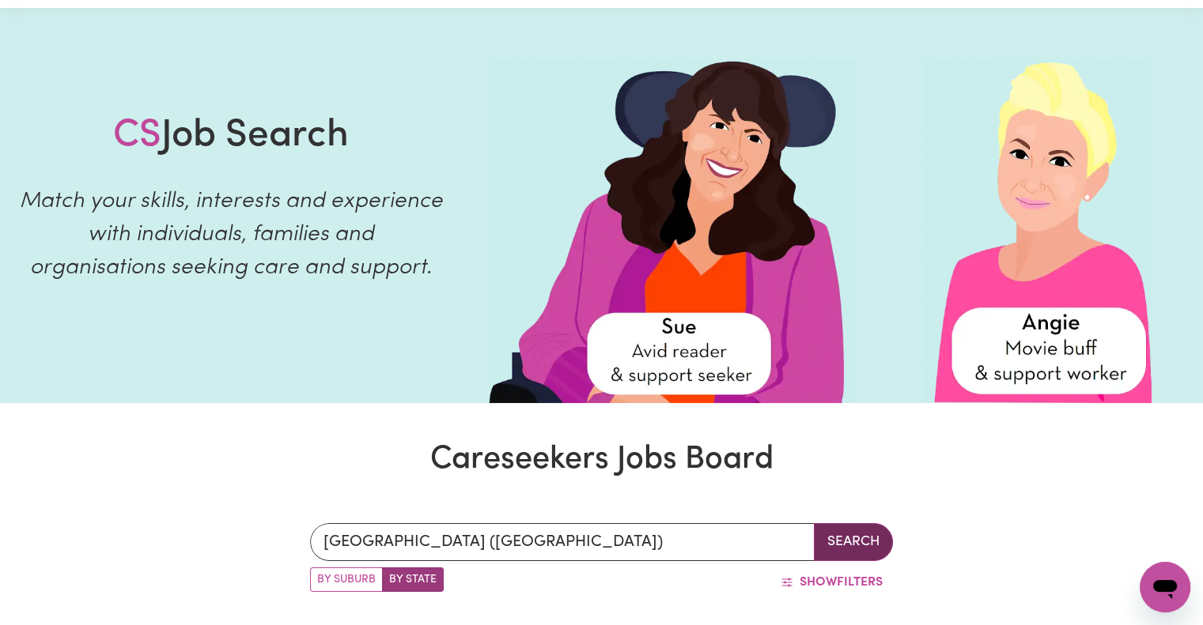
click at [863, 543] on button "Search" at bounding box center [853, 542] width 79 height 38
click at [853, 586] on button "Show Filters" at bounding box center [831, 583] width 123 height 30
click at [859, 539] on button "Search" at bounding box center [853, 542] width 79 height 38
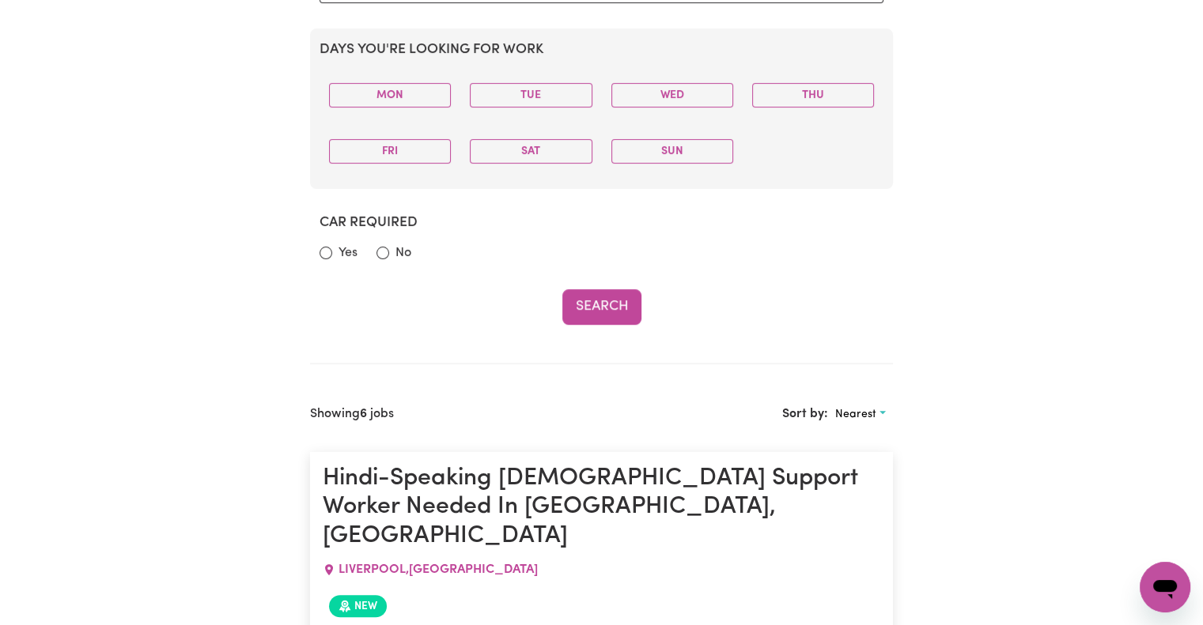
scroll to position [841, 0]
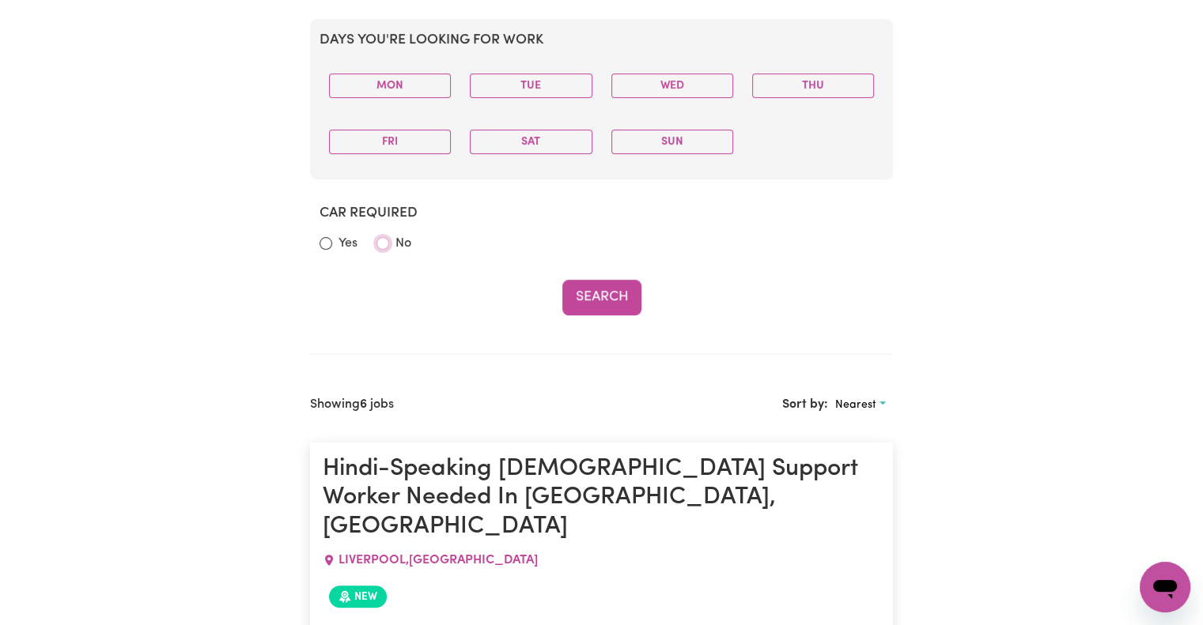
click at [380, 243] on input "No" at bounding box center [382, 243] width 13 height 13
radio input "true"
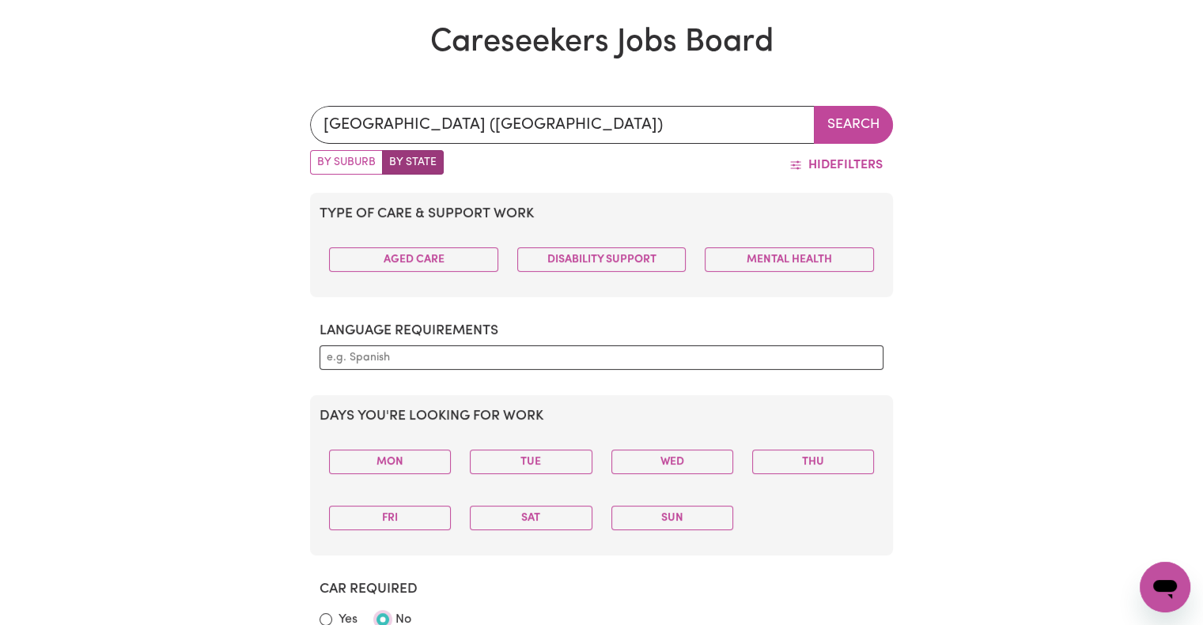
scroll to position [427, 0]
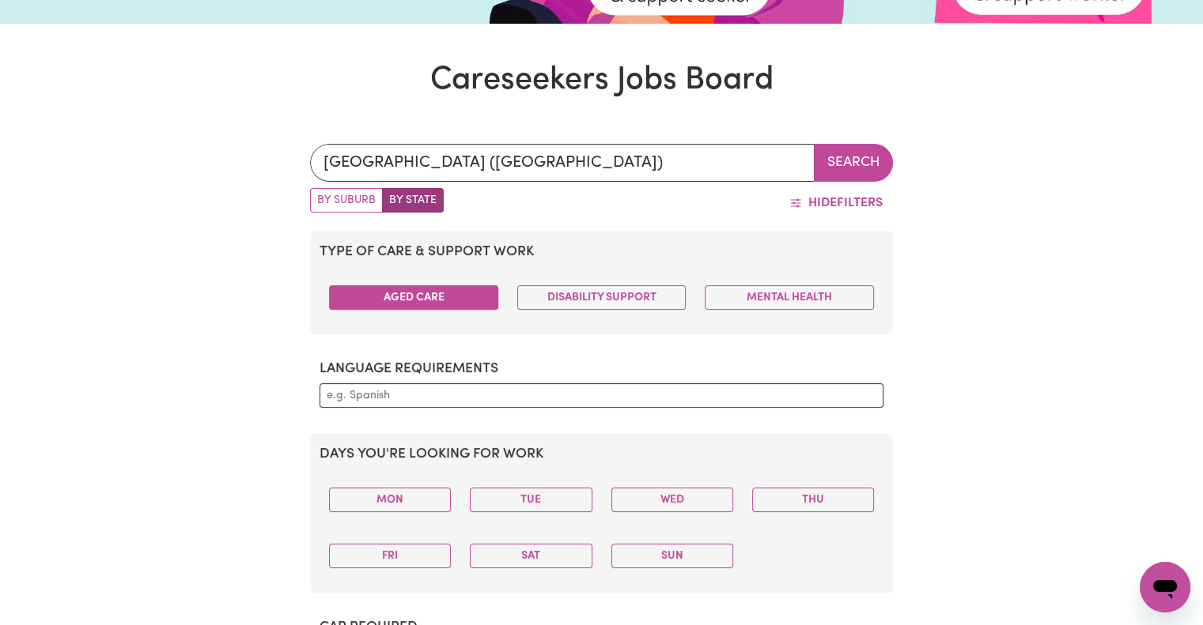
click at [472, 293] on button "Aged Care" at bounding box center [413, 297] width 169 height 25
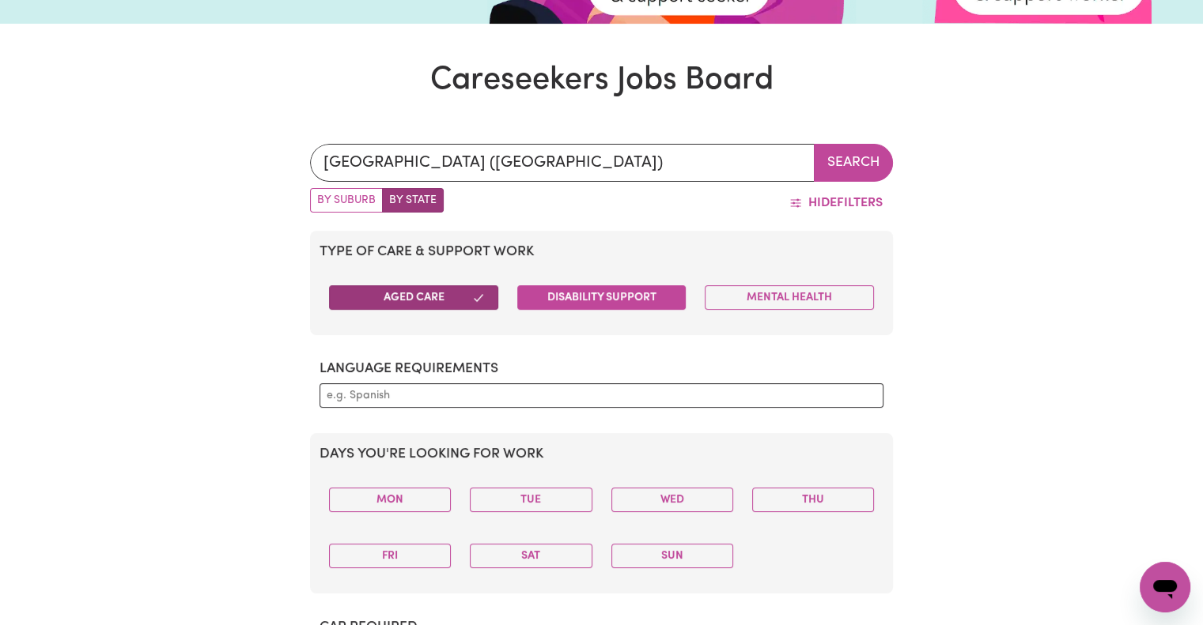
click at [572, 297] on button "Disability Support" at bounding box center [601, 297] width 169 height 25
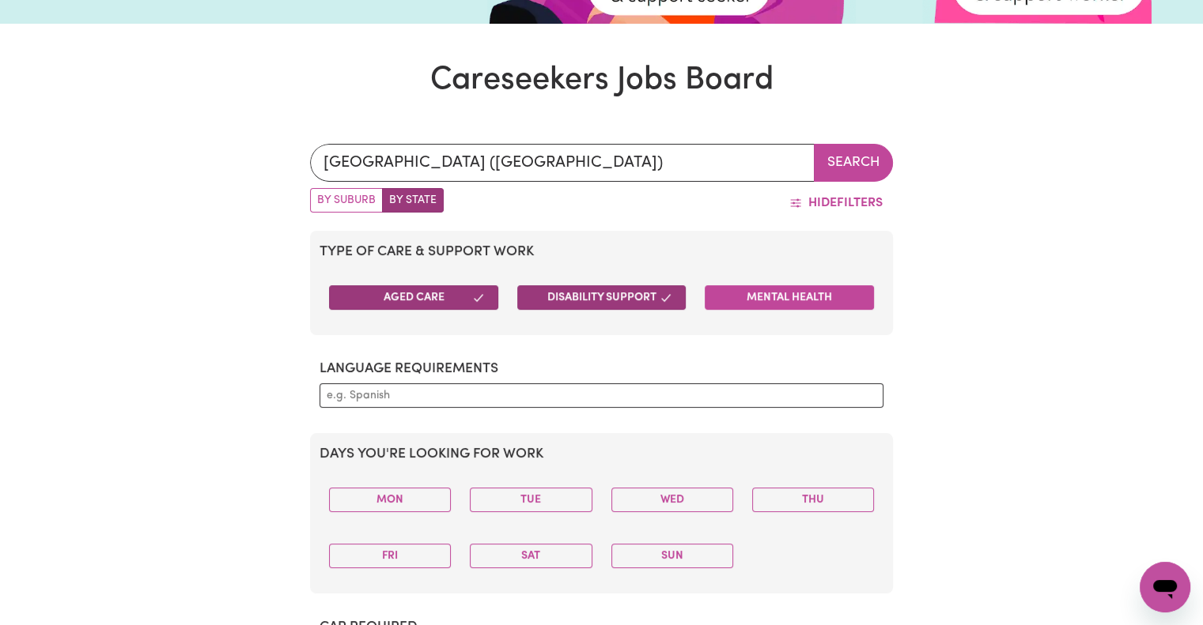
click at [773, 300] on button "Mental Health" at bounding box center [789, 297] width 169 height 25
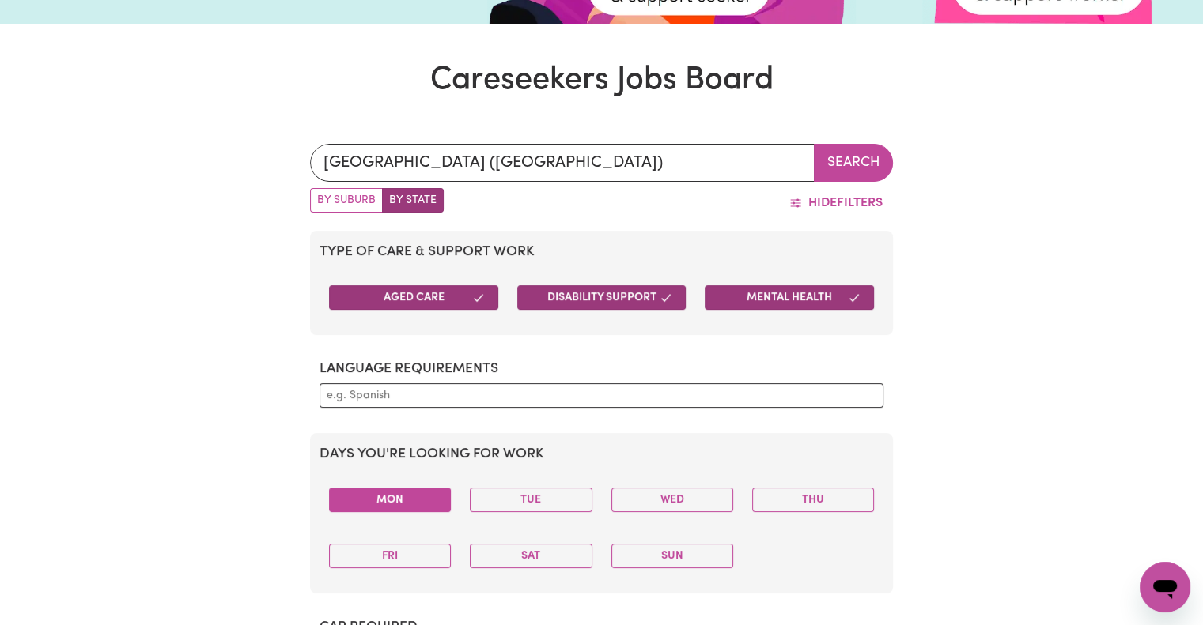
click at [421, 497] on button "Mon" at bounding box center [390, 500] width 122 height 25
click at [526, 502] on button "Tue" at bounding box center [531, 500] width 122 height 25
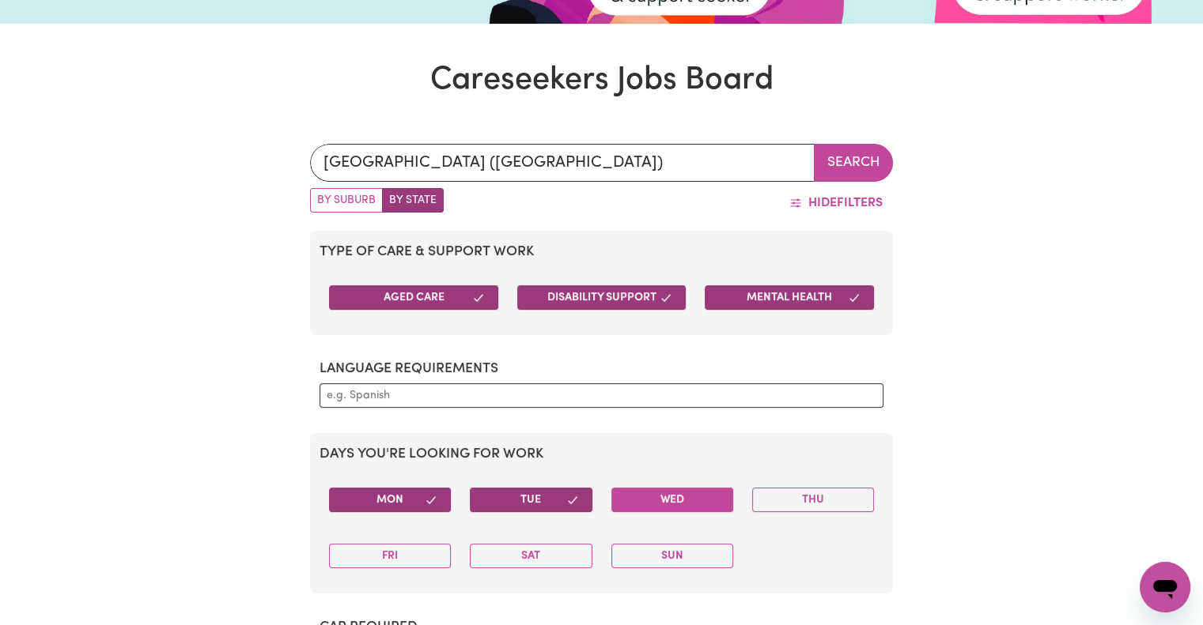
click at [709, 505] on button "Wed" at bounding box center [672, 500] width 122 height 25
click at [821, 493] on button "Thu" at bounding box center [813, 500] width 122 height 25
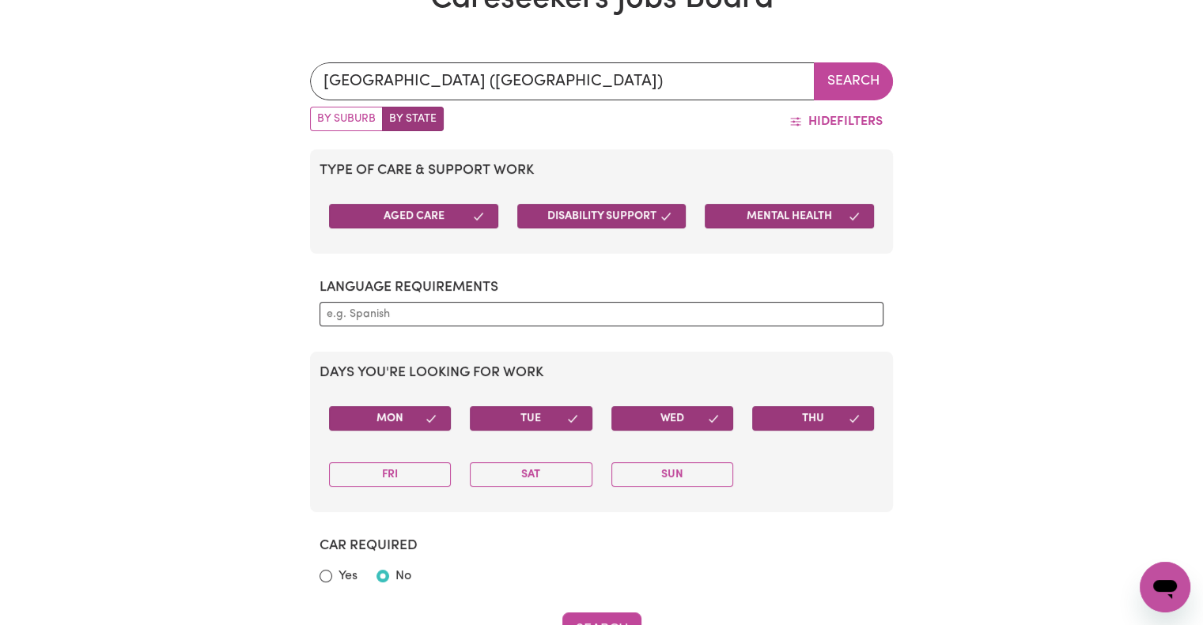
scroll to position [541, 0]
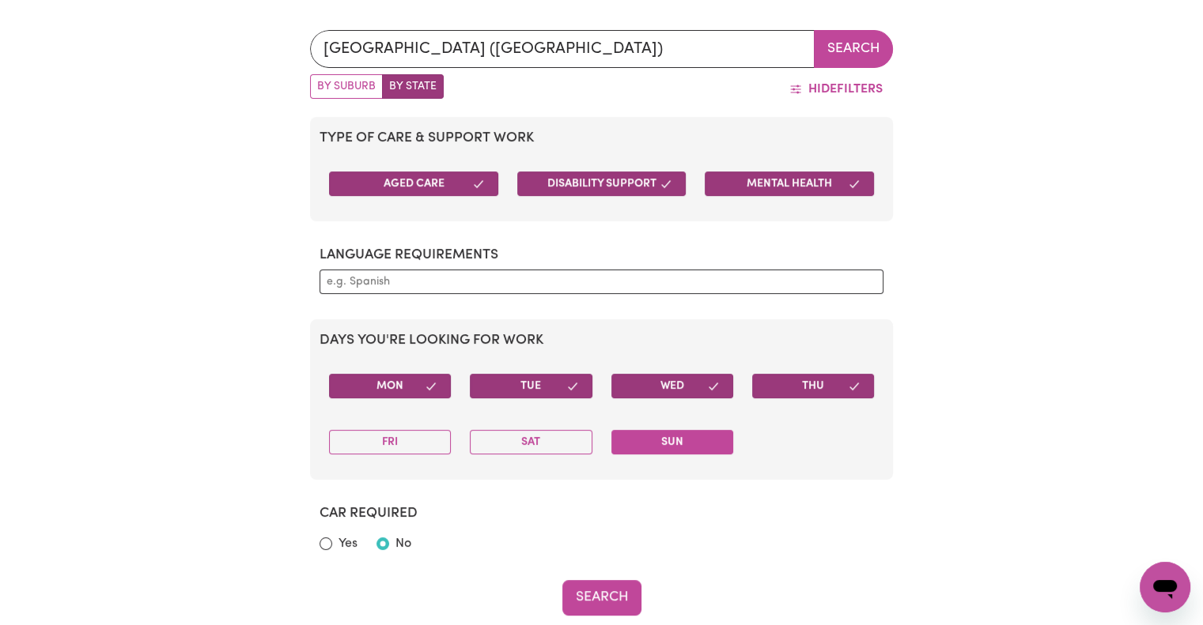
click at [705, 445] on button "Sun" at bounding box center [672, 442] width 122 height 25
click at [559, 437] on button "Sat" at bounding box center [531, 442] width 122 height 25
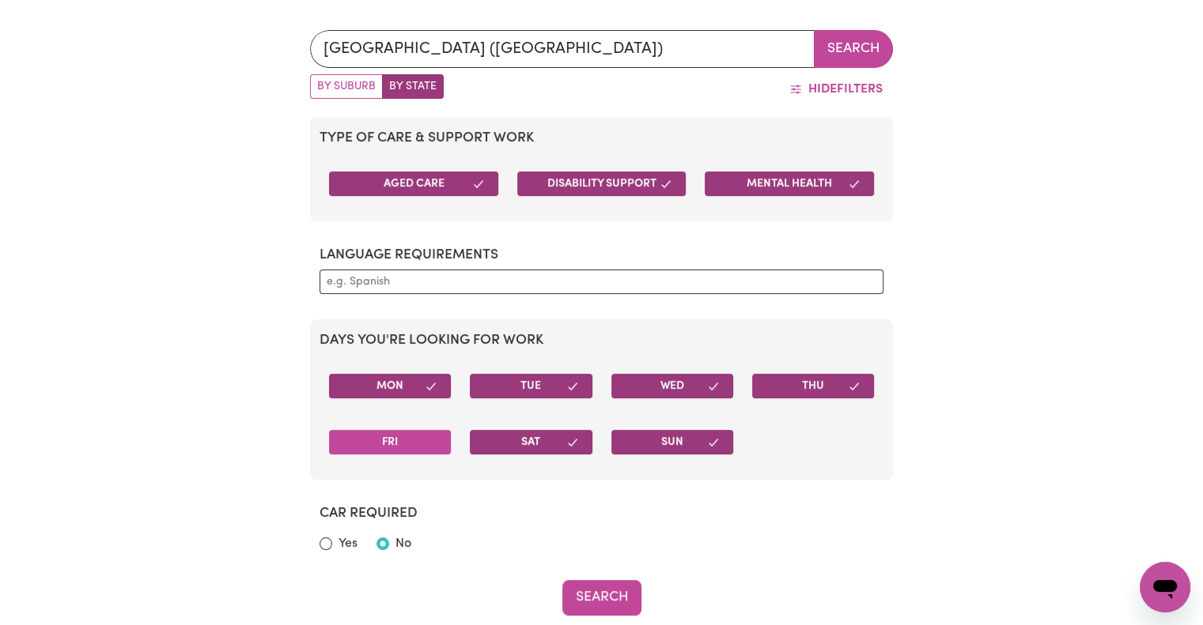
click at [418, 433] on button "Fri" at bounding box center [390, 442] width 122 height 25
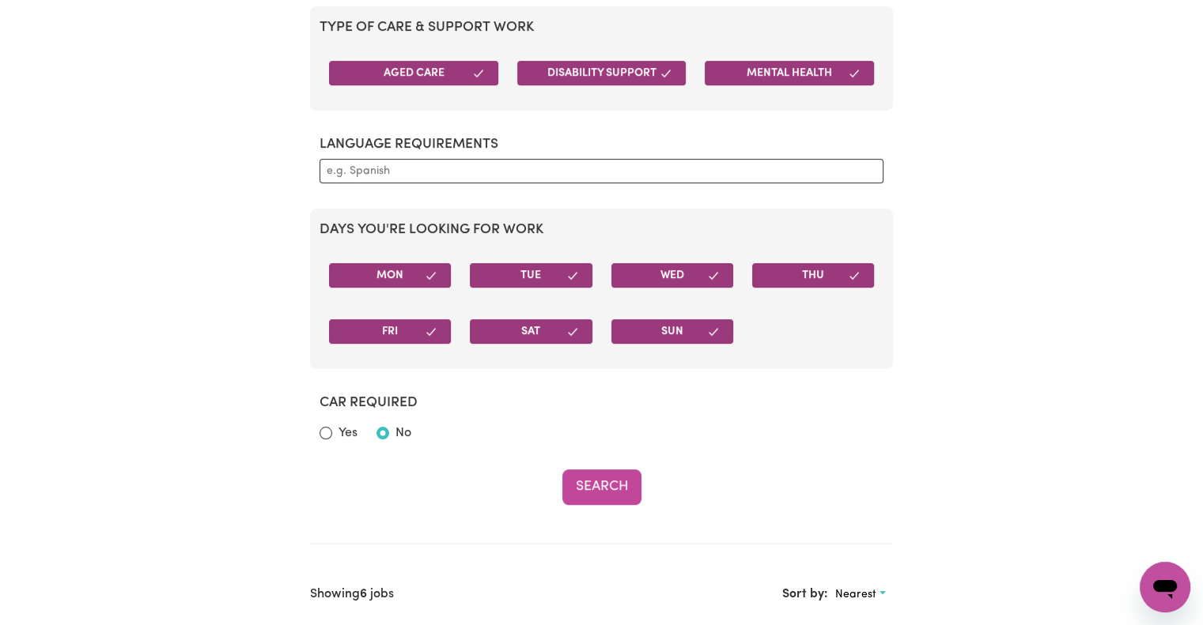
scroll to position [660, 0]
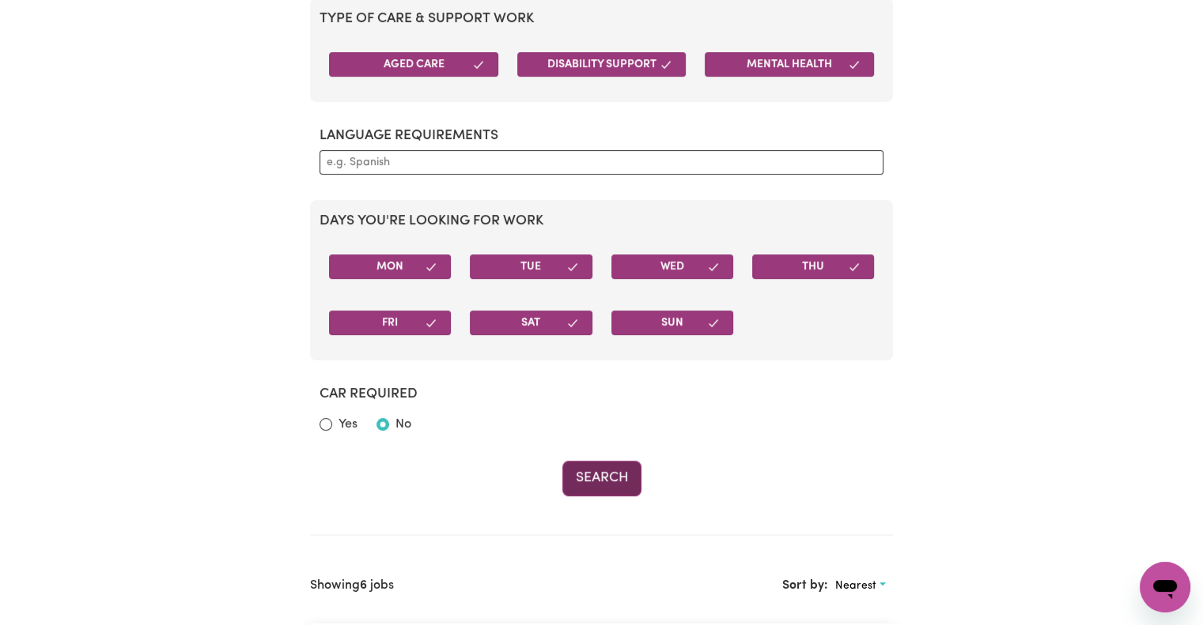
click at [609, 478] on button "Search" at bounding box center [601, 478] width 79 height 35
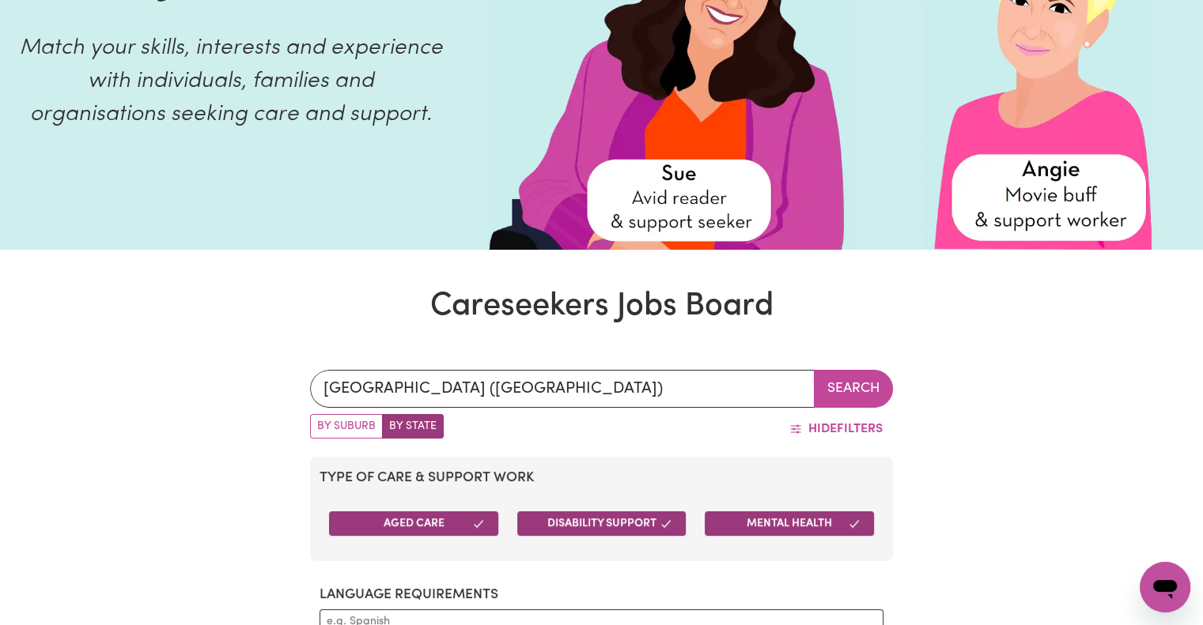
scroll to position [199, 0]
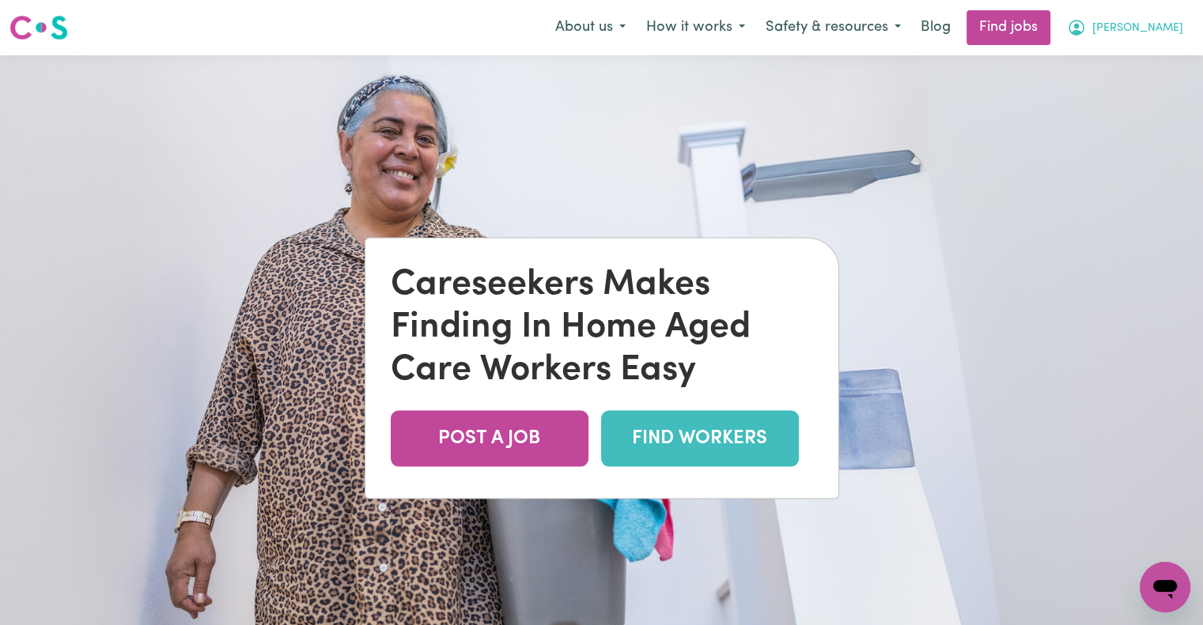
click at [1142, 34] on span "Sharmila" at bounding box center [1137, 28] width 91 height 17
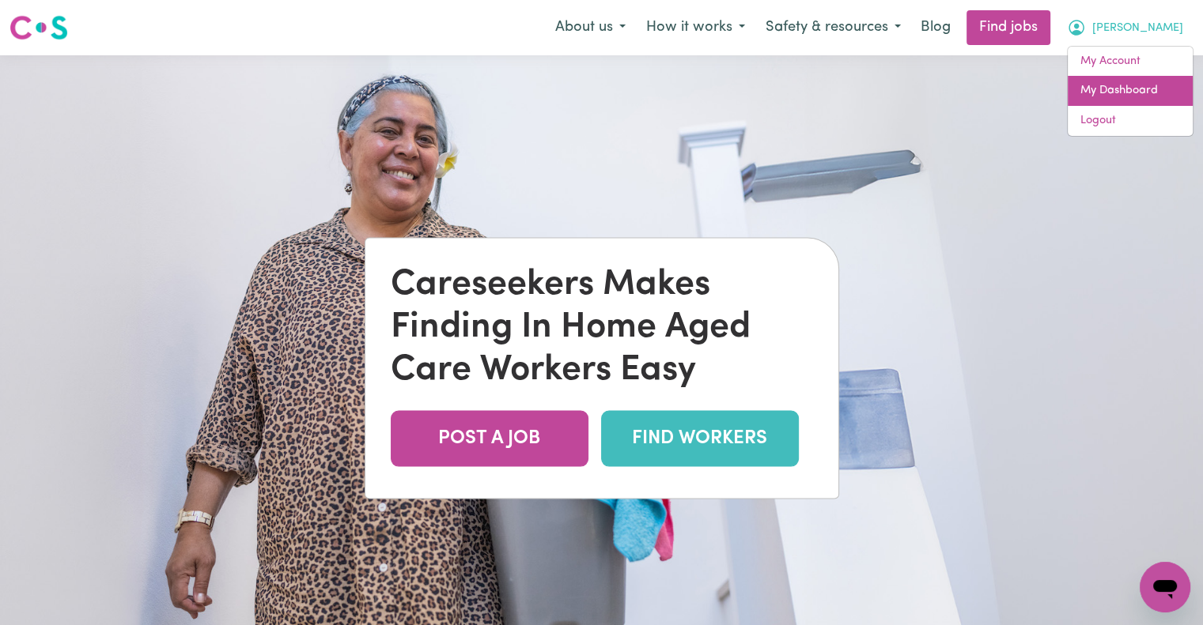
click at [1132, 86] on link "My Dashboard" at bounding box center [1130, 91] width 125 height 30
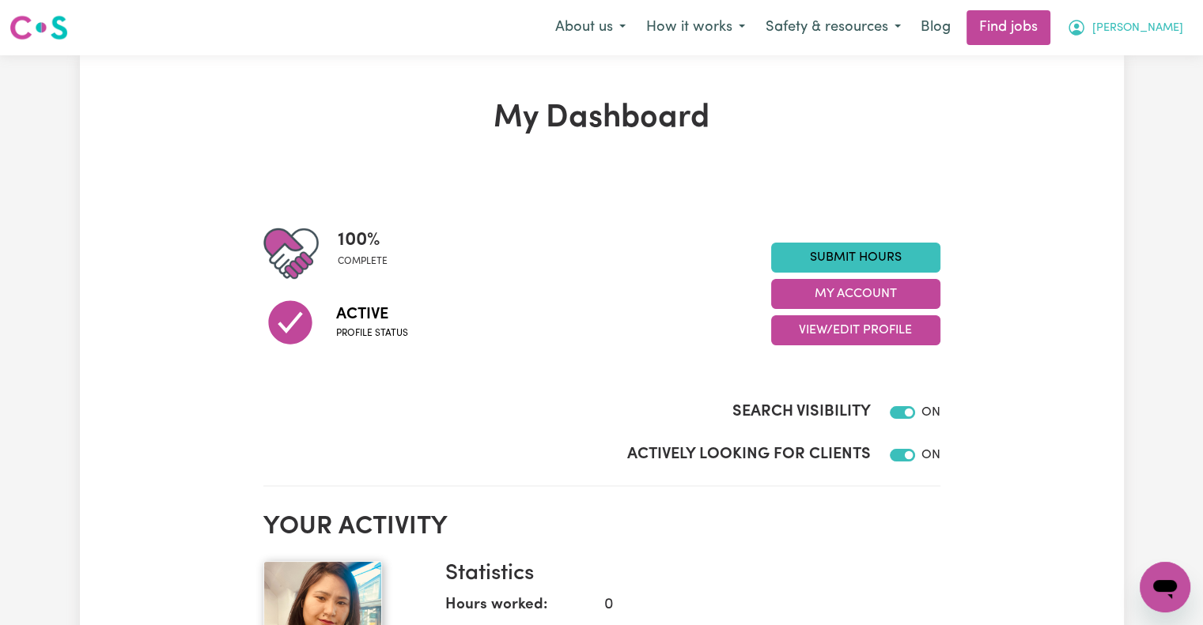
click at [1142, 27] on span "Sharmila" at bounding box center [1137, 28] width 91 height 17
click at [1124, 88] on link "My Dashboard" at bounding box center [1130, 91] width 125 height 30
click at [31, 28] on img at bounding box center [38, 27] width 59 height 28
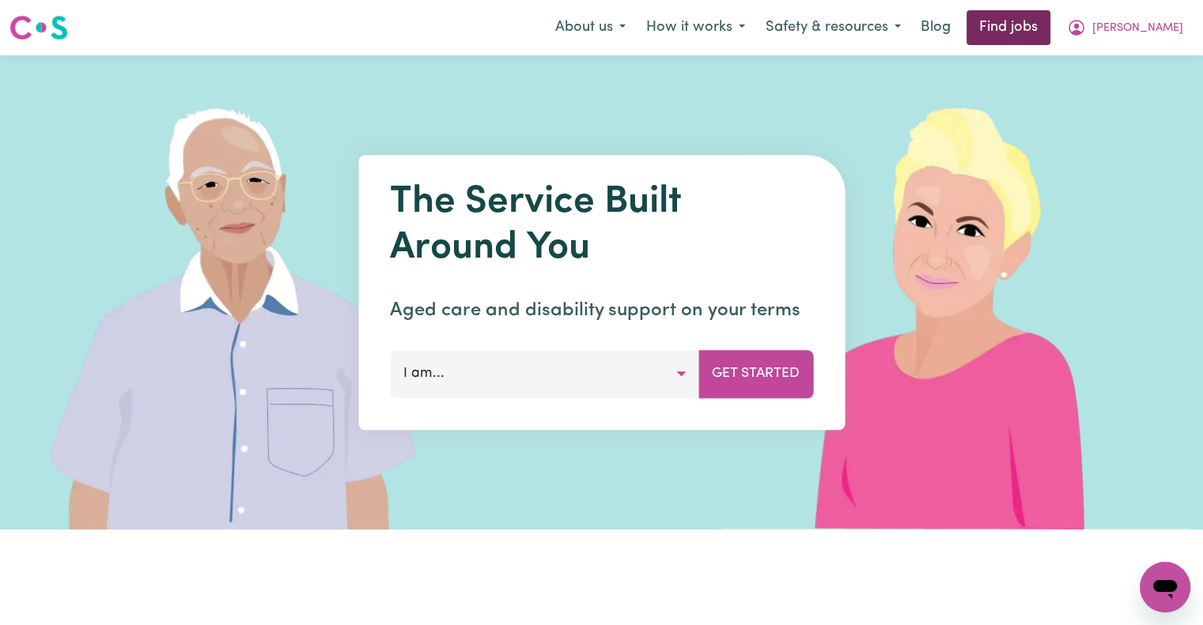
click at [1039, 33] on link "Find jobs" at bounding box center [1008, 27] width 84 height 35
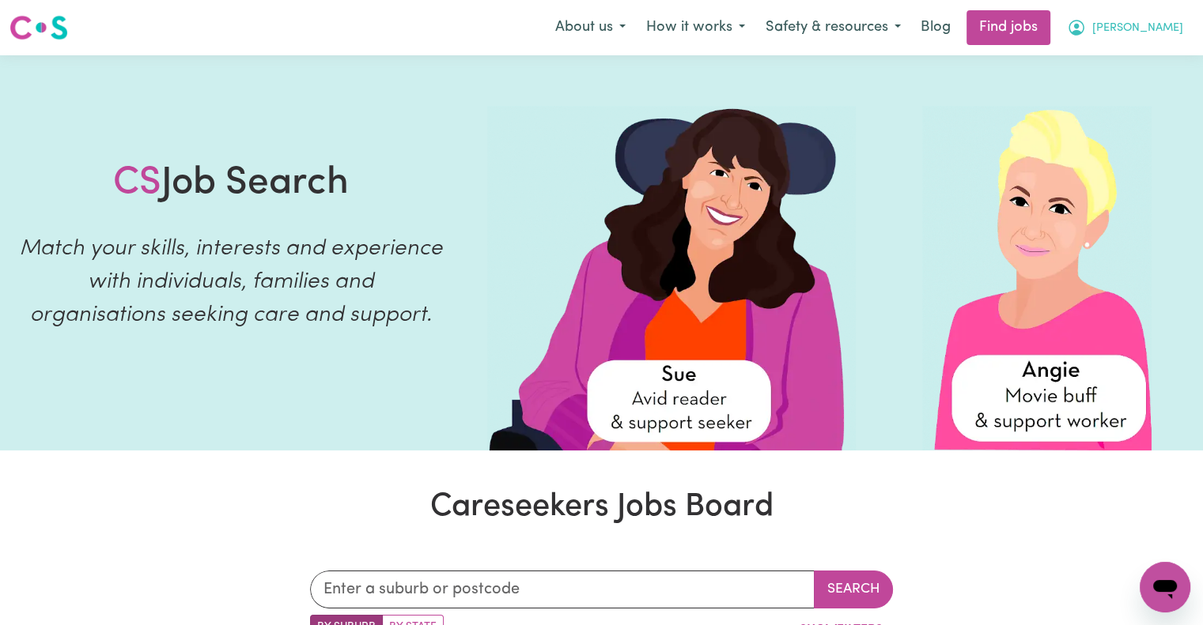
click at [1151, 21] on span "Sharmila" at bounding box center [1137, 28] width 91 height 17
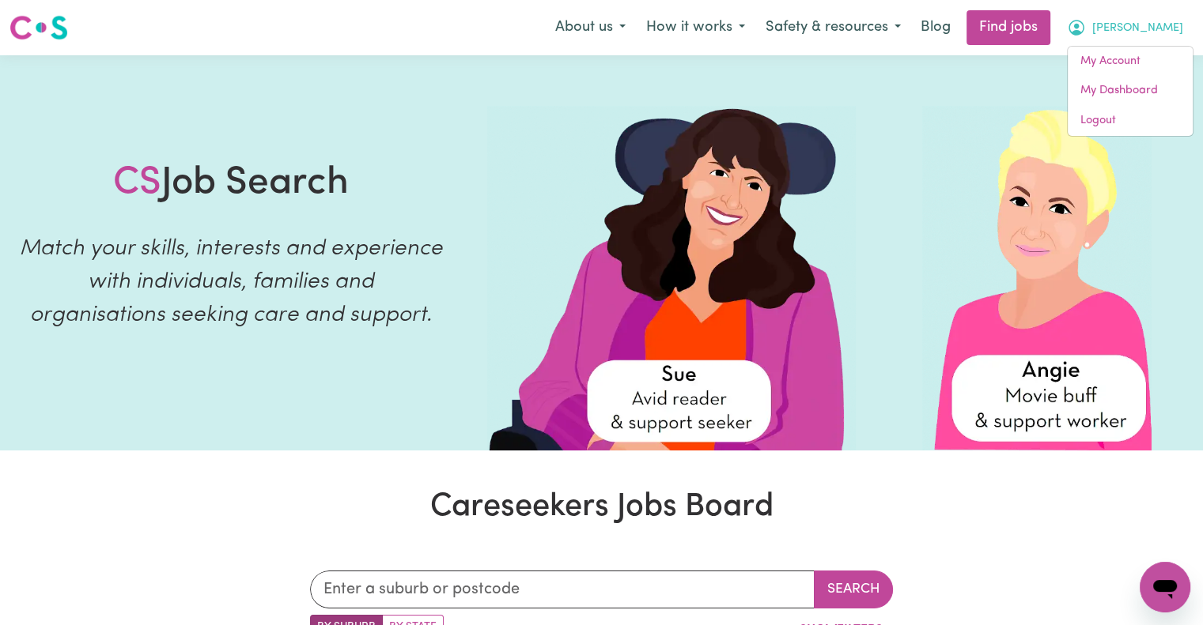
click at [1157, 28] on span "Sharmila" at bounding box center [1137, 28] width 91 height 17
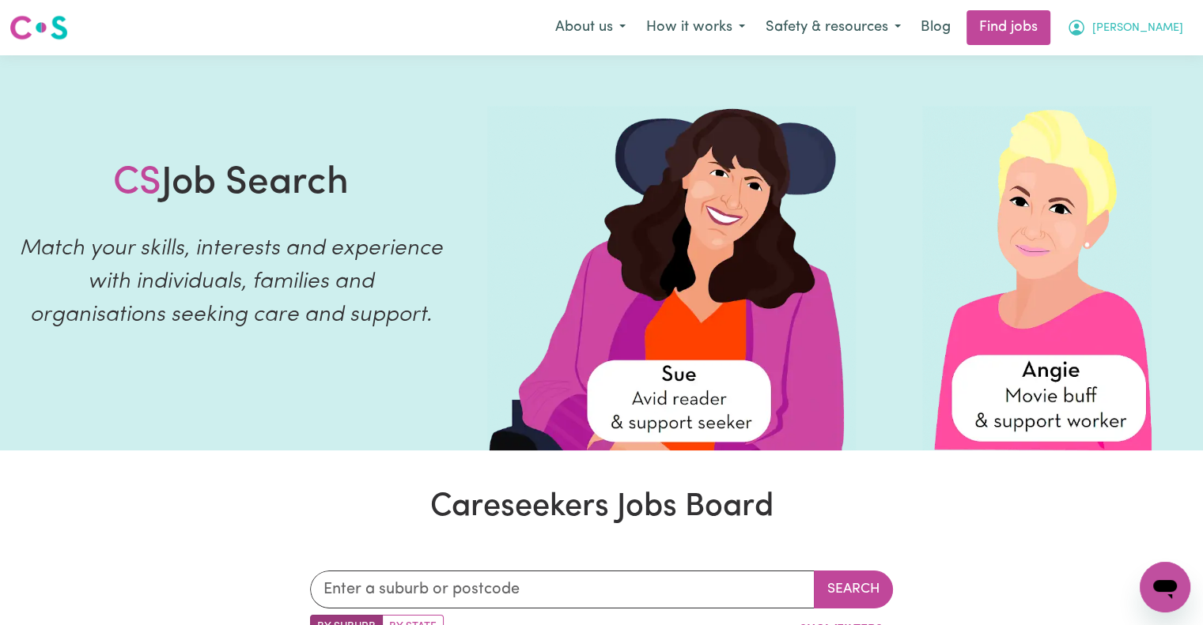
click at [1086, 28] on icon "My Account" at bounding box center [1076, 27] width 19 height 19
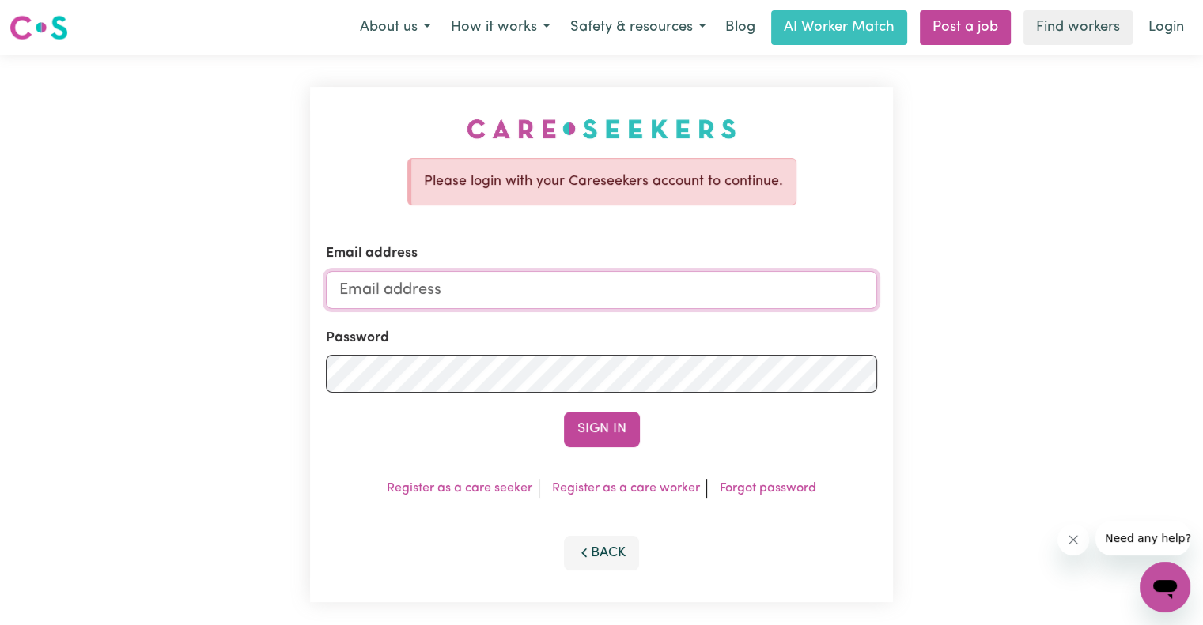
click at [705, 287] on input "Email address" at bounding box center [601, 290] width 551 height 38
type input "[PERSON_NAME][EMAIL_ADDRESS][DOMAIN_NAME]"
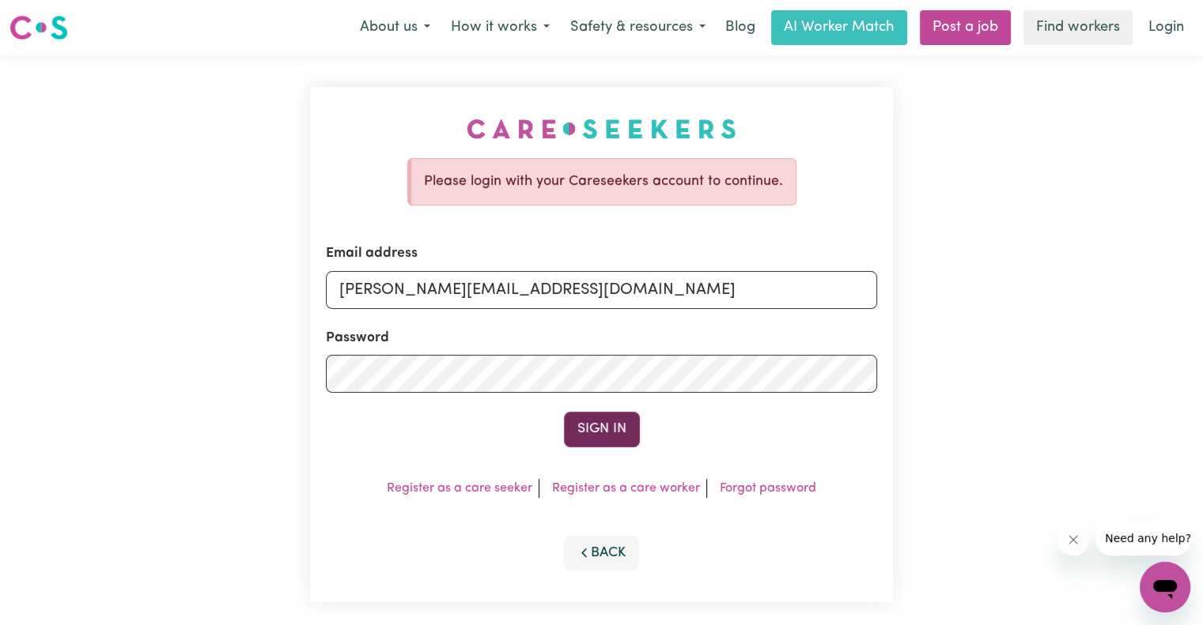
click at [595, 436] on button "Sign In" at bounding box center [602, 429] width 76 height 35
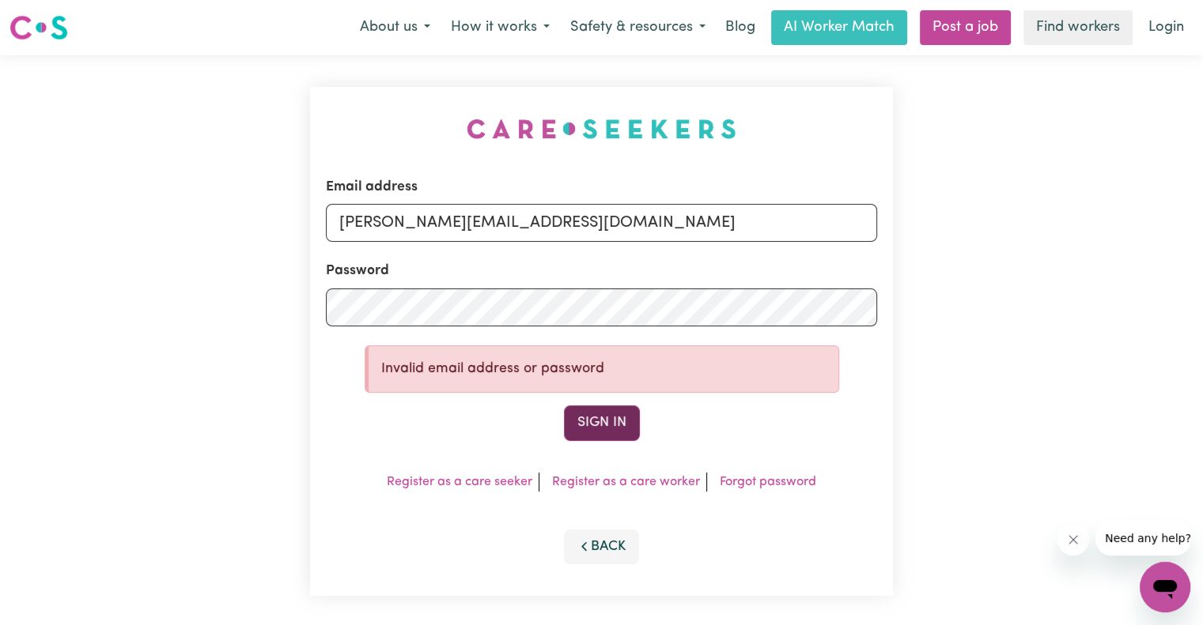
click at [619, 423] on button "Sign In" at bounding box center [602, 423] width 76 height 35
click at [603, 428] on button "Sign In" at bounding box center [602, 423] width 76 height 35
click at [1167, 34] on link "Login" at bounding box center [1166, 27] width 55 height 35
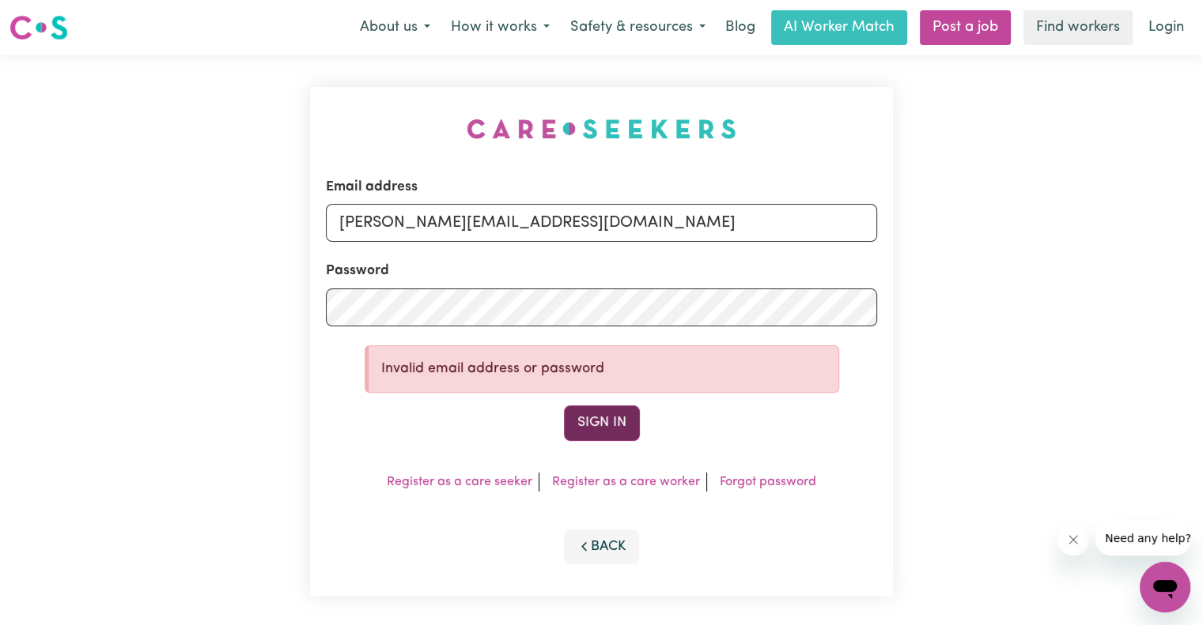
click at [614, 433] on button "Sign In" at bounding box center [602, 423] width 76 height 35
click at [601, 429] on button "Sign In" at bounding box center [602, 423] width 76 height 35
click at [622, 431] on button "Sign In" at bounding box center [602, 423] width 76 height 35
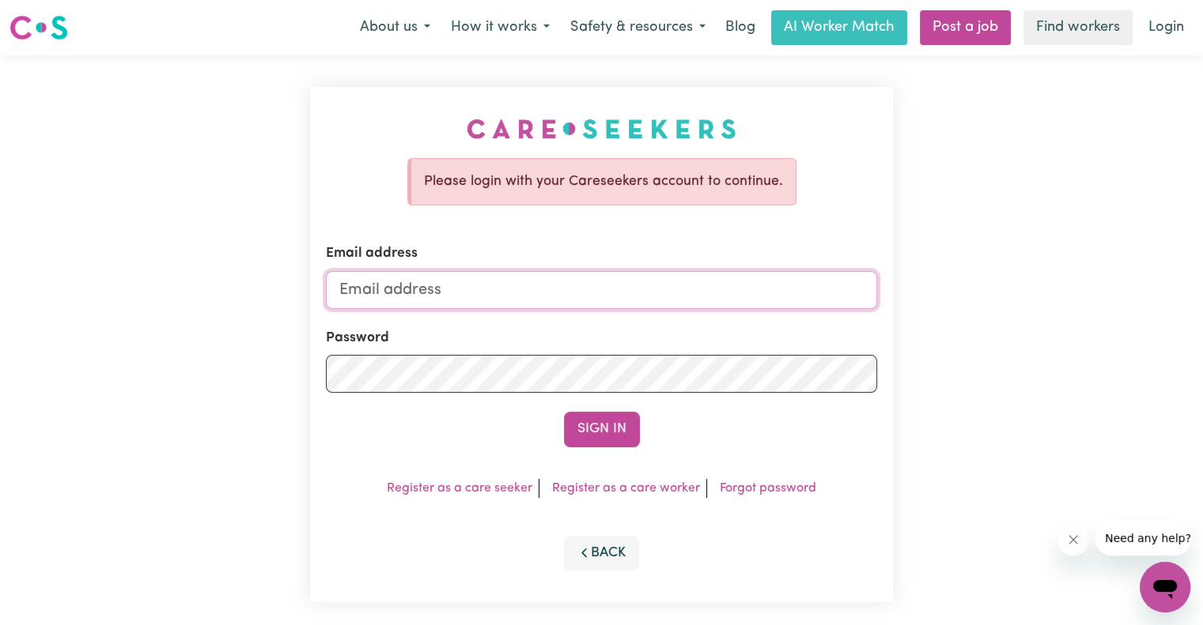
click at [692, 300] on input "Email address" at bounding box center [601, 290] width 551 height 38
type input "[PERSON_NAME][EMAIL_ADDRESS][DOMAIN_NAME]"
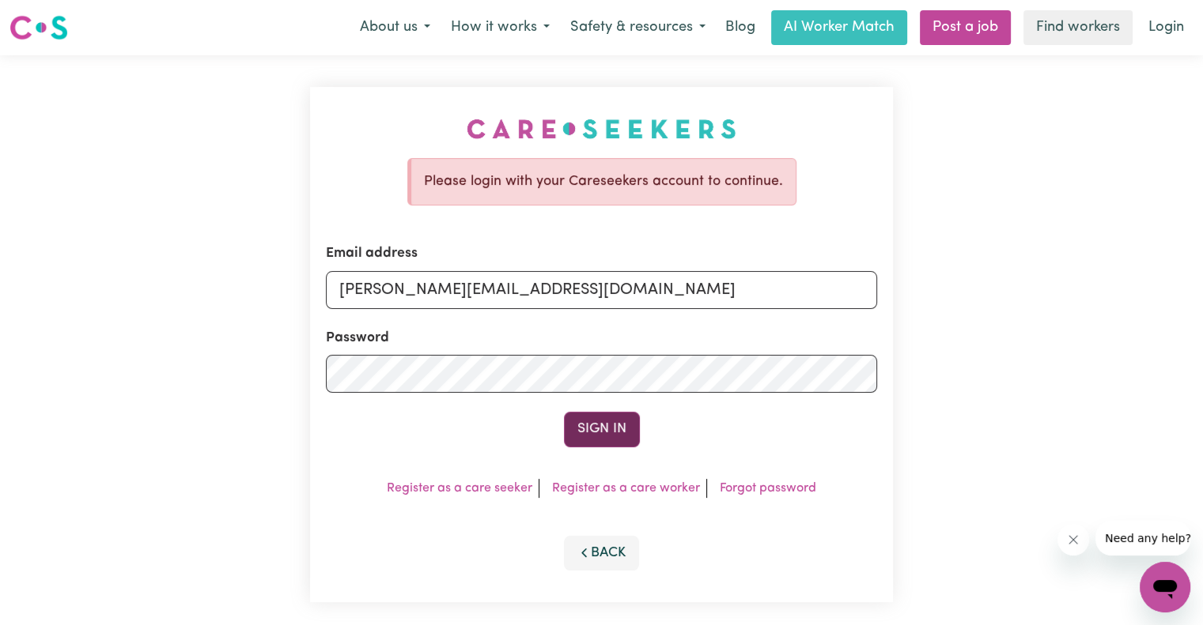
click at [609, 429] on button "Sign In" at bounding box center [602, 429] width 76 height 35
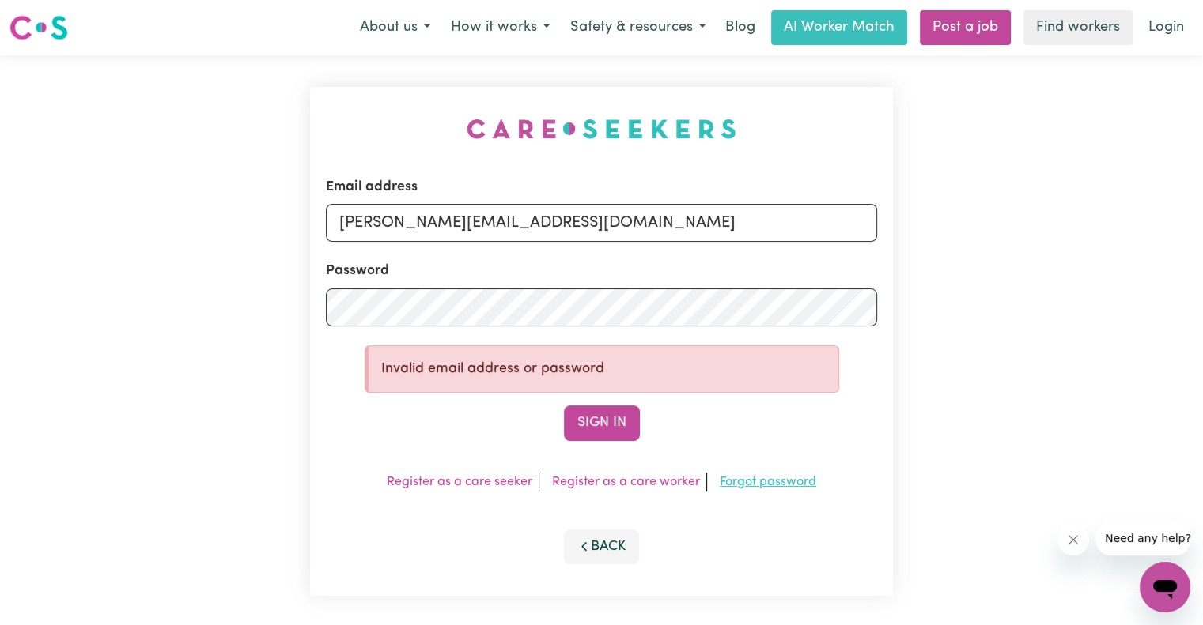
click at [773, 481] on link "Forgot password" at bounding box center [768, 482] width 96 height 13
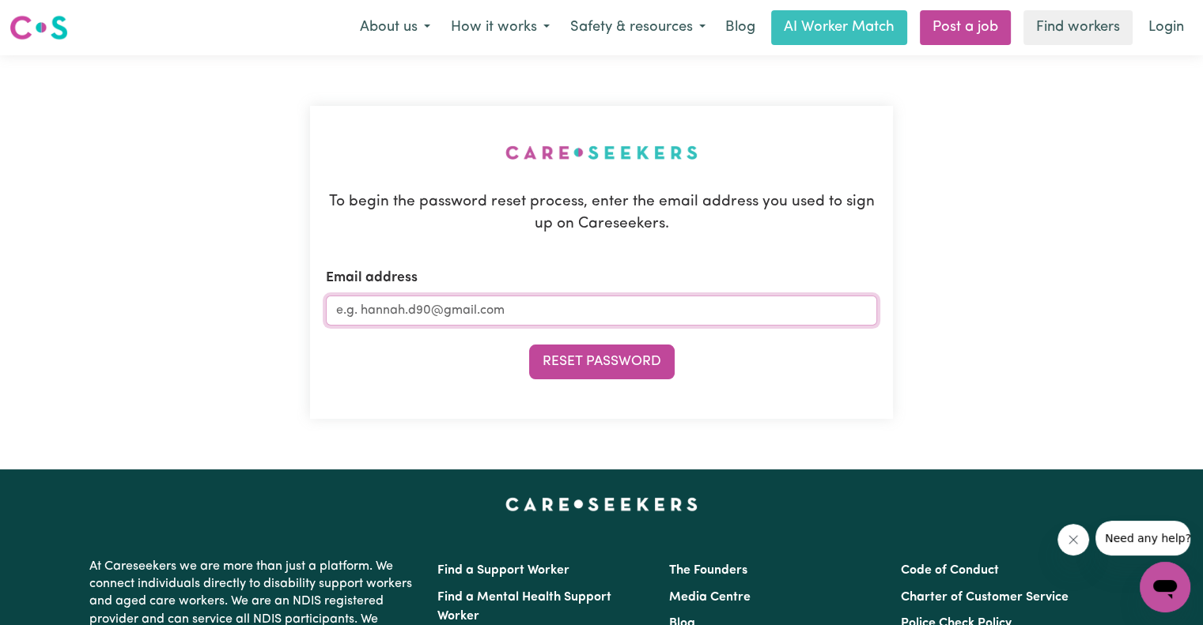
click at [591, 312] on input "Email address" at bounding box center [601, 311] width 551 height 30
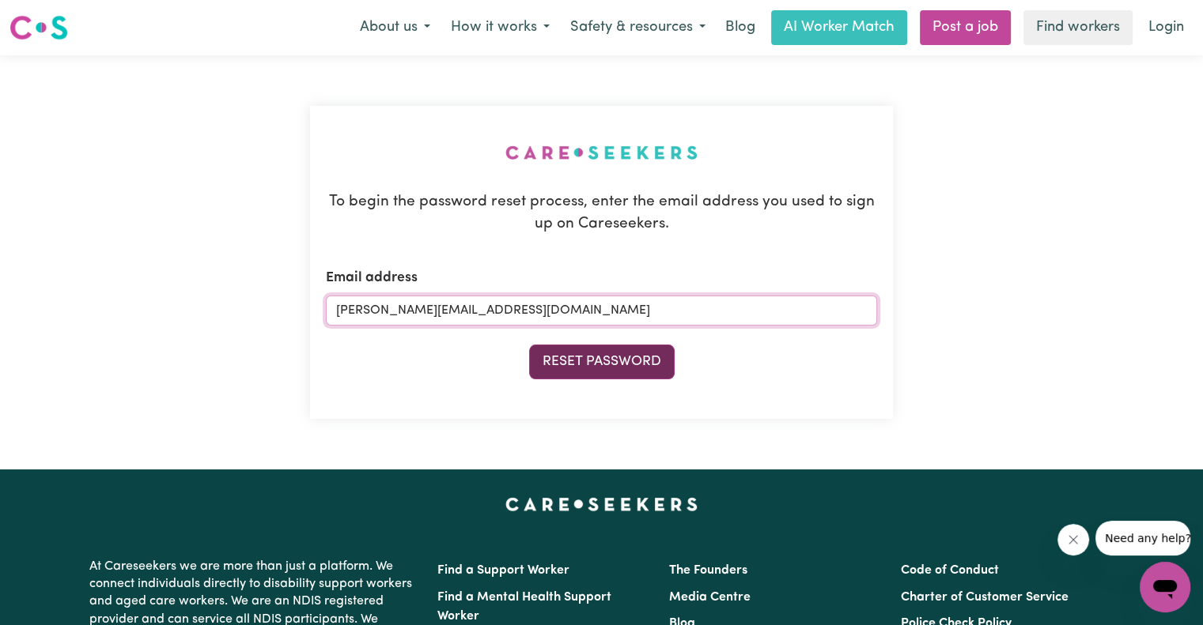
type input "[PERSON_NAME][EMAIL_ADDRESS][DOMAIN_NAME]"
click at [607, 365] on button "Reset Password" at bounding box center [602, 362] width 146 height 35
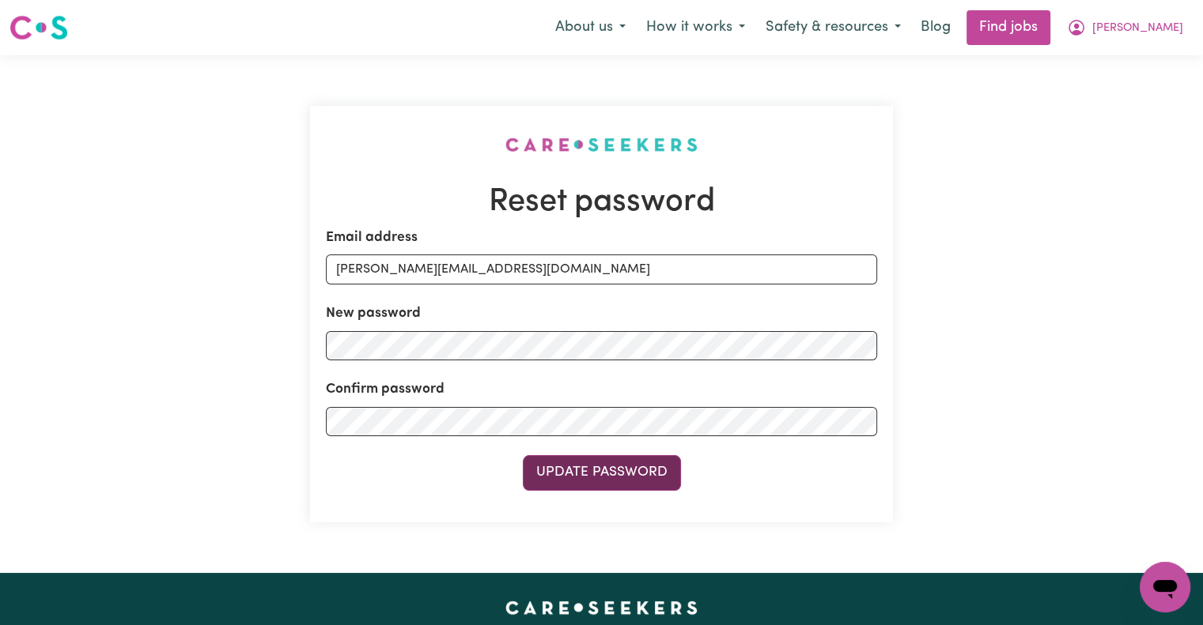
click at [644, 471] on button "Update Password" at bounding box center [602, 472] width 158 height 35
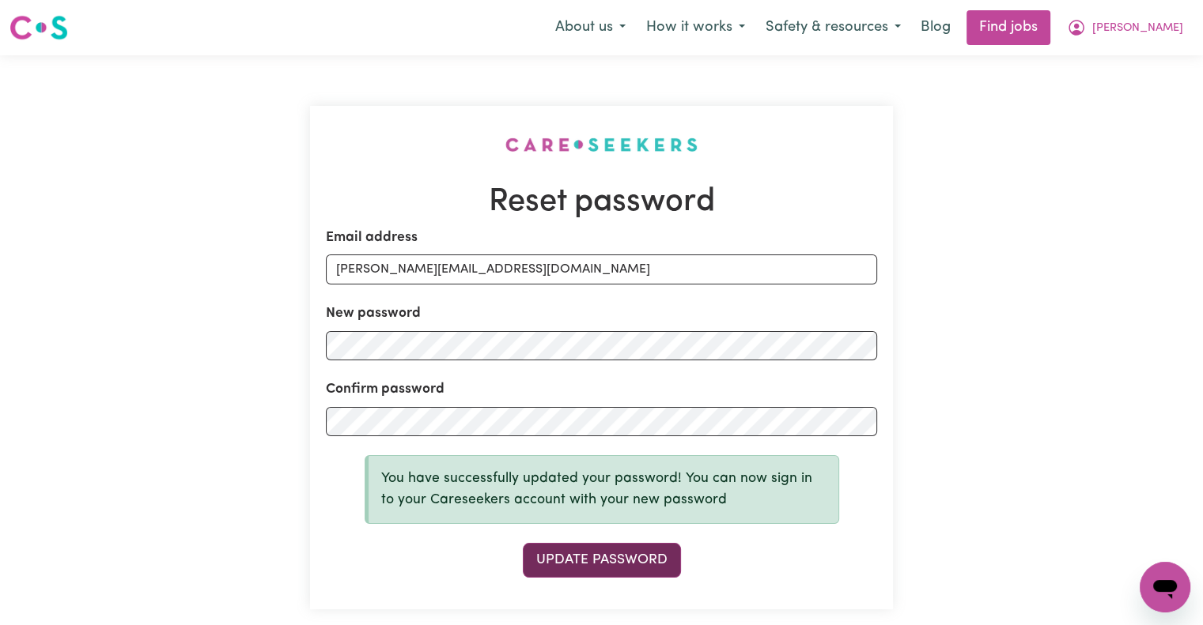
click at [637, 556] on button "Update Password" at bounding box center [602, 560] width 158 height 35
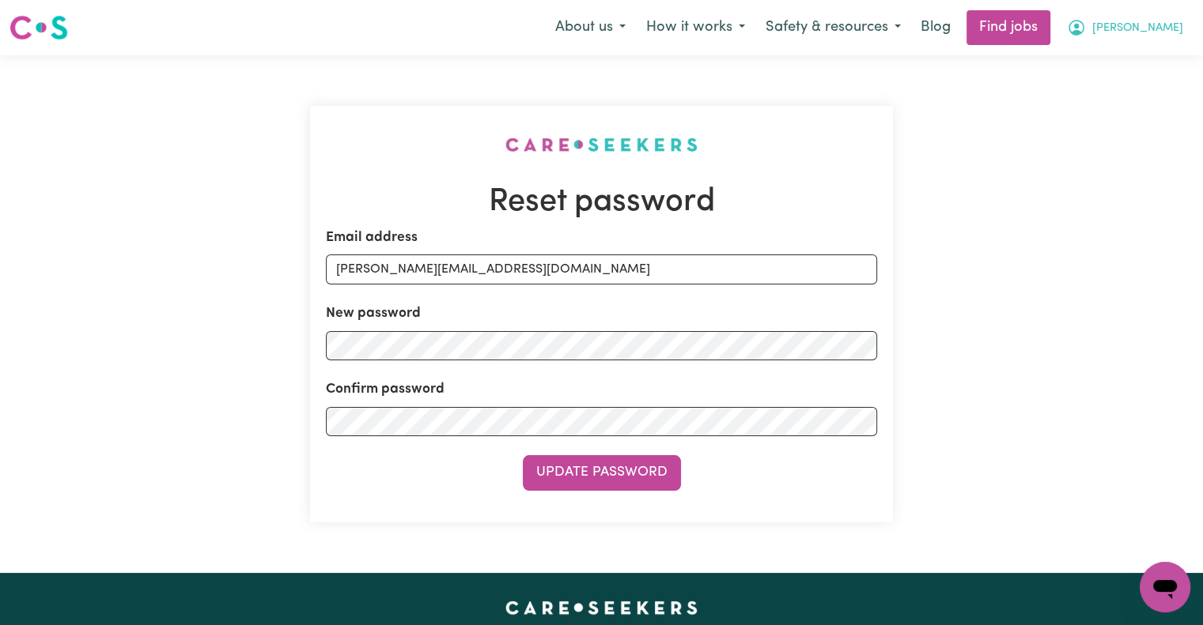
click at [1130, 33] on button "Sharmila" at bounding box center [1124, 27] width 137 height 33
click at [1121, 59] on link "My Account" at bounding box center [1130, 62] width 125 height 30
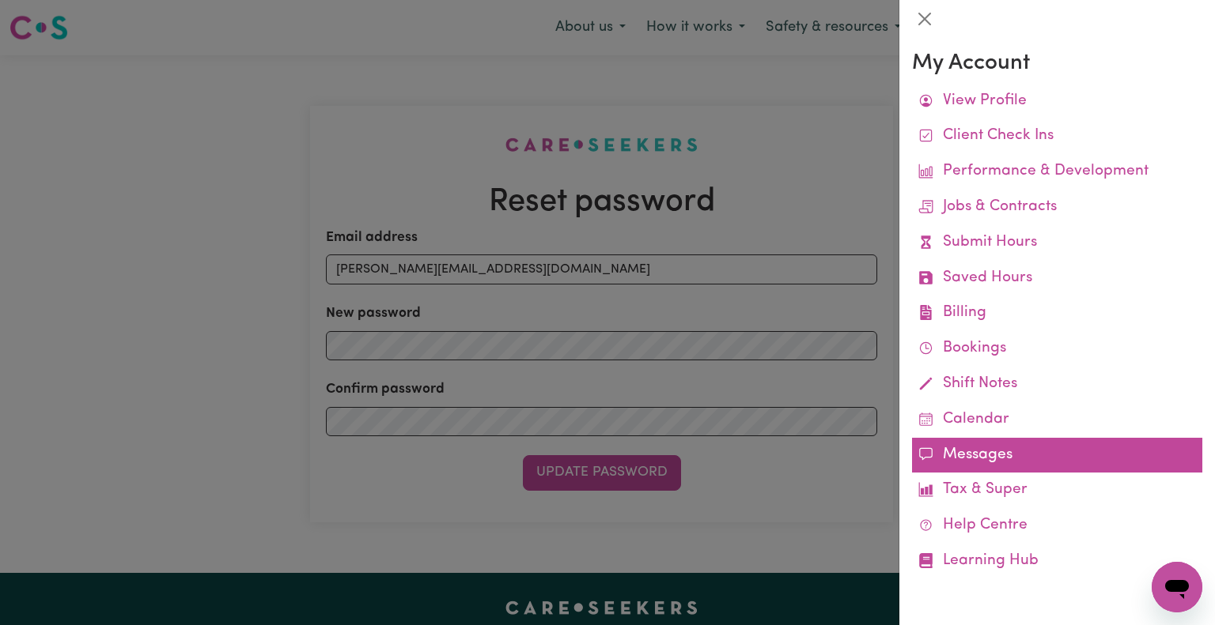
click at [1019, 447] on link "Messages" at bounding box center [1057, 456] width 290 height 36
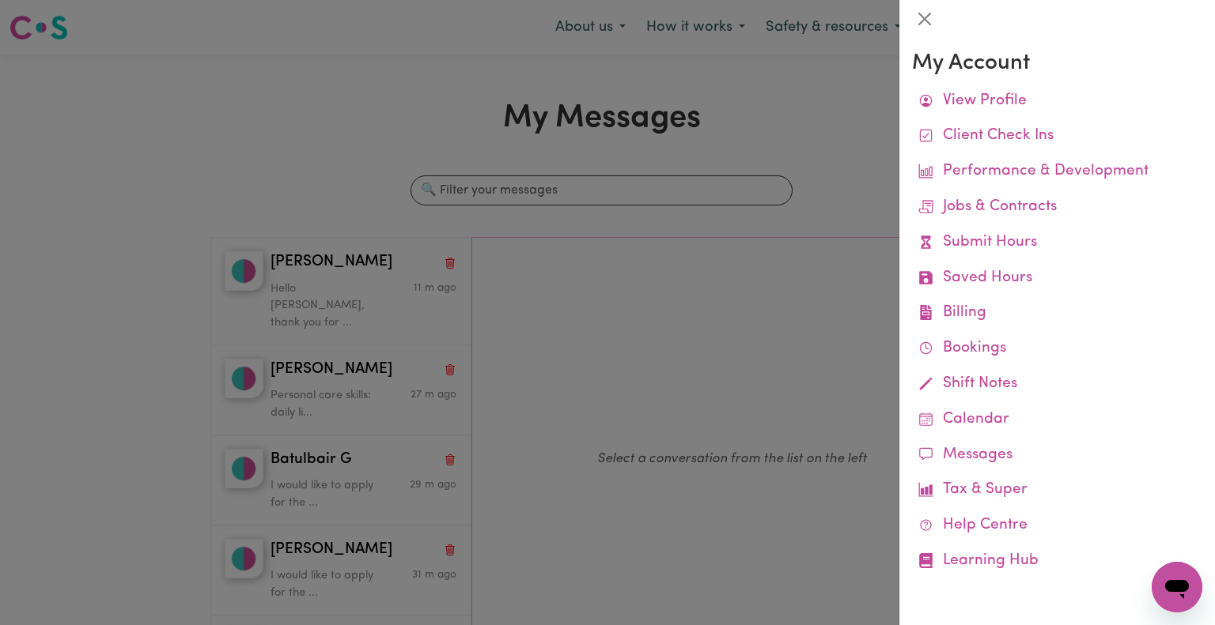
click at [348, 475] on div at bounding box center [607, 312] width 1215 height 625
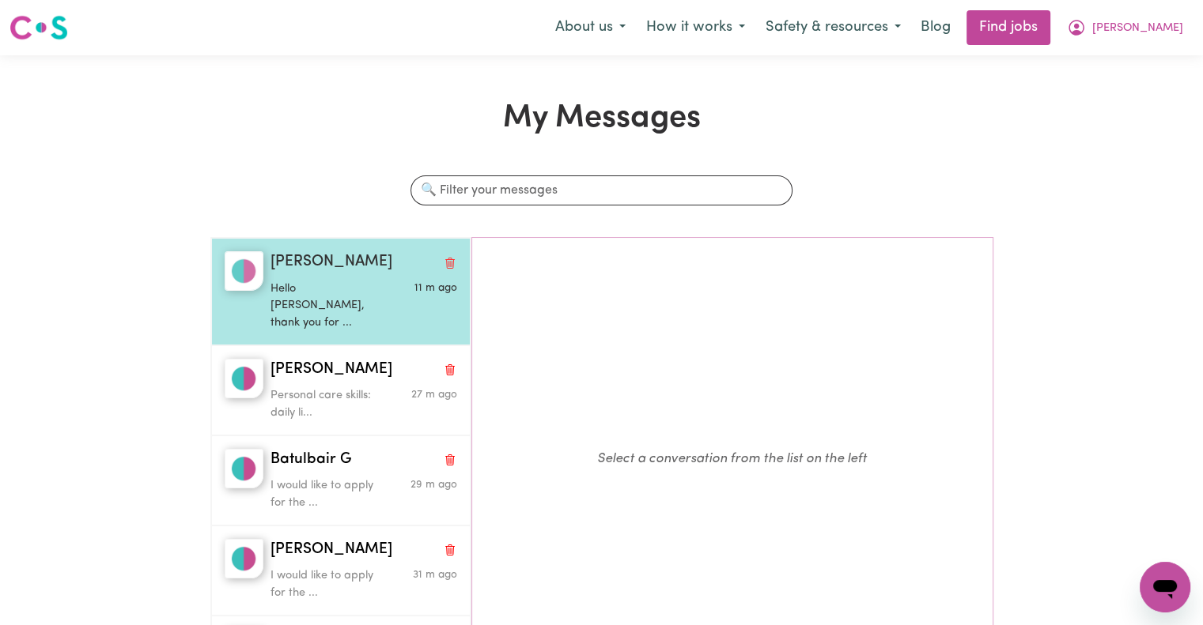
click at [356, 285] on p "Hello Sharmila, thank you for ..." at bounding box center [332, 306] width 124 height 51
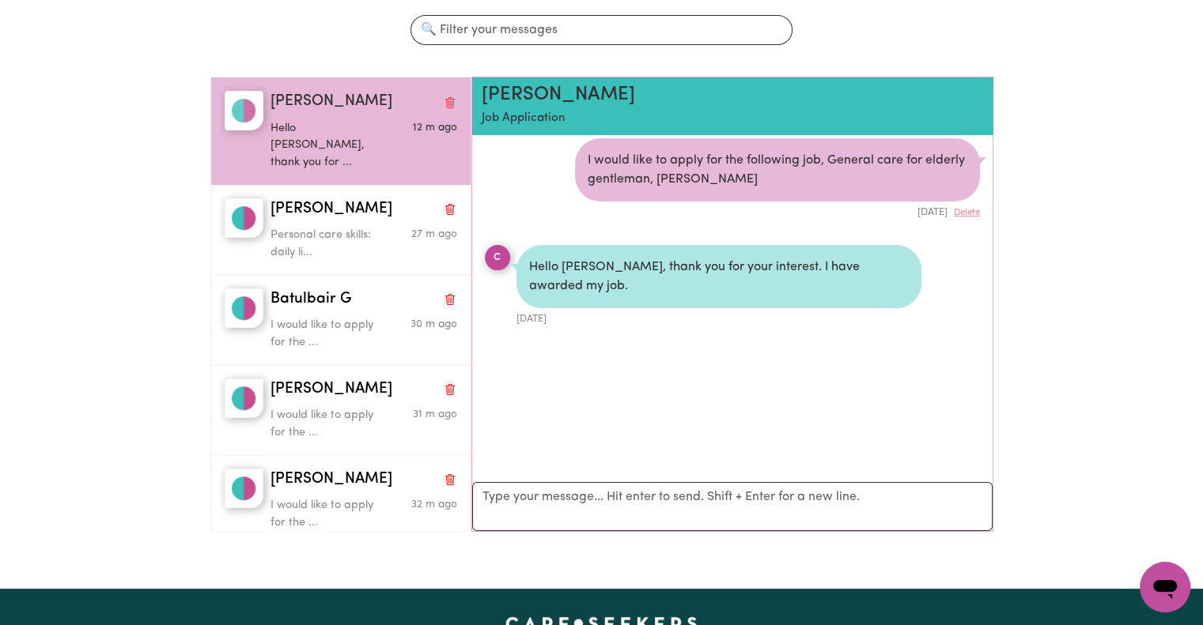
scroll to position [164, 0]
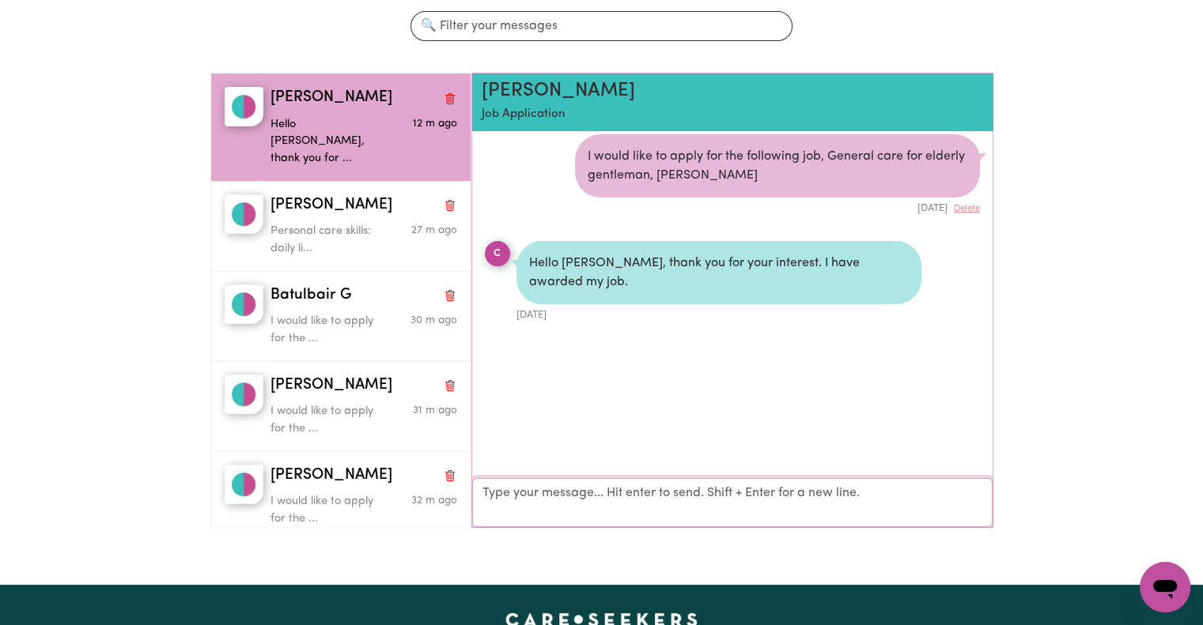
click at [669, 493] on textarea "Your reply" at bounding box center [732, 502] width 520 height 49
type textarea "Hi how are you?"
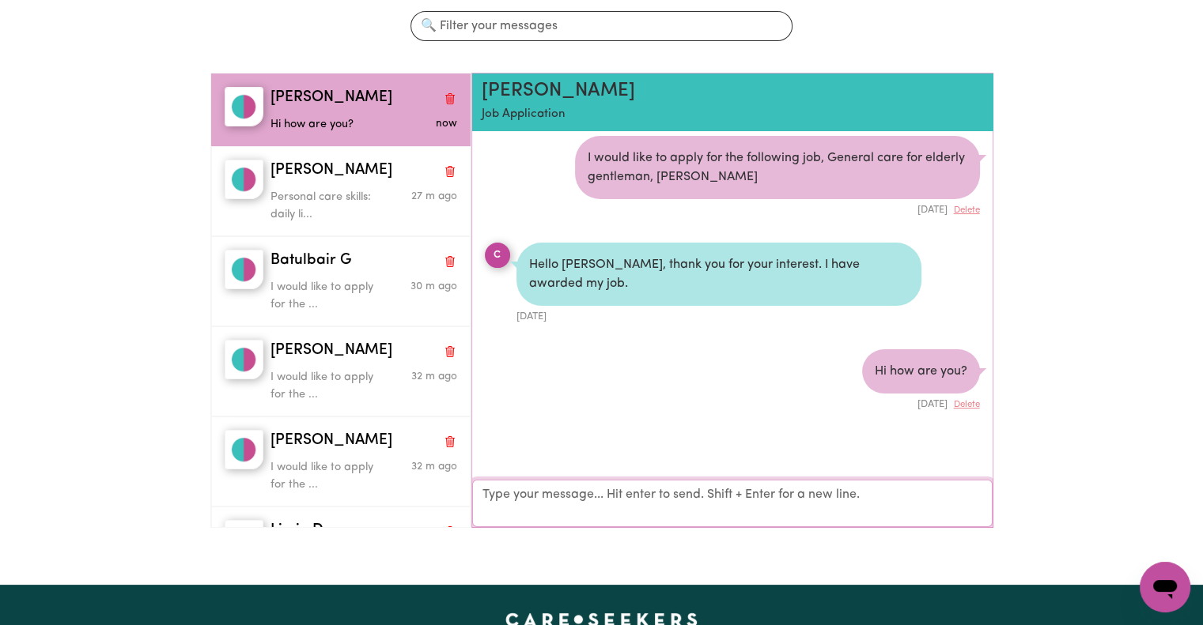
click at [642, 503] on textarea "Your reply" at bounding box center [732, 503] width 520 height 47
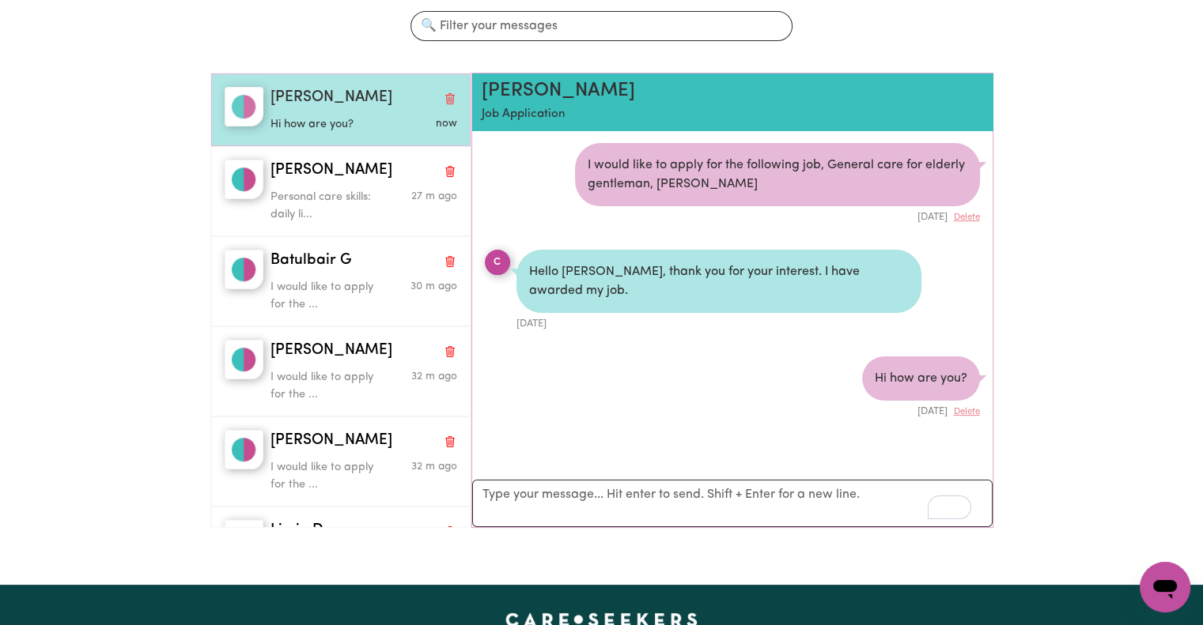
click at [359, 102] on div "Cornelia V" at bounding box center [363, 98] width 186 height 23
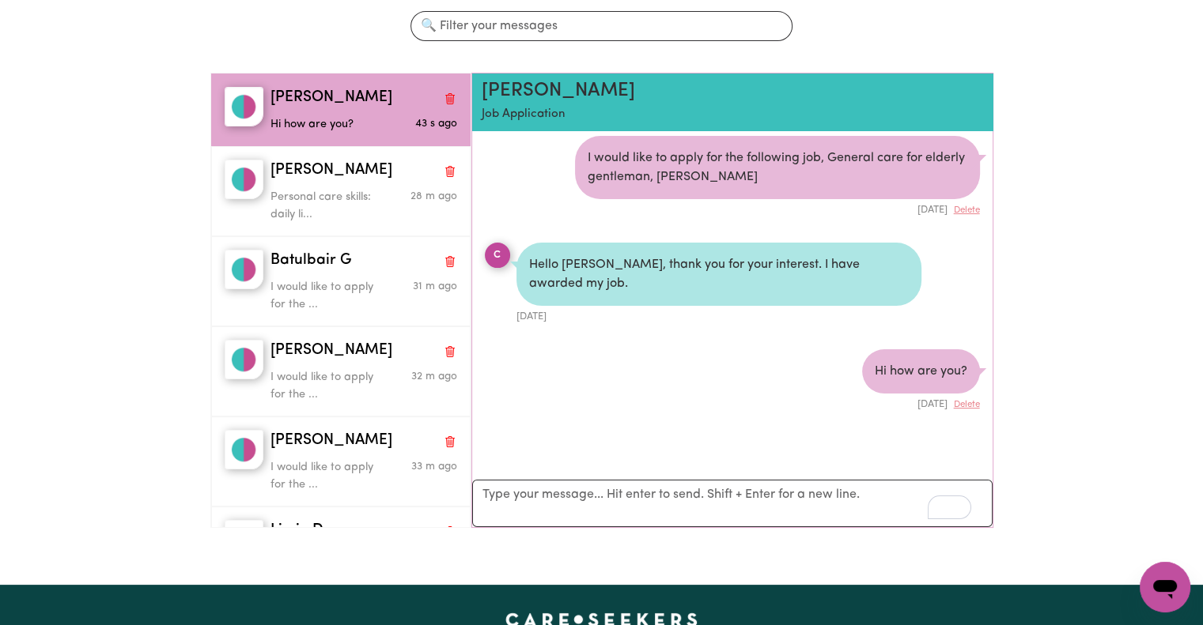
click at [545, 81] on h2 "Cornelia V" at bounding box center [691, 91] width 418 height 23
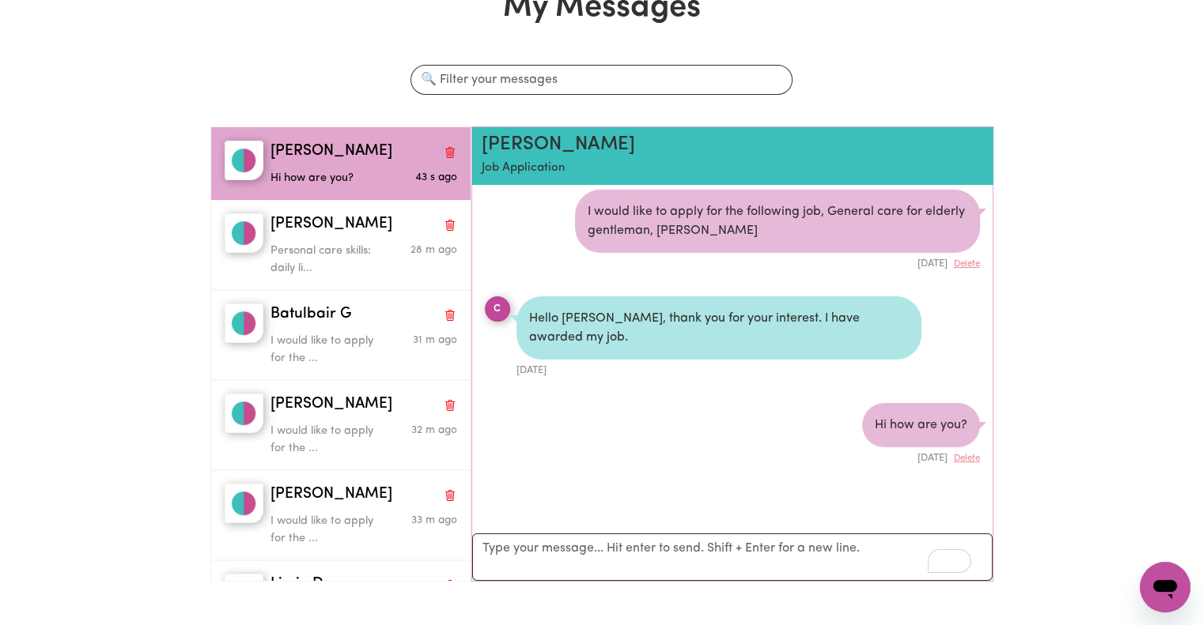
scroll to position [0, 0]
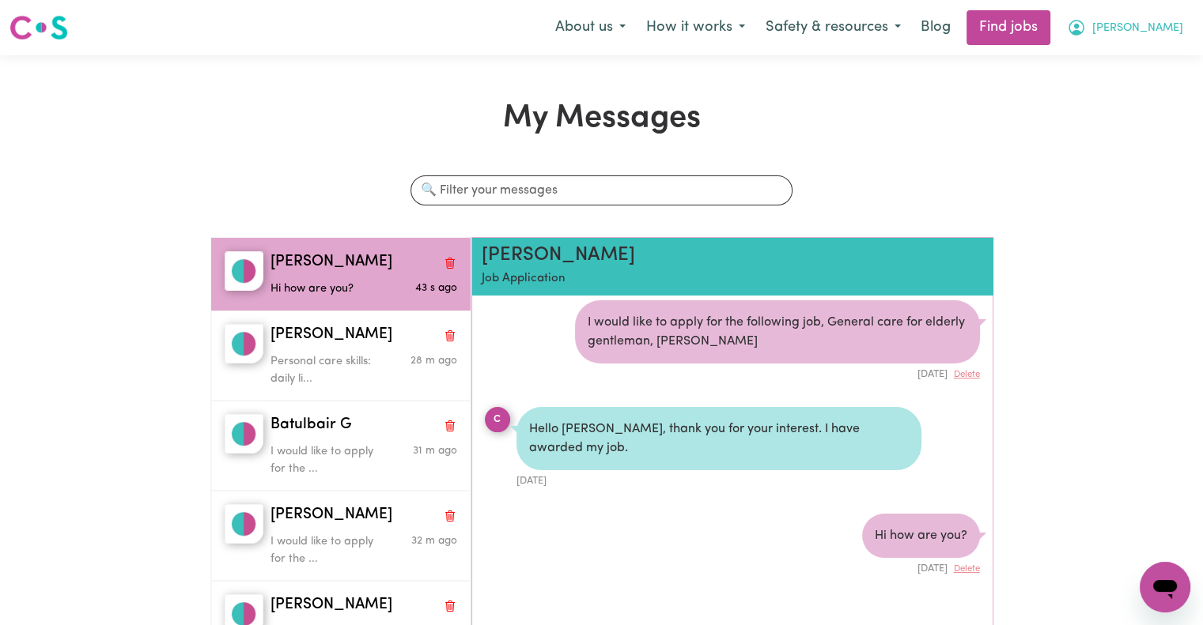
click at [1158, 34] on span "Sharmila" at bounding box center [1137, 28] width 91 height 17
click at [1136, 84] on link "My Dashboard" at bounding box center [1130, 91] width 125 height 30
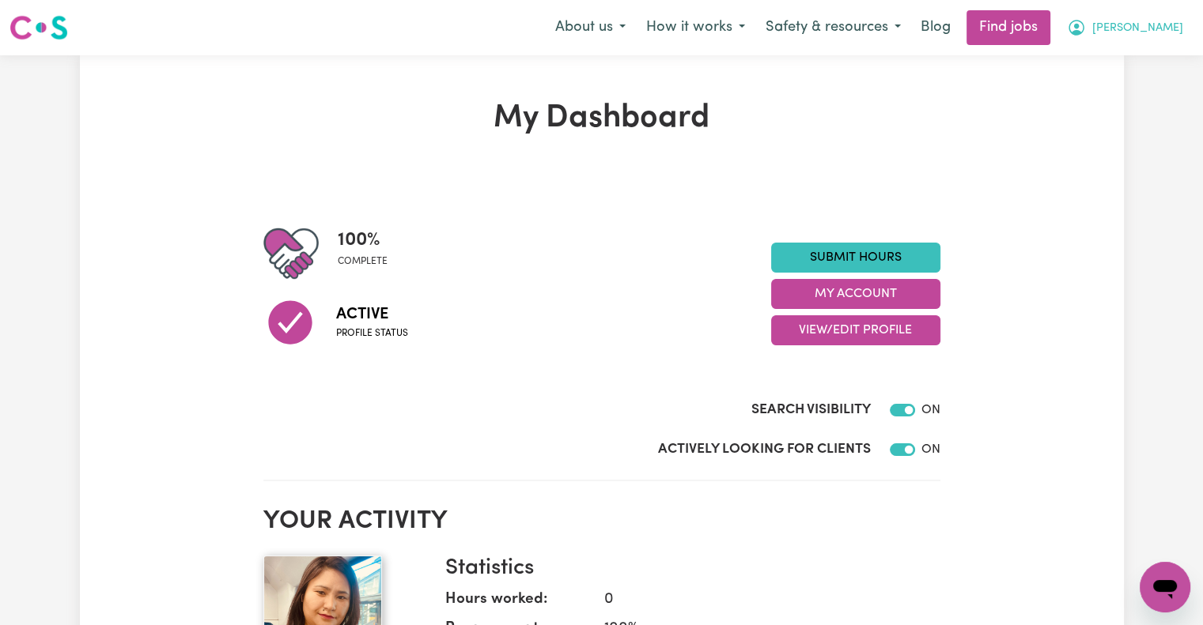
click at [1147, 30] on span "Sharmila" at bounding box center [1137, 28] width 91 height 17
click at [1122, 68] on link "My Account" at bounding box center [1130, 62] width 125 height 30
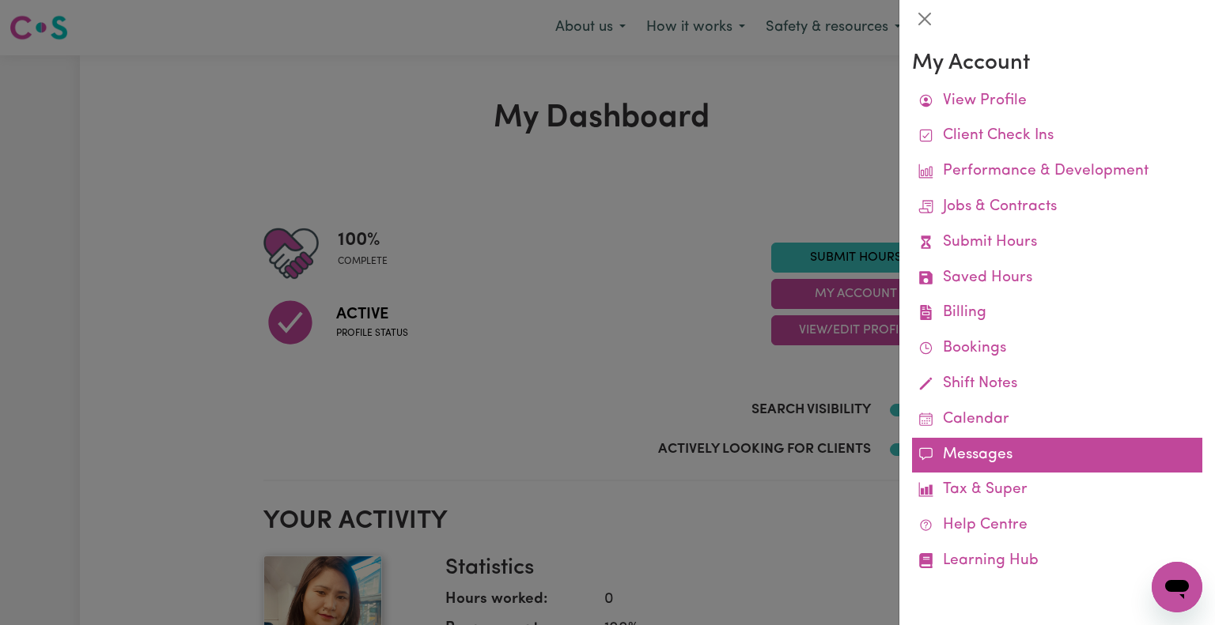
click at [996, 448] on link "Messages" at bounding box center [1057, 456] width 290 height 36
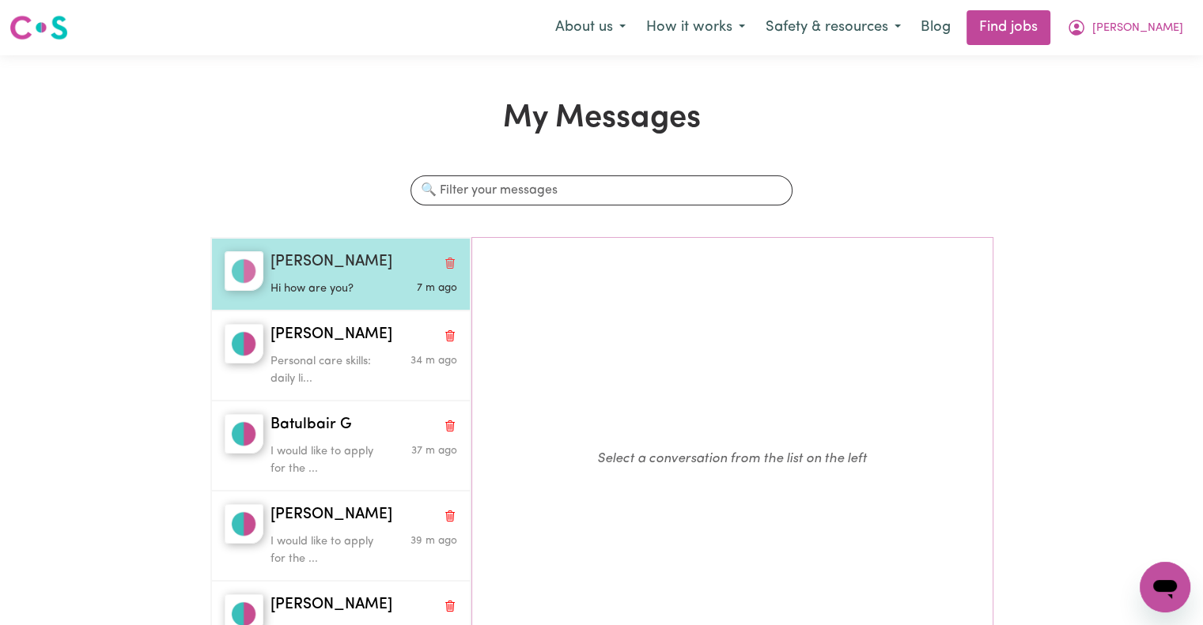
click at [328, 292] on p "Hi how are you?" at bounding box center [332, 289] width 124 height 17
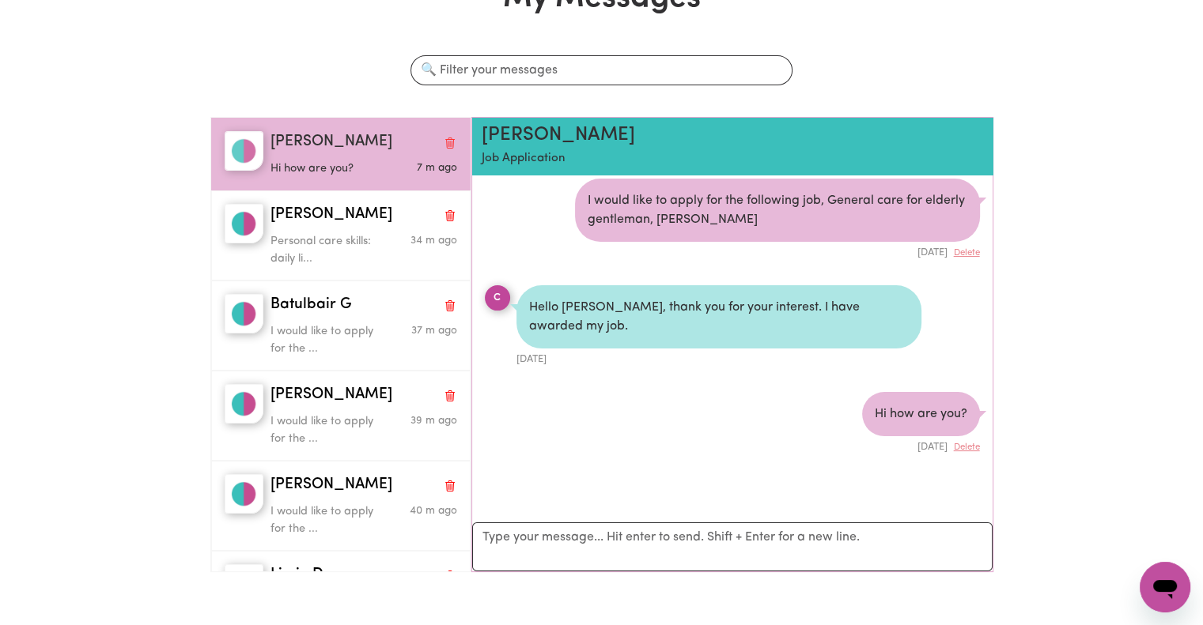
scroll to position [123, 0]
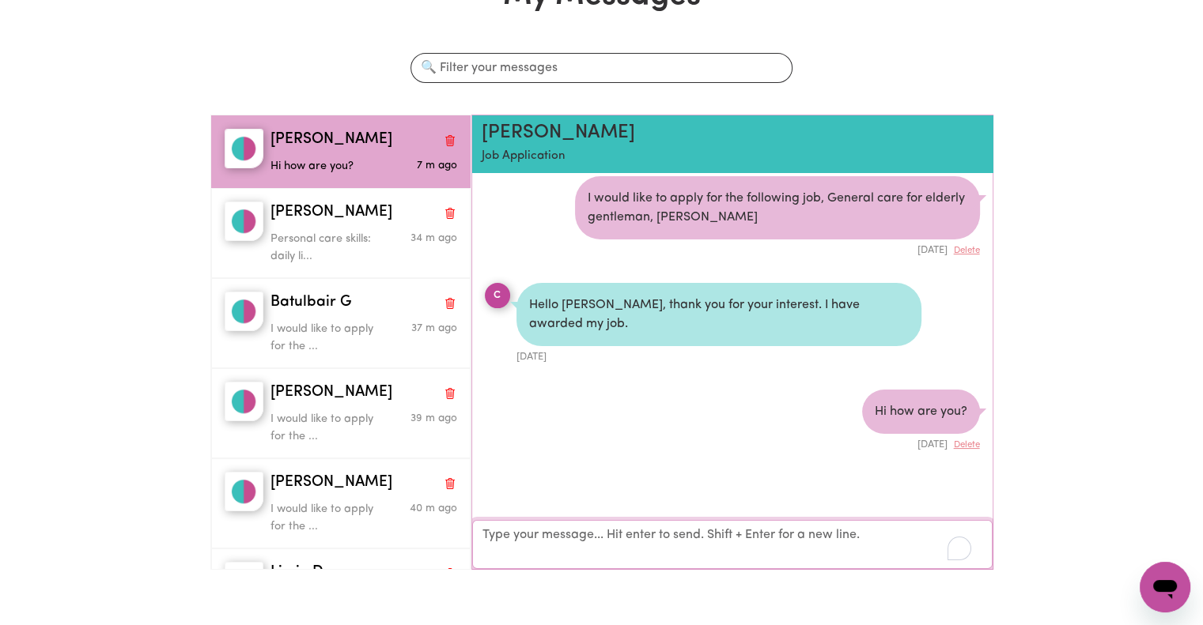
click at [690, 542] on textarea "Your reply" at bounding box center [732, 544] width 520 height 49
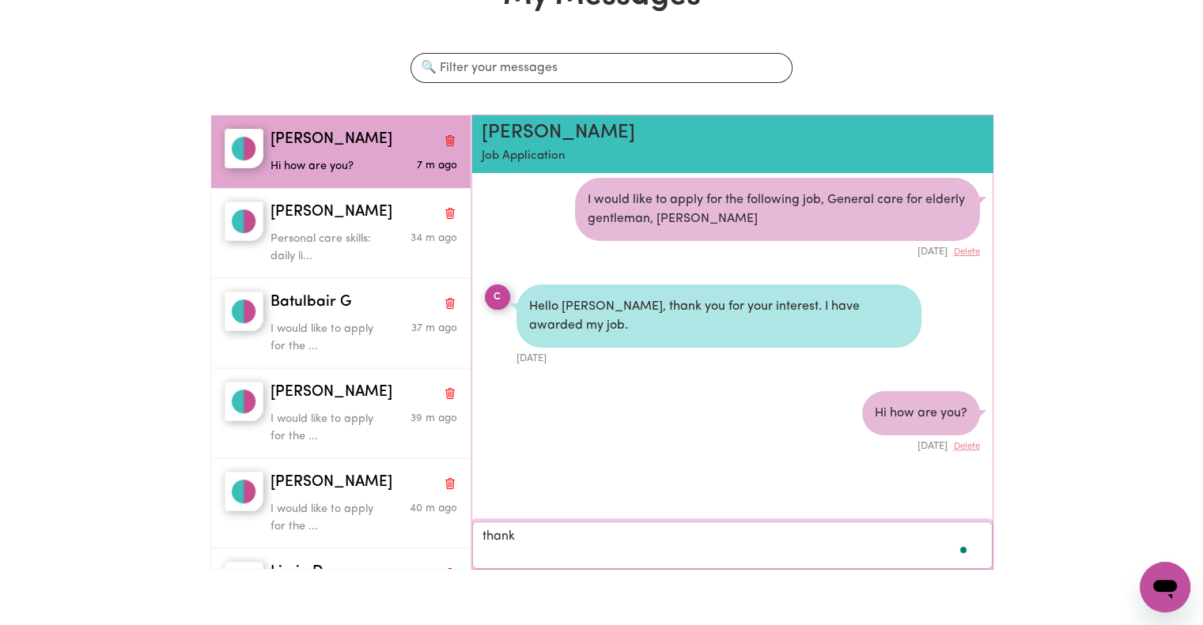
scroll to position [7, 0]
type textarea "t"
type textarea "all good thank you"
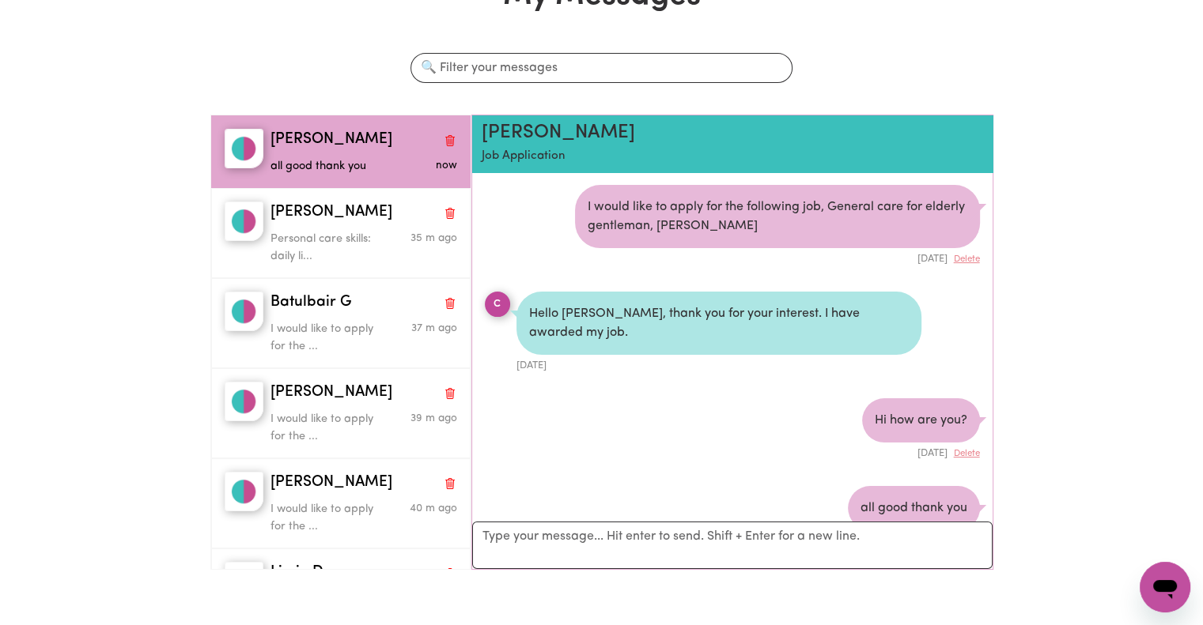
scroll to position [53, 0]
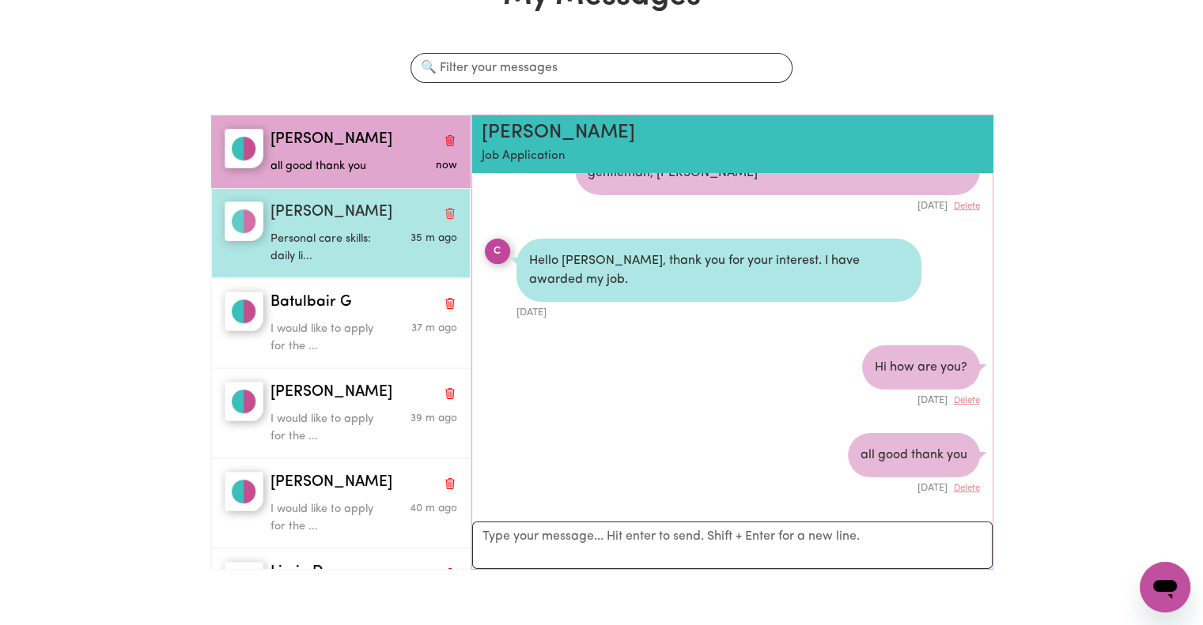
click at [387, 235] on p "Personal care skills: daily li..." at bounding box center [332, 248] width 124 height 34
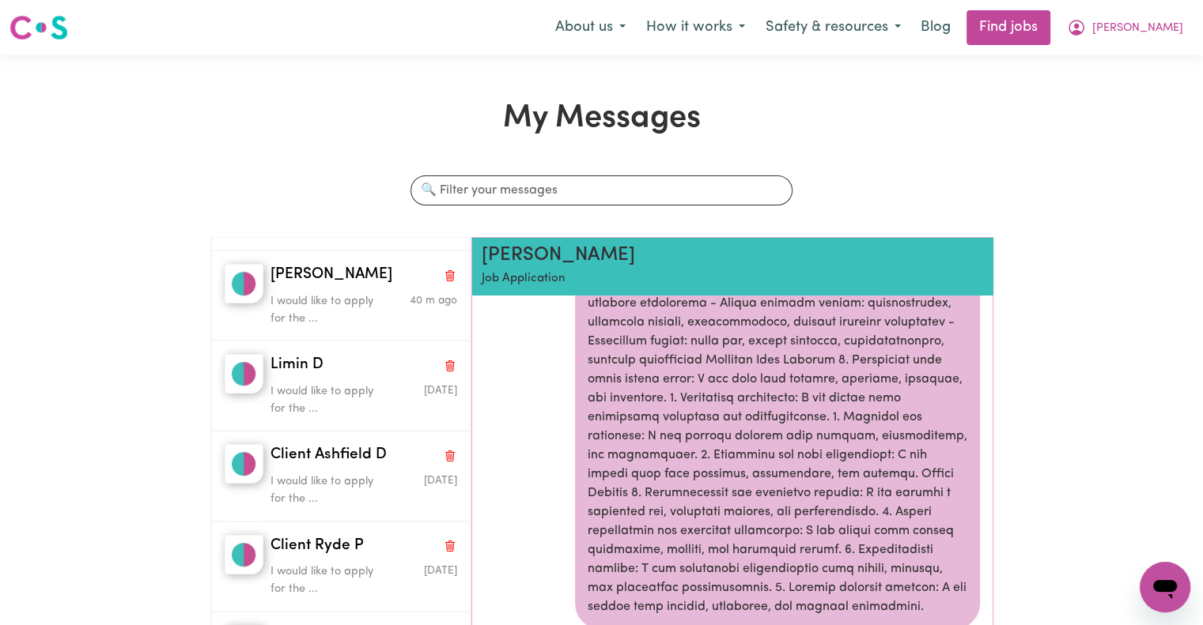
scroll to position [172, 0]
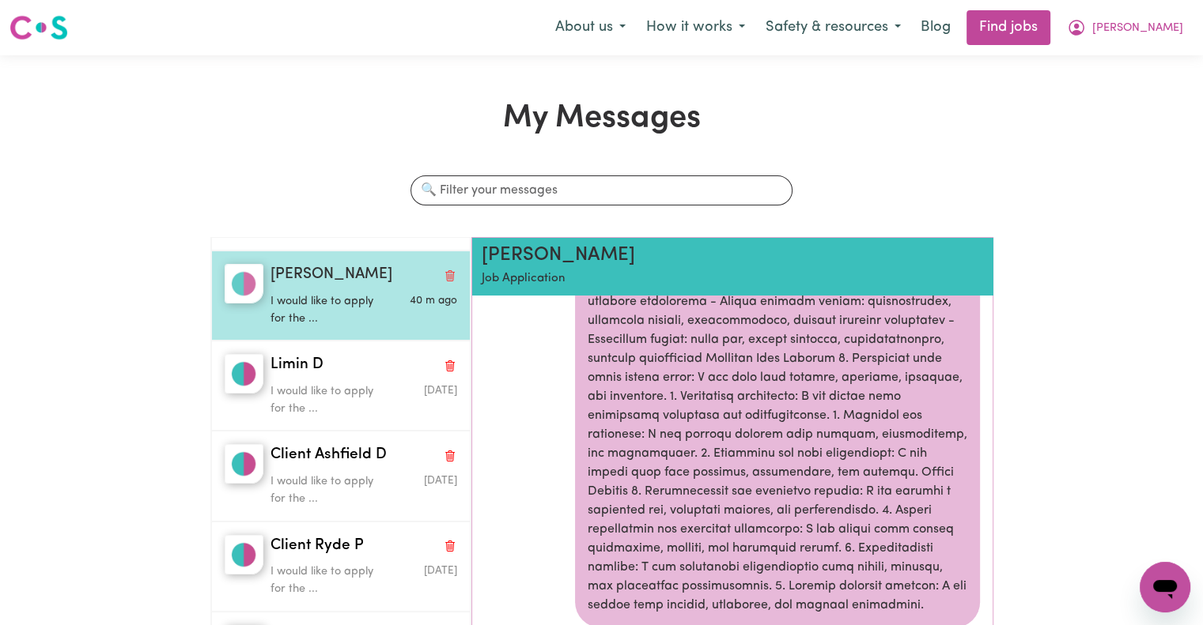
click at [323, 279] on span "Robert A" at bounding box center [331, 275] width 122 height 23
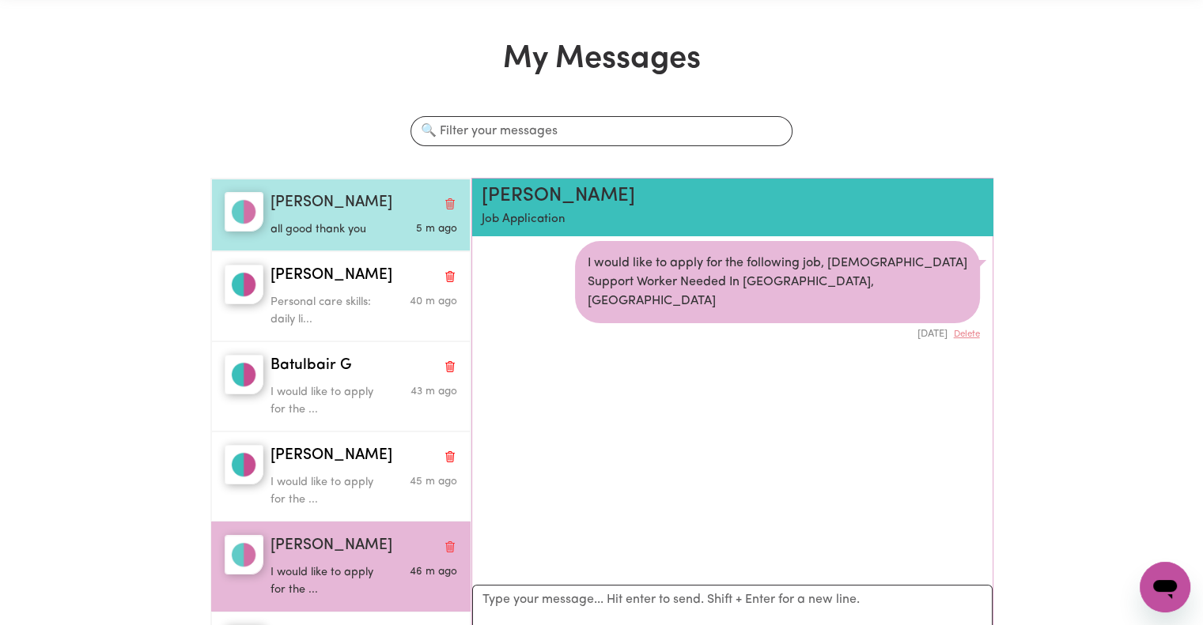
scroll to position [54, 0]
